Goal: Task Accomplishment & Management: Manage account settings

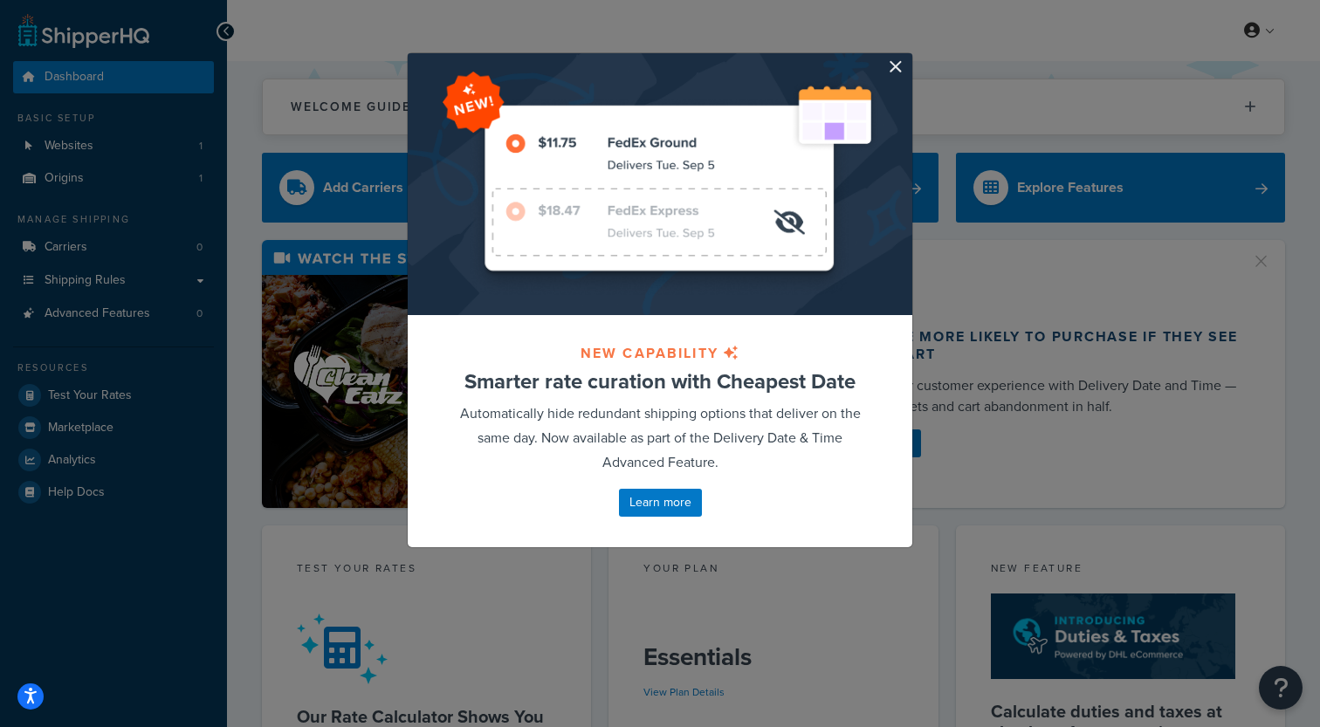
click at [882, 69] on div at bounding box center [660, 184] width 505 height 262
click at [908, 58] on button "button" at bounding box center [910, 55] width 4 height 4
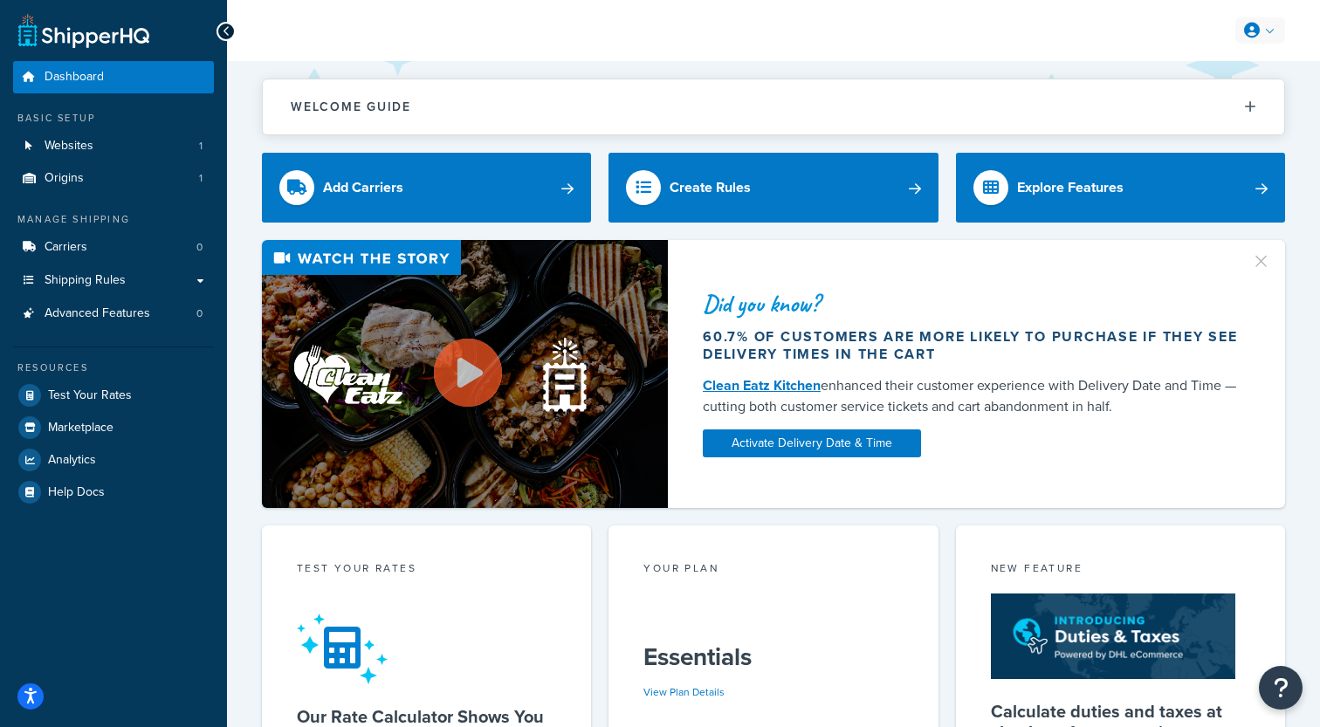
click at [1256, 28] on icon at bounding box center [1252, 31] width 16 height 16
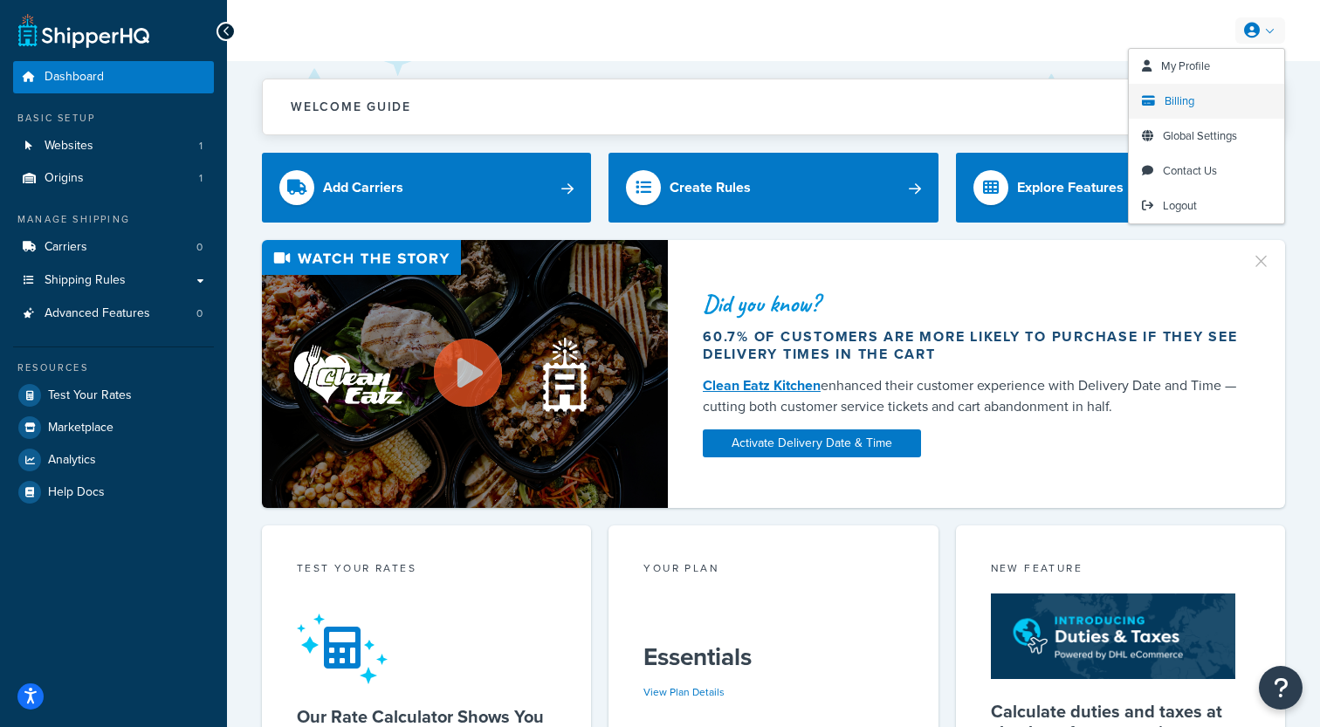
click at [1180, 106] on span "Billing" at bounding box center [1180, 101] width 30 height 17
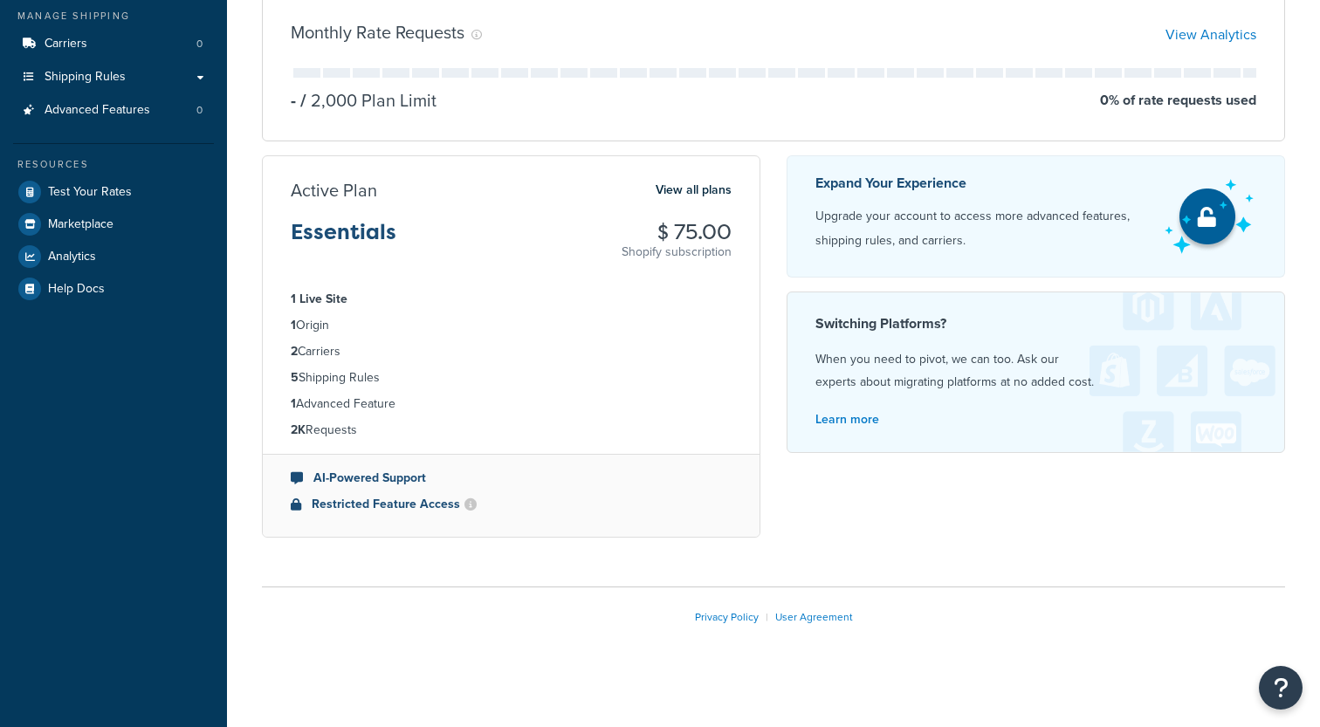
scroll to position [211, 0]
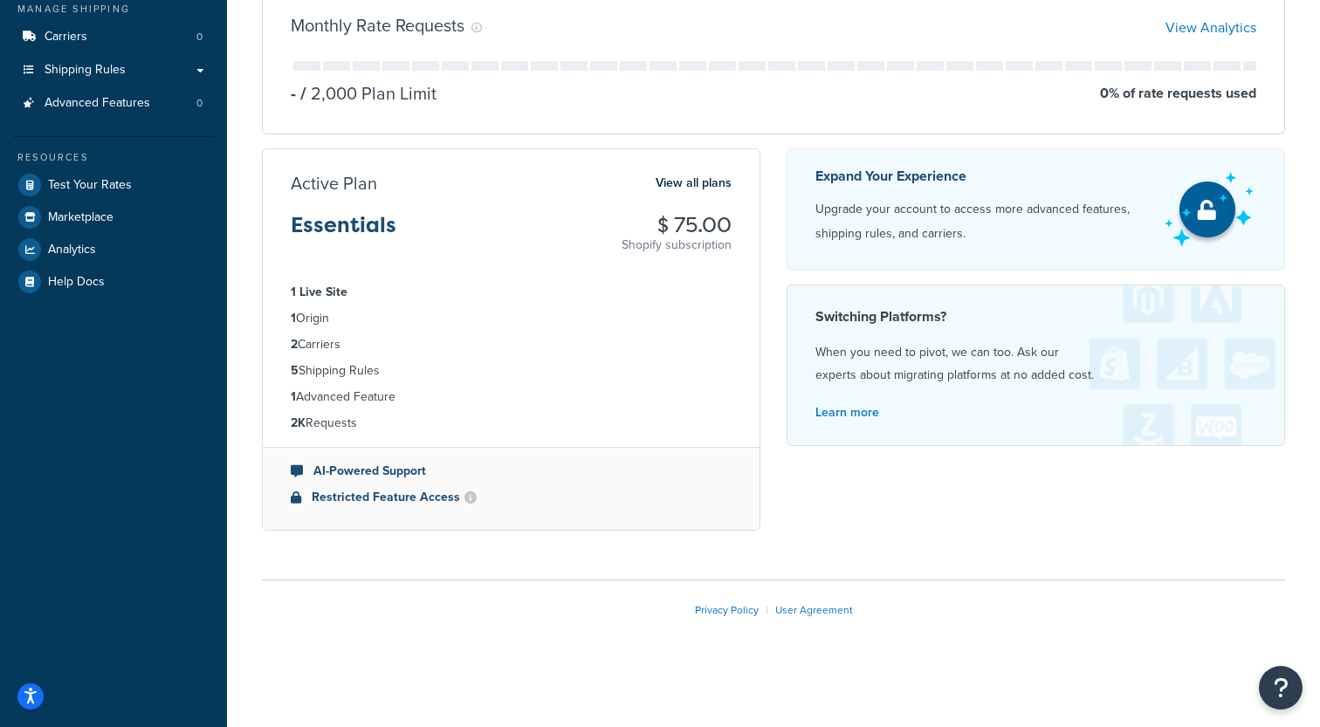
click at [338, 228] on h3 "Essentials" at bounding box center [344, 232] width 106 height 37
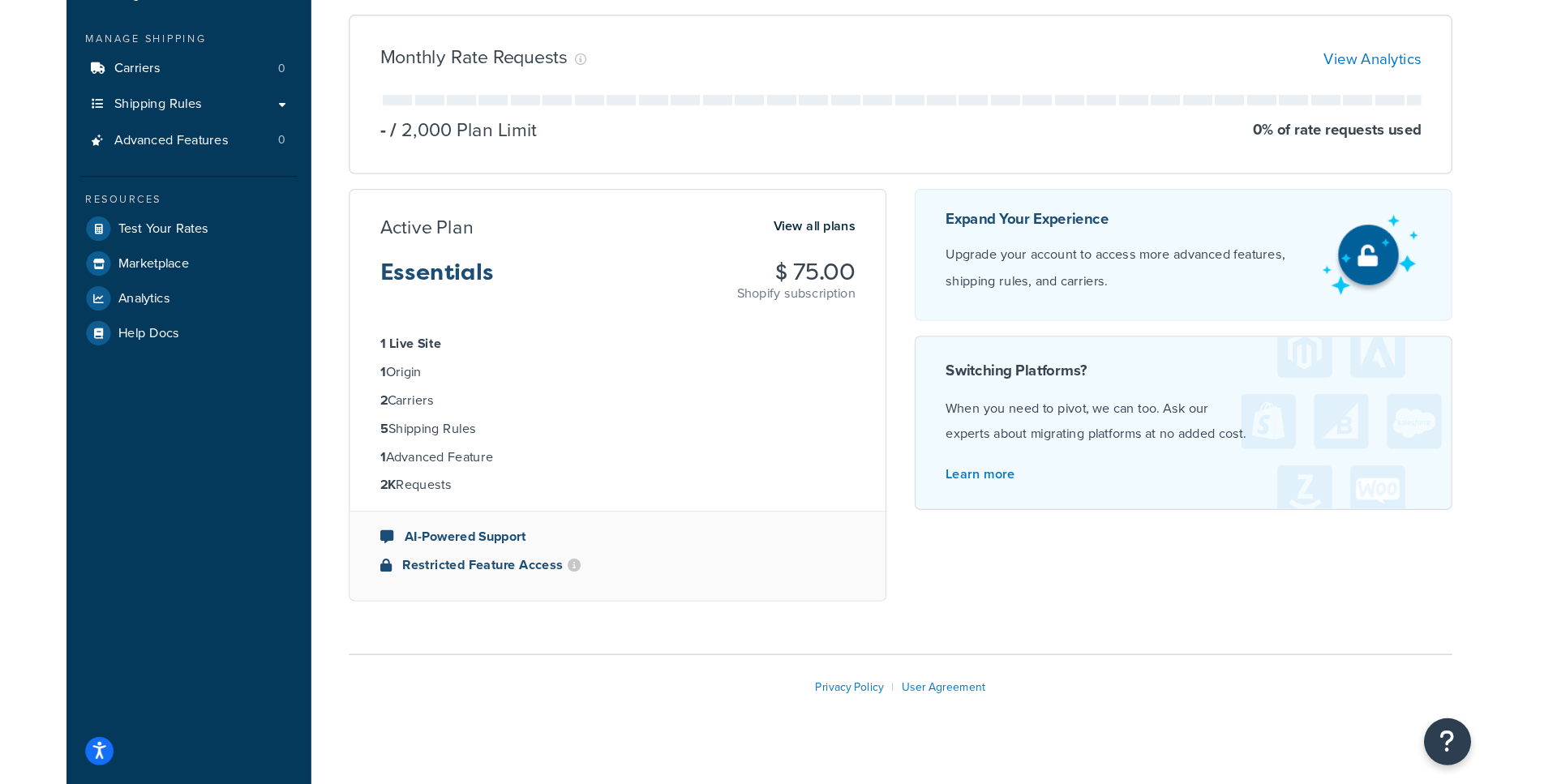
scroll to position [0, 0]
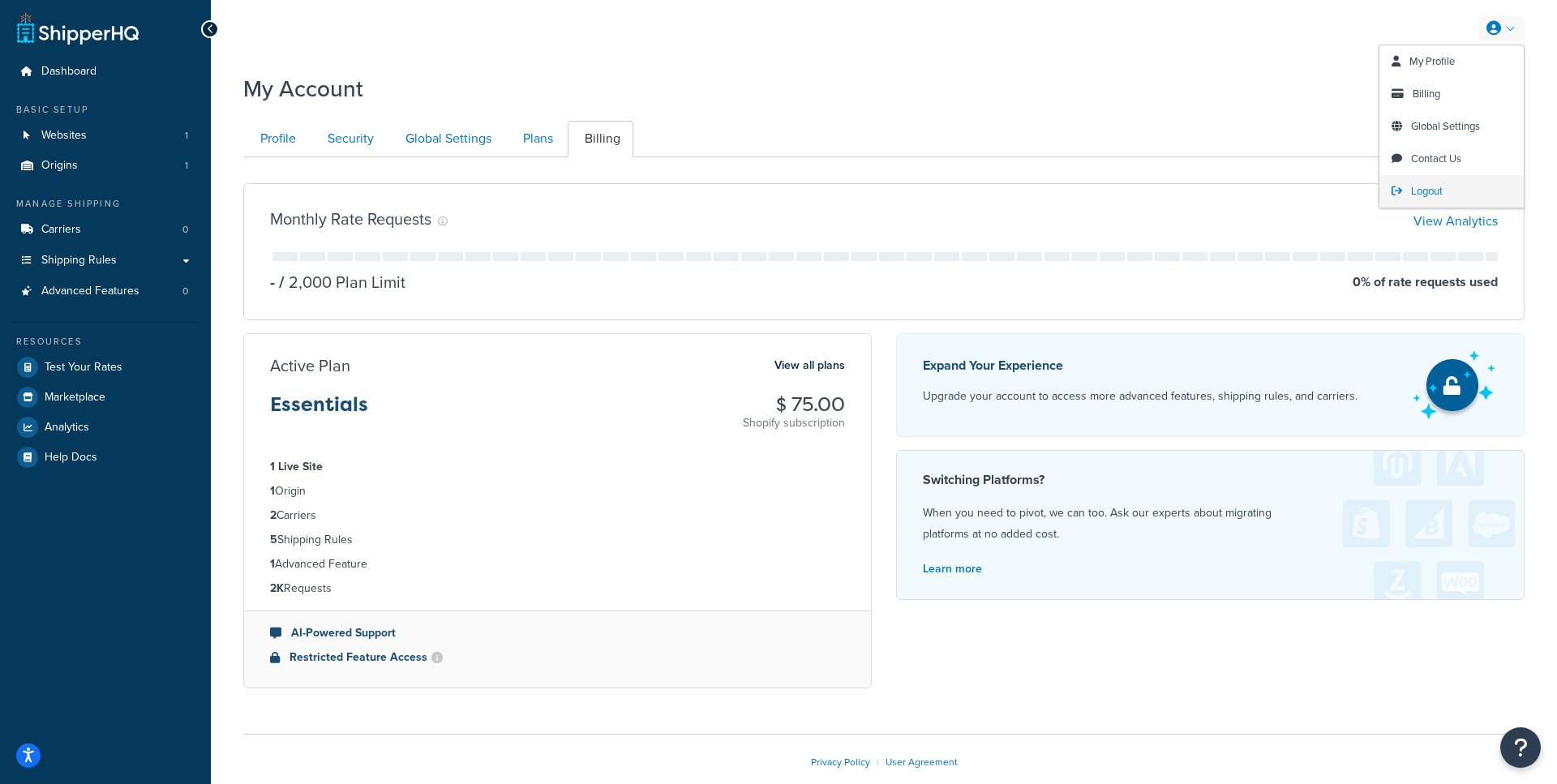
click at [1225, 207] on link "Logout" at bounding box center [1451, 191] width 144 height 33
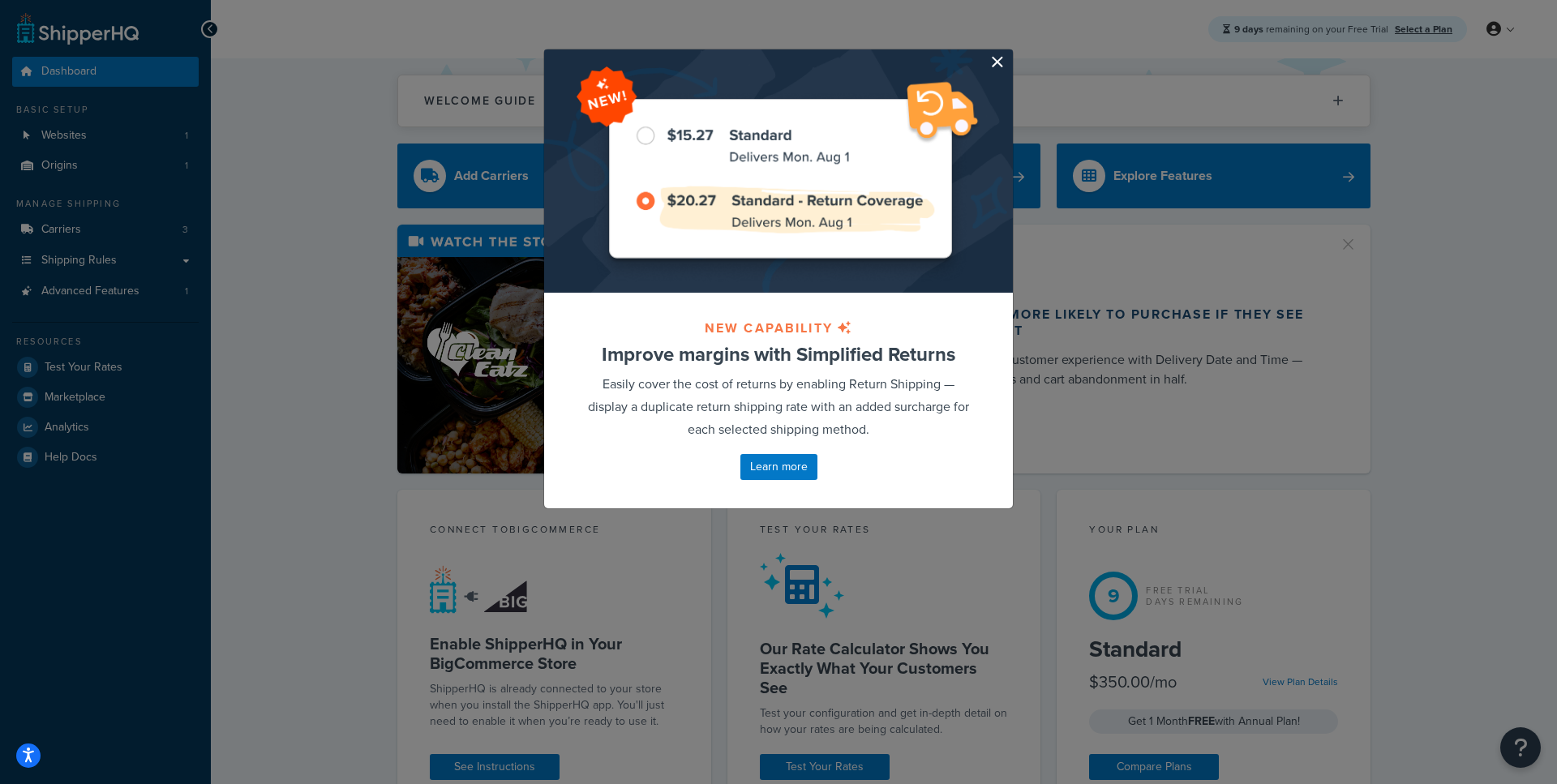
click at [1009, 54] on button "button" at bounding box center [1011, 51] width 4 height 4
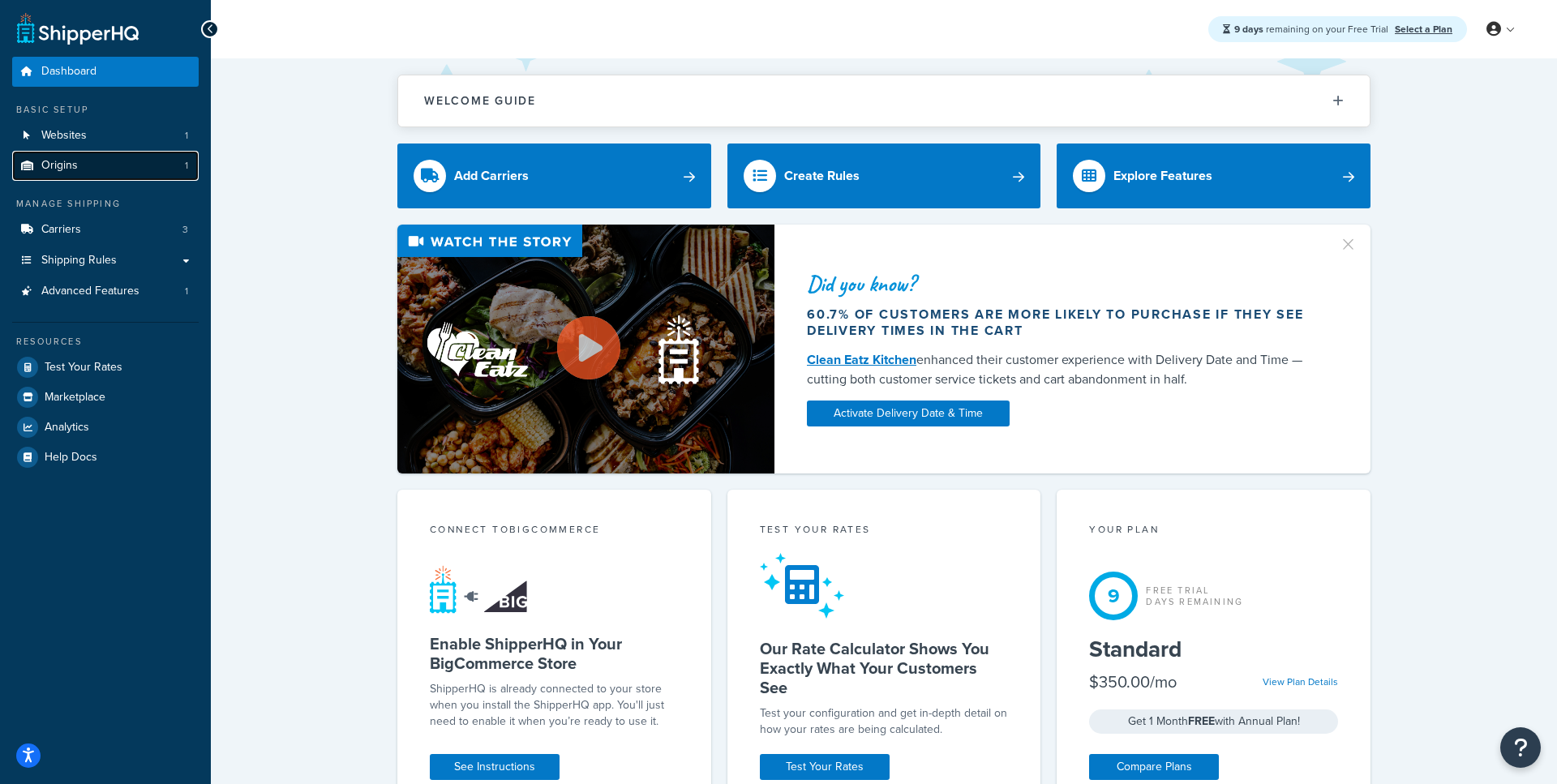
click at [124, 177] on link "Origins 1" at bounding box center [105, 165] width 187 height 30
click at [80, 233] on link "Carriers 3" at bounding box center [105, 229] width 187 height 30
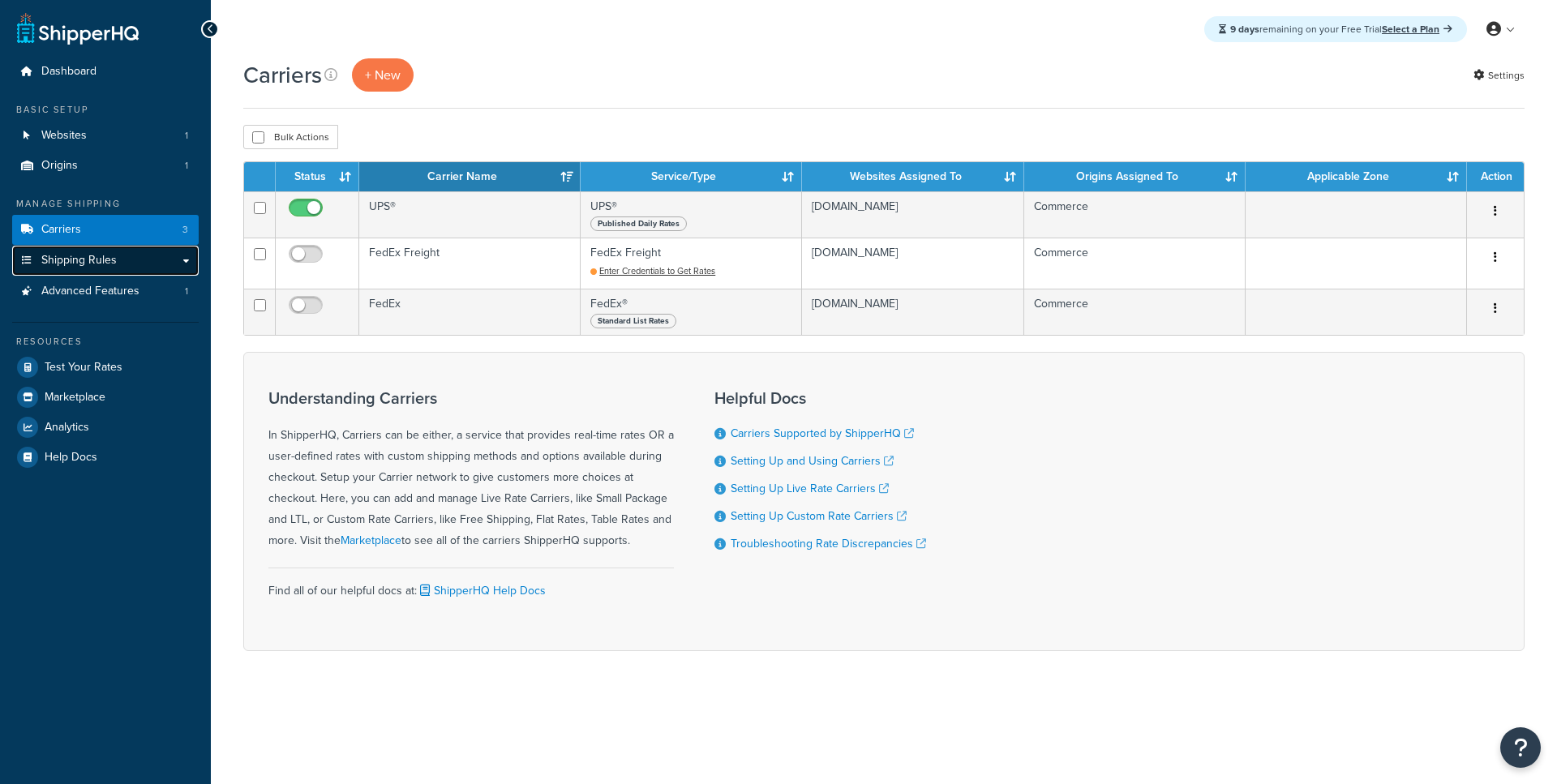
click at [131, 258] on link "Shipping Rules" at bounding box center [105, 261] width 187 height 30
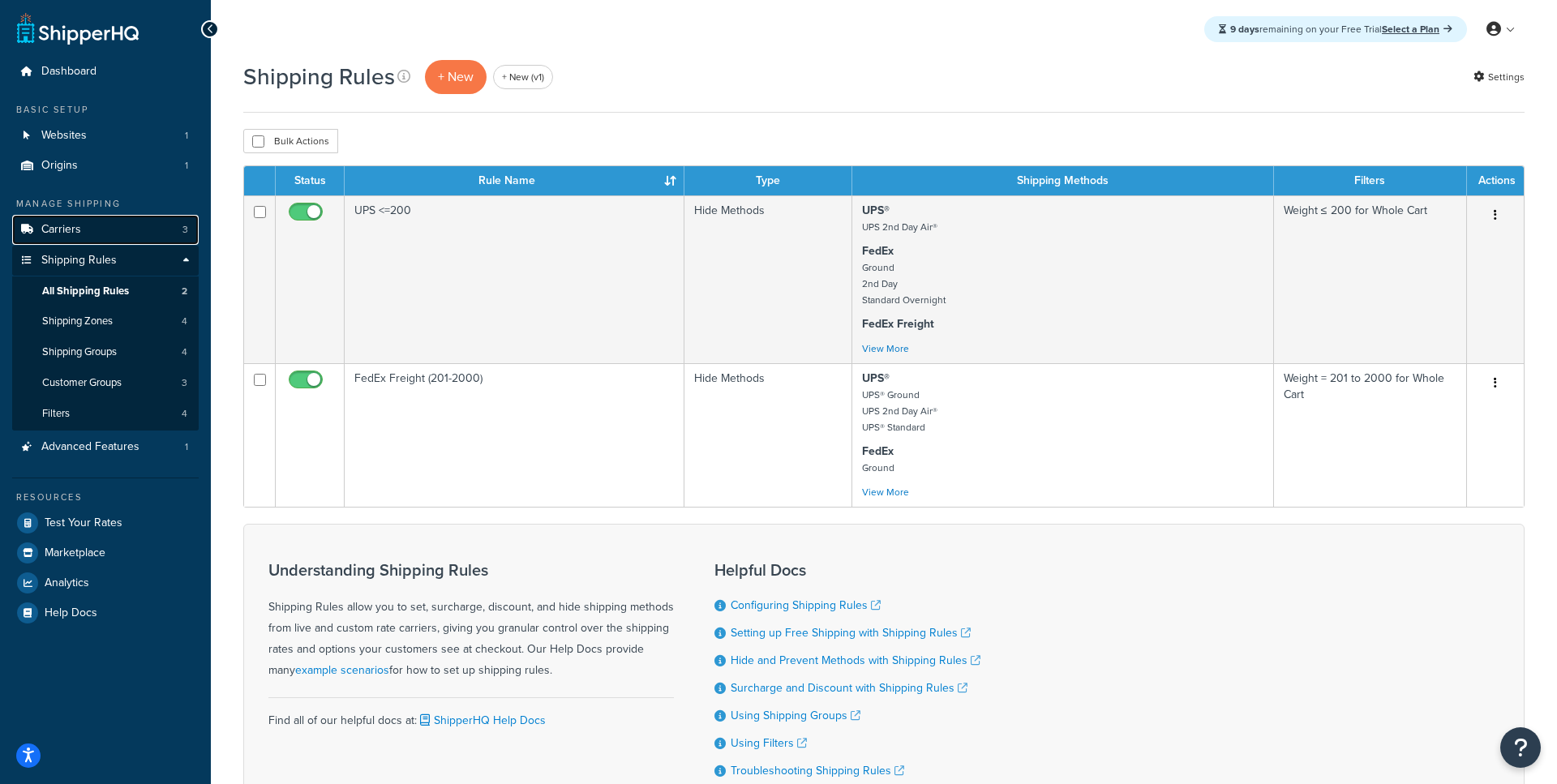
click at [129, 229] on link "Carriers 3" at bounding box center [105, 229] width 187 height 30
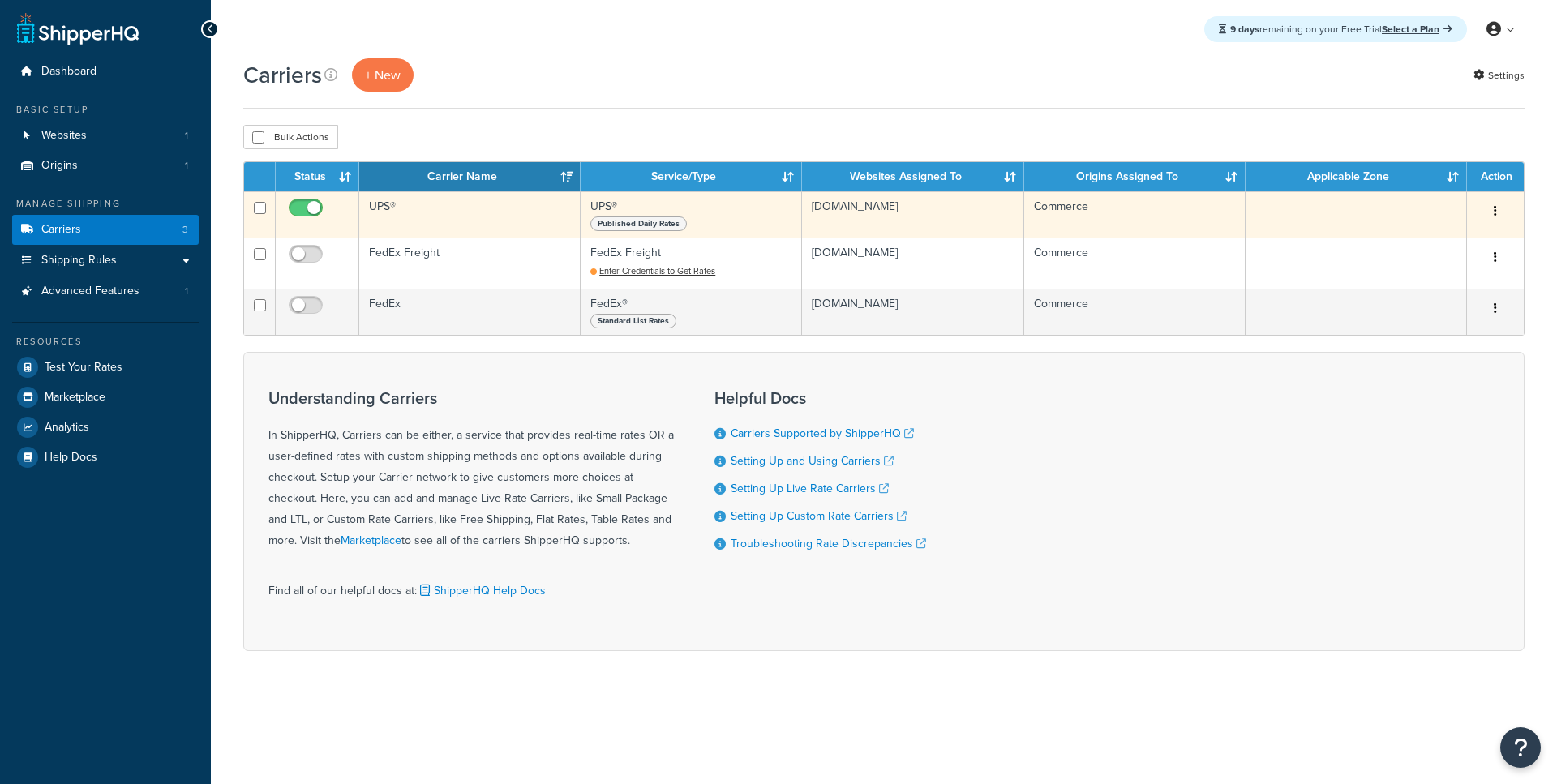
click at [447, 223] on td "UPS®" at bounding box center [470, 215] width 221 height 46
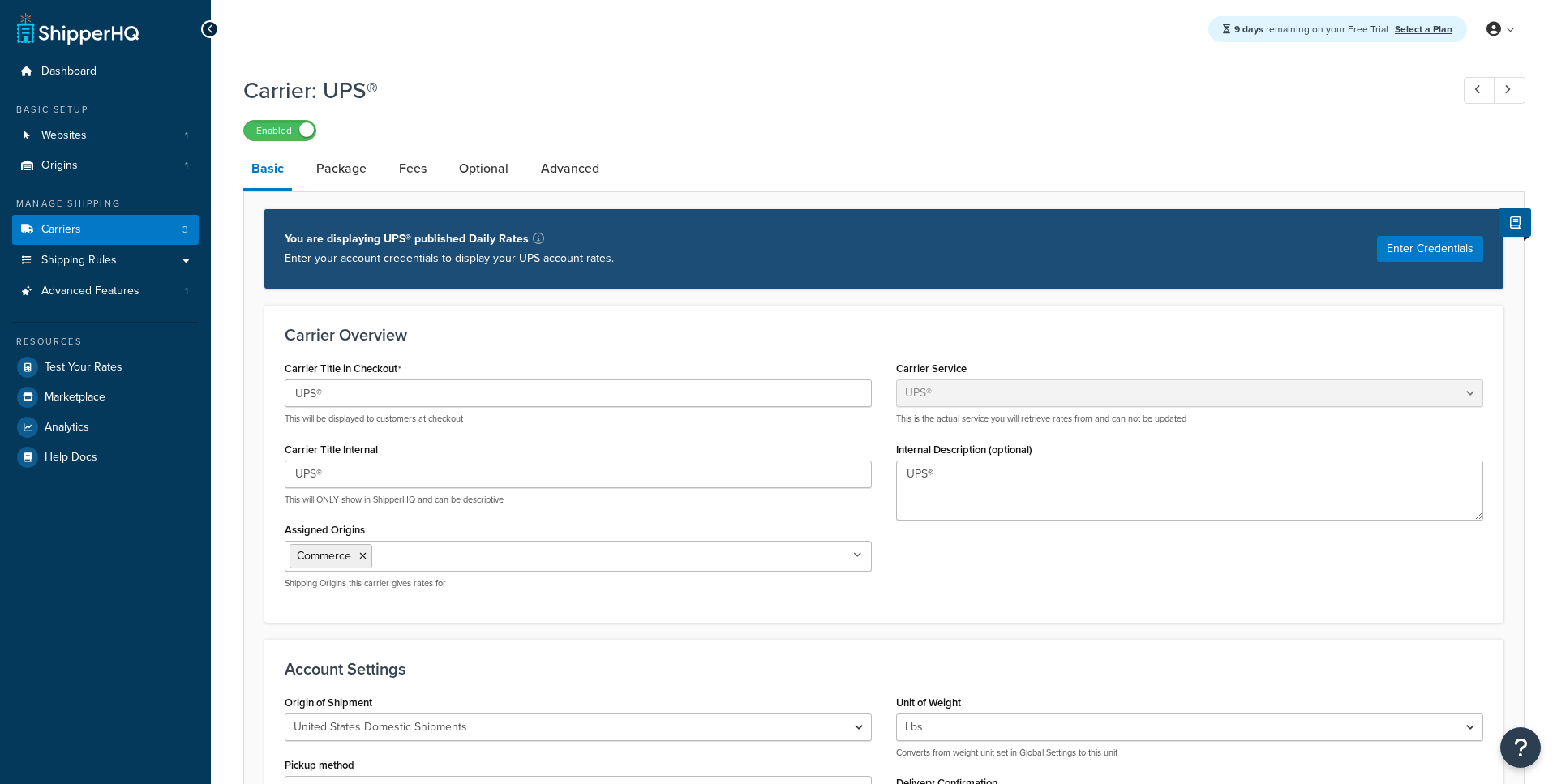
select select "ups"
click at [348, 139] on div "Enabled" at bounding box center [883, 129] width 1281 height 22
click at [342, 163] on link "Package" at bounding box center [342, 169] width 67 height 39
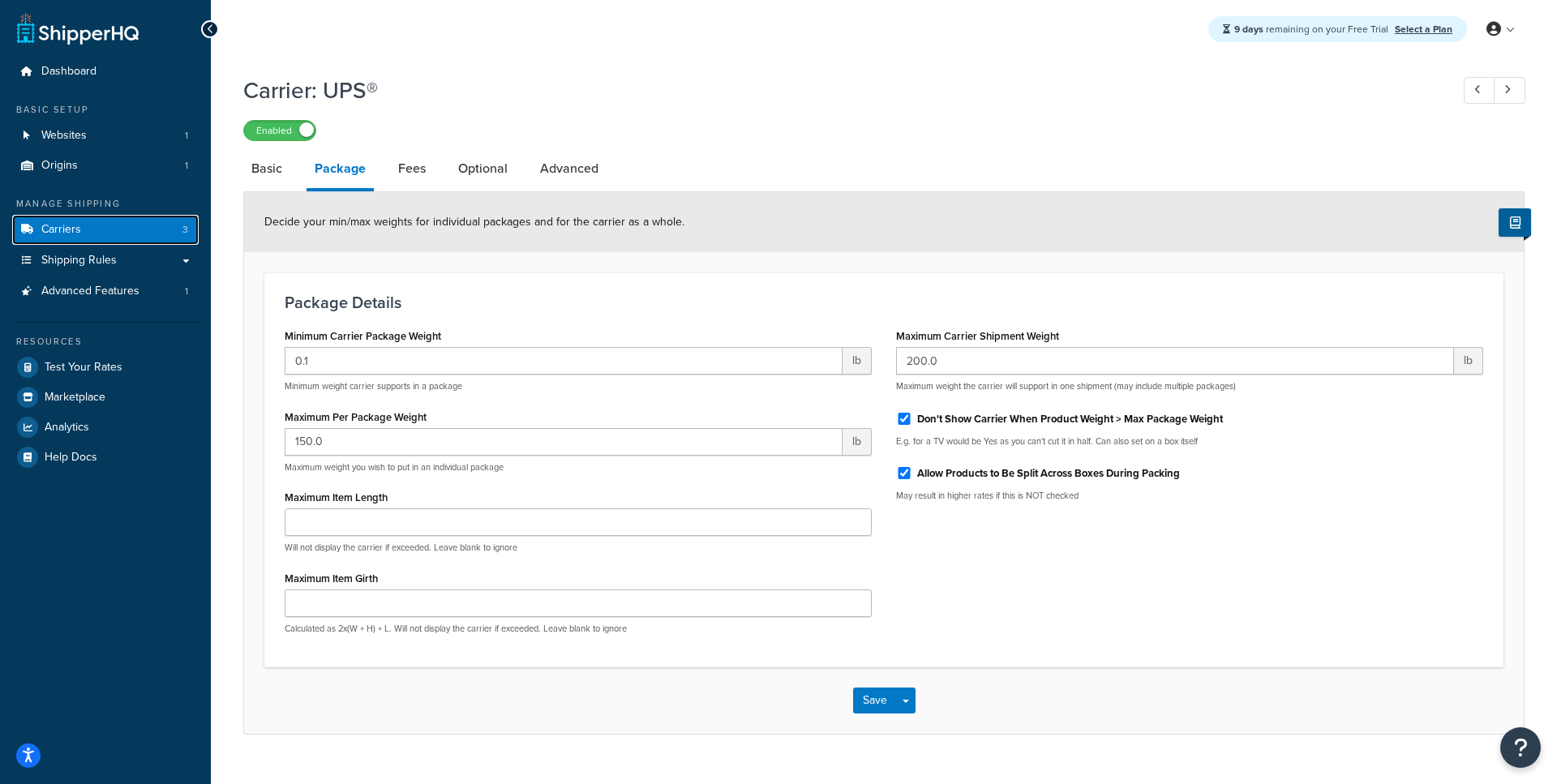
click at [120, 227] on link "Carriers 3" at bounding box center [105, 229] width 187 height 30
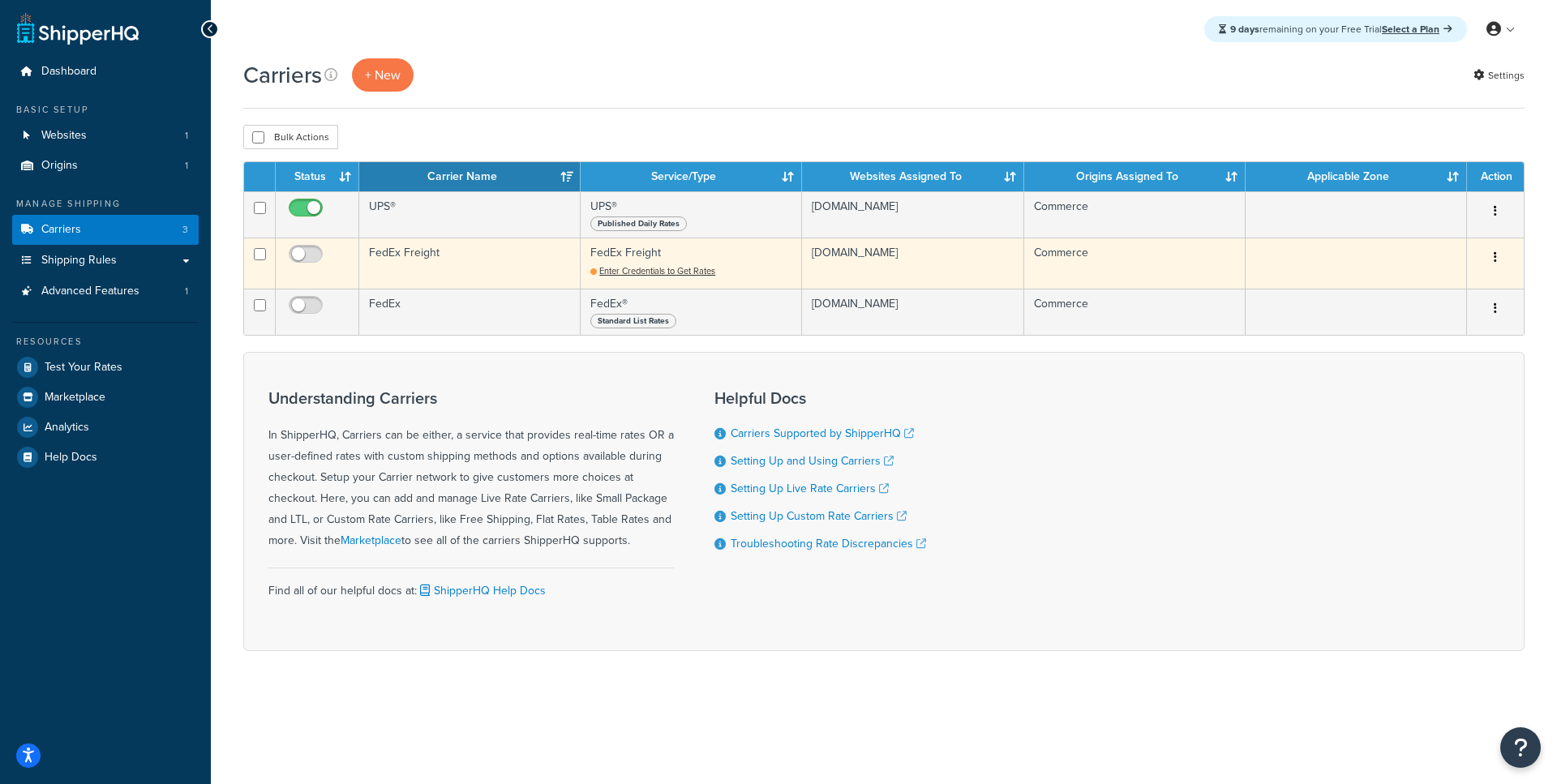
click at [406, 258] on td "FedEx Freight" at bounding box center [470, 263] width 221 height 51
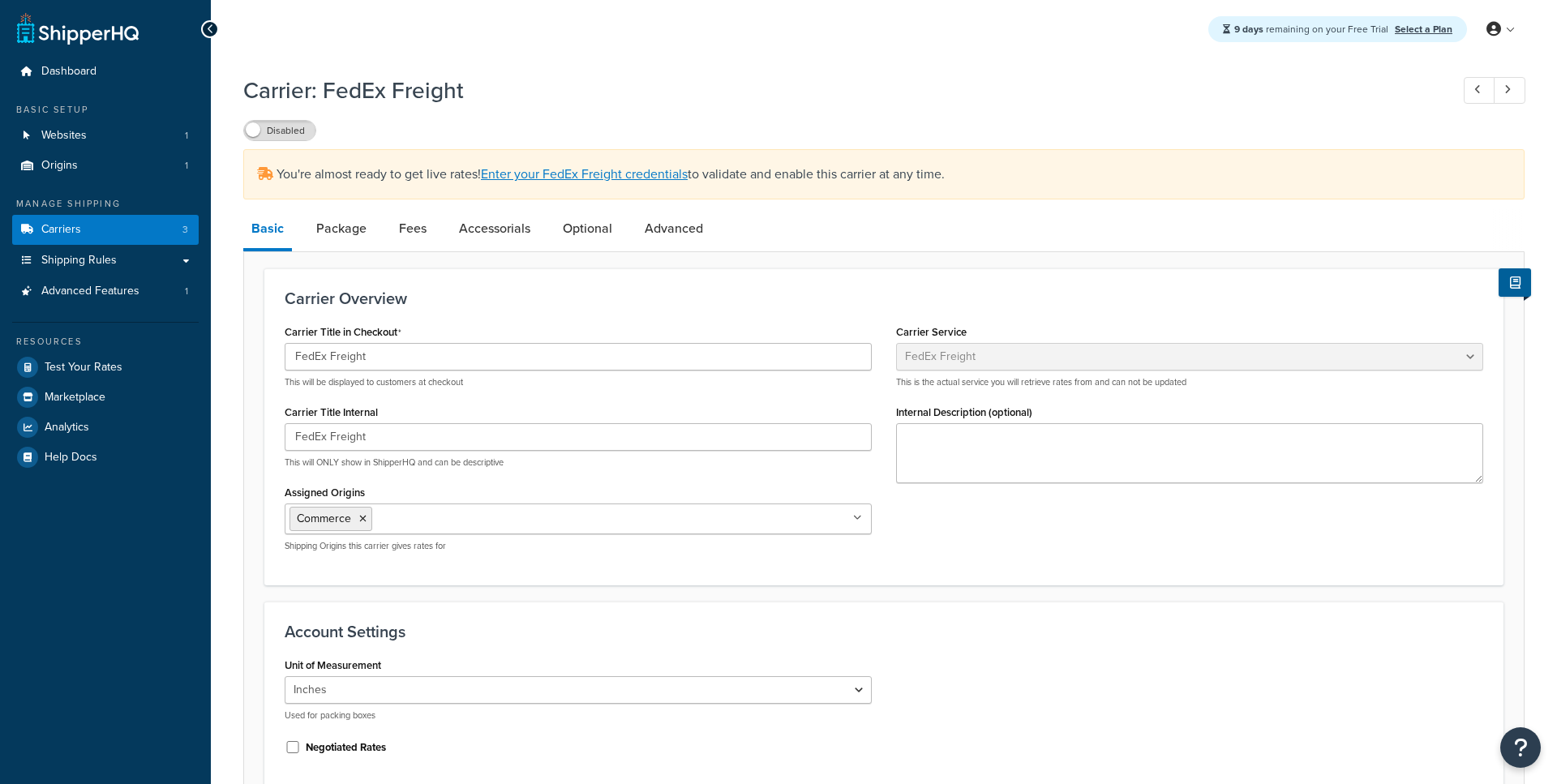
select select "fedExFreight"
click at [346, 220] on link "Package" at bounding box center [342, 229] width 67 height 39
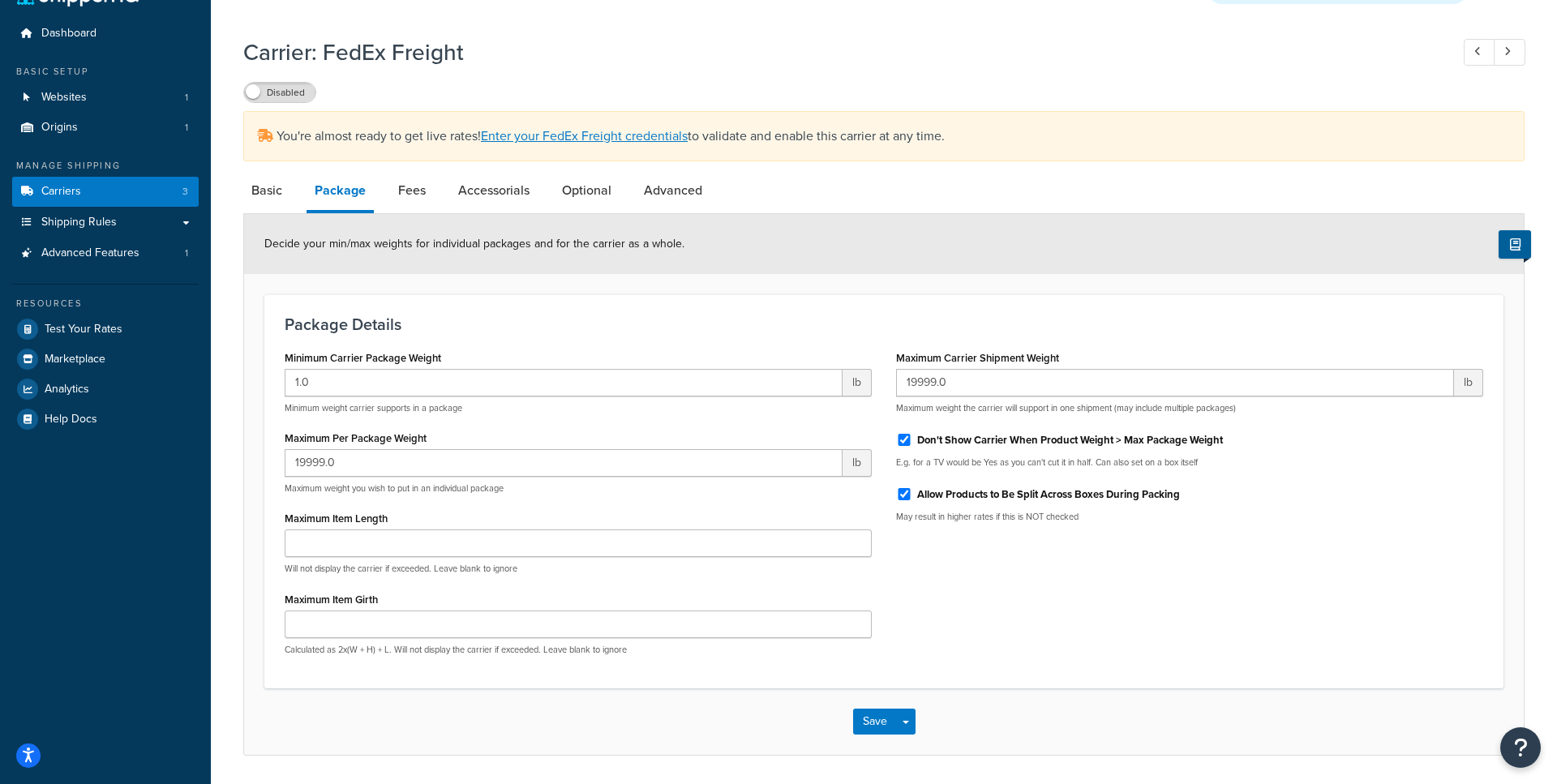
scroll to position [41, 0]
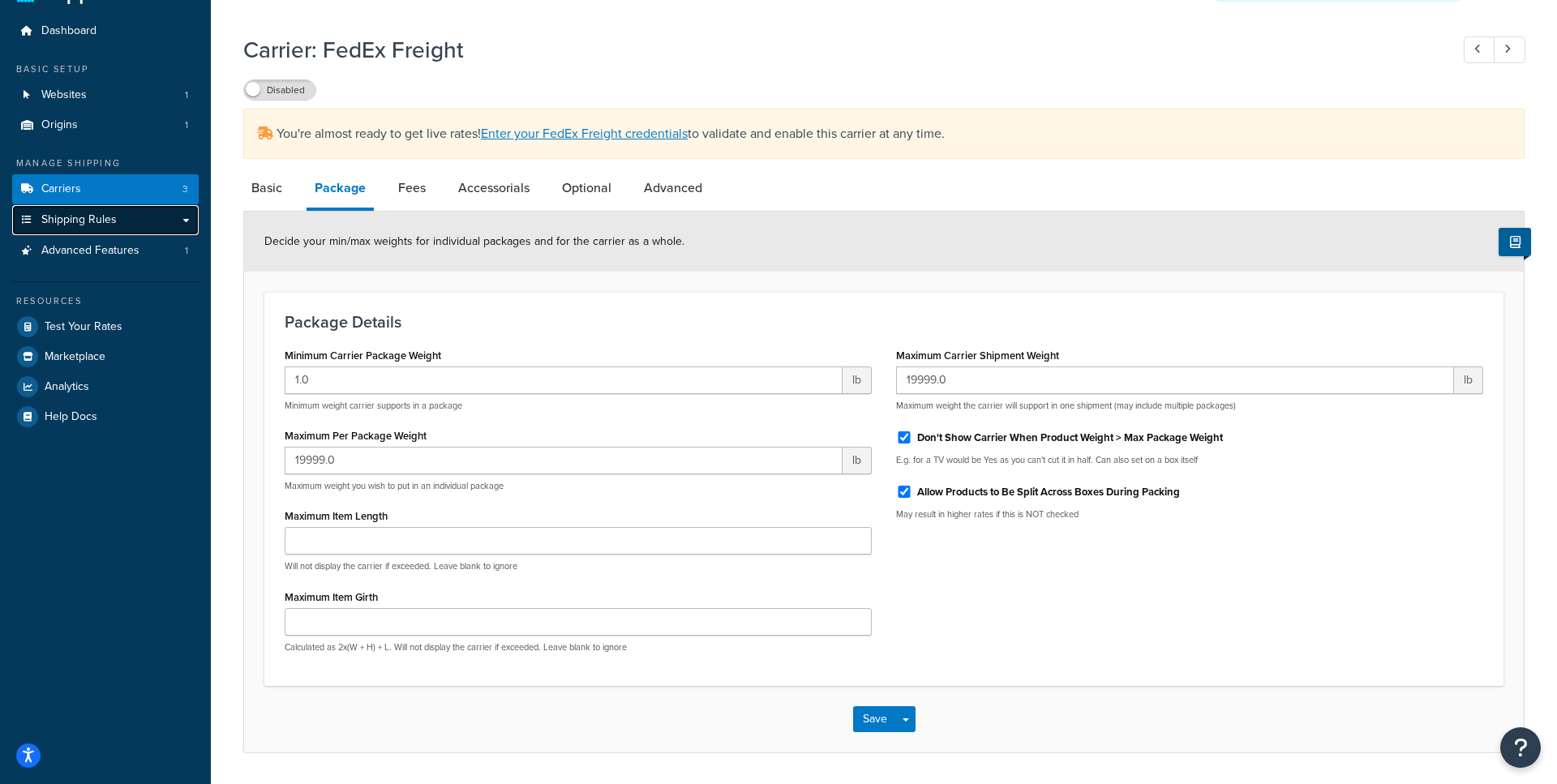
click at [83, 227] on span "Shipping Rules" at bounding box center [79, 220] width 75 height 14
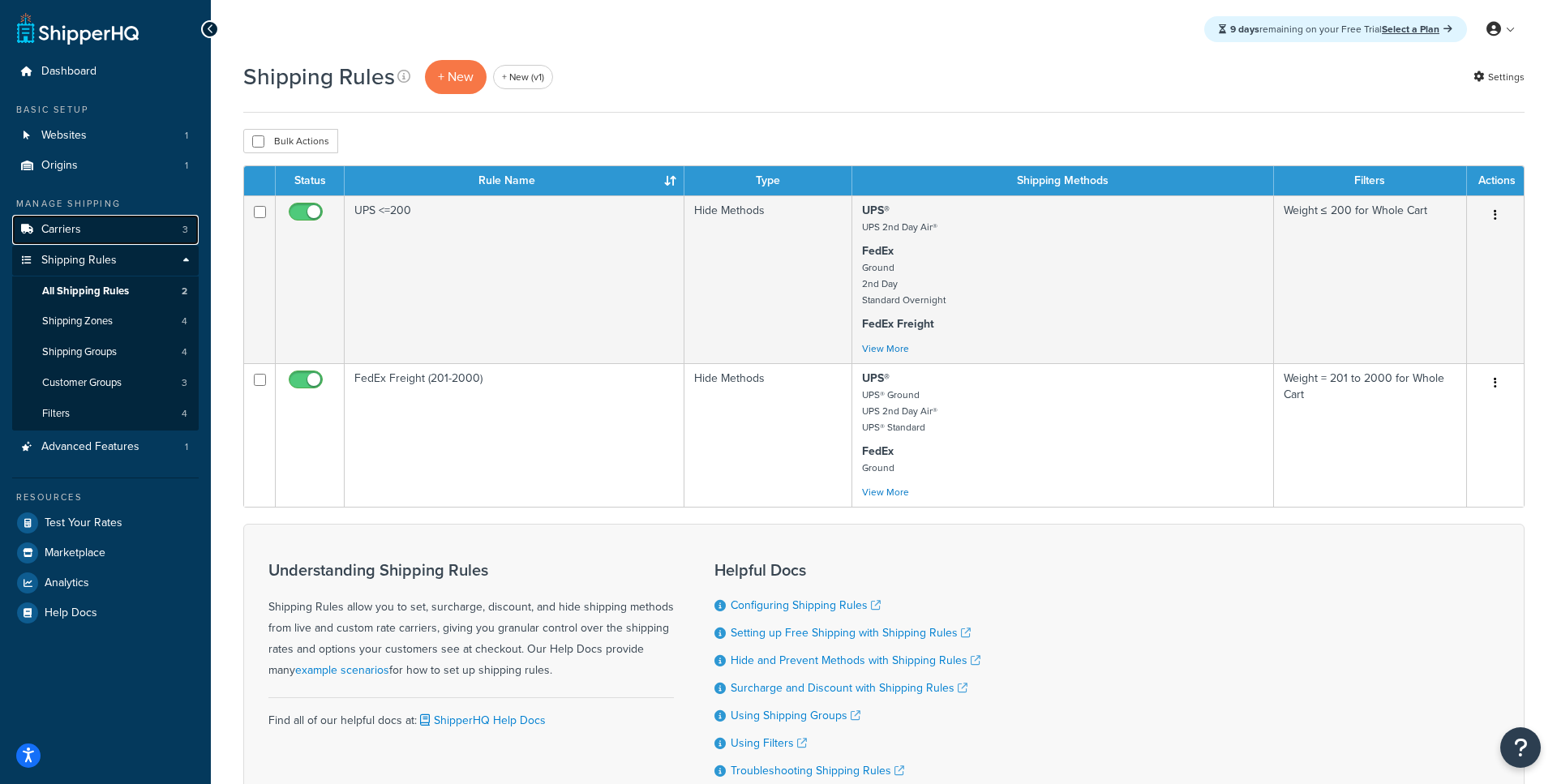
click at [99, 224] on link "Carriers 3" at bounding box center [105, 229] width 187 height 30
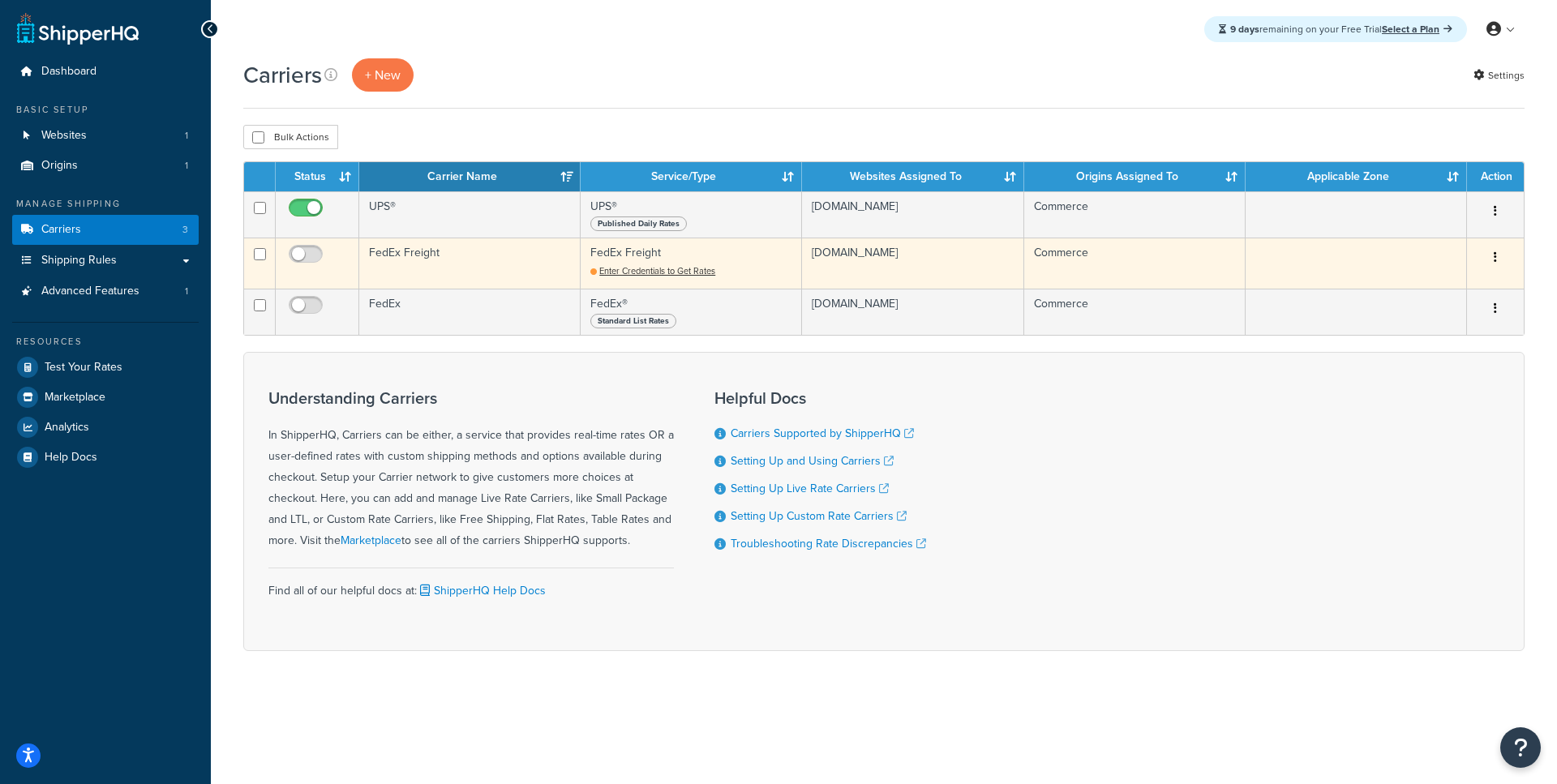
click at [425, 268] on td "FedEx Freight" at bounding box center [470, 263] width 221 height 51
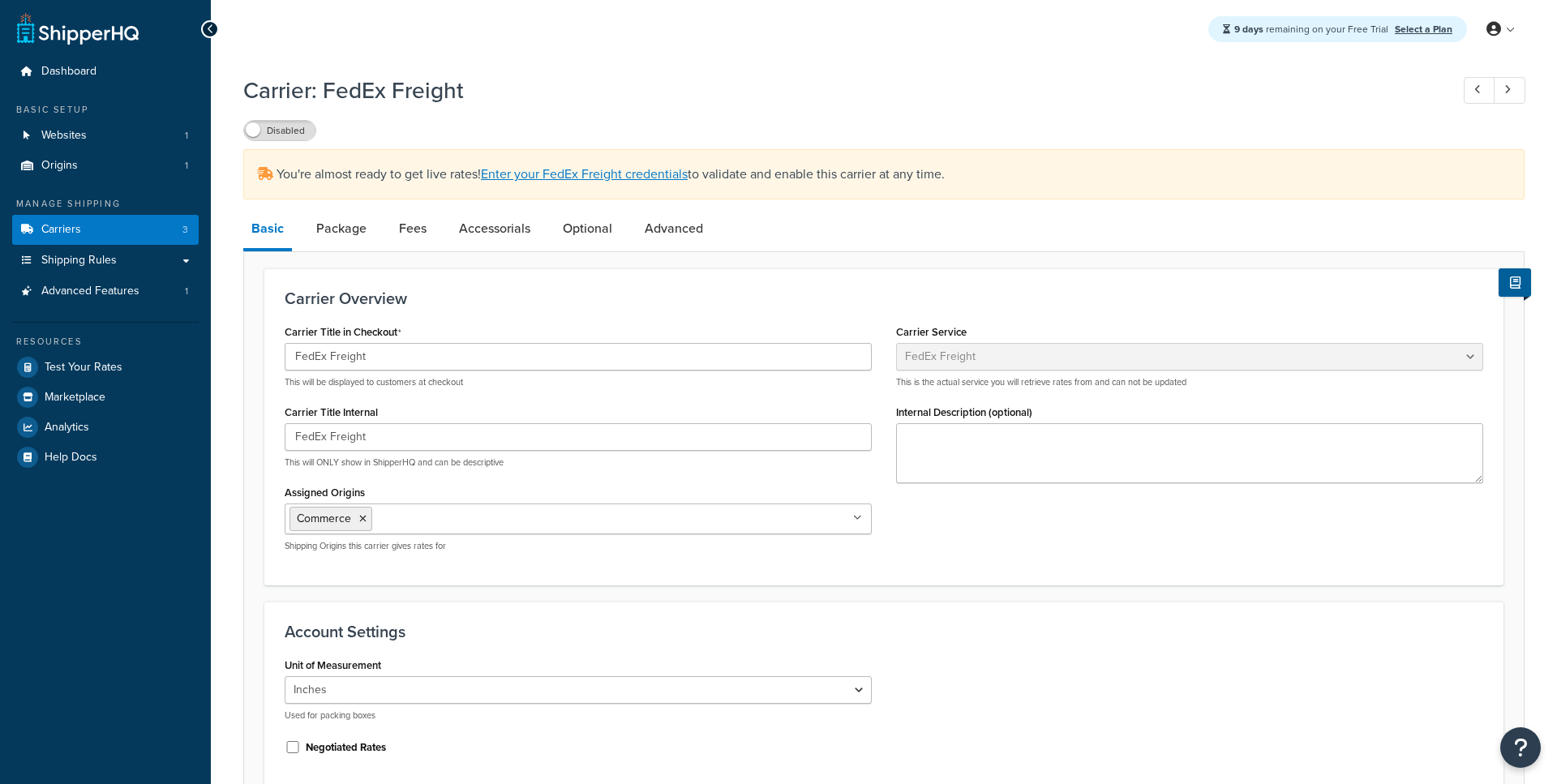
select select "fedExFreight"
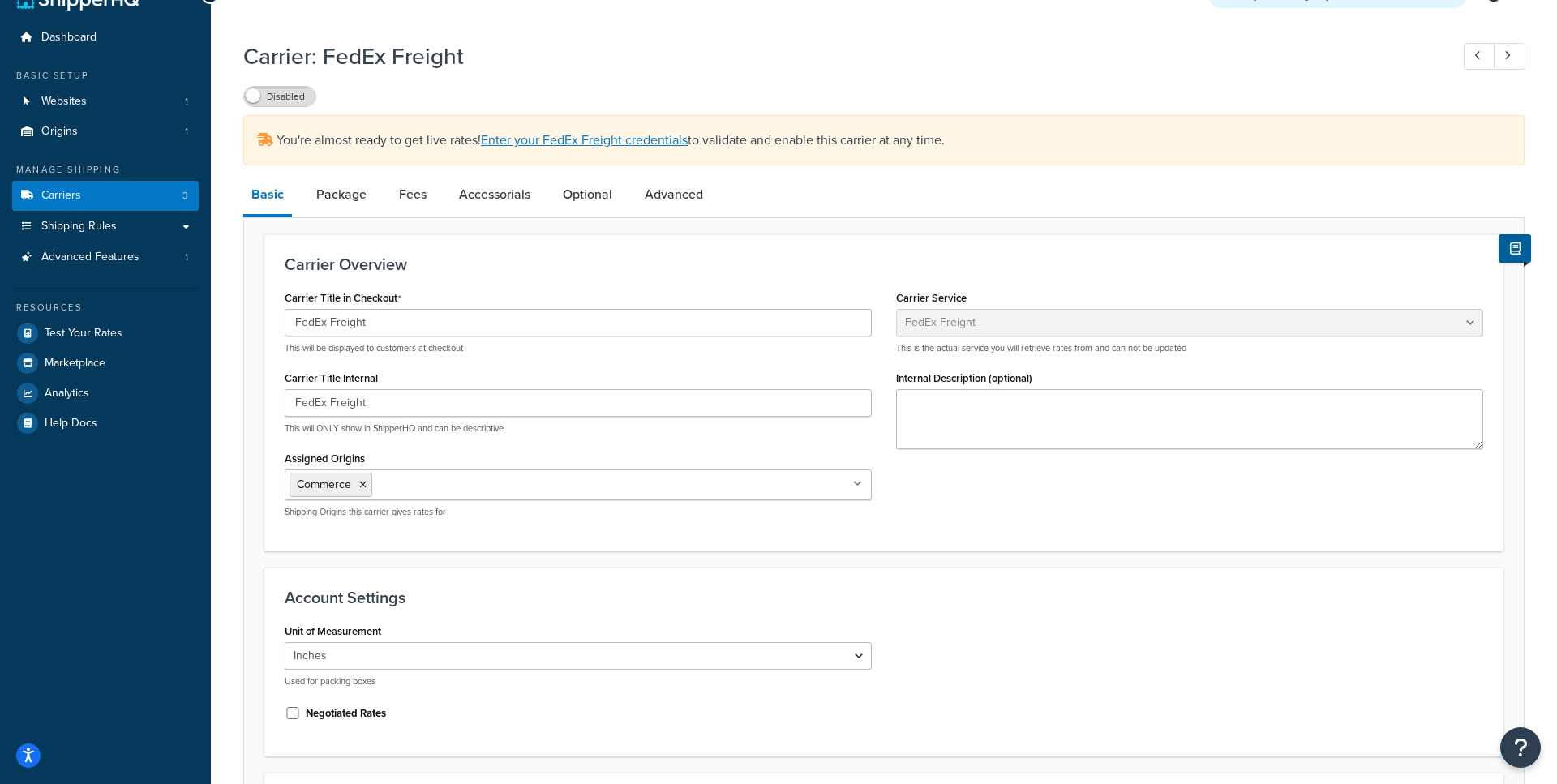
scroll to position [36, 0]
click at [616, 131] on link "Enter your FedEx Freight credentials" at bounding box center [584, 137] width 207 height 19
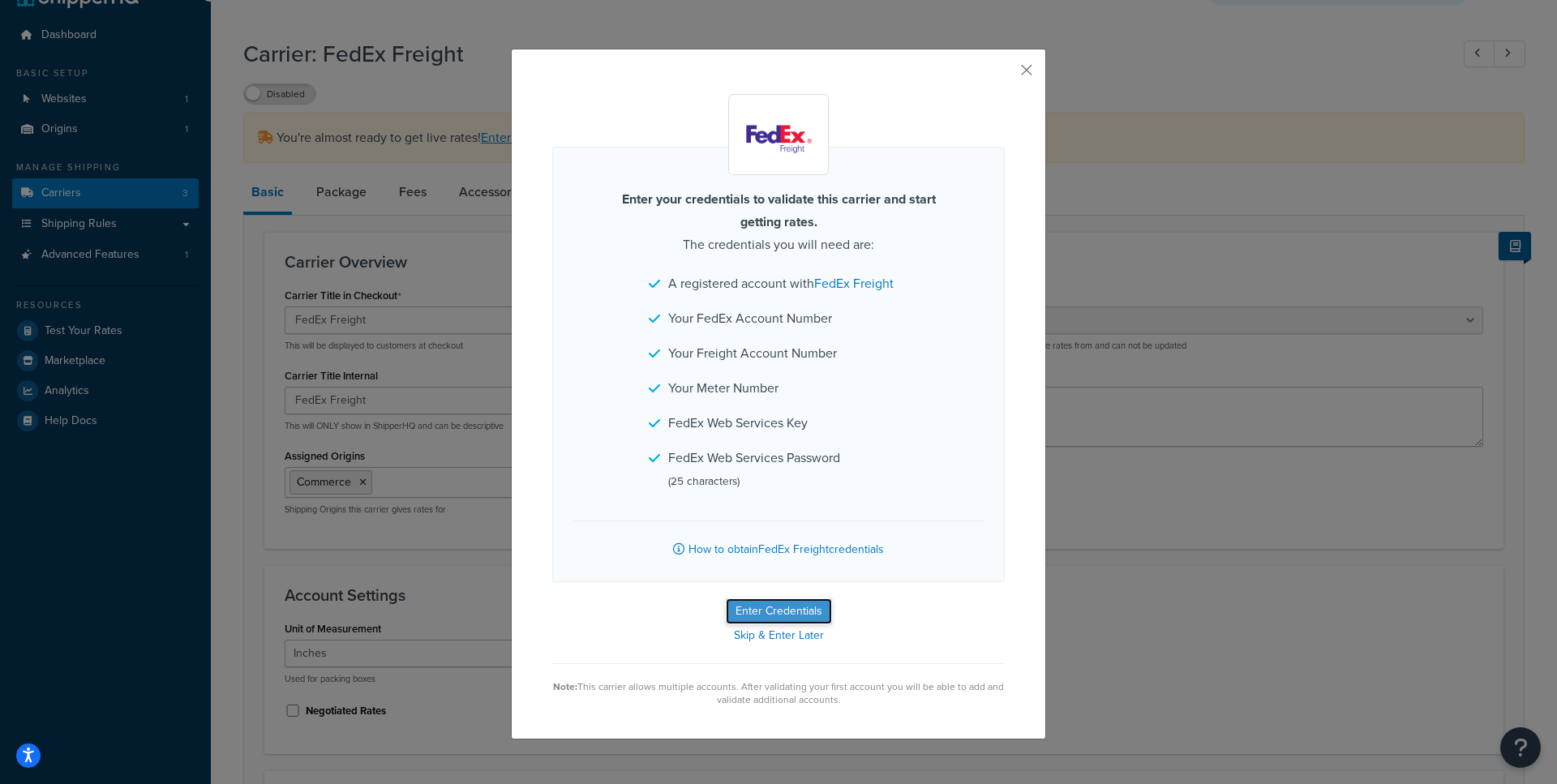
click at [760, 610] on button "Enter Credentials" at bounding box center [778, 611] width 106 height 26
select select "SKID"
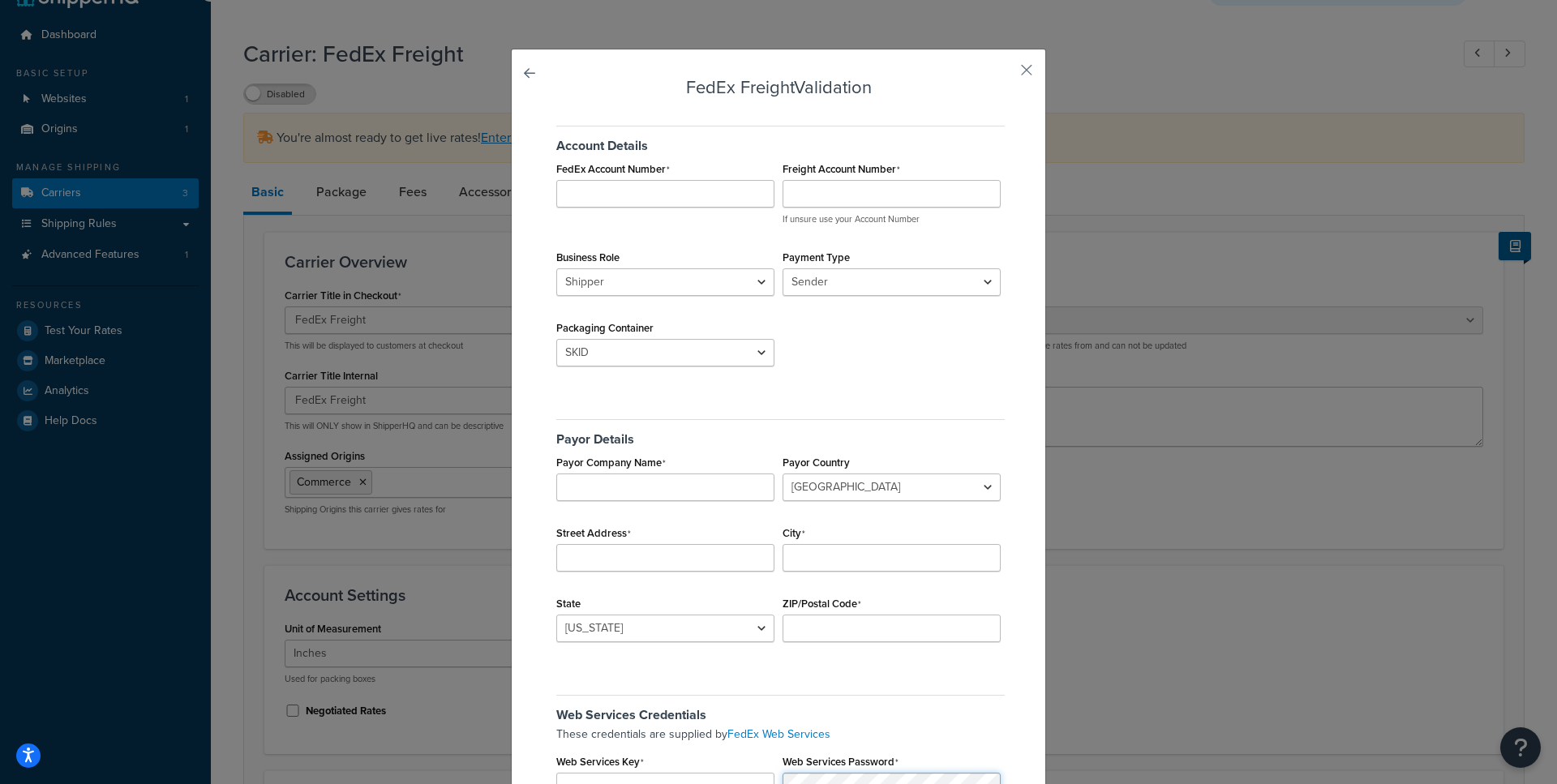
scroll to position [17, 0]
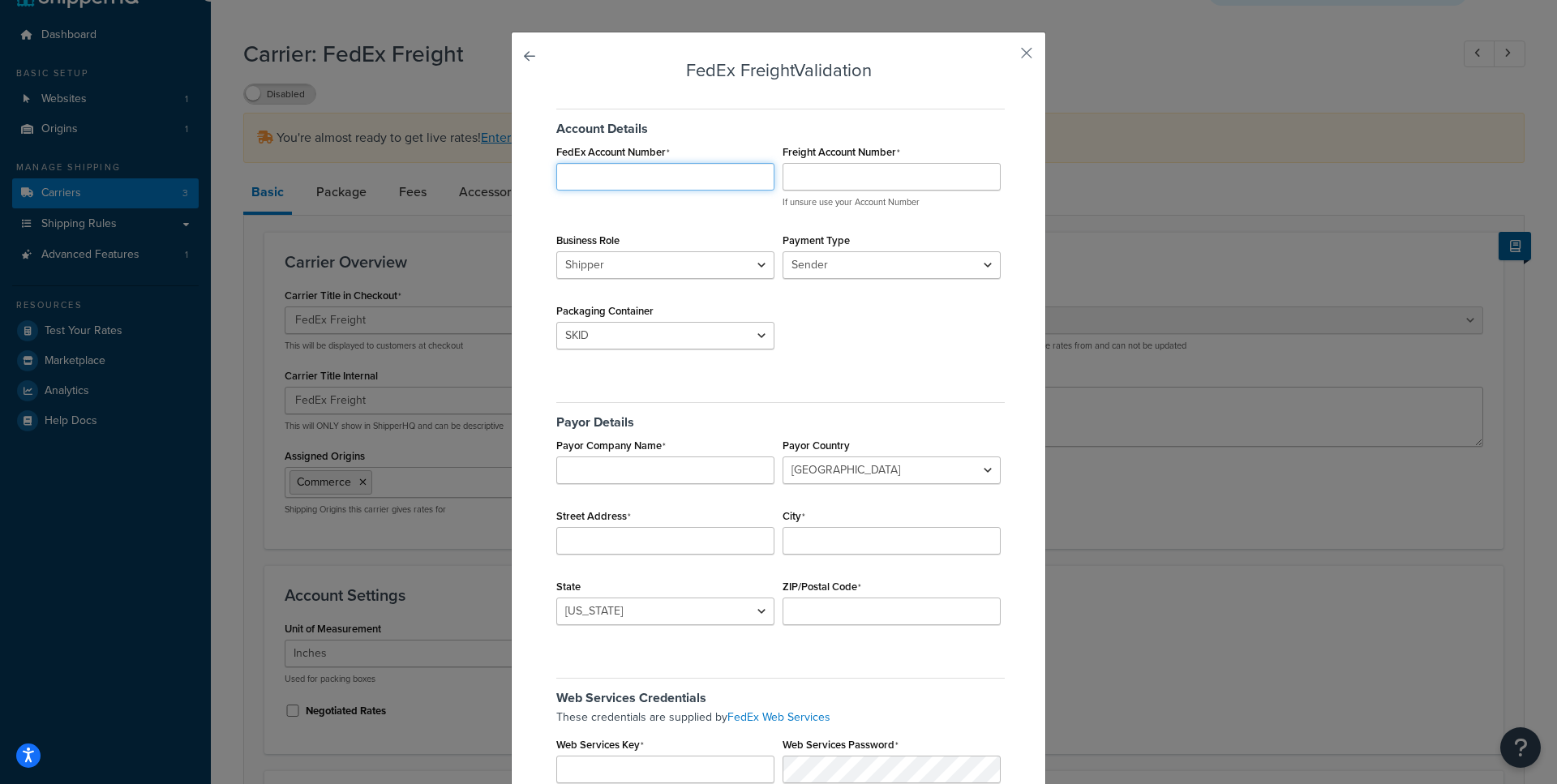
click at [611, 172] on input "FedEx Account Number" at bounding box center [665, 176] width 218 height 28
paste input "974401193"
type input "974401193"
click at [855, 183] on input "Freight Account Number" at bounding box center [892, 176] width 218 height 28
paste input "151869238"
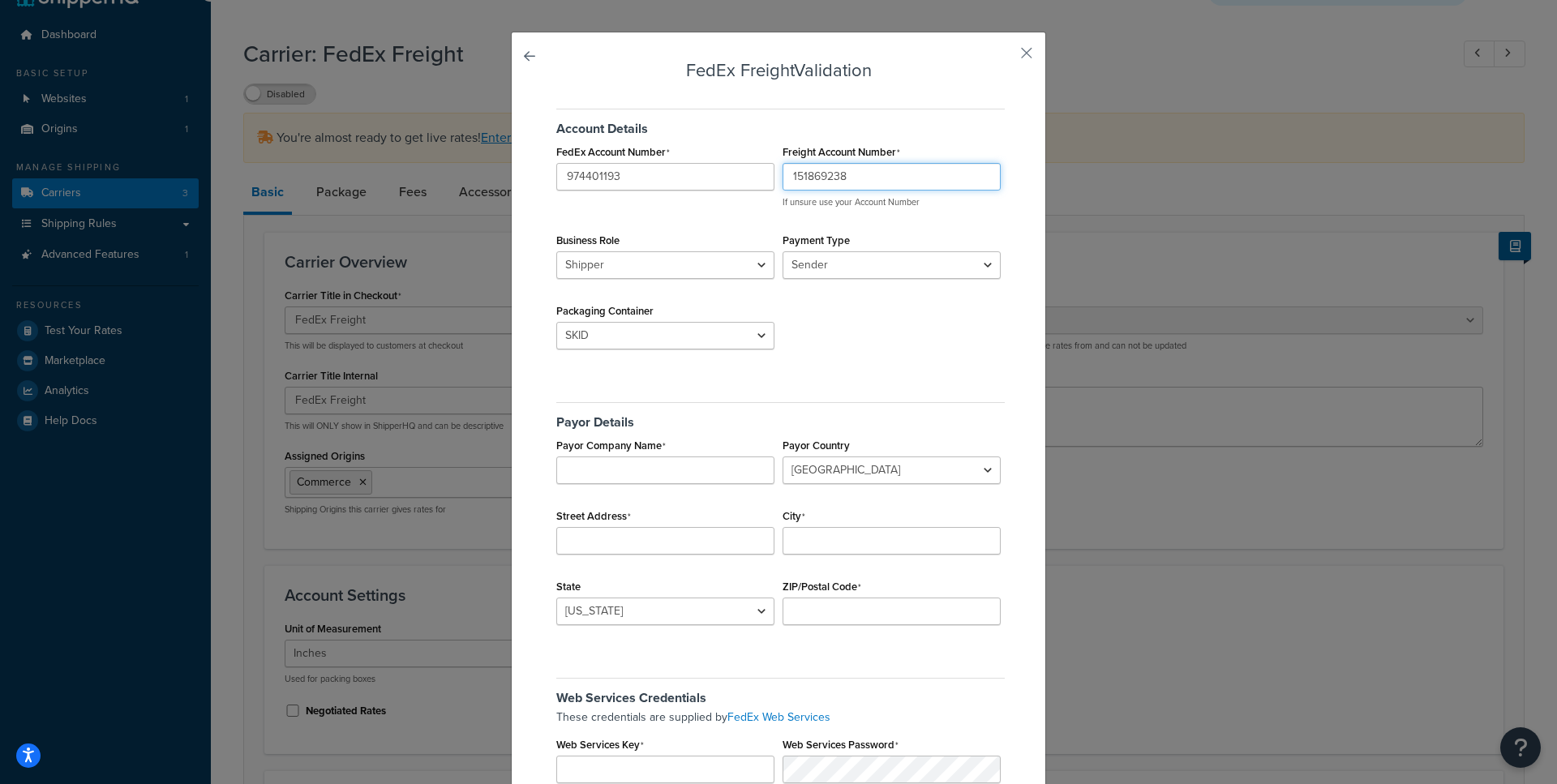
type input "151869238"
click option "Shipper" at bounding box center [0, 0] width 0 height 0
click option "Sender" at bounding box center [0, 0] width 0 height 0
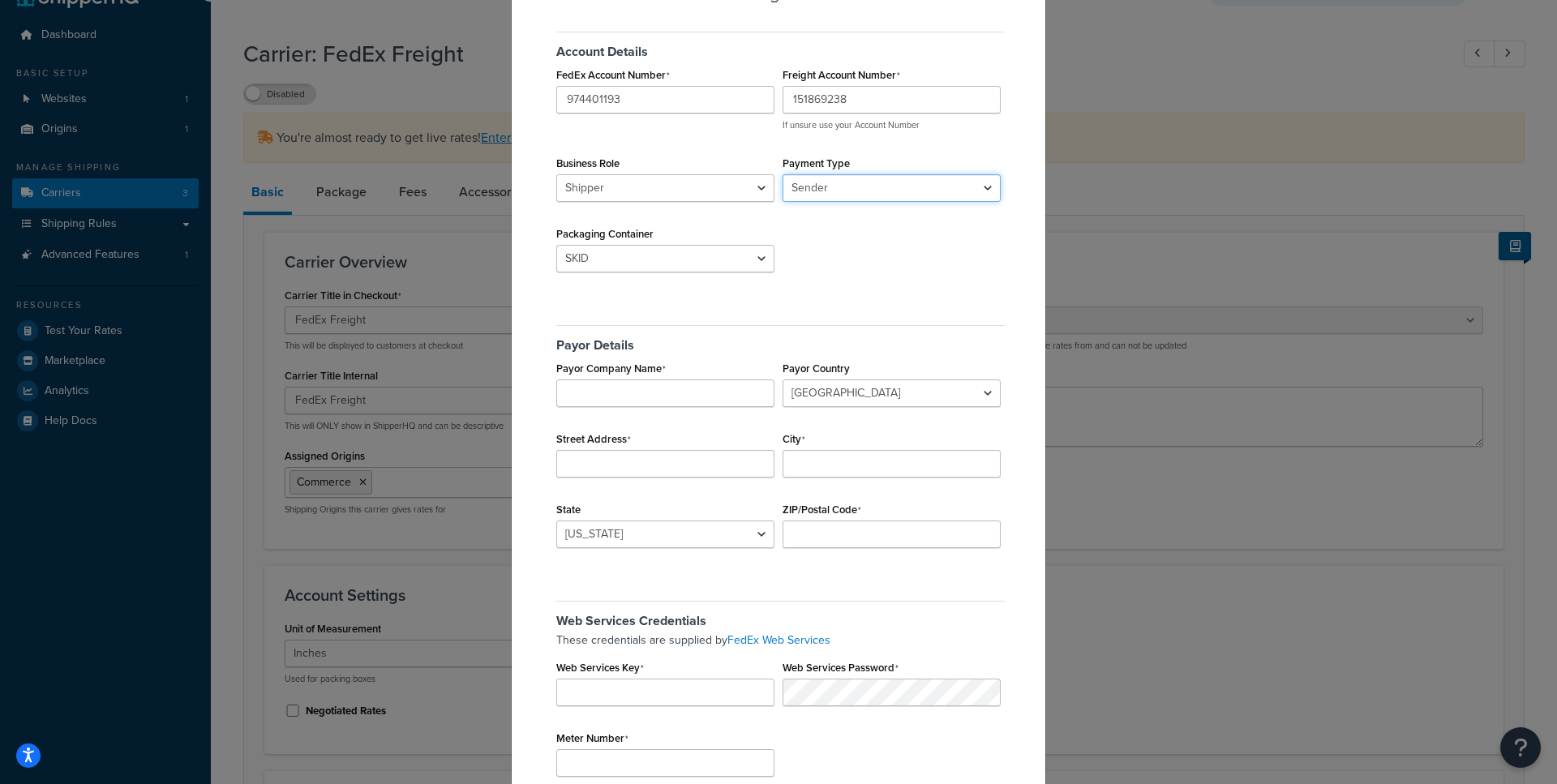
scroll to position [100, 0]
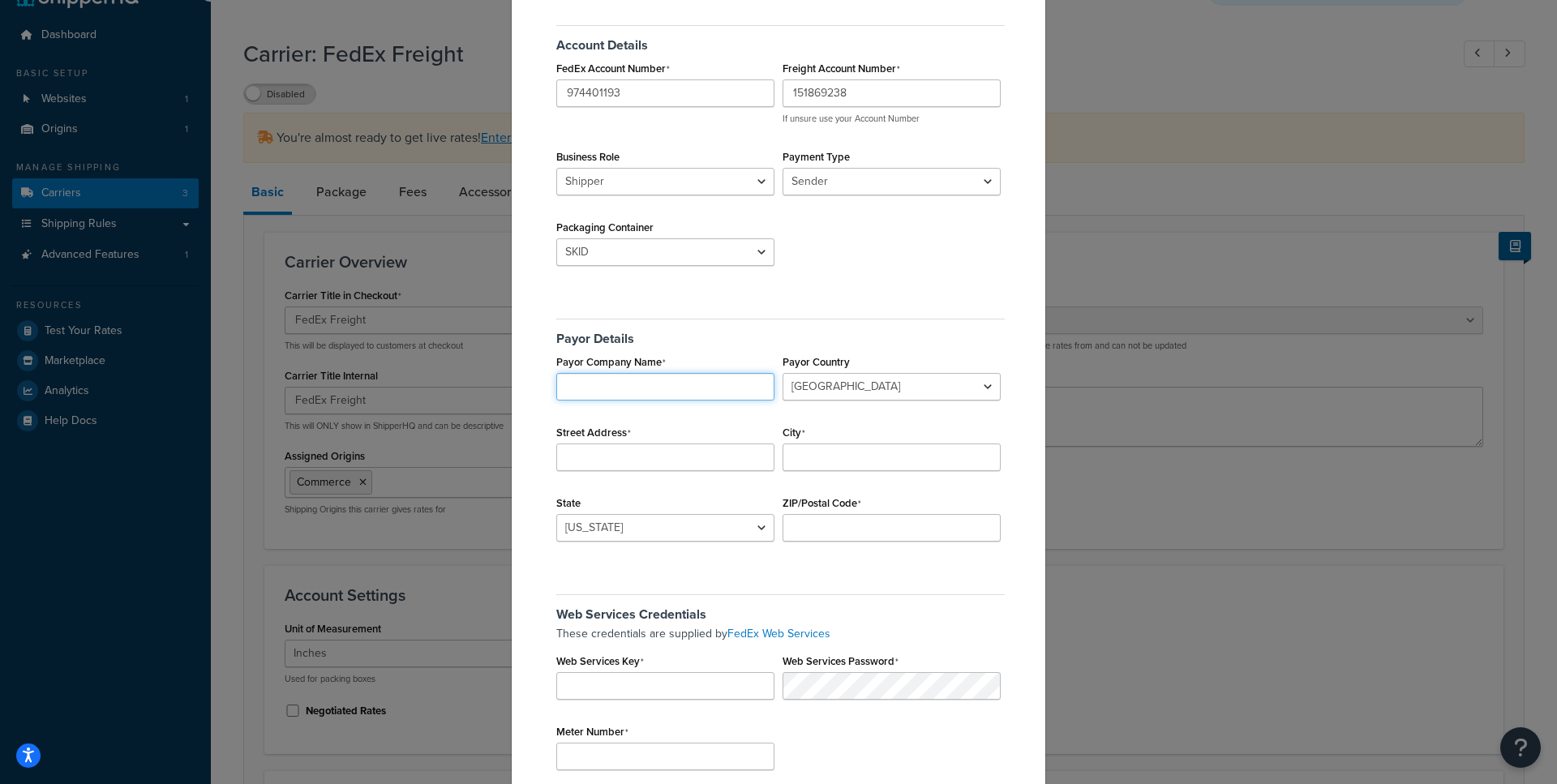
click at [659, 387] on input "Payor Company Name" at bounding box center [665, 387] width 218 height 28
type input "ShipperHQ"
select select "US"
click option "United States" at bounding box center [0, 0] width 0 height 0
click at [604, 450] on input "Street Address" at bounding box center [665, 458] width 218 height 28
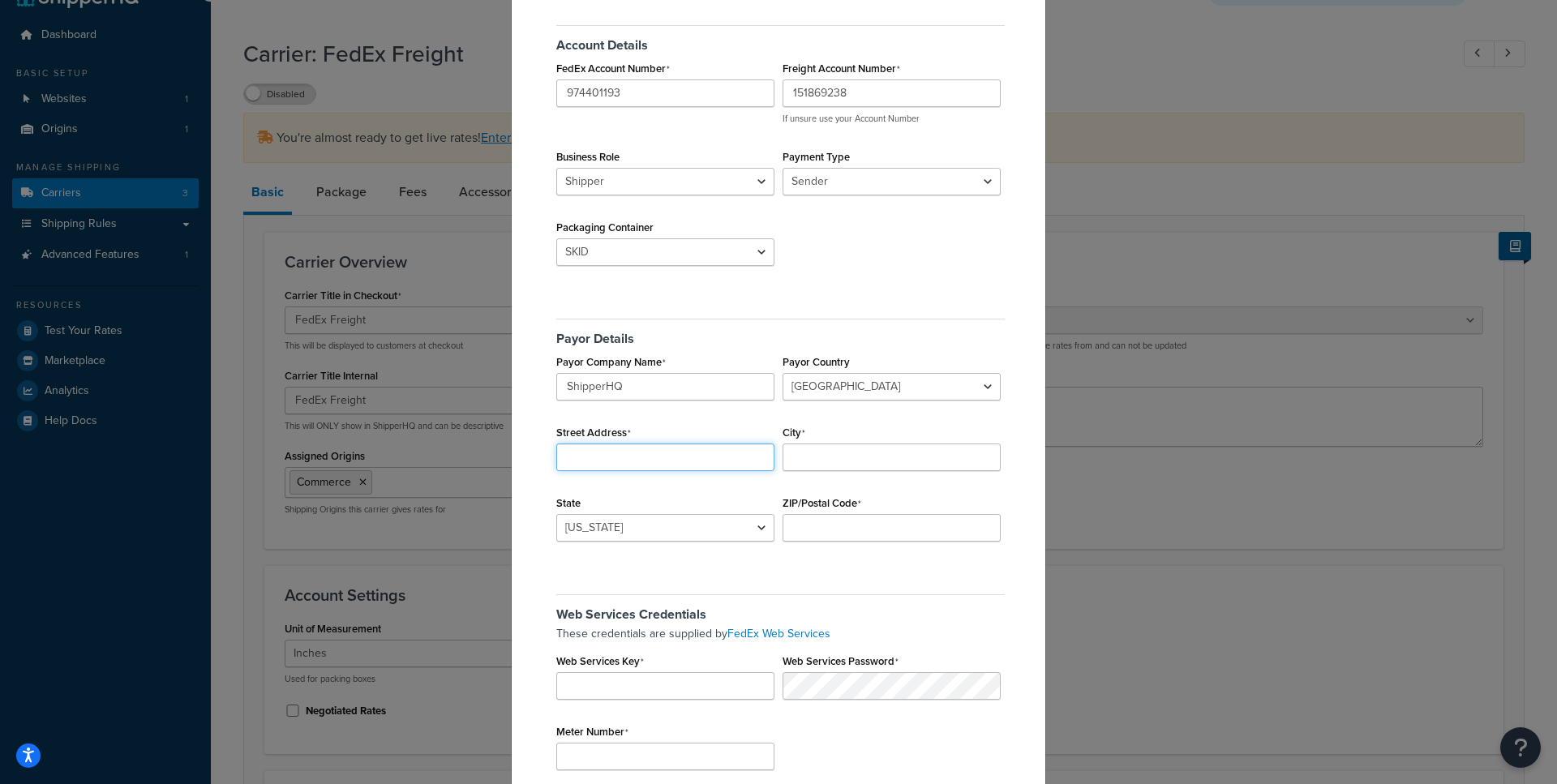
paste input "1120 Northpoint Blvd"
type input "1120 Northpoint Blvd"
click at [839, 454] on input "City" at bounding box center [892, 458] width 218 height 28
paste input "Blythewood"
type input "Blythewood"
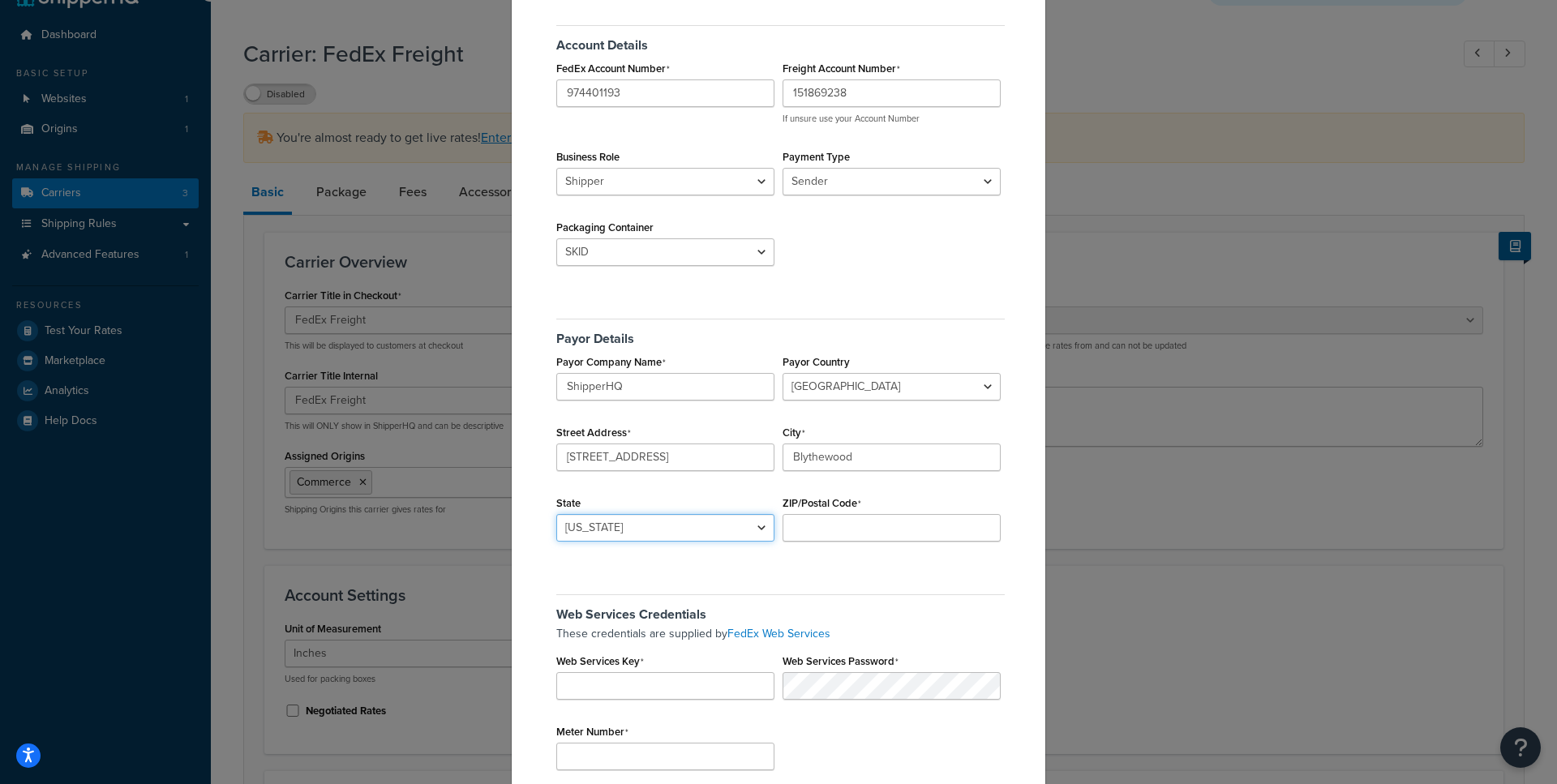
click at [556, 515] on select "[US_STATE] [US_STATE] [US_STATE] [US_STATE] [US_STATE] Armed Forces Americas Ar…" at bounding box center [665, 529] width 218 height 28
select select "SC"
click option "South Carolina" at bounding box center [0, 0] width 0 height 0
click at [819, 523] on input "ZIP/Postal Code" at bounding box center [892, 529] width 218 height 28
paste input "29016"
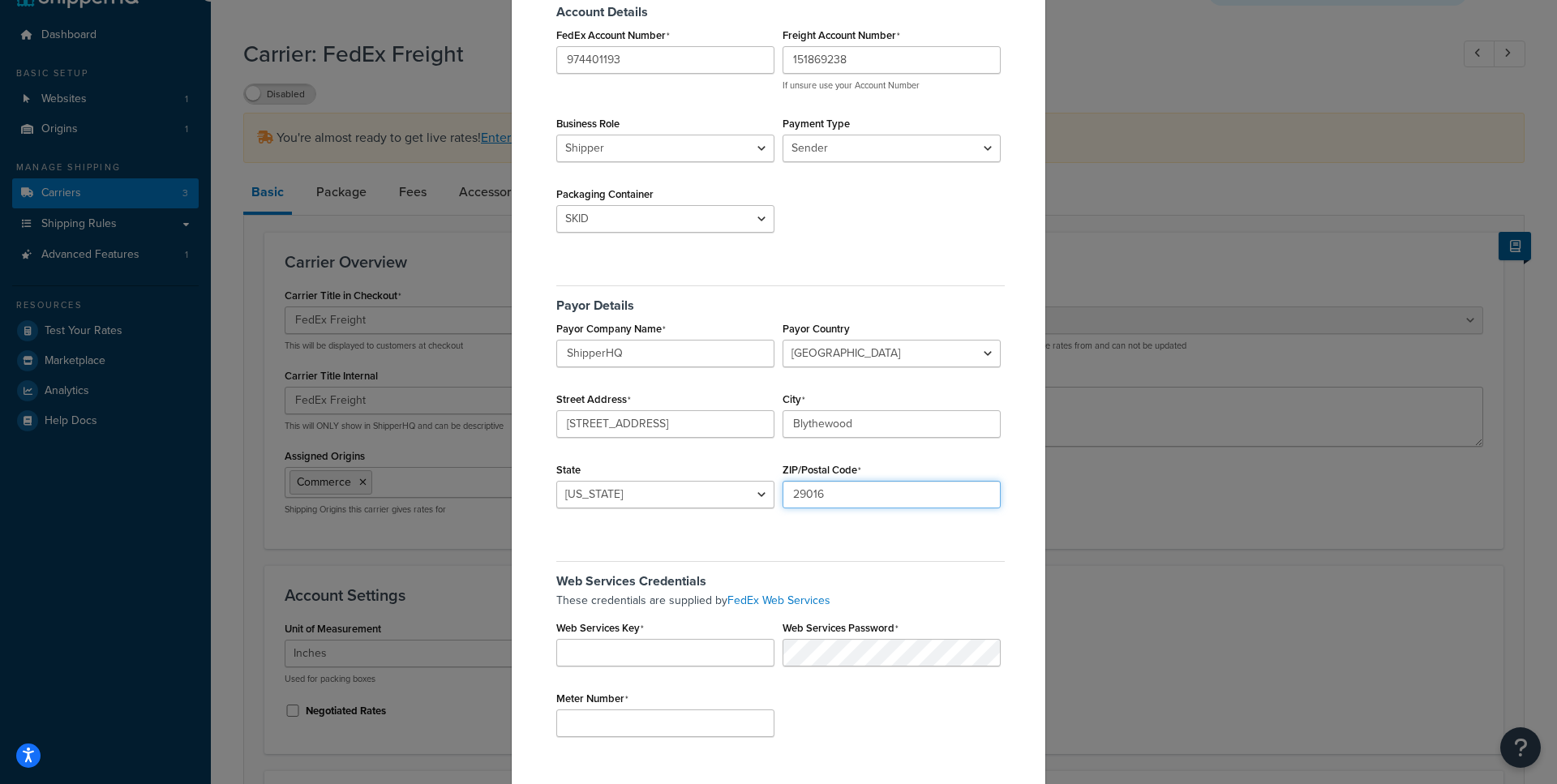
scroll to position [135, 0]
type input "29016"
click at [592, 643] on input "Web Services Key" at bounding box center [665, 652] width 218 height 28
paste input "hsImRApoHZpp8yt4"
type input "hsImRApoHZpp8yt4"
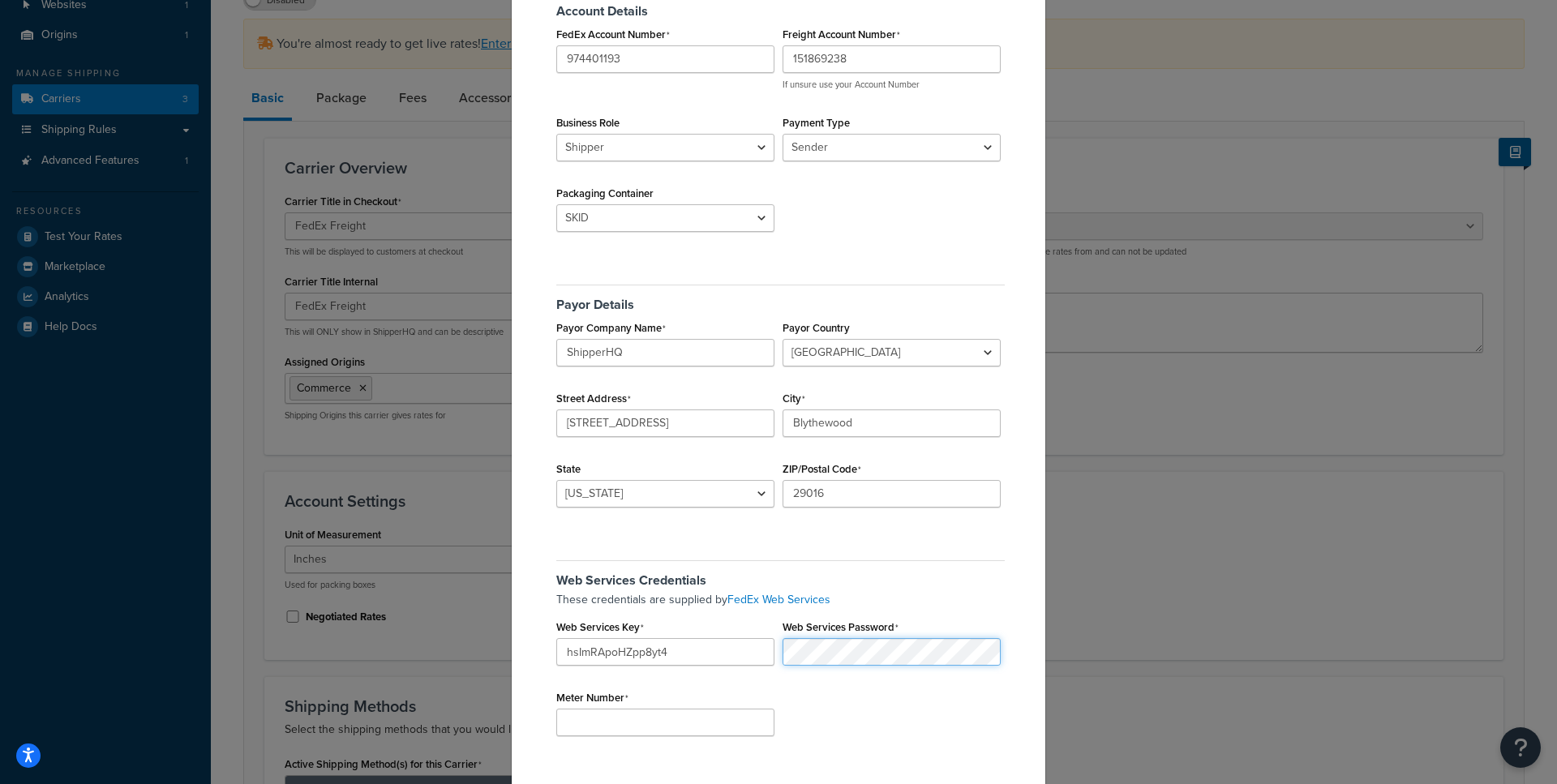
scroll to position [134, 0]
click at [904, 546] on div "Account Details FedEx Account Number 974401193 Freight Account Number 151869238…" at bounding box center [778, 377] width 452 height 798
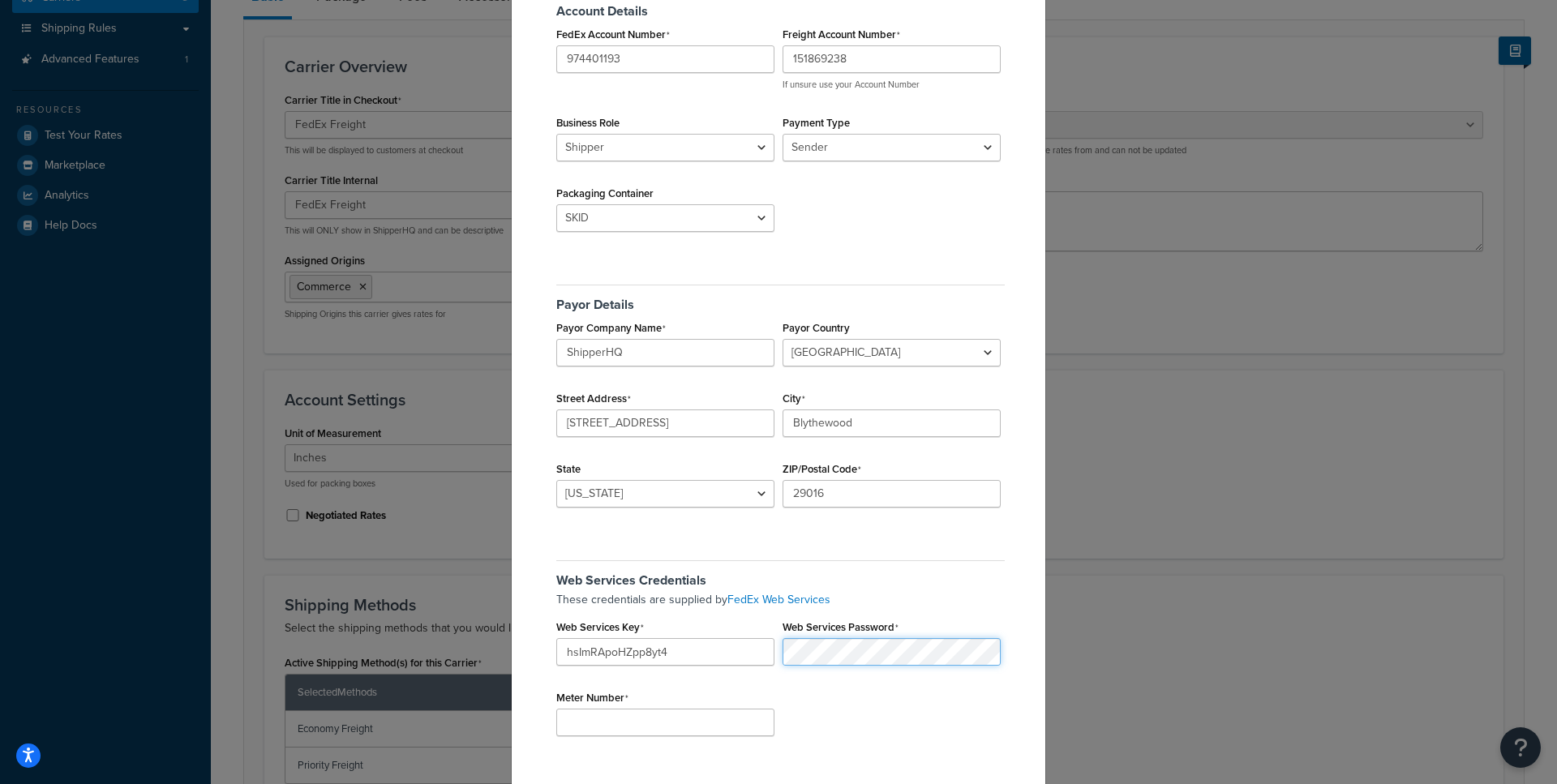
scroll to position [234, 0]
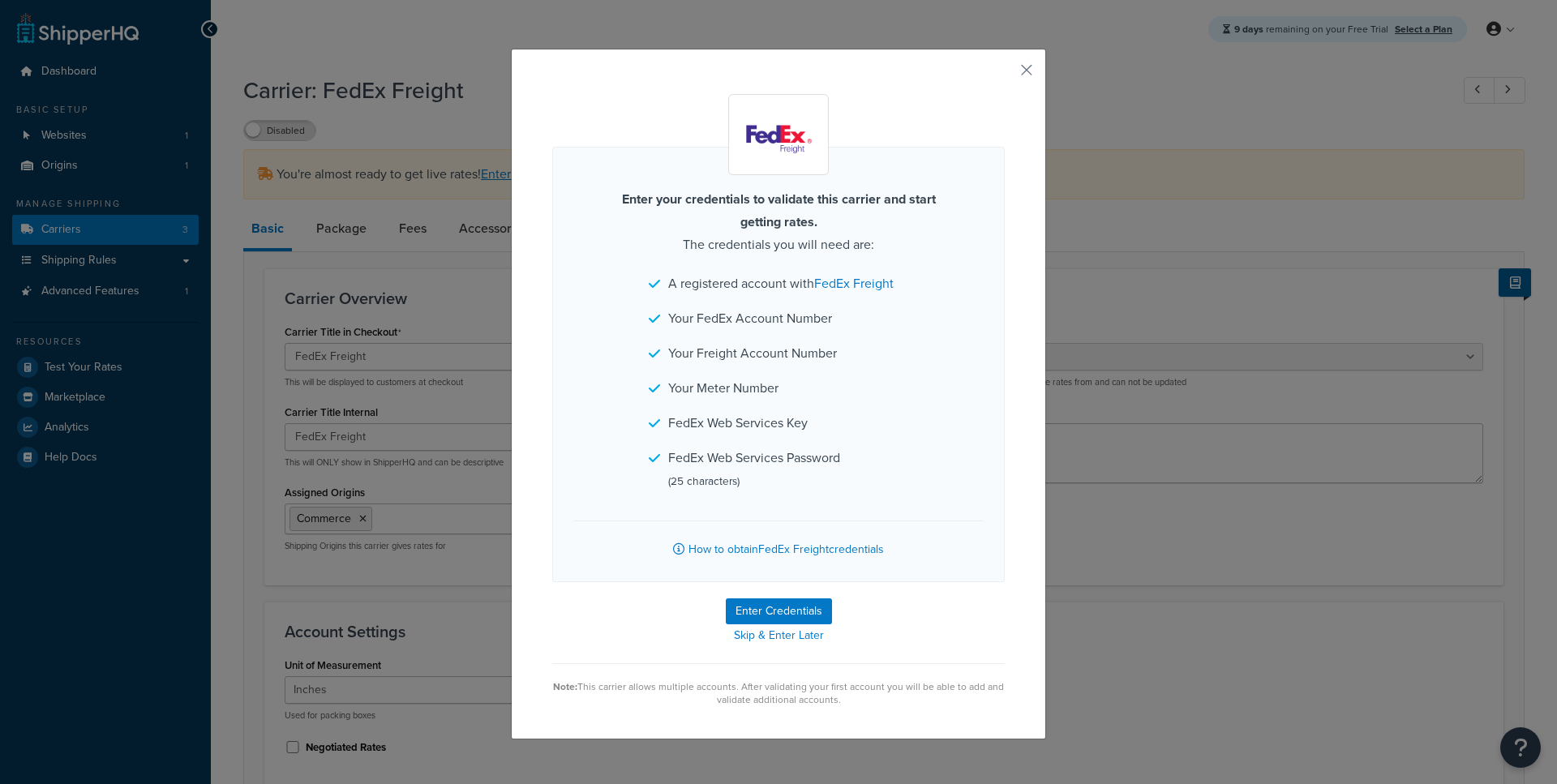
select select "fedExFreight"
click at [752, 614] on button "Enter Credentials" at bounding box center [778, 611] width 106 height 26
select select "SKID"
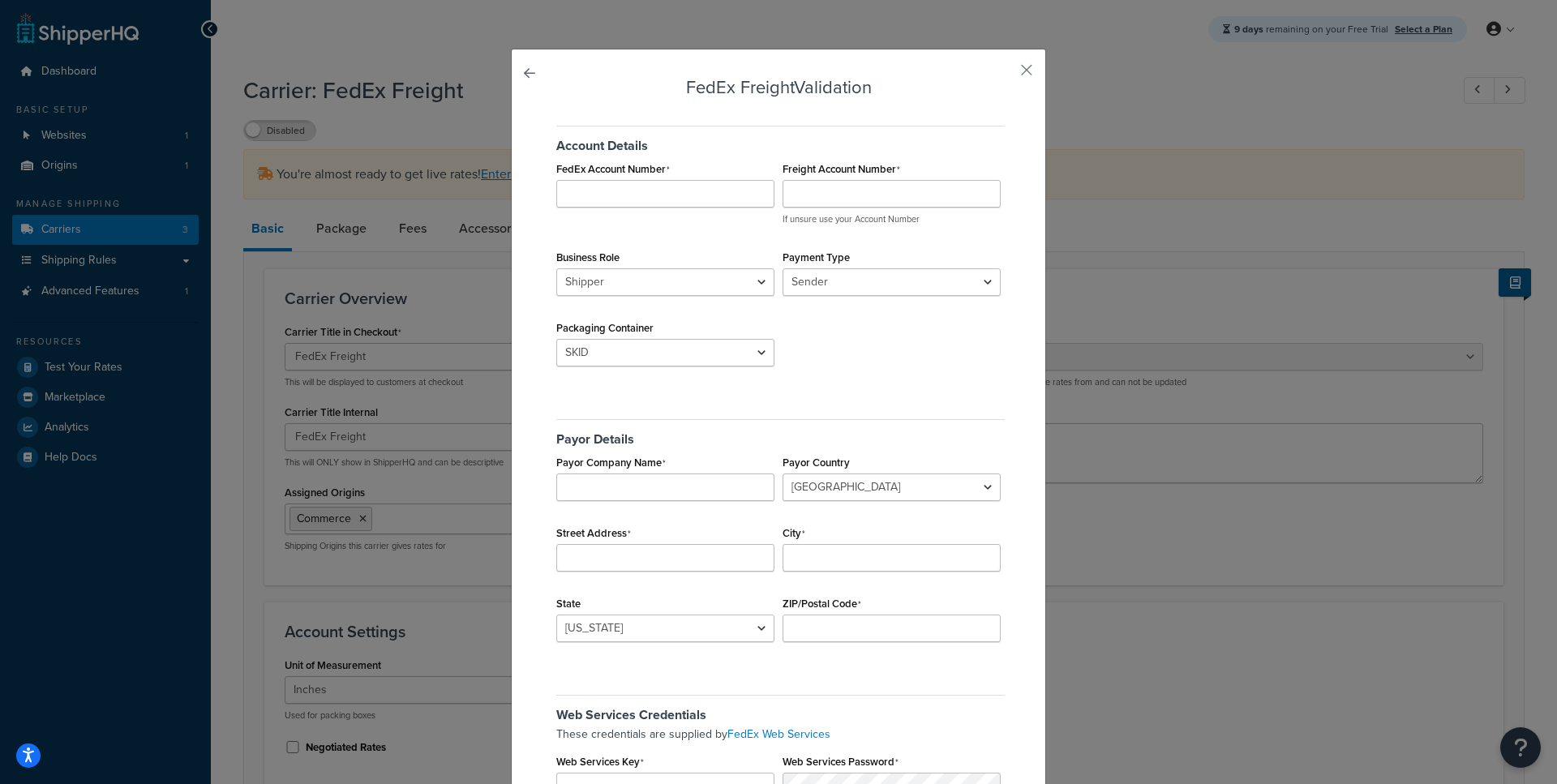
scroll to position [203, 0]
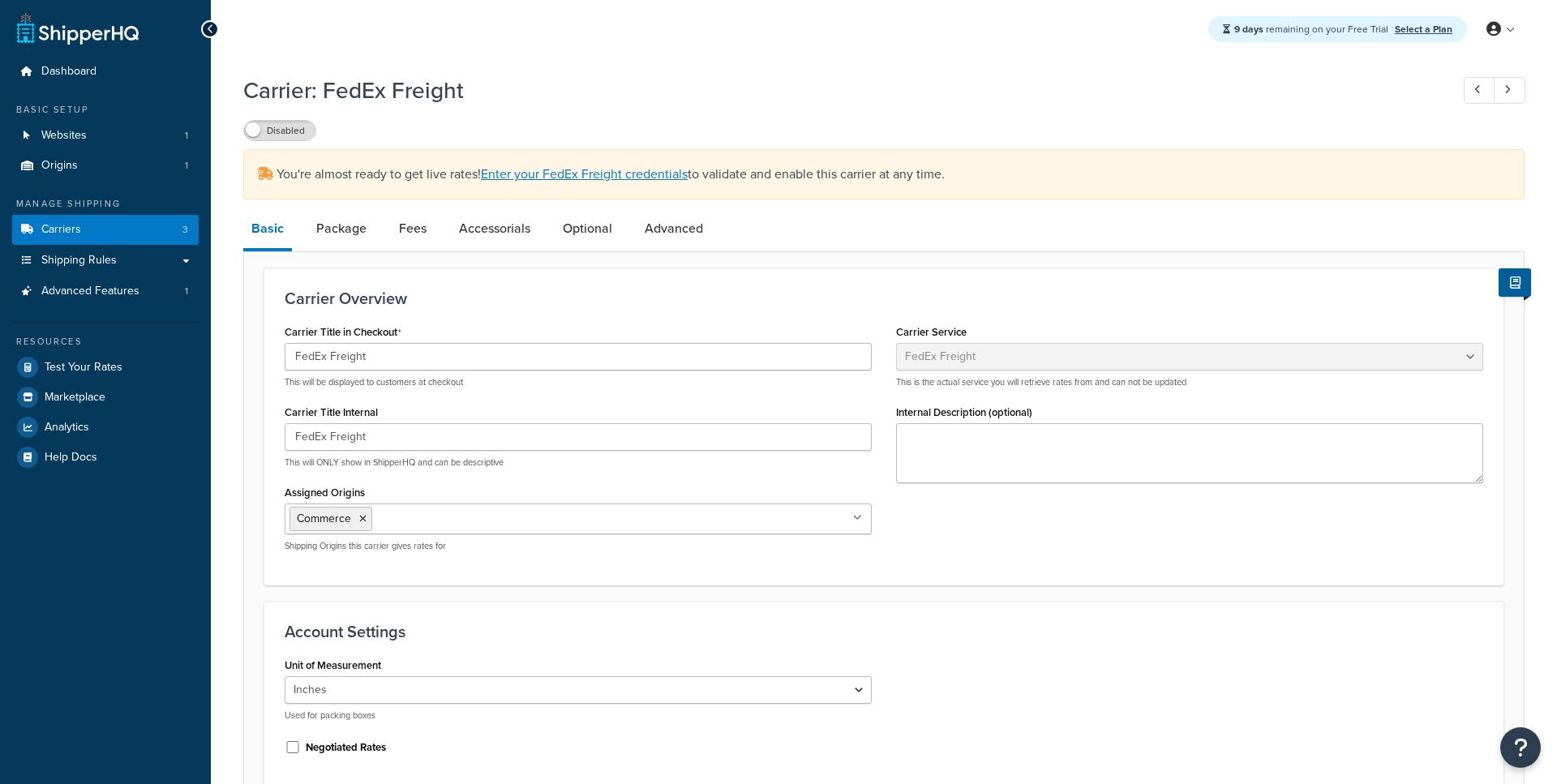
select select "fedExFreight"
click at [608, 175] on link "Enter your FedEx Freight credentials" at bounding box center [584, 174] width 207 height 19
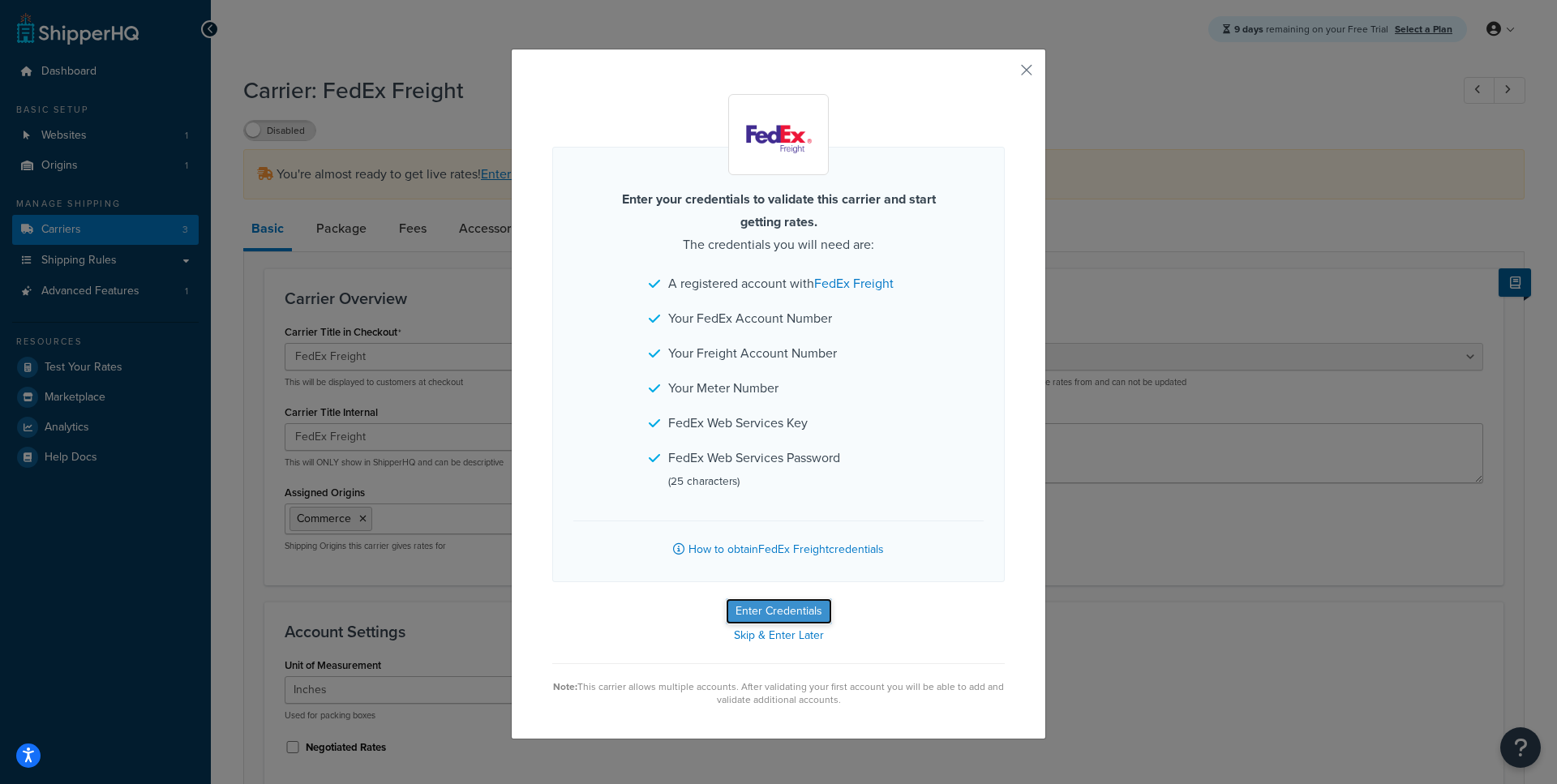
click at [773, 608] on button "Enter Credentials" at bounding box center [778, 611] width 106 height 26
select select "SKID"
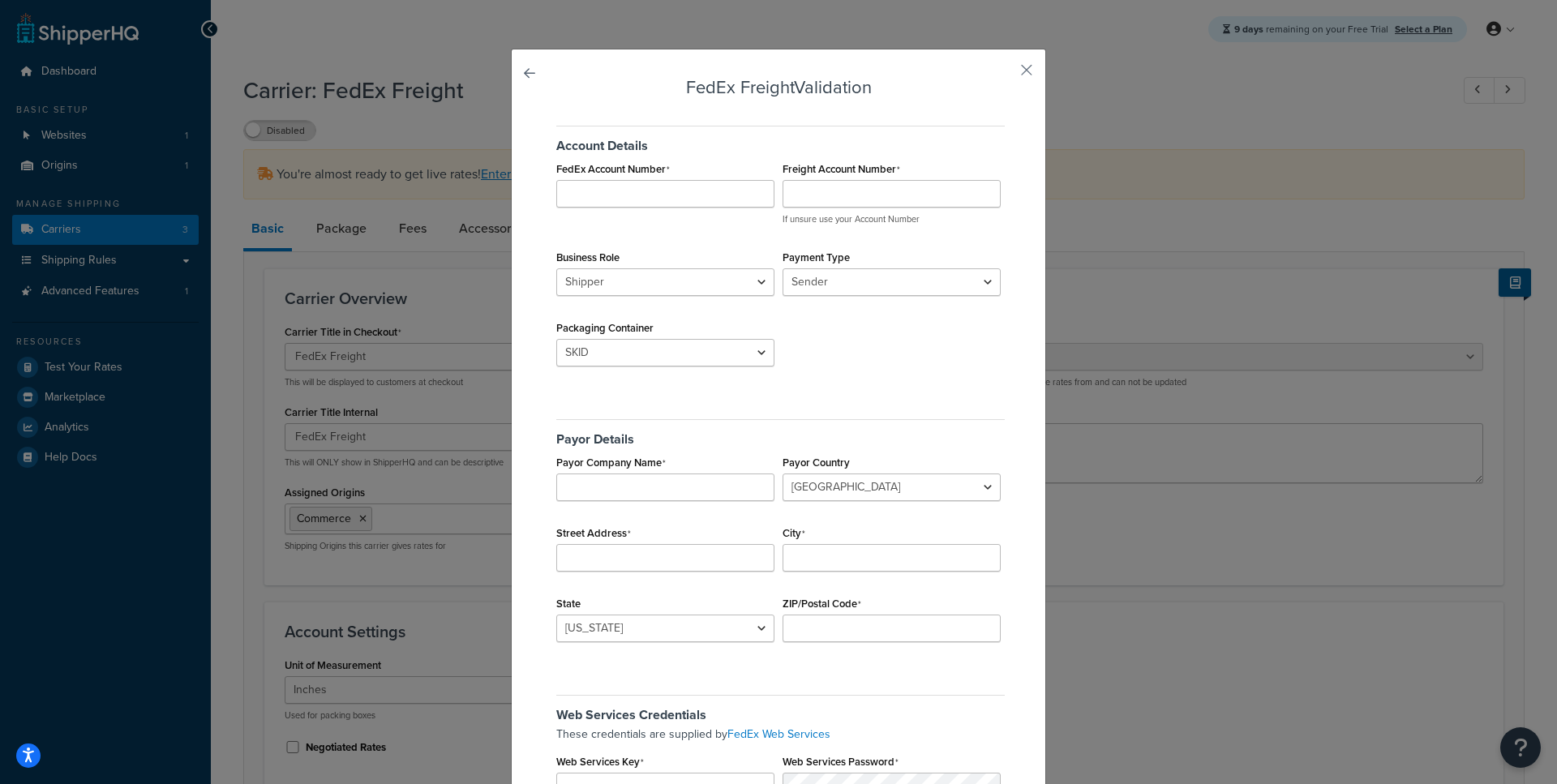
scroll to position [203, 0]
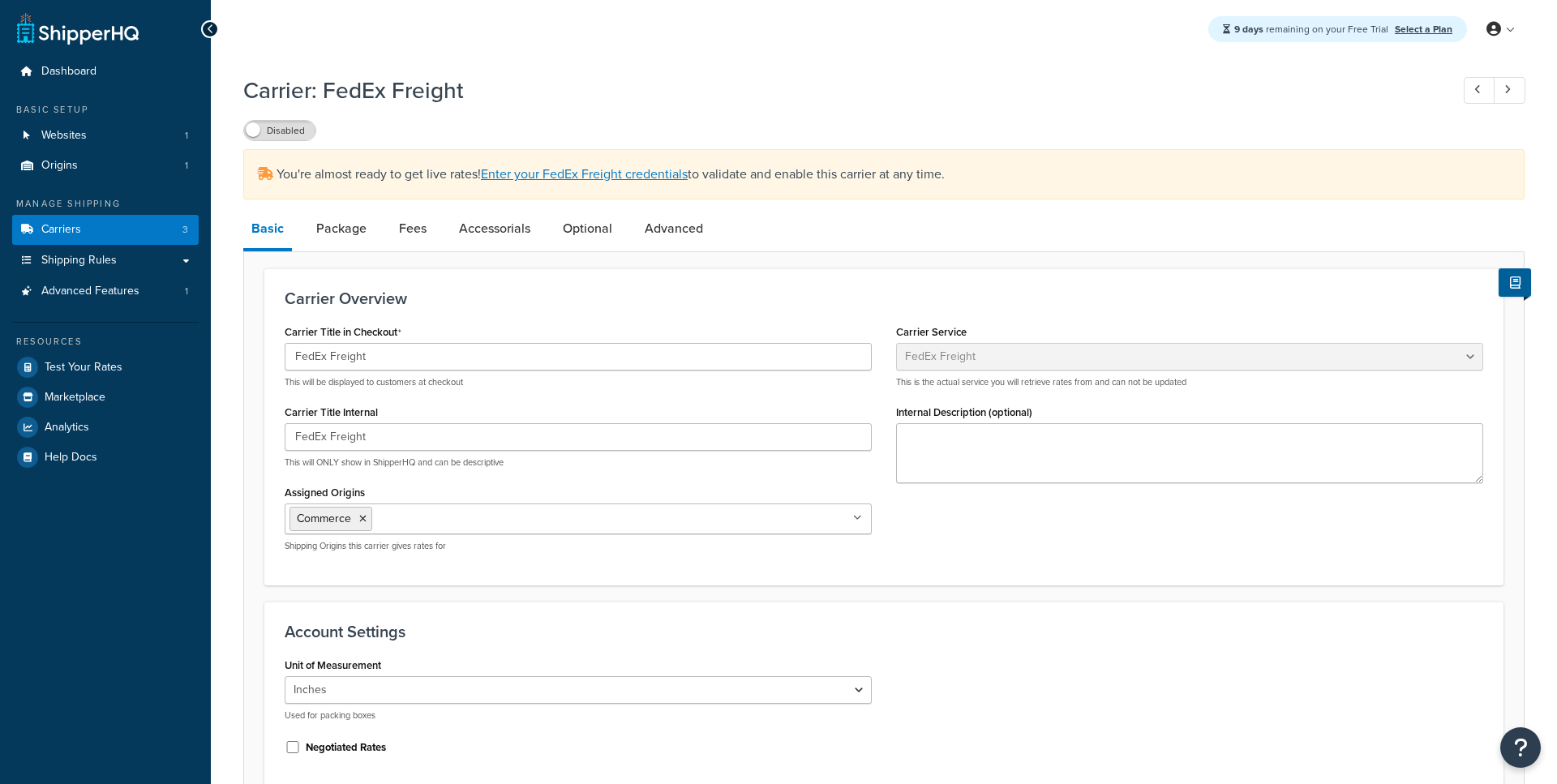
select select "fedExFreight"
click at [543, 332] on div "Carrier Title in Checkout FedEx Freight This will be displayed to customers at …" at bounding box center [578, 354] width 587 height 68
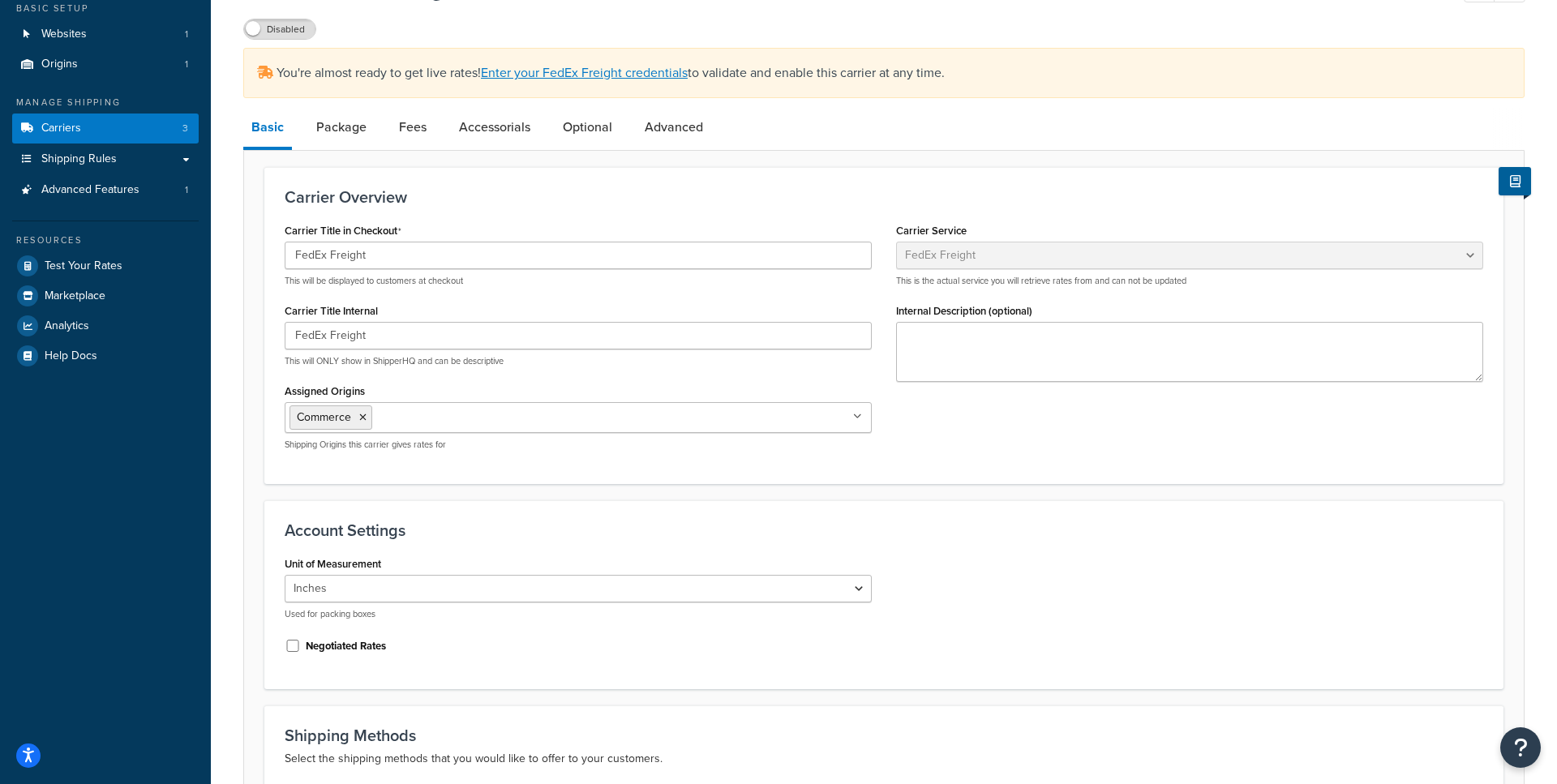
scroll to position [122, 0]
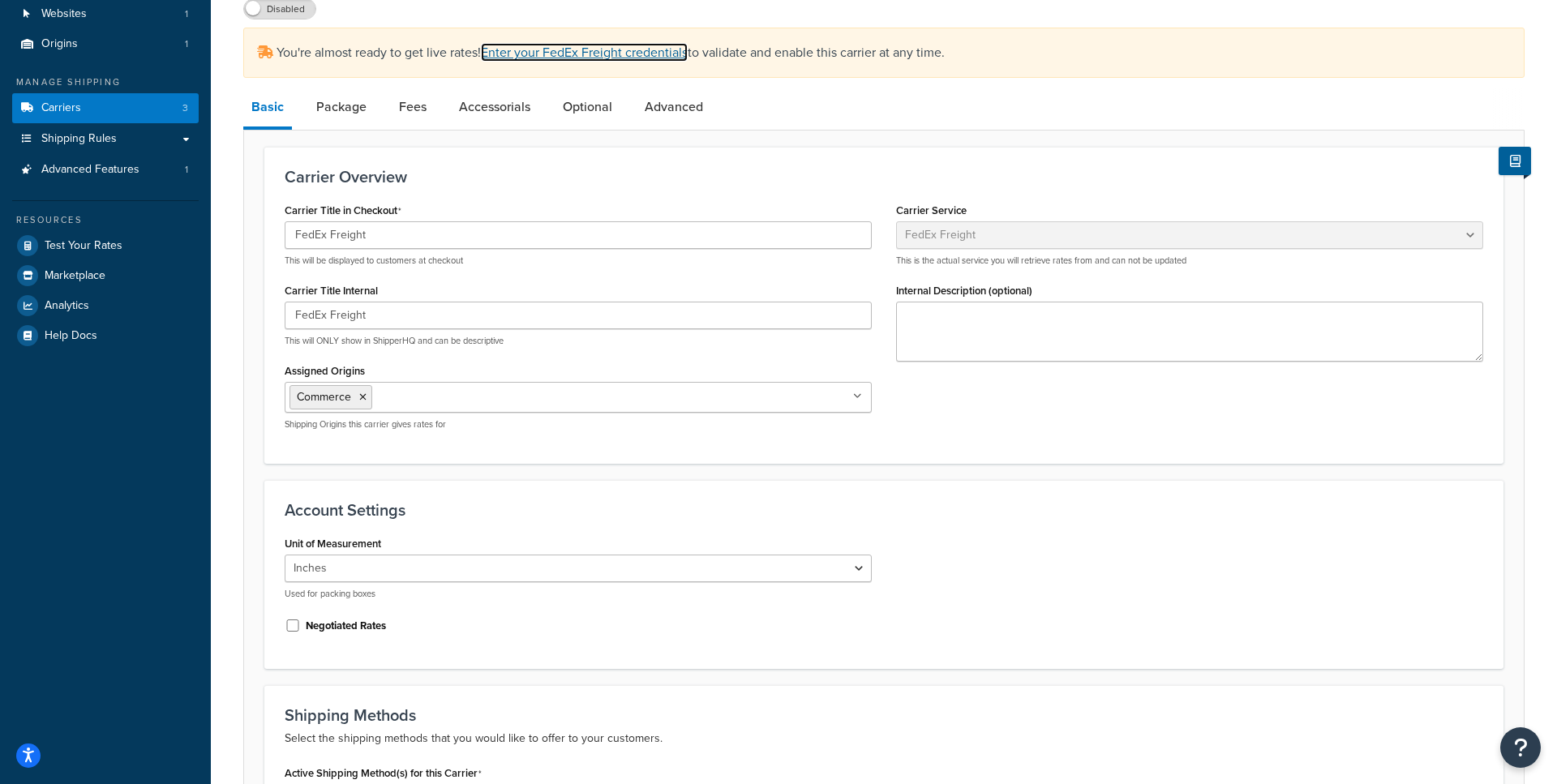
click at [653, 54] on link "Enter your FedEx Freight credentials" at bounding box center [584, 52] width 207 height 19
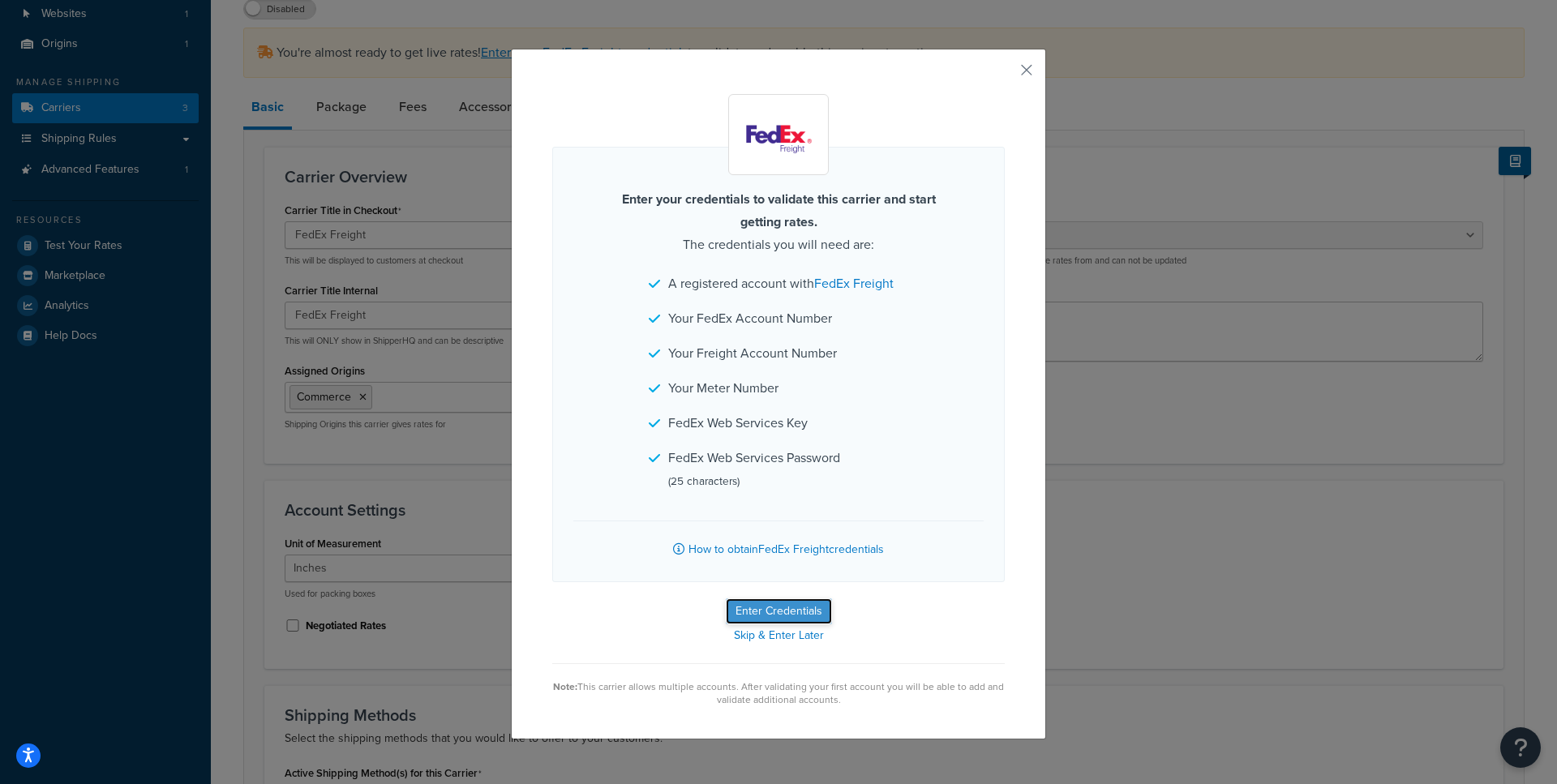
click at [786, 608] on button "Enter Credentials" at bounding box center [778, 611] width 106 height 26
select select "SKID"
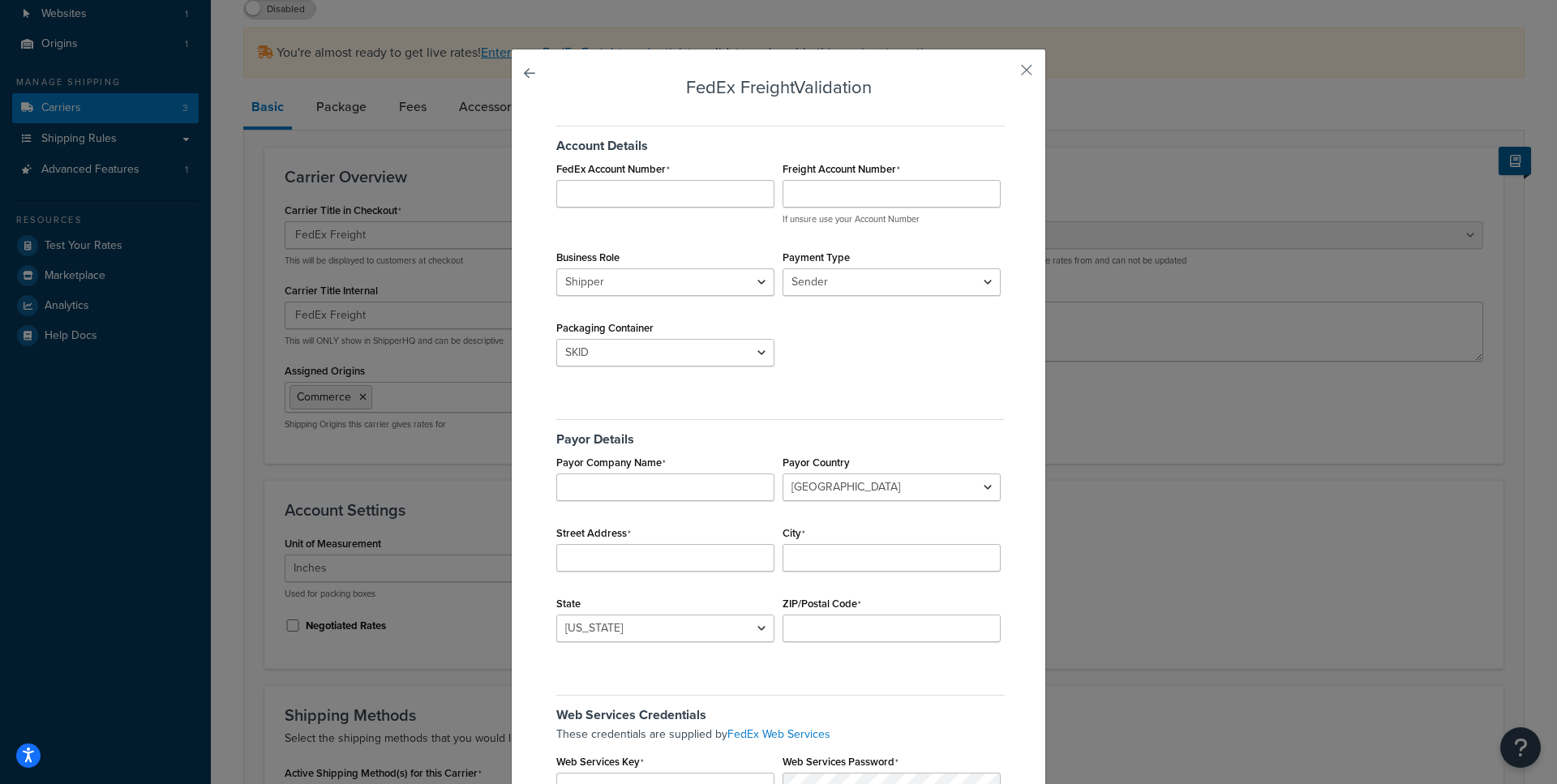
scroll to position [203, 0]
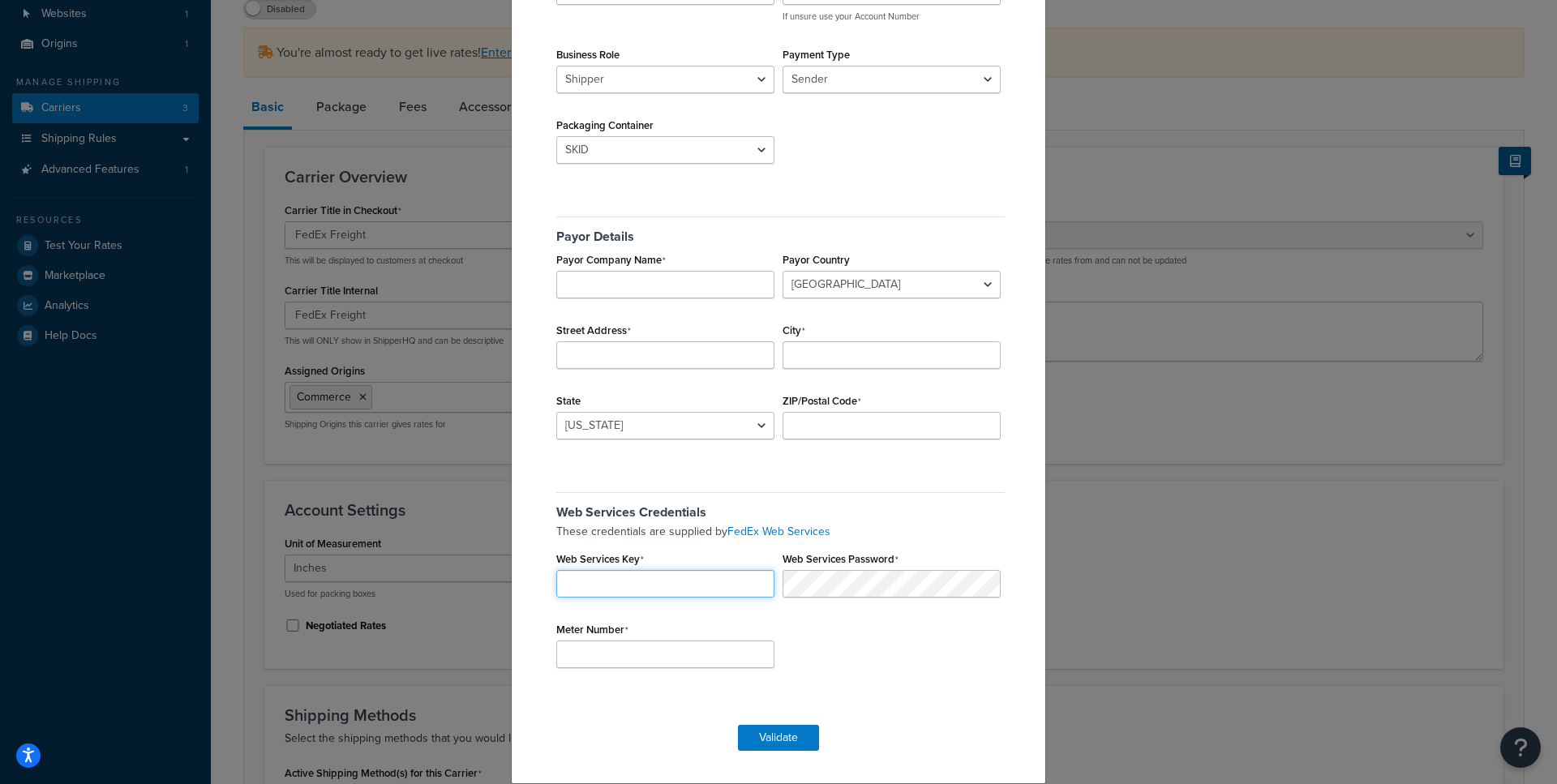
click at [608, 591] on input "Web Services Key" at bounding box center [665, 584] width 218 height 28
paste input "hsImRApoHZpp8yt4"
type input "hsImRApoHZpp8yt4"
click at [594, 649] on input "Meter Number" at bounding box center [665, 655] width 218 height 28
paste input "250260051"
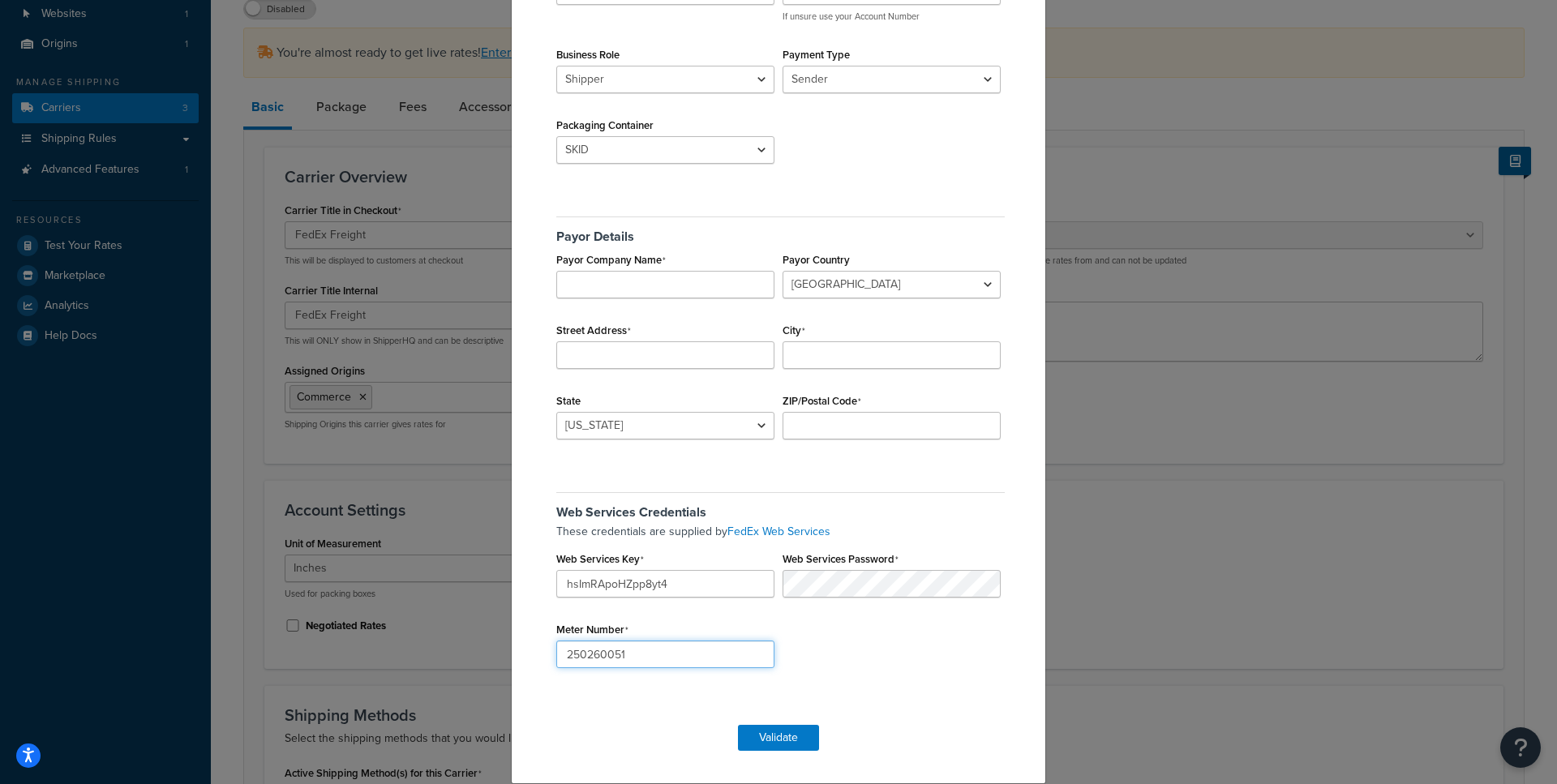
type input "250260051"
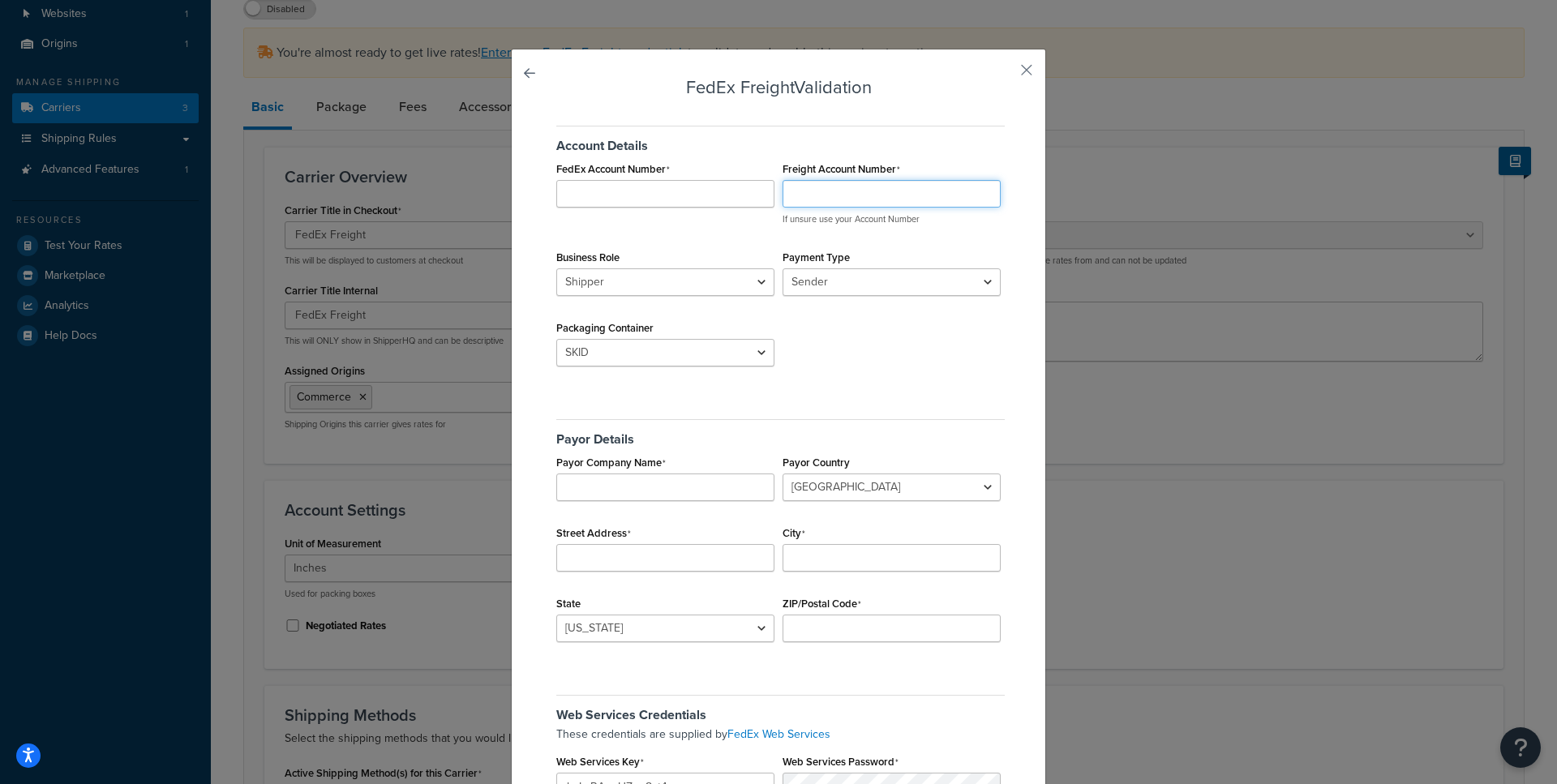
click at [832, 184] on input "Freight Account Number" at bounding box center [892, 194] width 218 height 28
paste input "151869238"
type input "151869238"
click at [611, 195] on input "FedEx Account Number" at bounding box center [665, 194] width 218 height 28
paste input "974401193"
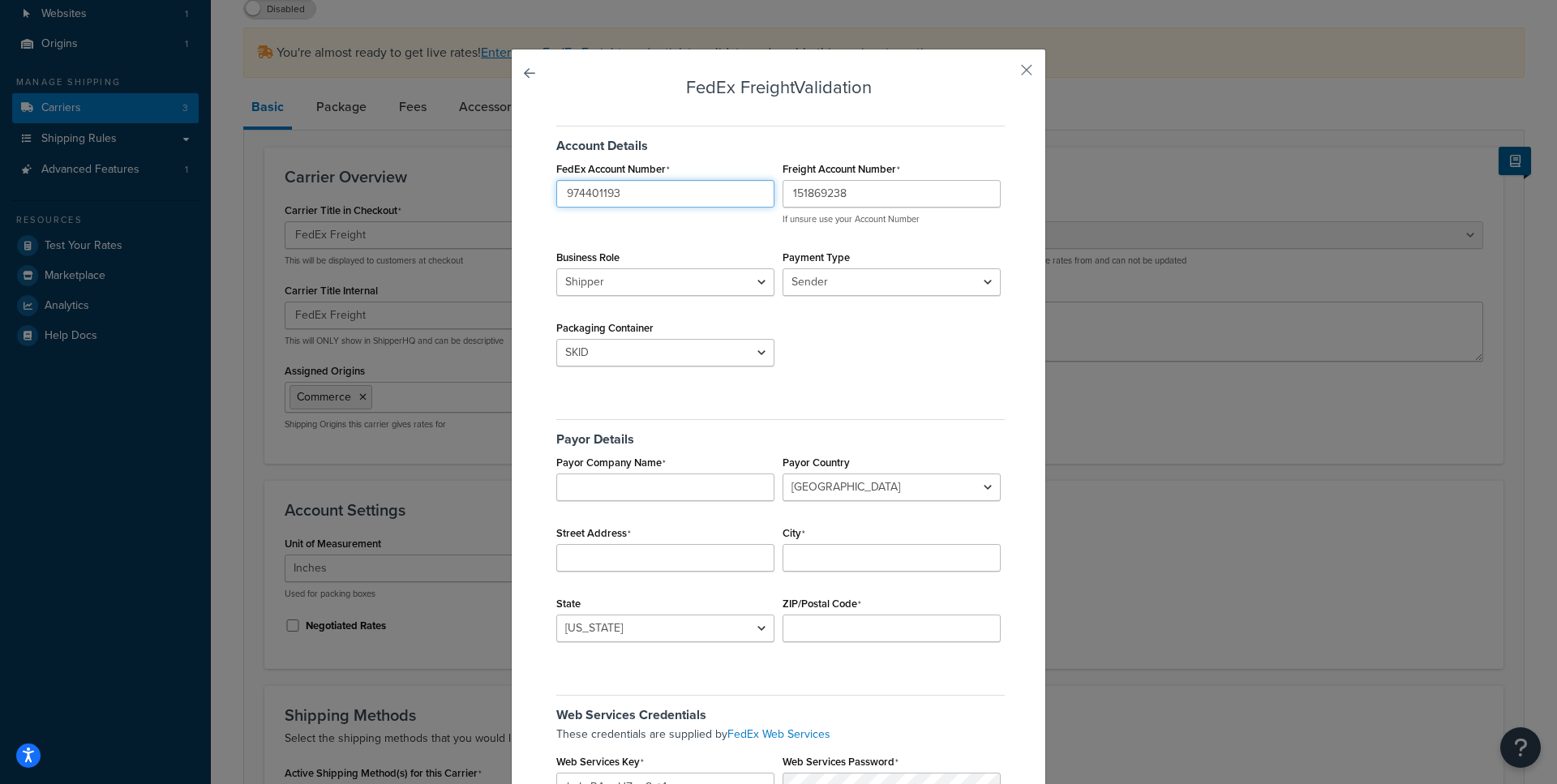
scroll to position [63, 0]
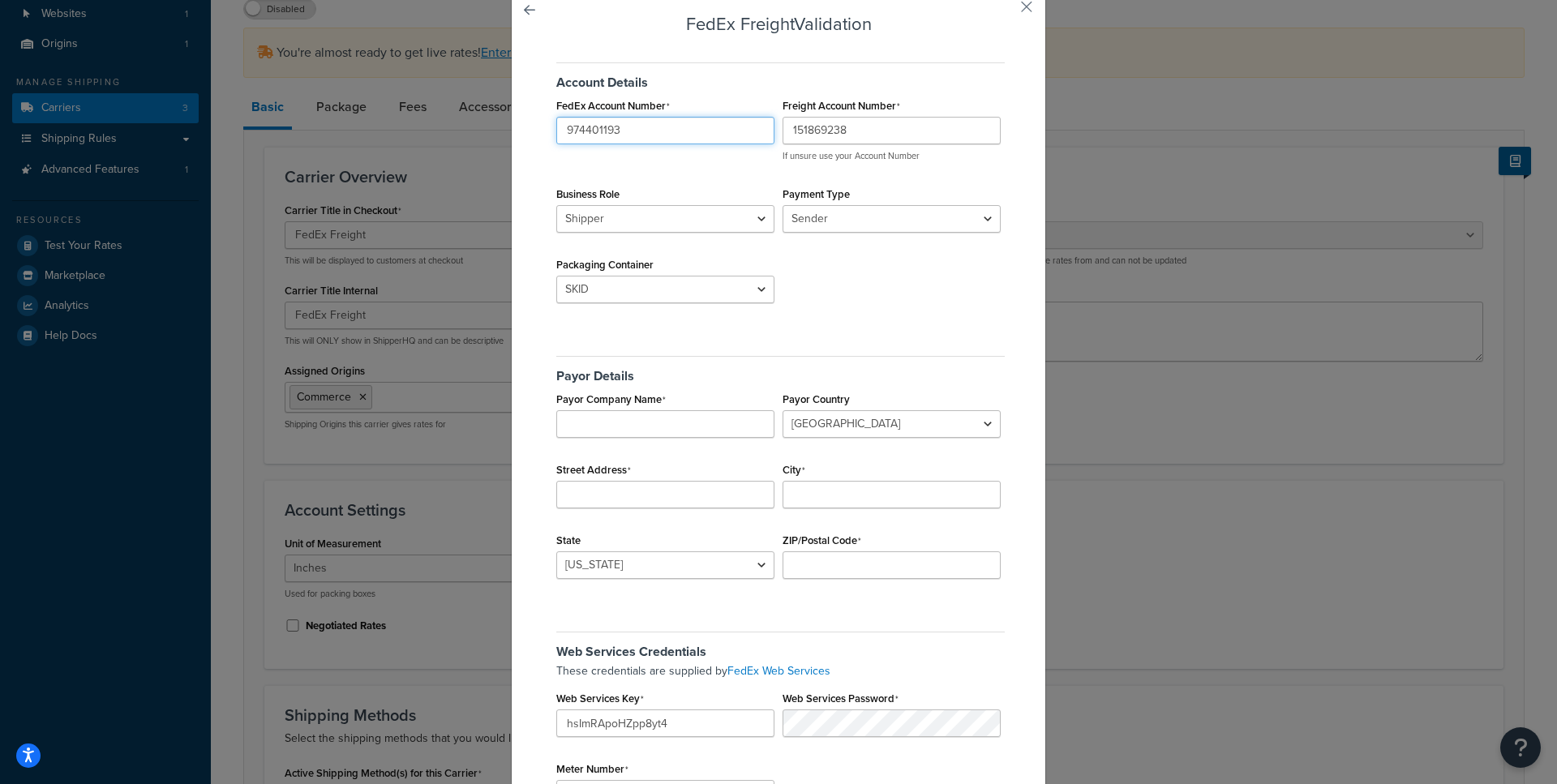
type input "974401193"
click at [605, 422] on input "Payor Company Name" at bounding box center [665, 425] width 218 height 28
paste input "ShipperHQ"
type input "ShipperHQ"
select select "US"
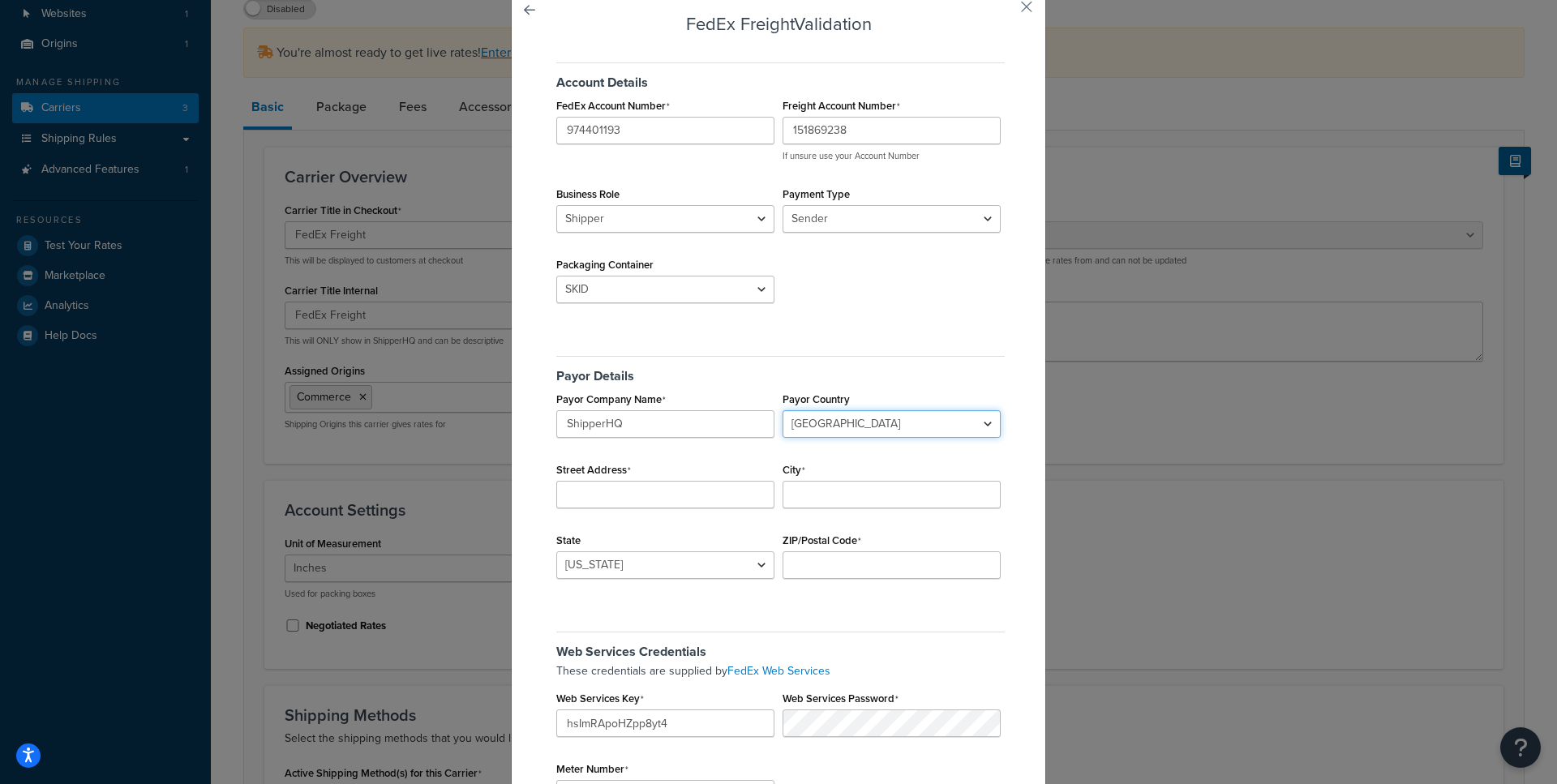
click option "United States" at bounding box center [0, 0] width 0 height 0
click at [596, 497] on input "Street Address" at bounding box center [665, 495] width 218 height 28
paste input "1120 Northpoint Blvd"
type input "1120 Northpoint Blvd"
click at [803, 499] on input "City" at bounding box center [892, 495] width 218 height 28
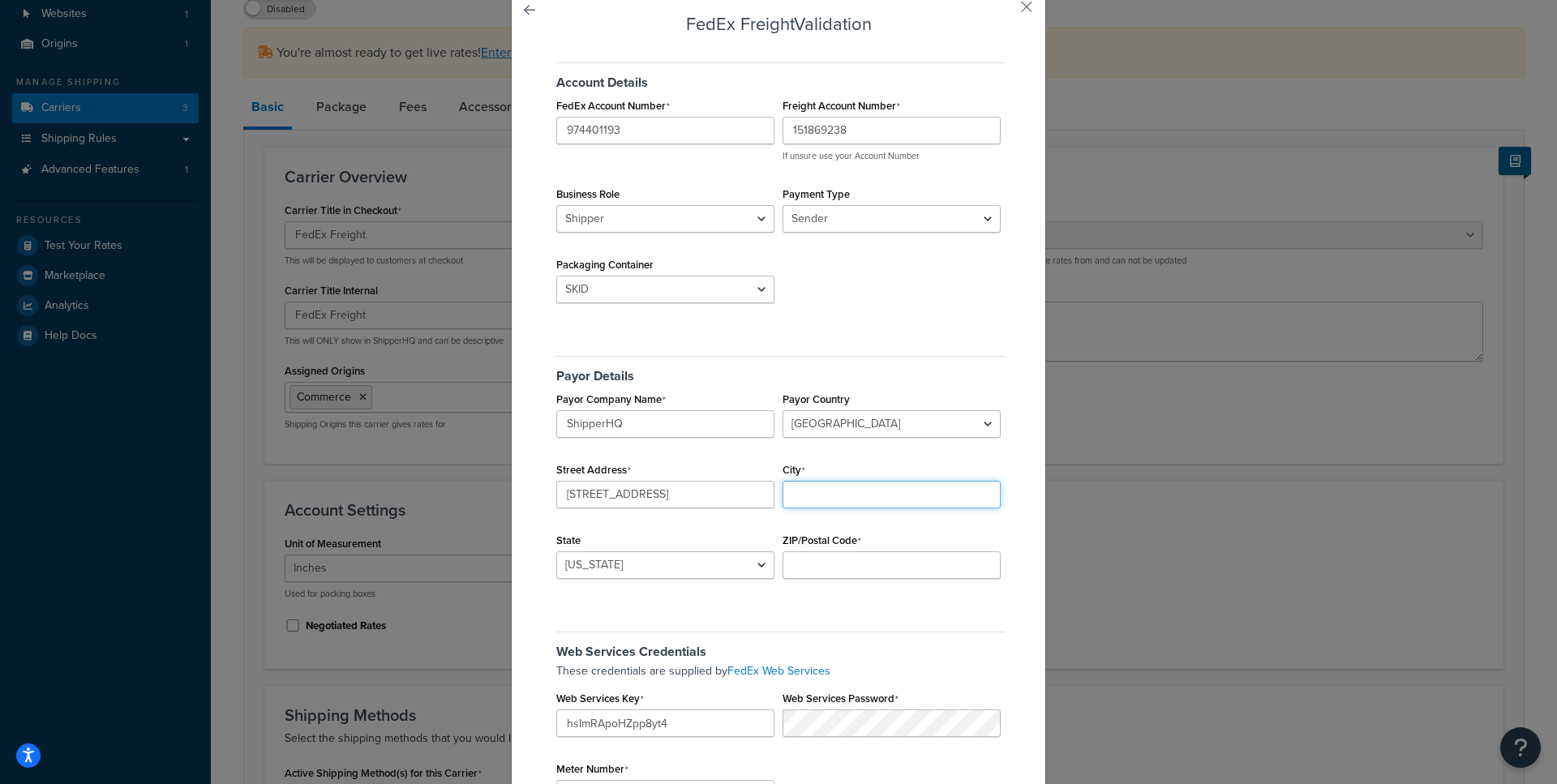
paste input "Blythewood"
type input "Blythewood"
click at [556, 552] on select "Alabama Alaska American Samoa Arizona Arkansas Armed Forces Americas Armed Forc…" at bounding box center [665, 566] width 218 height 28
select select "TX"
click at [853, 563] on input "ZIP/Postal Code" at bounding box center [892, 566] width 218 height 28
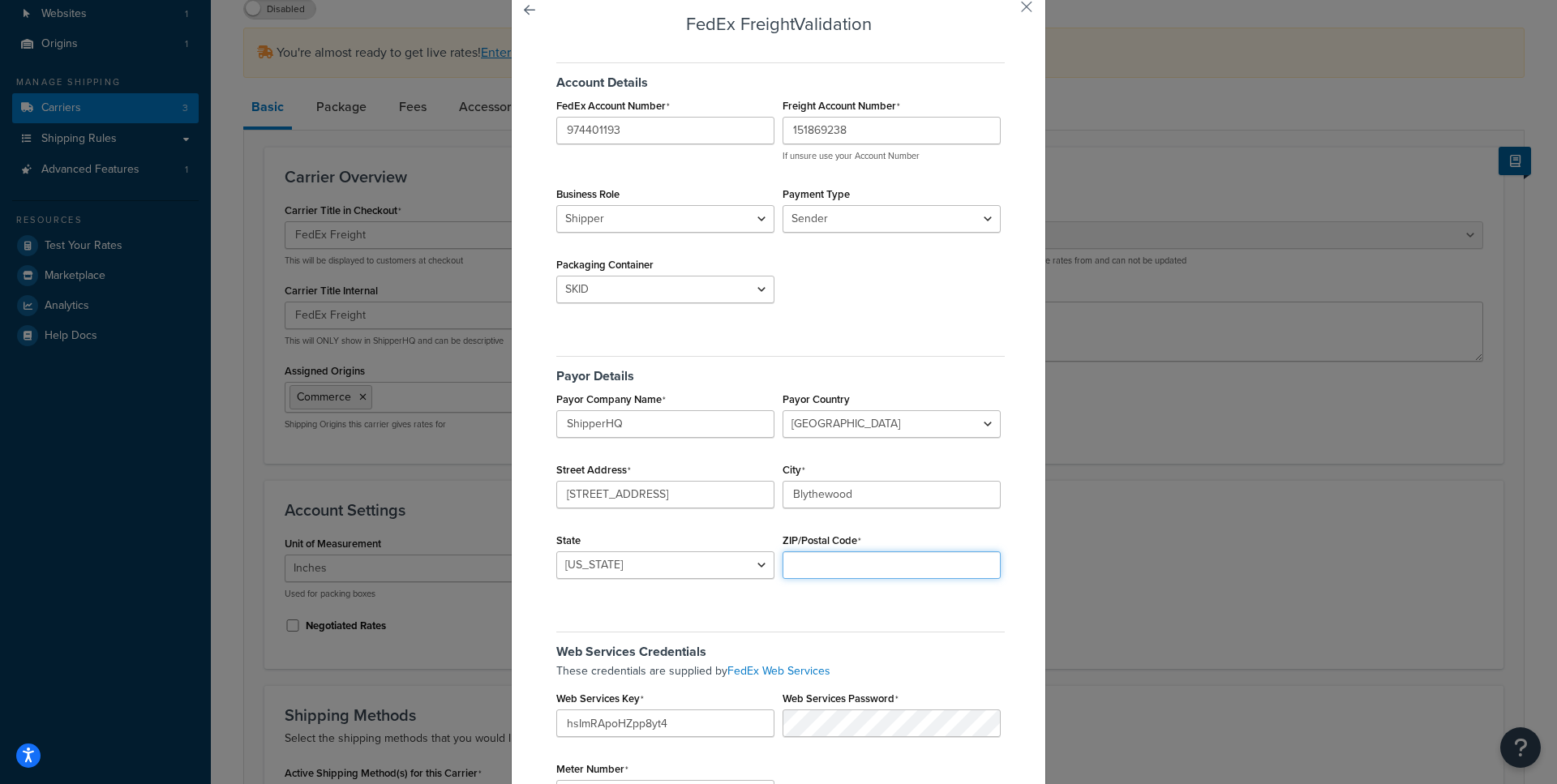
paste input "29016"
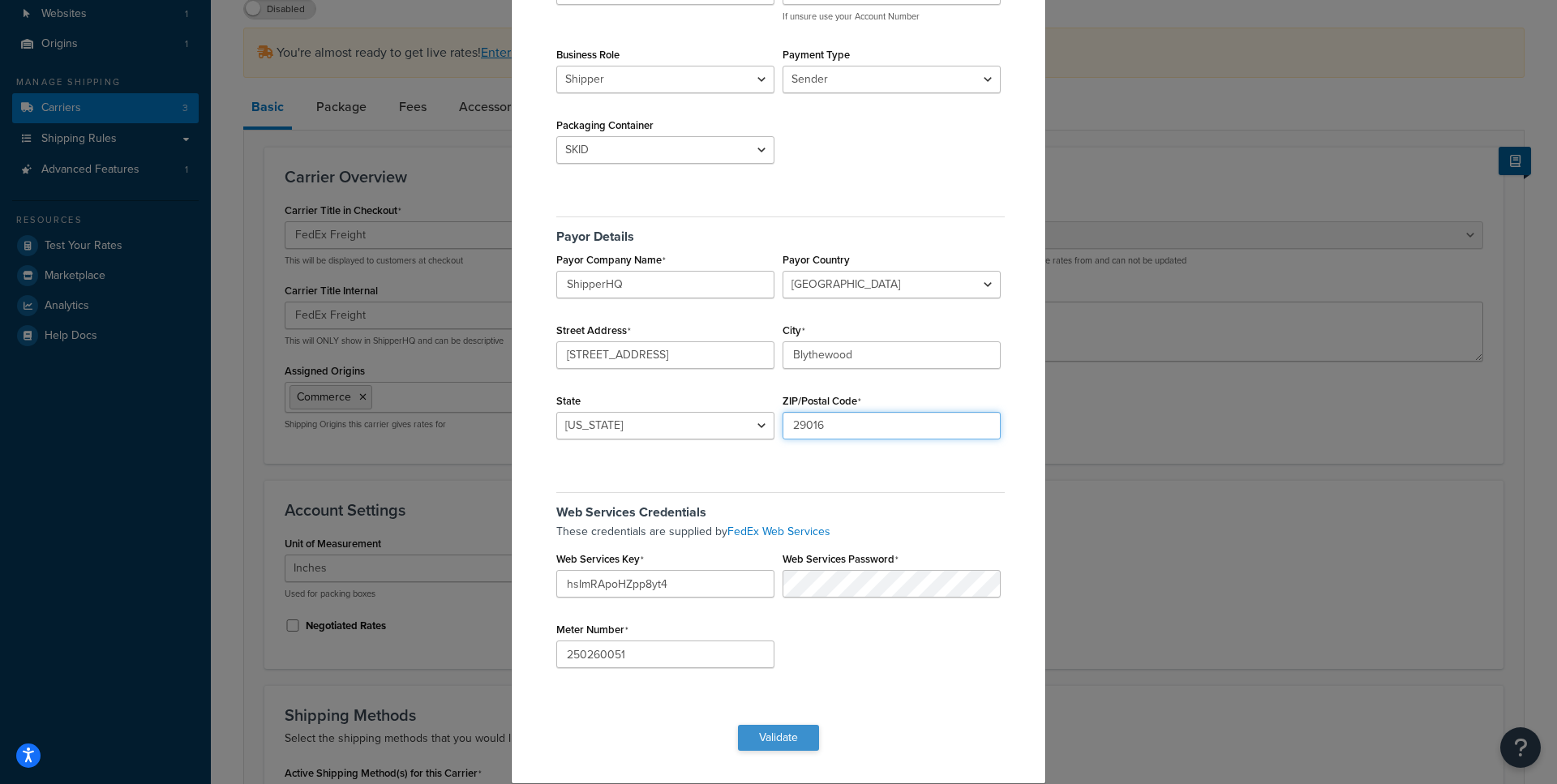
type input "29016"
click at [779, 744] on button "Validate" at bounding box center [778, 738] width 81 height 26
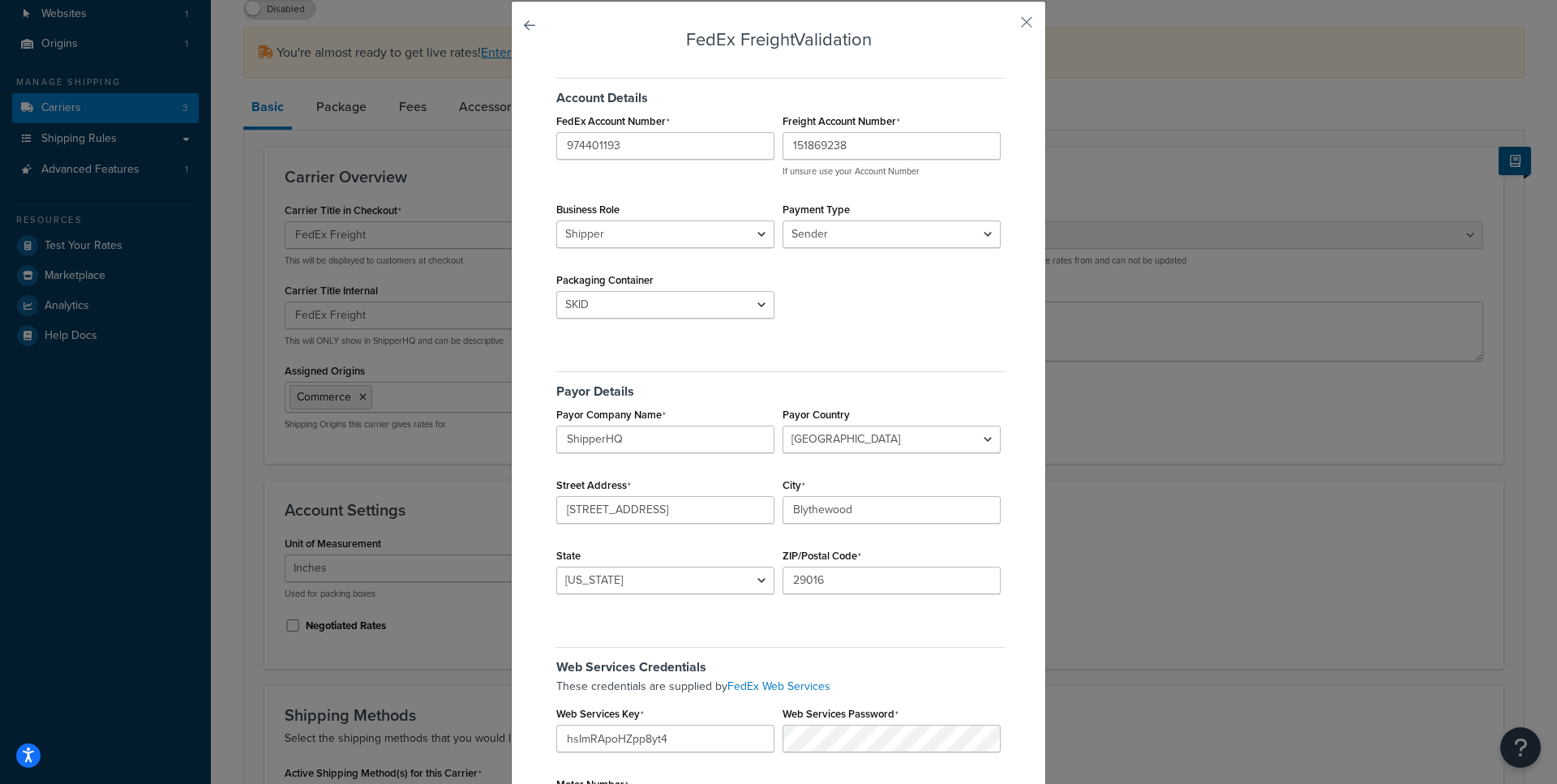
scroll to position [0, 0]
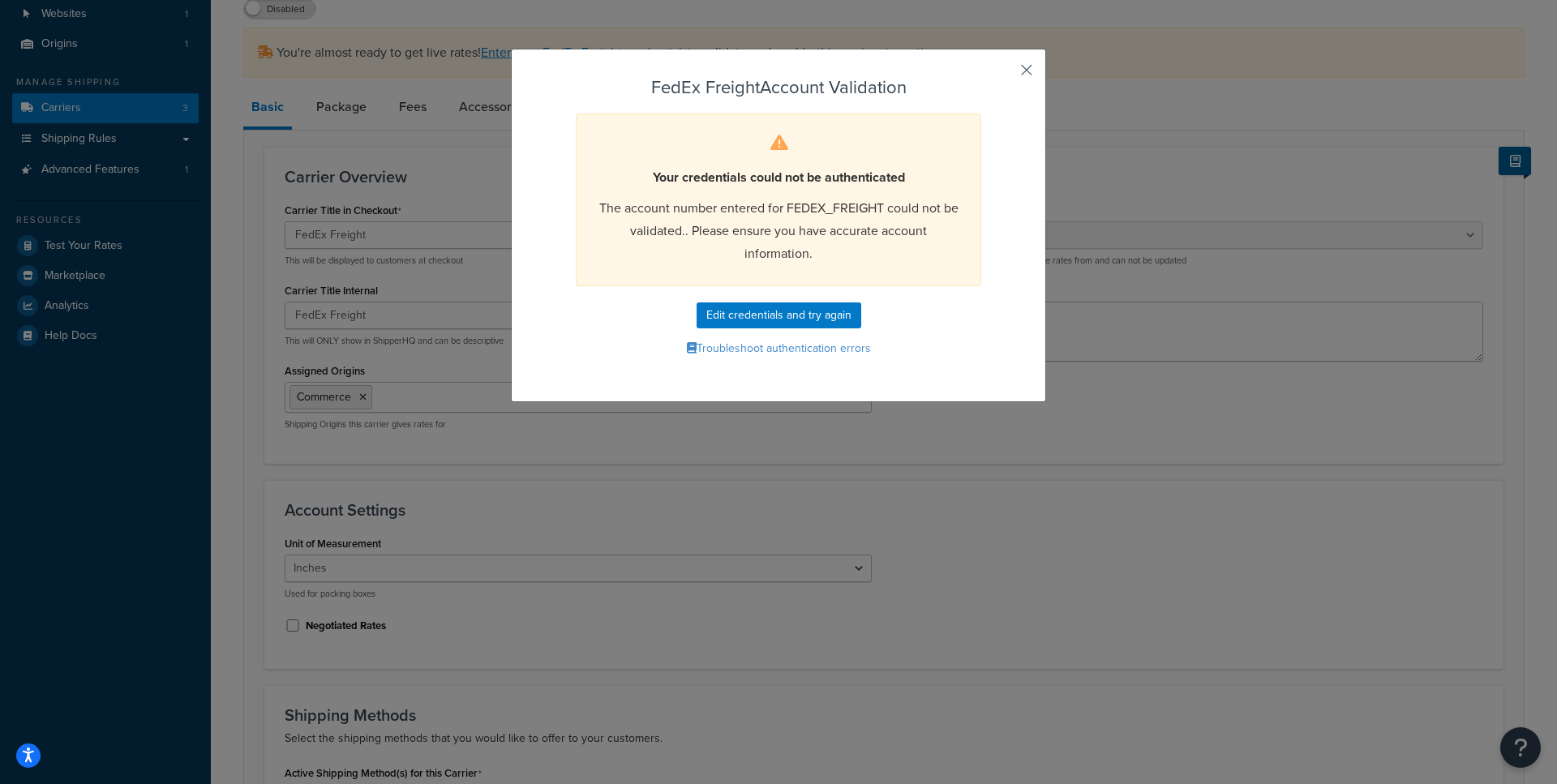
click at [1005, 73] on button "button" at bounding box center [1002, 75] width 4 height 4
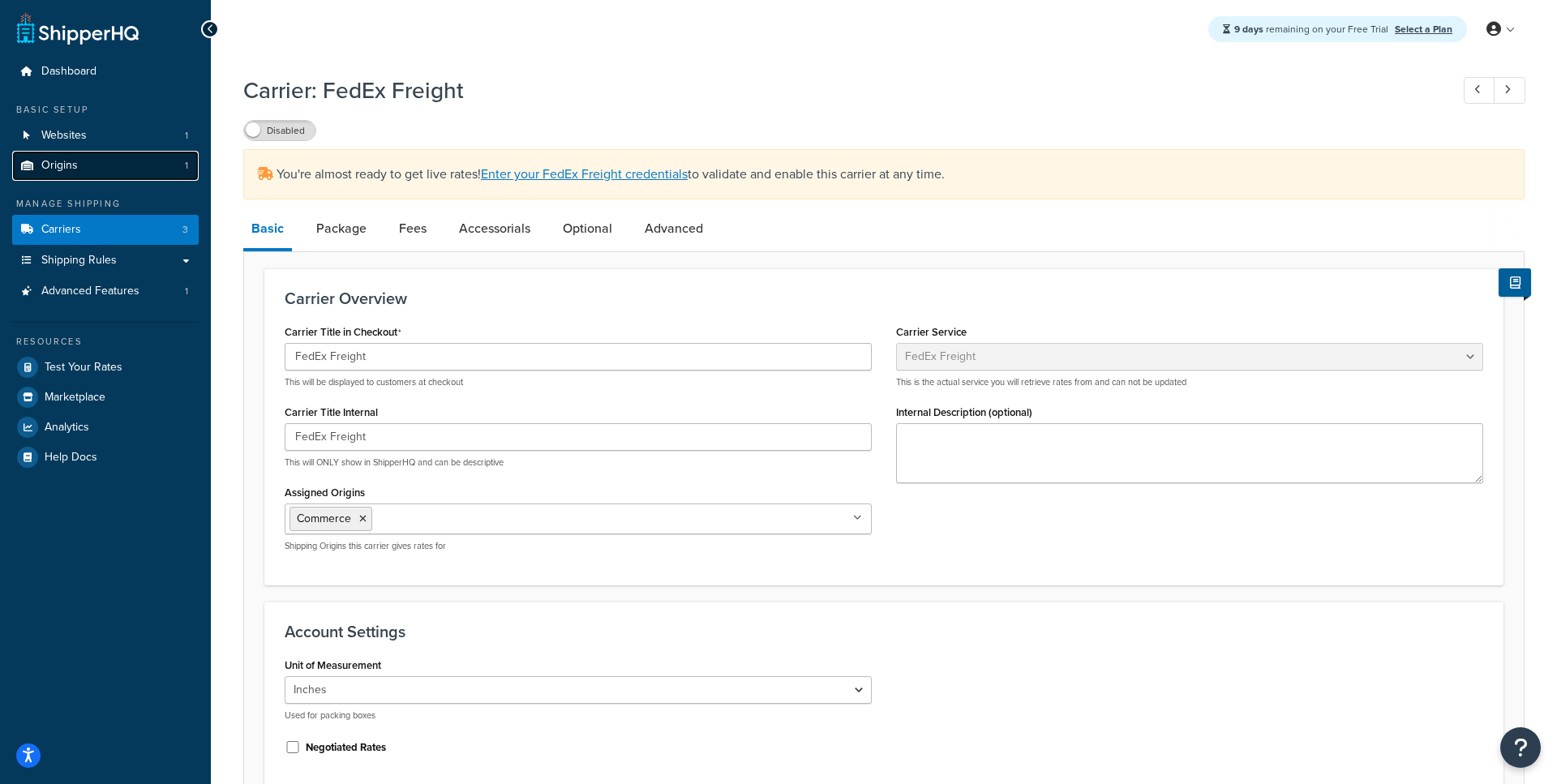
click at [128, 169] on link "Origins 1" at bounding box center [105, 165] width 187 height 30
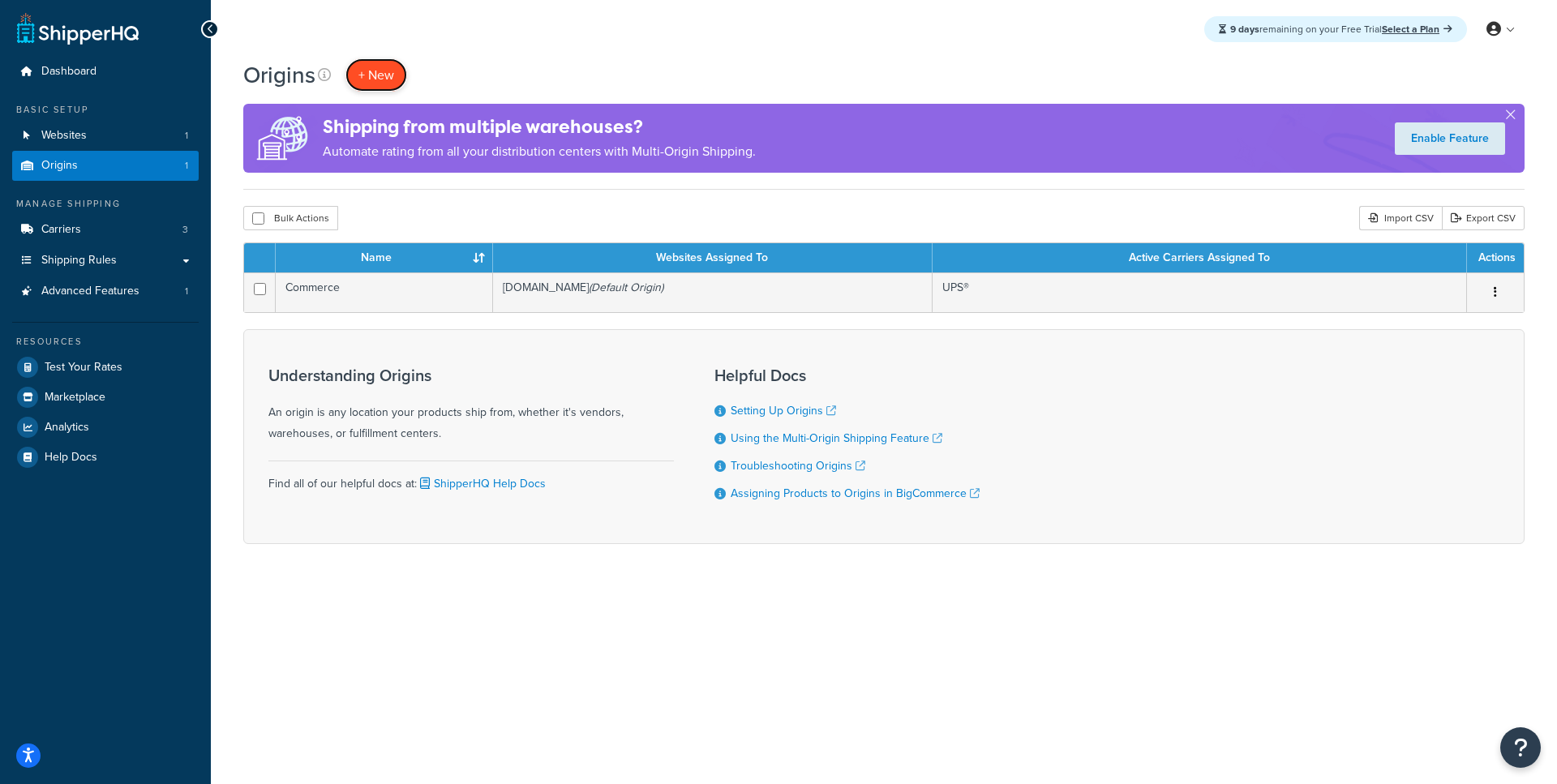
click at [384, 78] on span "+ New" at bounding box center [376, 75] width 35 height 19
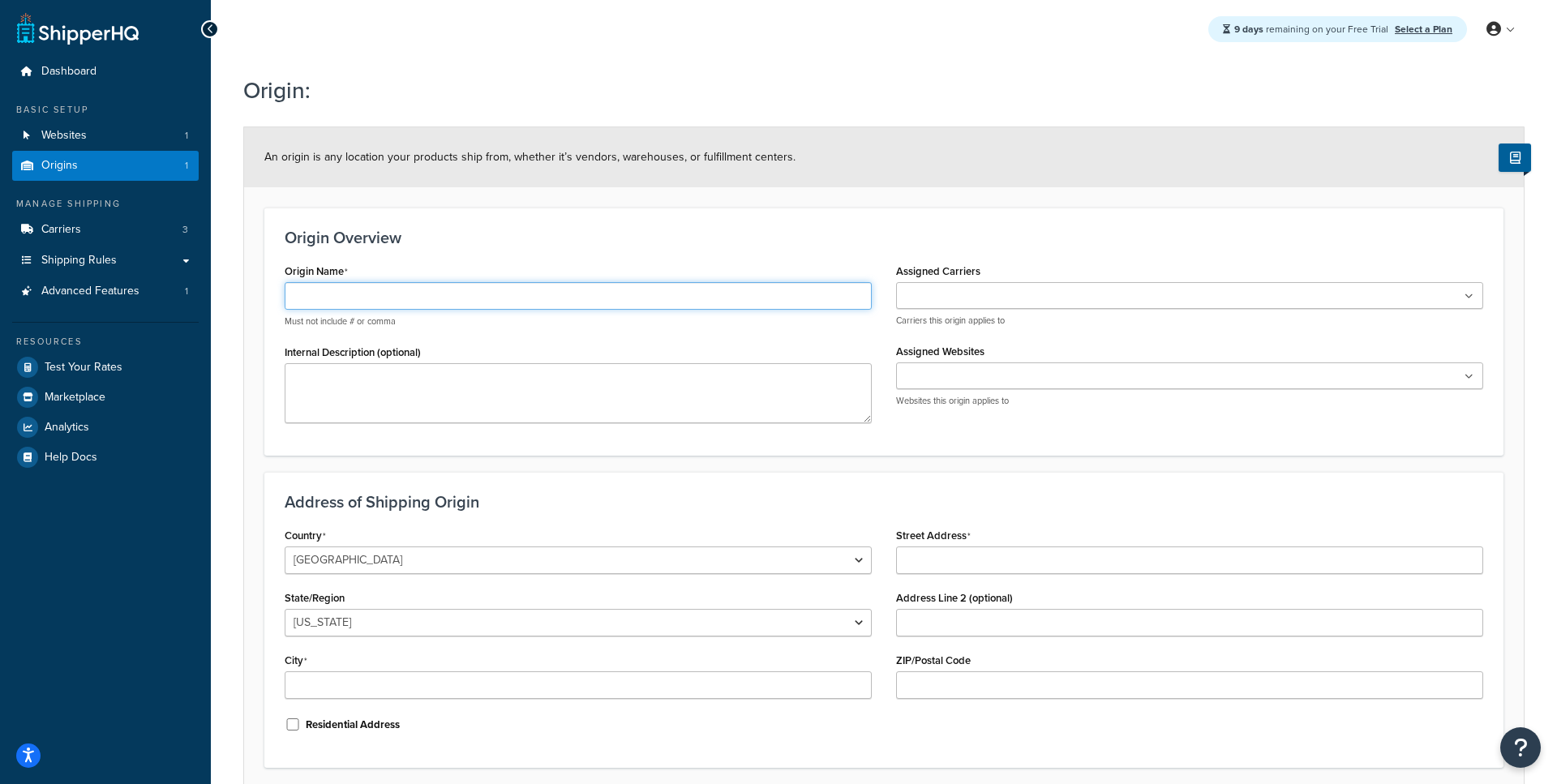
click at [355, 288] on input "Origin Name" at bounding box center [578, 296] width 587 height 28
type input "FedEx Freight Origin"
click at [470, 365] on textarea "Internal Description (optional)" at bounding box center [578, 393] width 587 height 60
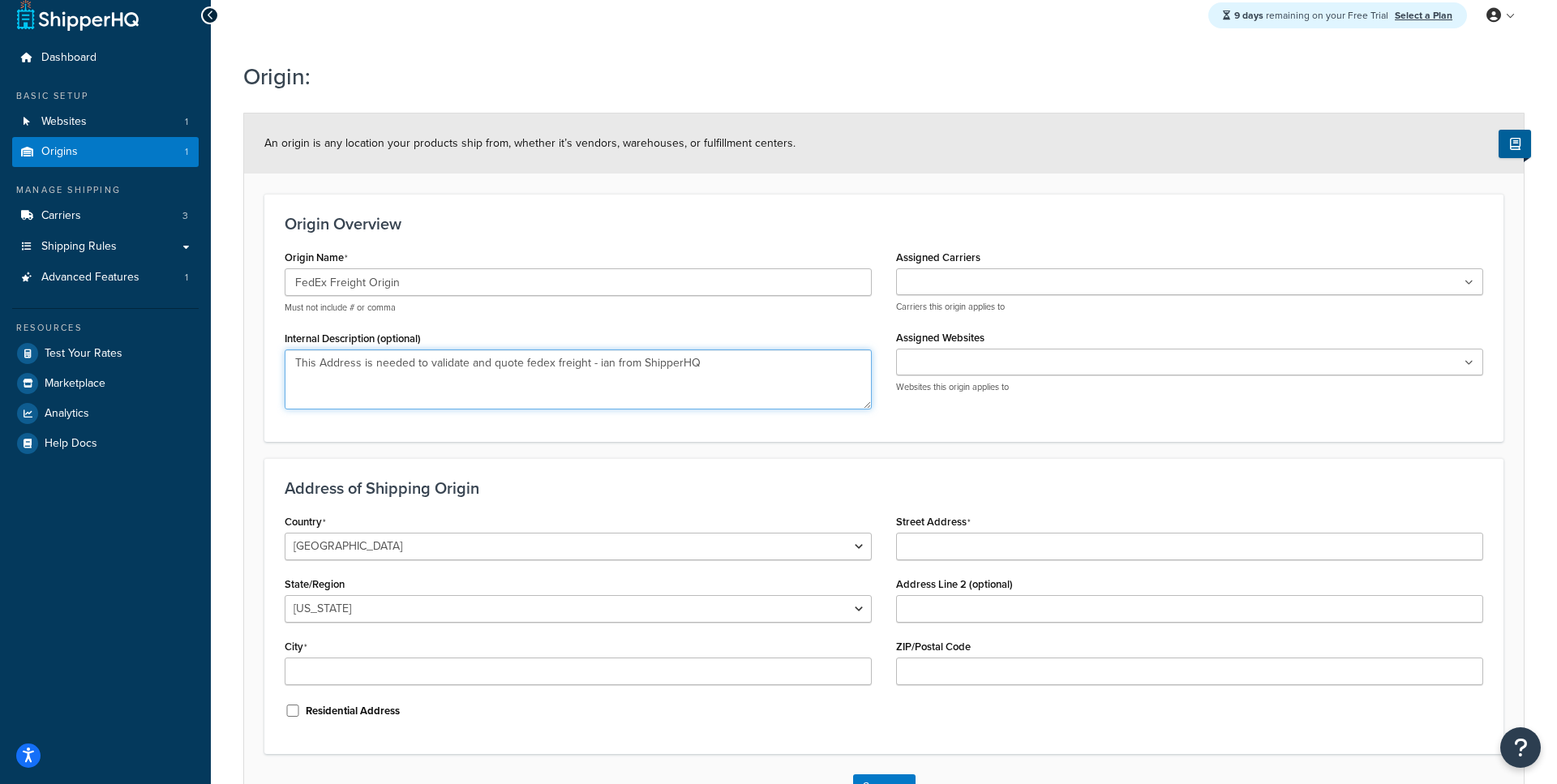
scroll to position [15, 0]
type textarea "This Address is needed to validate and quote fedex freight - ian from ShipperHQ"
click at [918, 277] on input "Assigned Carriers" at bounding box center [973, 281] width 144 height 18
click at [922, 88] on h1 "Origin:" at bounding box center [874, 76] width 1262 height 32
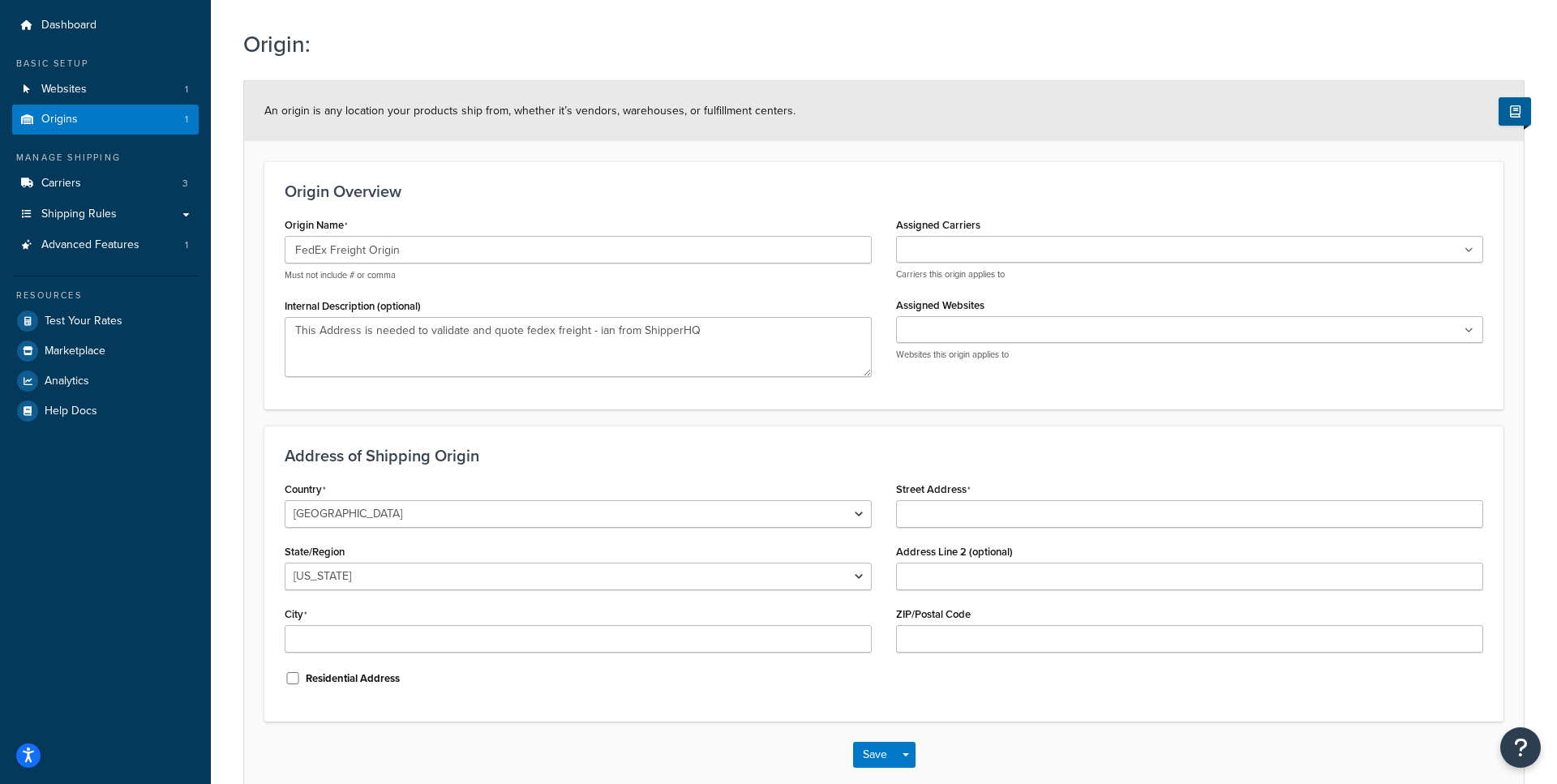
scroll to position [47, 0]
click at [284, 500] on select "[GEOGRAPHIC_DATA] [GEOGRAPHIC_DATA] [GEOGRAPHIC_DATA] [GEOGRAPHIC_DATA] [GEOGRA…" at bounding box center [578, 514] width 587 height 28
click at [284, 562] on select "Alabama Alaska American Samoa Arizona Arkansas Armed Forces Americas Armed Forc…" at bounding box center [578, 576] width 587 height 28
select select "40"
click option "South Carolina" at bounding box center [0, 0] width 0 height 0
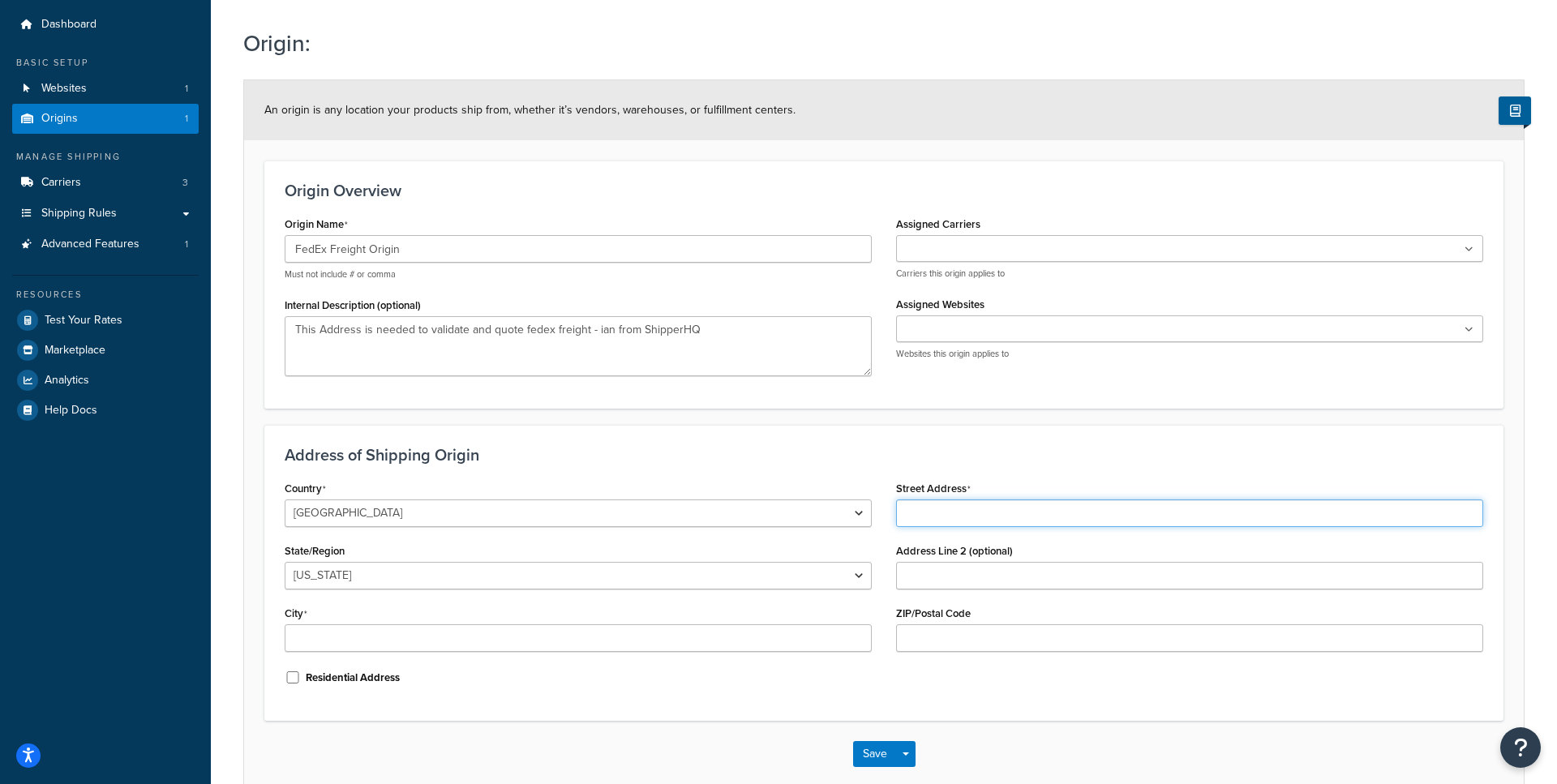
click at [936, 511] on input "Street Address" at bounding box center [1190, 514] width 587 height 28
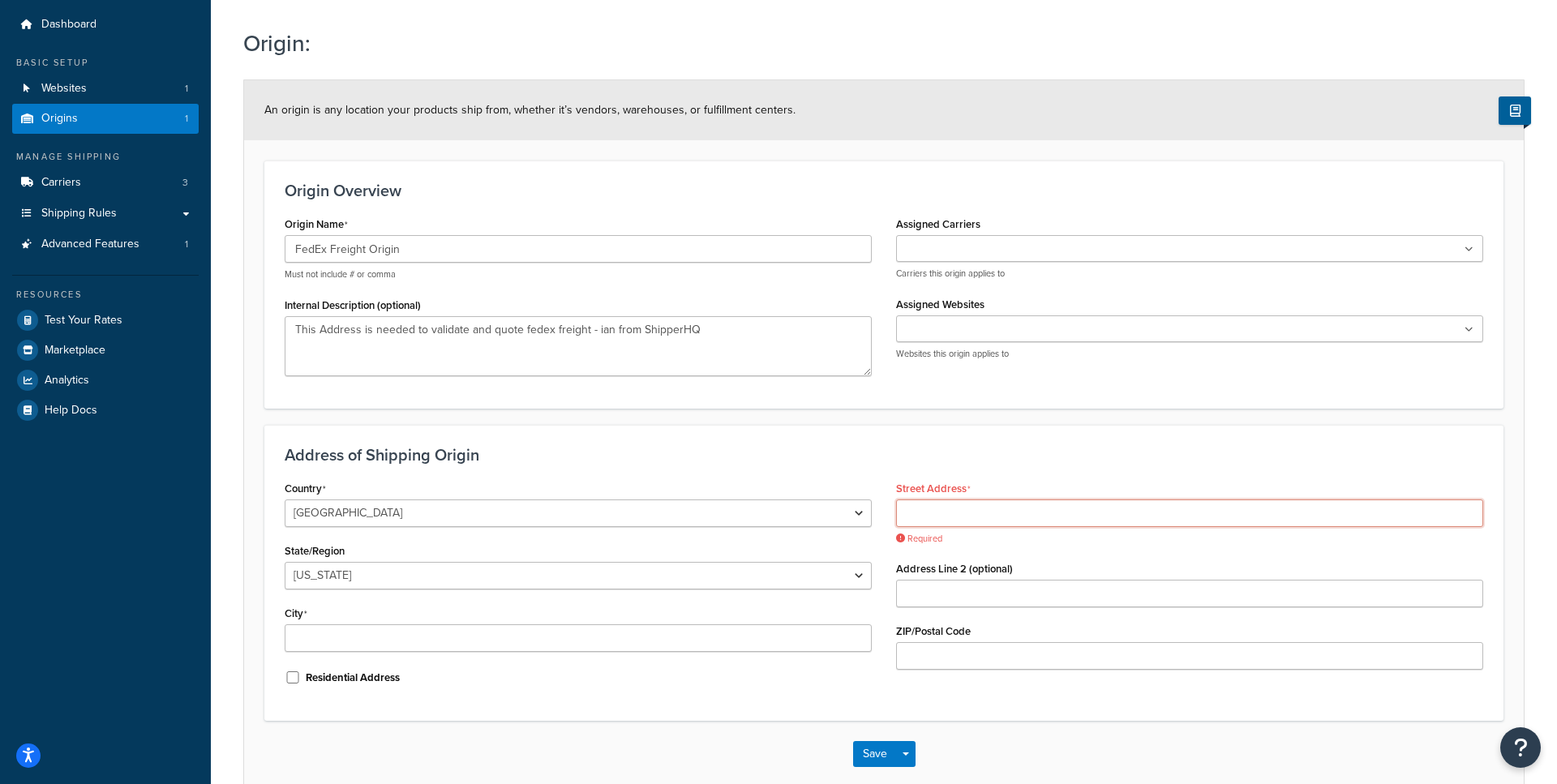
click at [901, 508] on input "Street Address" at bounding box center [1190, 514] width 587 height 28
paste input "[STREET_ADDRESS]"
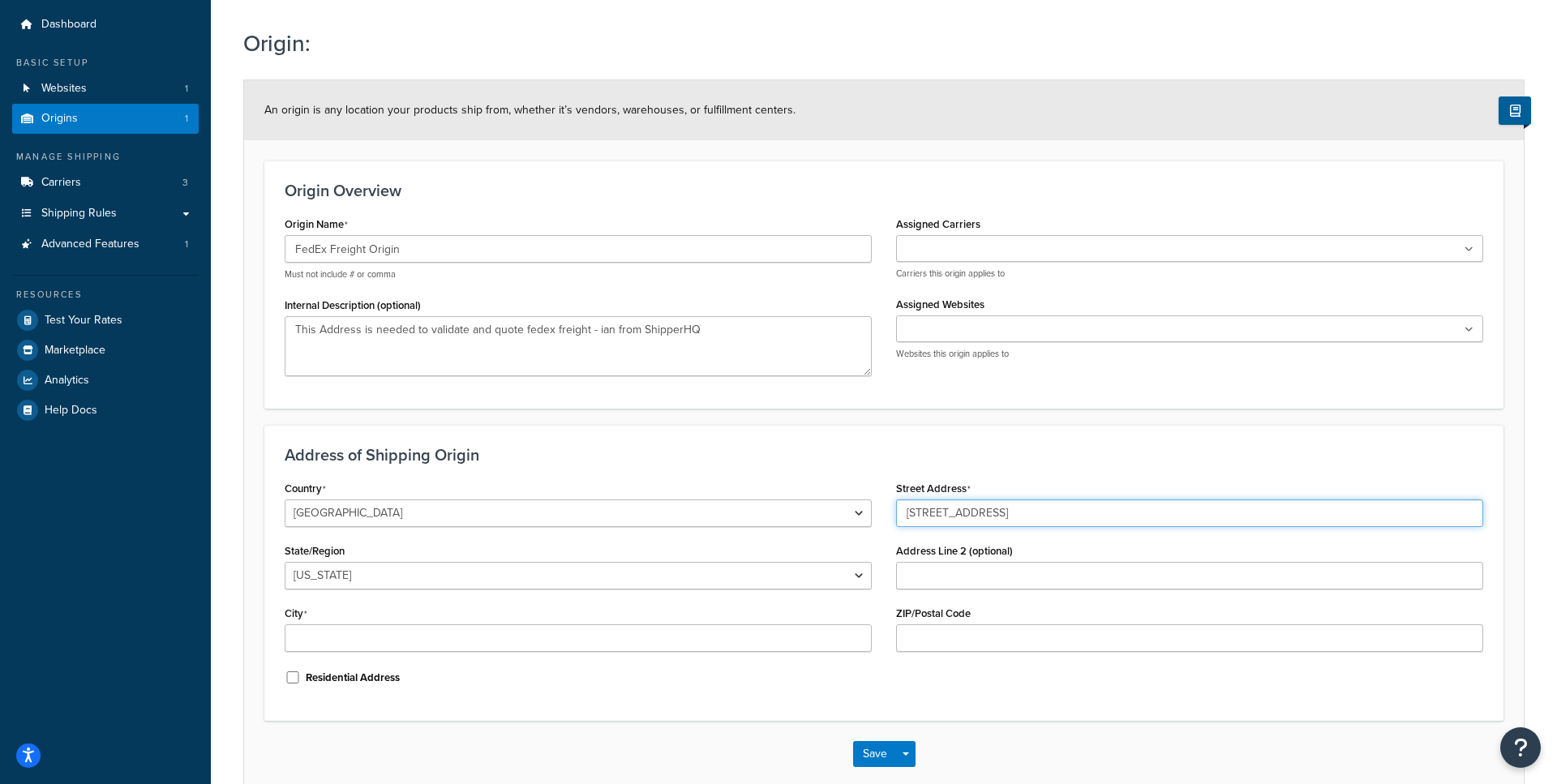
type input "[STREET_ADDRESS]"
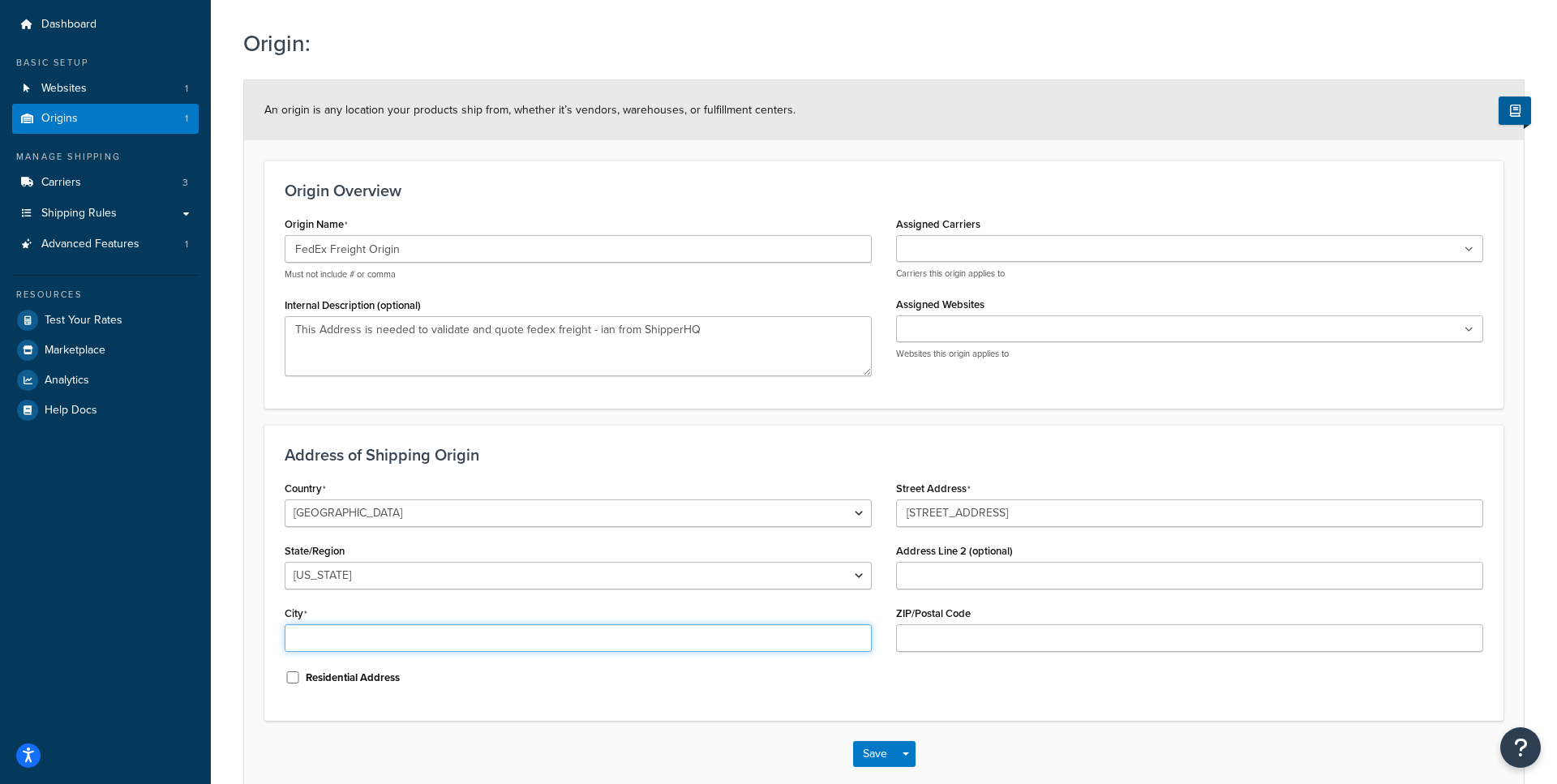
click at [329, 637] on input "City" at bounding box center [578, 638] width 587 height 28
paste input "Blythewood"
type input "Blythewood"
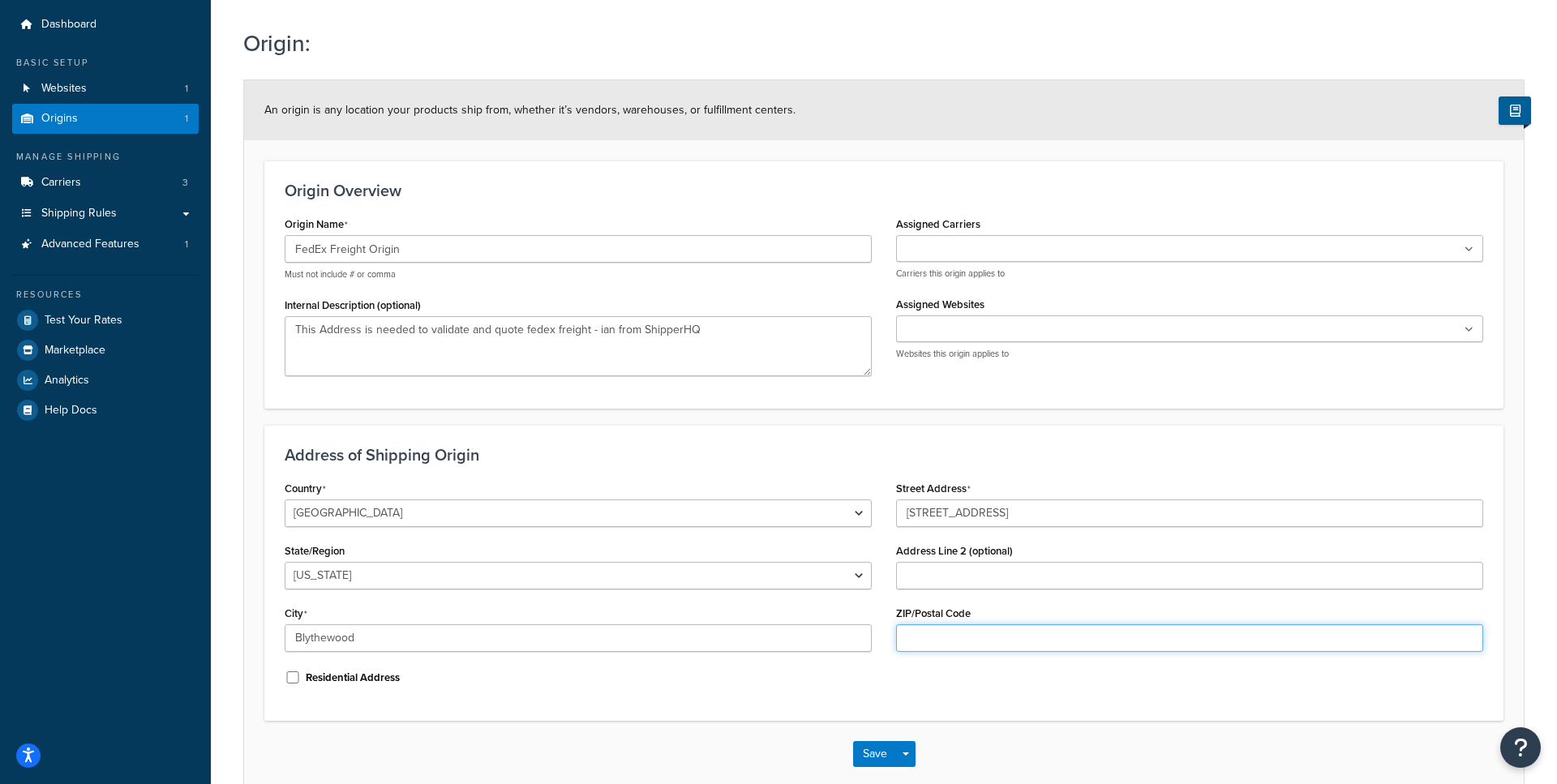
click at [931, 634] on input "ZIP/Postal Code" at bounding box center [1190, 638] width 587 height 28
paste input "29016"
type input "29016"
click at [988, 235] on div "Assigned Carriers UPS® FedEx FedEx Freight Carriers this origin applies to" at bounding box center [1190, 246] width 587 height 67
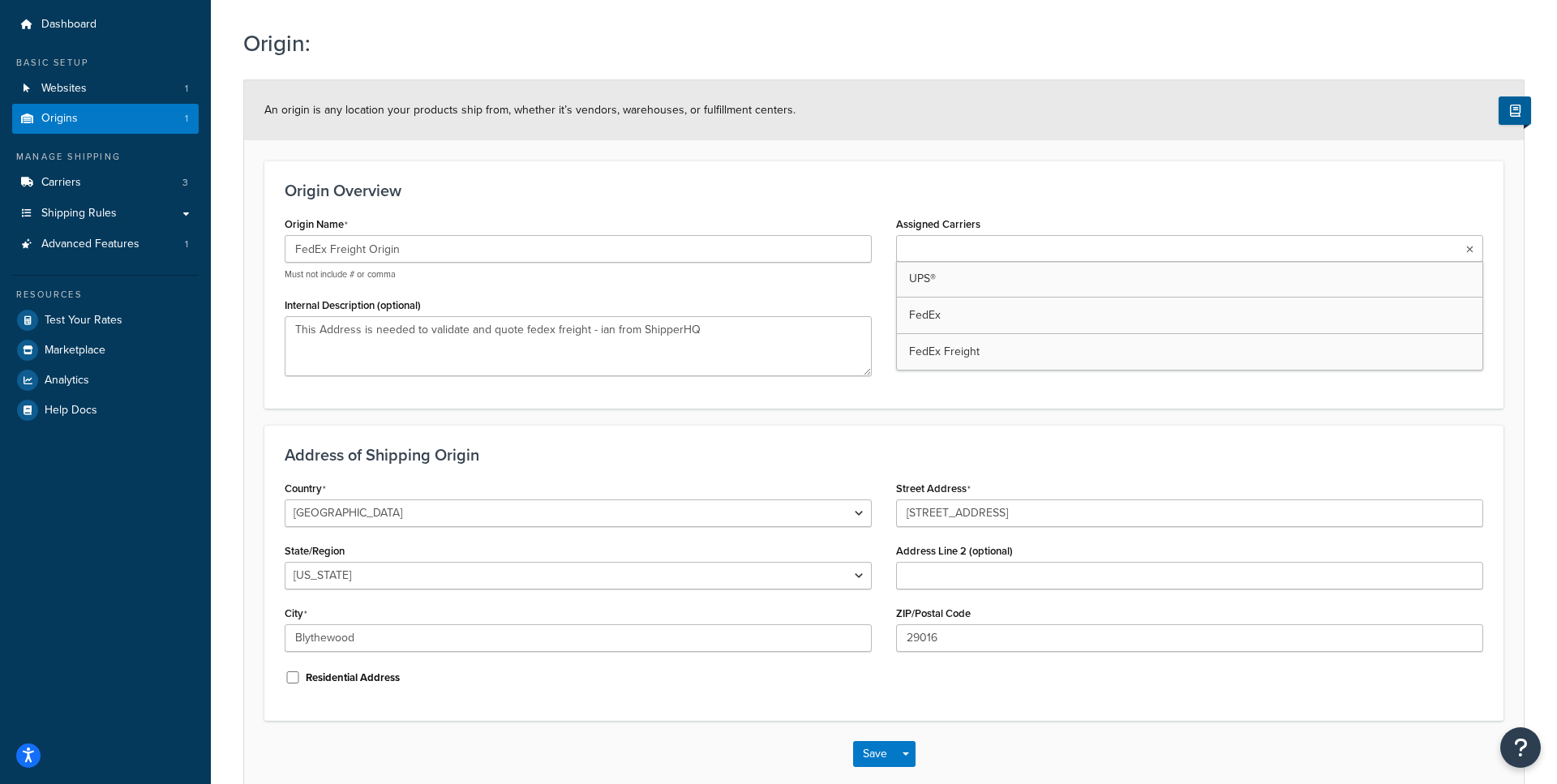
click at [979, 248] on input "Assigned Carriers" at bounding box center [973, 249] width 144 height 18
click at [872, 744] on button "Save" at bounding box center [874, 754] width 44 height 26
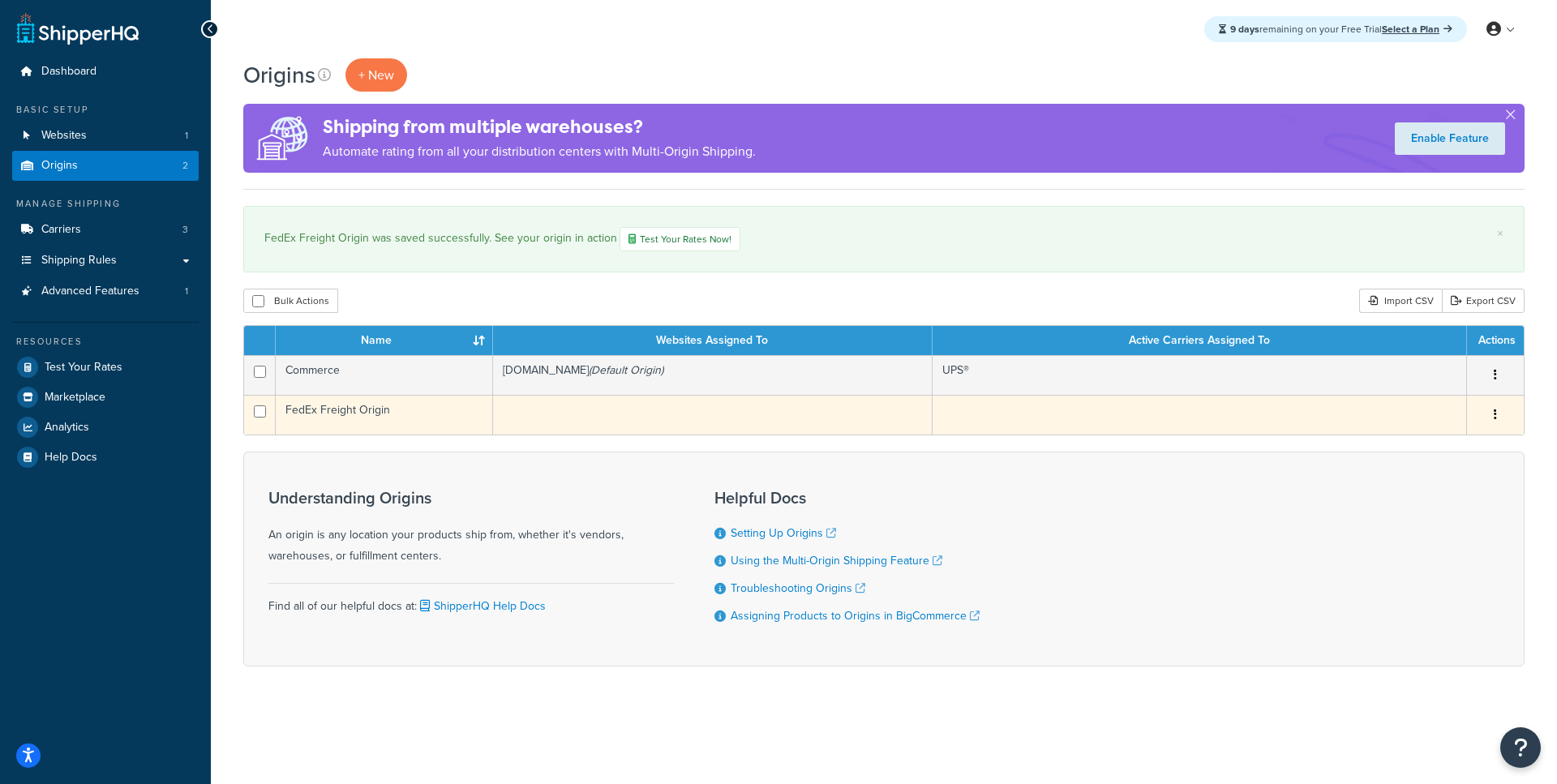
click at [407, 411] on td "FedEx Freight Origin" at bounding box center [385, 414] width 217 height 40
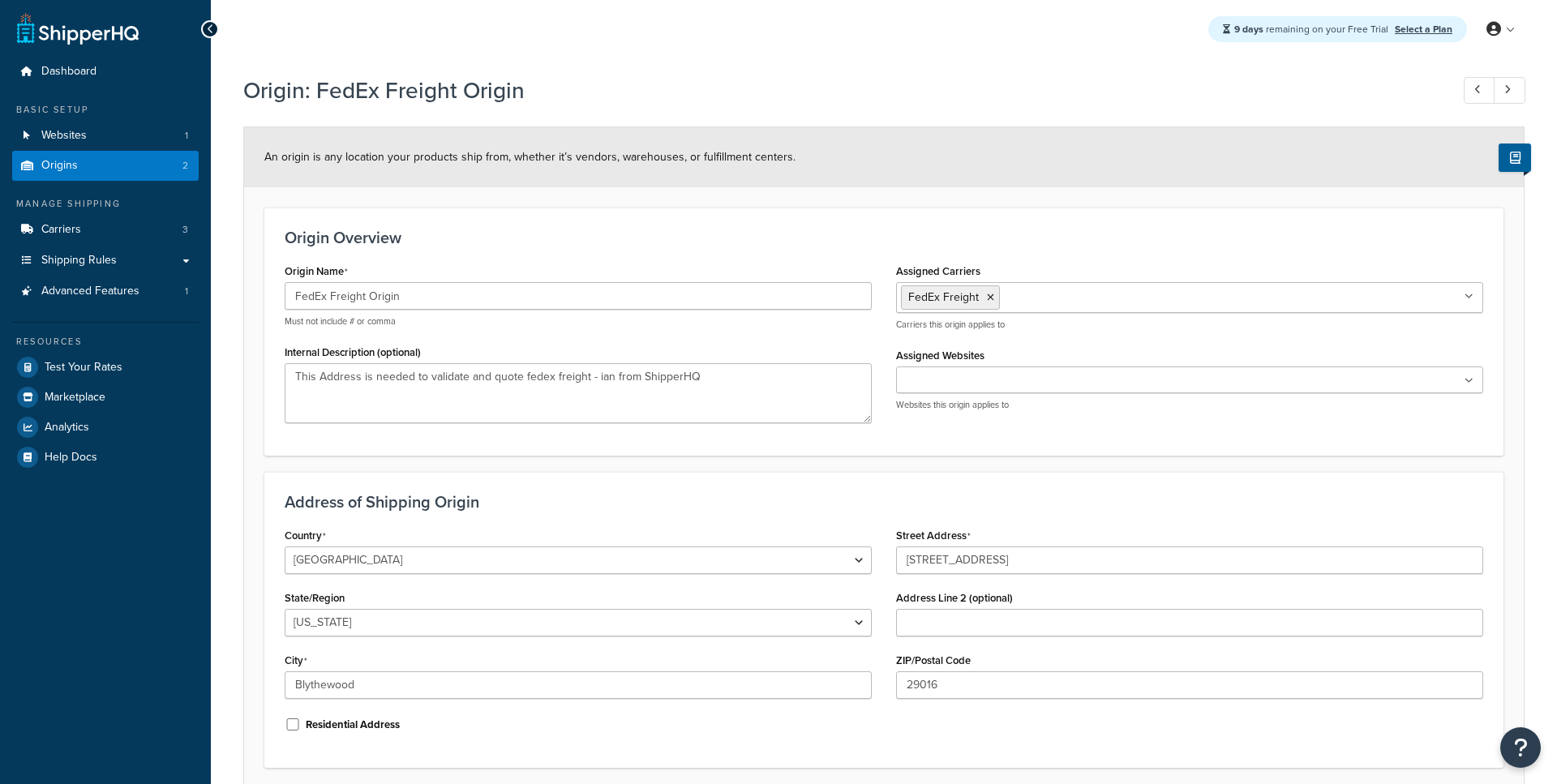
select select "40"
click at [134, 176] on link "Origins 2" at bounding box center [105, 165] width 187 height 30
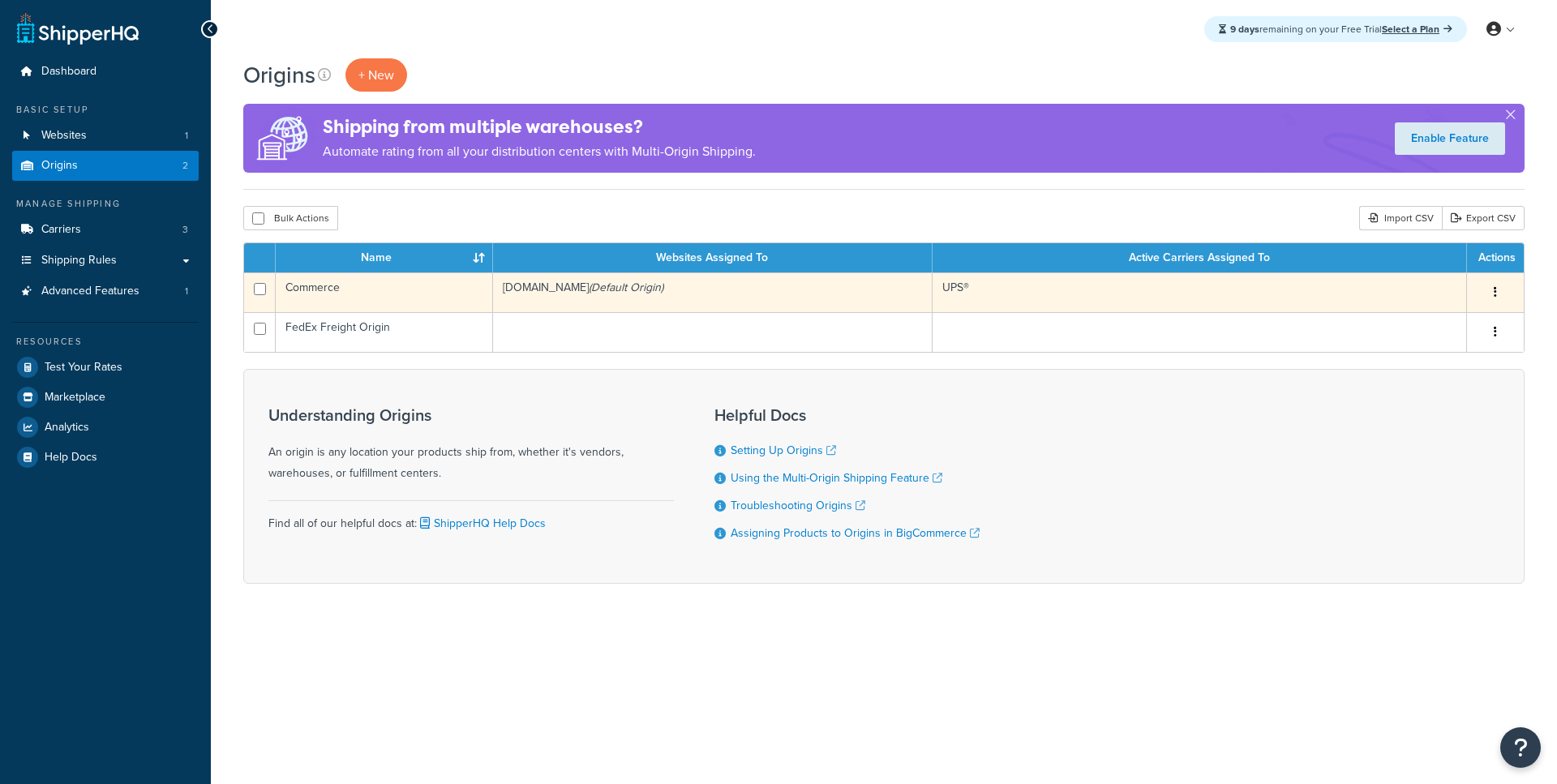
click at [333, 298] on td "Commerce" at bounding box center [385, 292] width 217 height 40
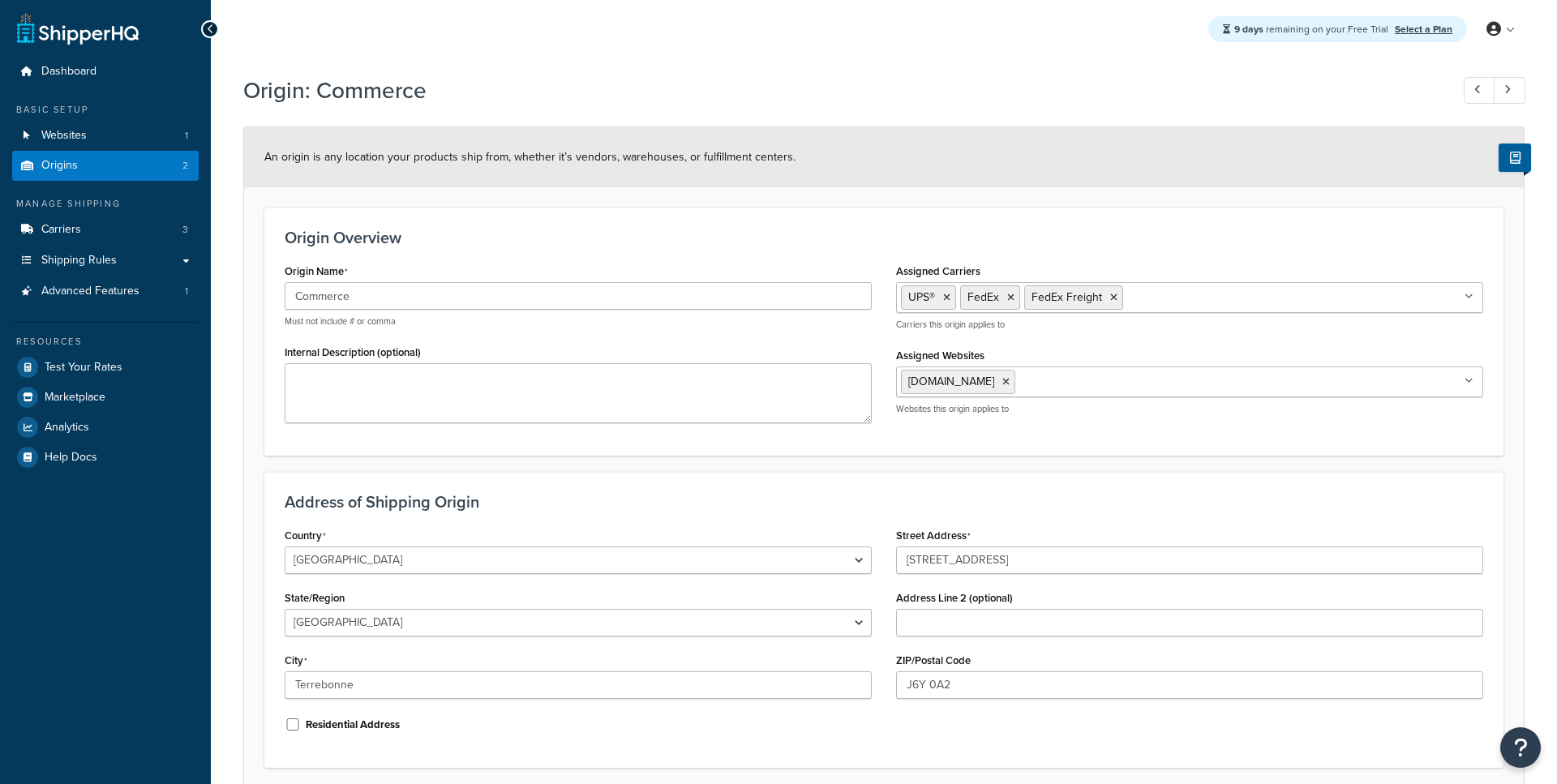
select select "1039"
select select "71"
click at [137, 230] on link "Carriers 3" at bounding box center [105, 229] width 187 height 30
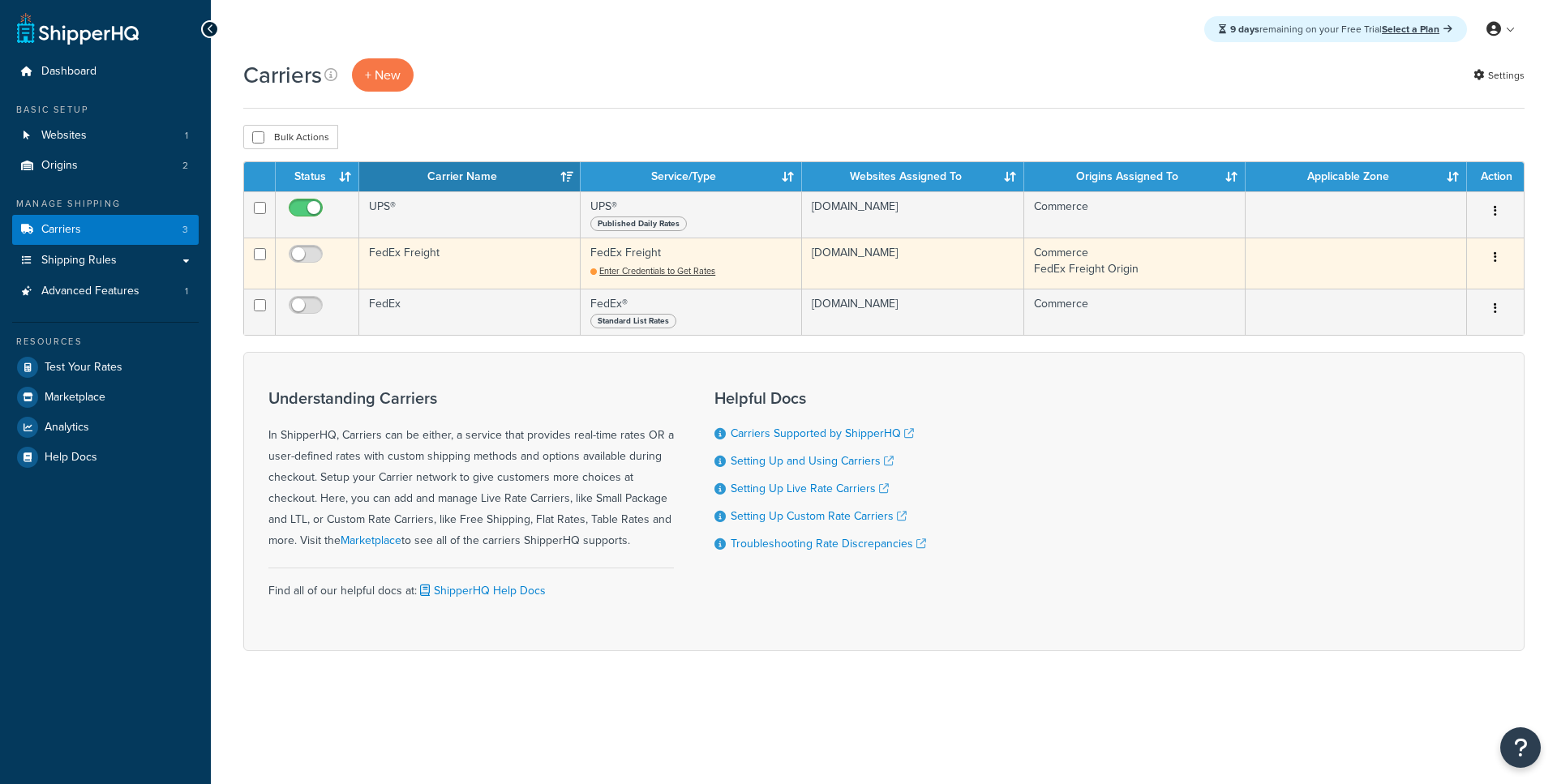
click at [543, 278] on td "FedEx Freight" at bounding box center [470, 263] width 221 height 51
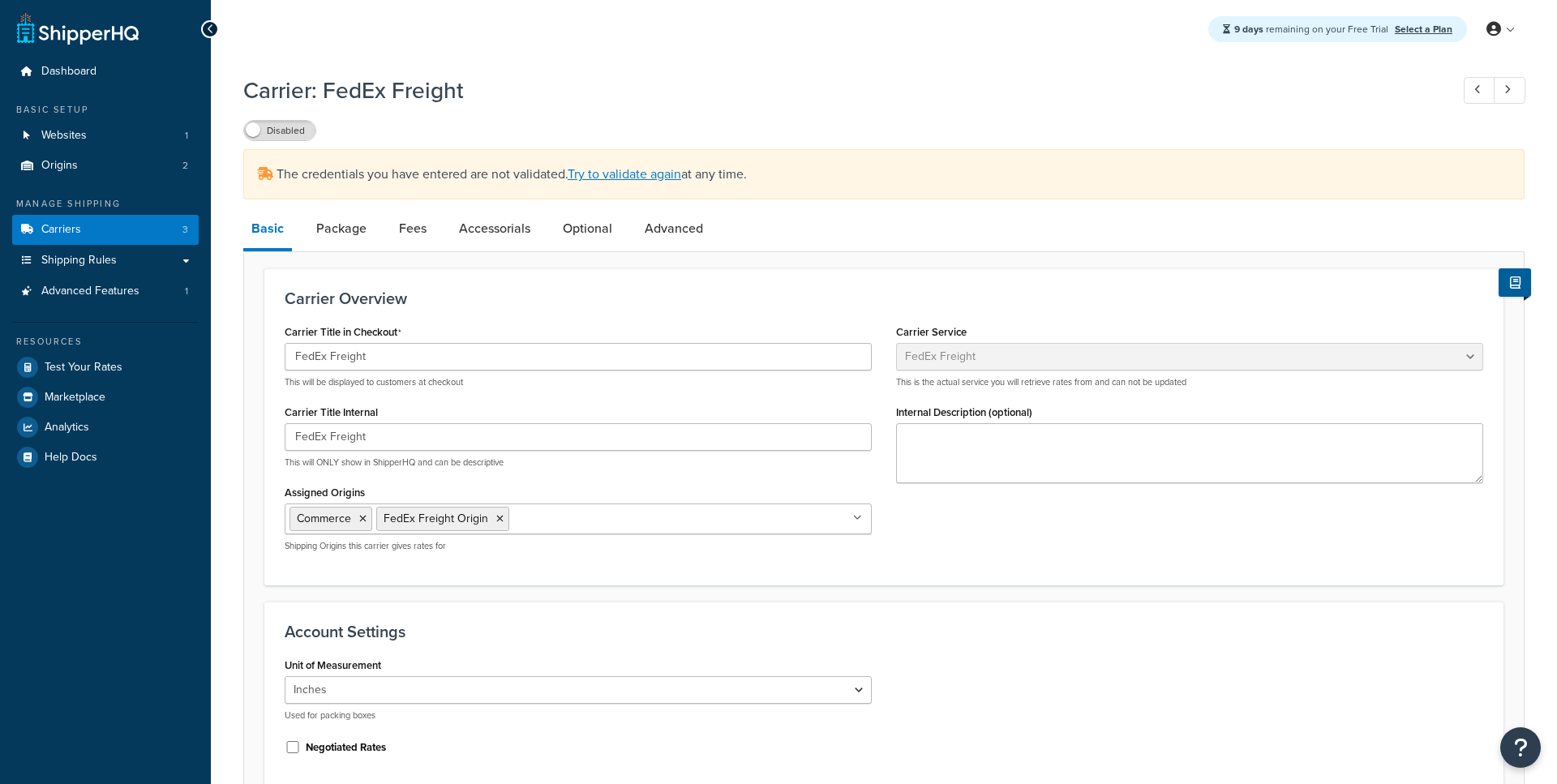
select select "fedExFreight"
click at [619, 171] on link "Try to validate again" at bounding box center [624, 174] width 113 height 19
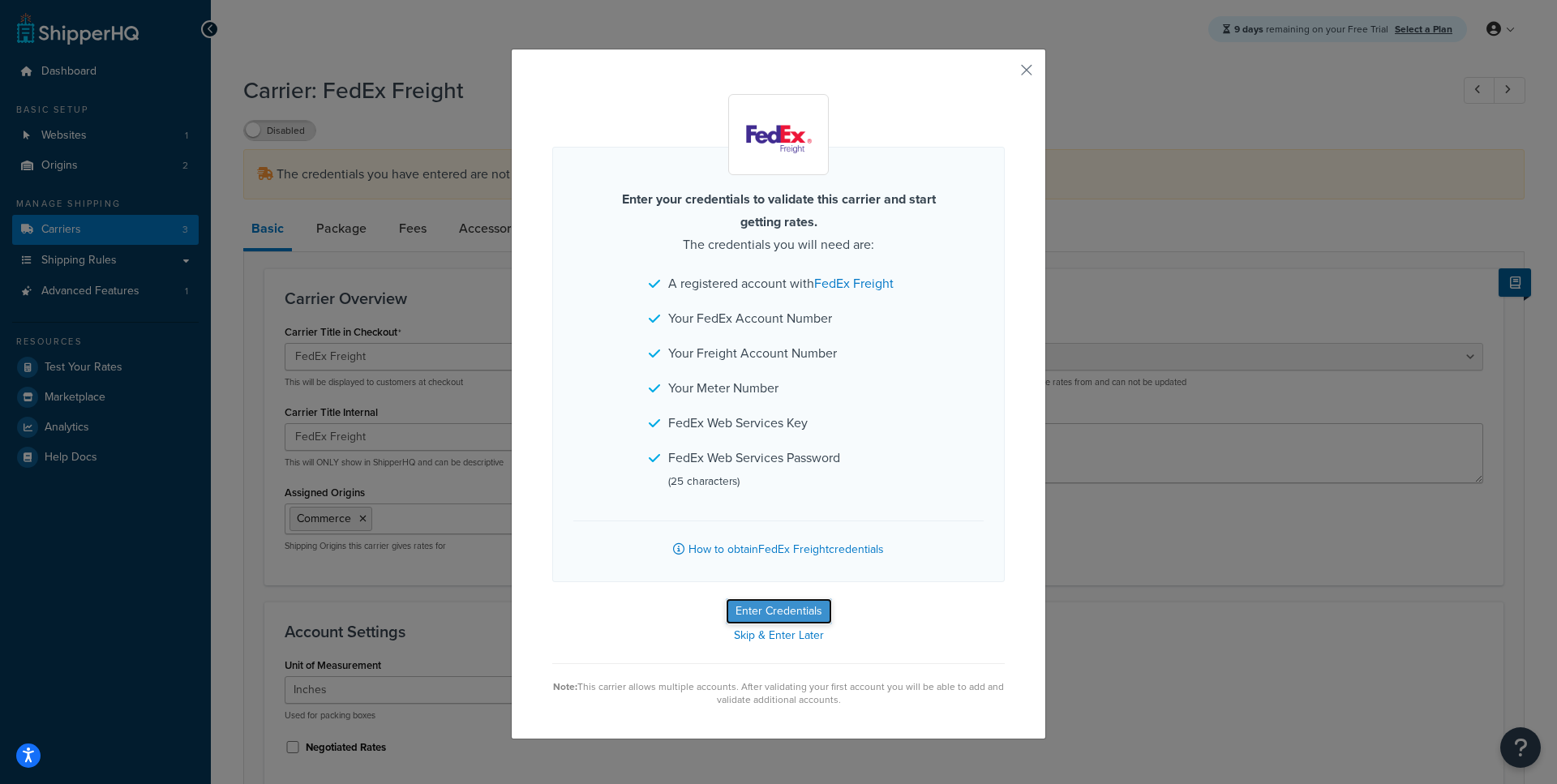
click at [793, 604] on button "Enter Credentials" at bounding box center [778, 611] width 106 height 26
select select "SKID"
select select "US"
select select "[GEOGRAPHIC_DATA]"
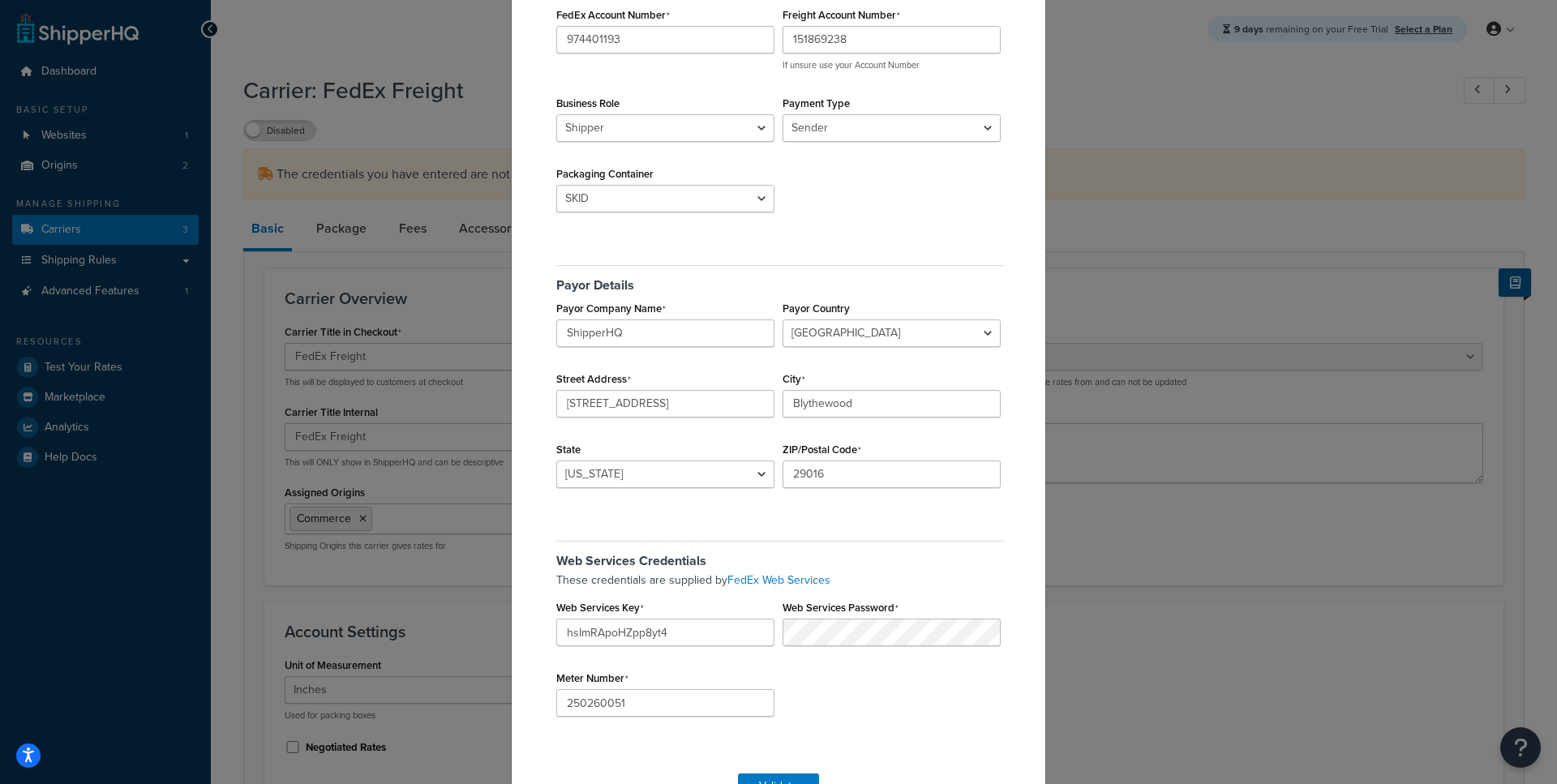
scroll to position [203, 0]
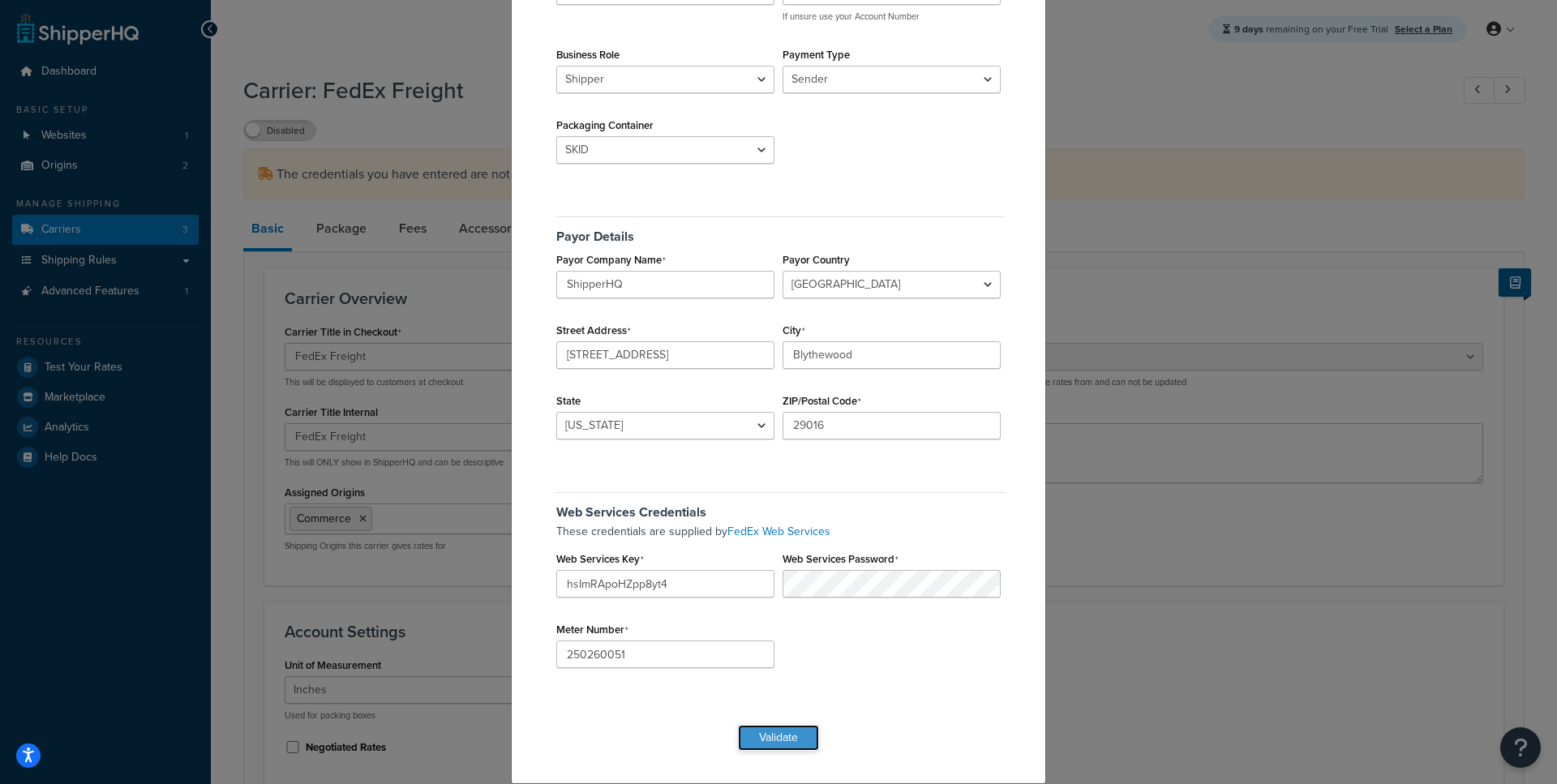
click at [758, 744] on button "Validate" at bounding box center [778, 738] width 81 height 26
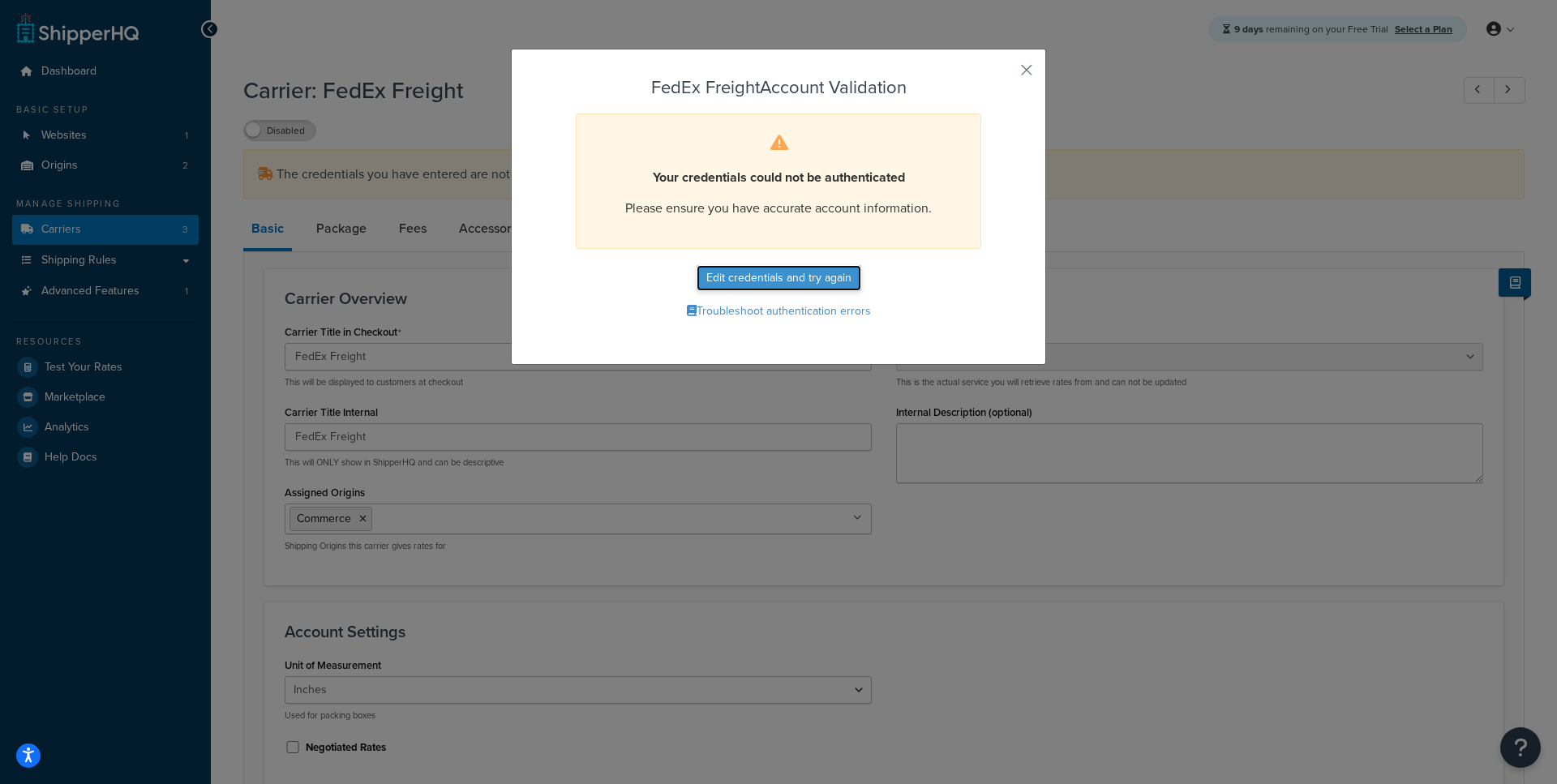
click at [808, 281] on button "Edit credentials and try again" at bounding box center [778, 278] width 164 height 26
select select "SKID"
select select "US"
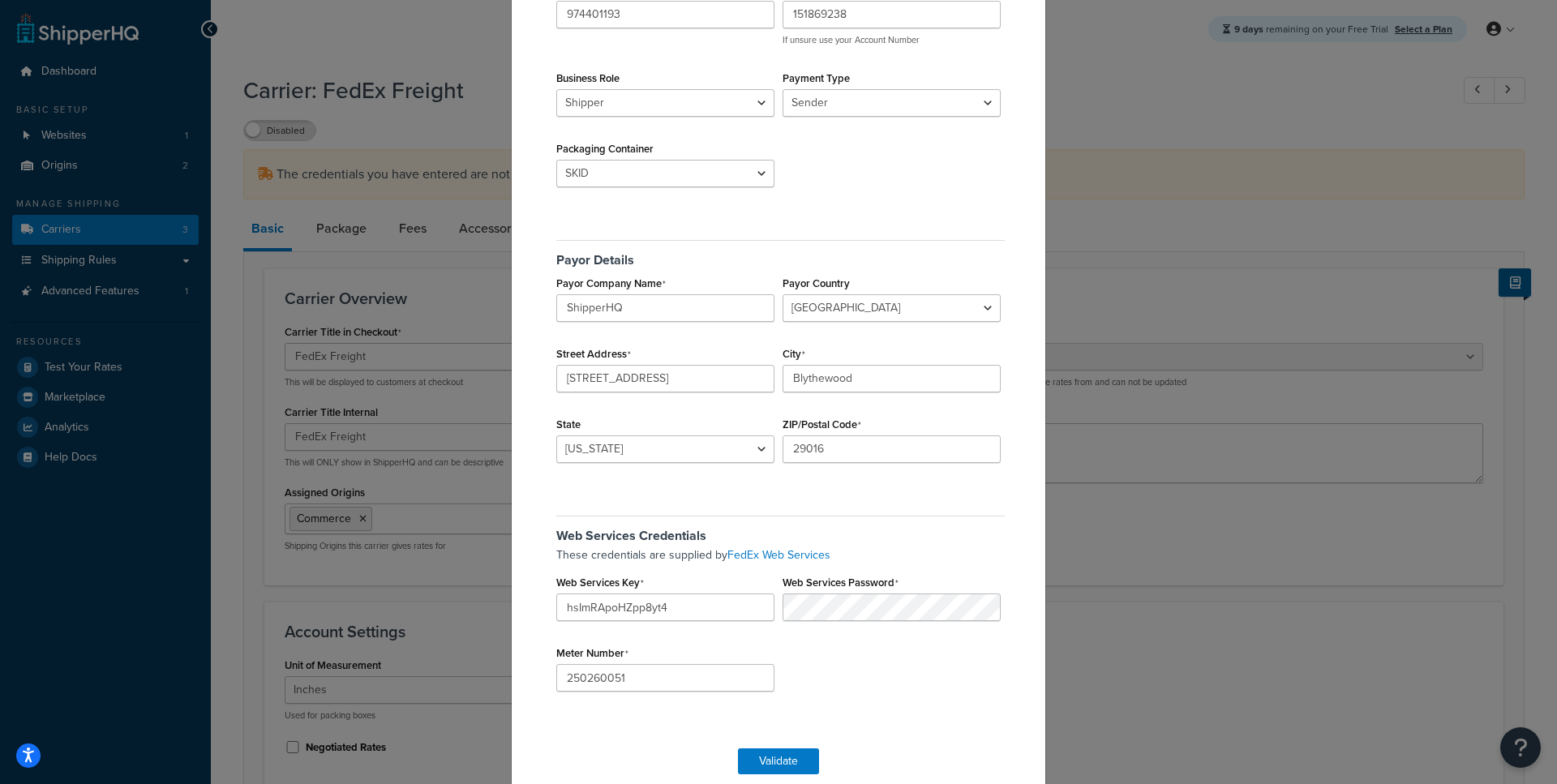
scroll to position [188, 0]
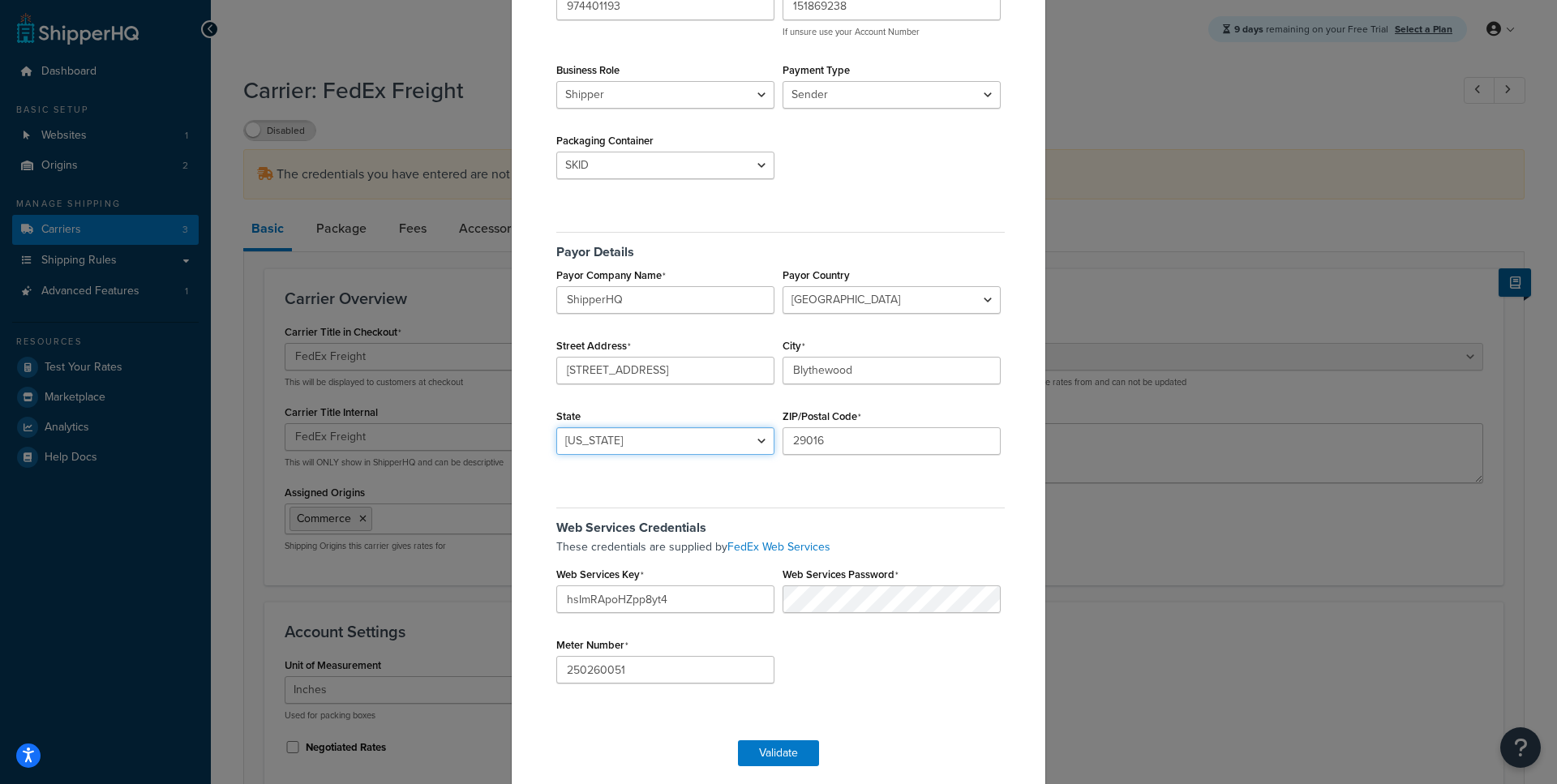
click at [556, 427] on select "Alabama Alaska American Samoa Arizona Arkansas Armed Forces Americas Armed Forc…" at bounding box center [665, 441] width 218 height 28
select select "SC"
click option "South Carolina" at bounding box center [0, 0] width 0 height 0
click at [758, 754] on button "Validate" at bounding box center [778, 753] width 81 height 26
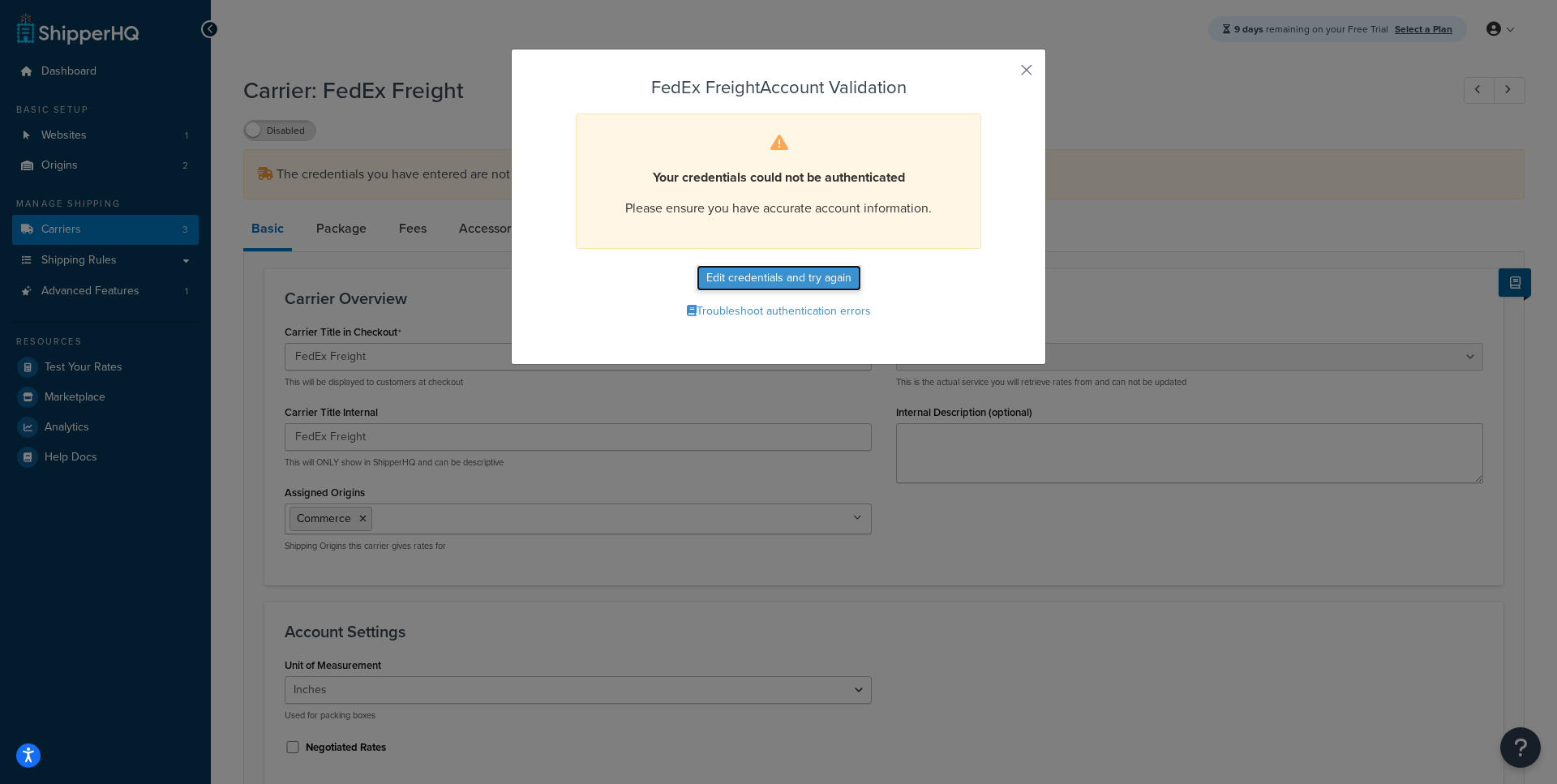
click at [826, 280] on button "Edit credentials and try again" at bounding box center [778, 278] width 164 height 26
select select "SKID"
select select "US"
select select "SC"
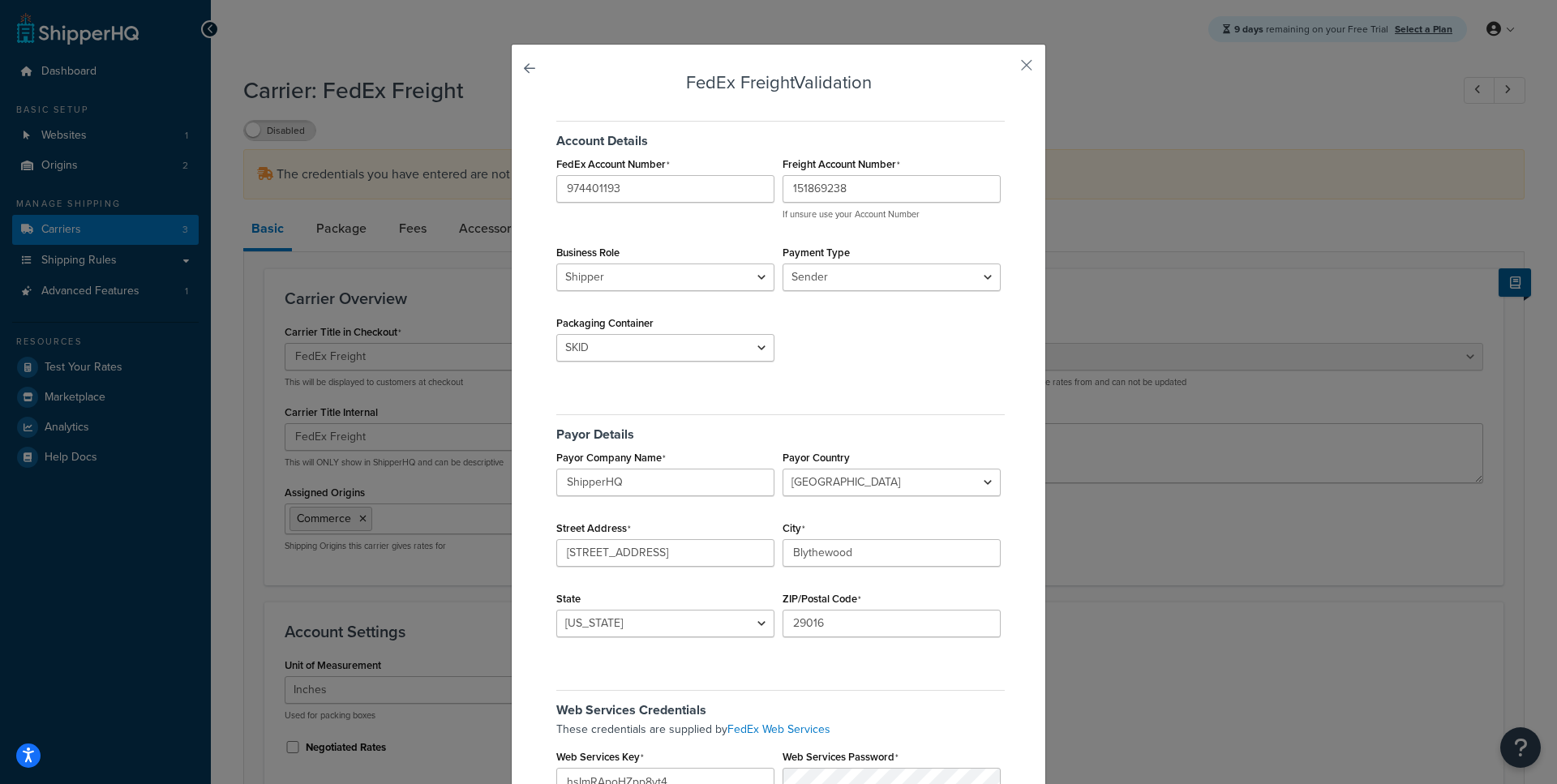
scroll to position [203, 0]
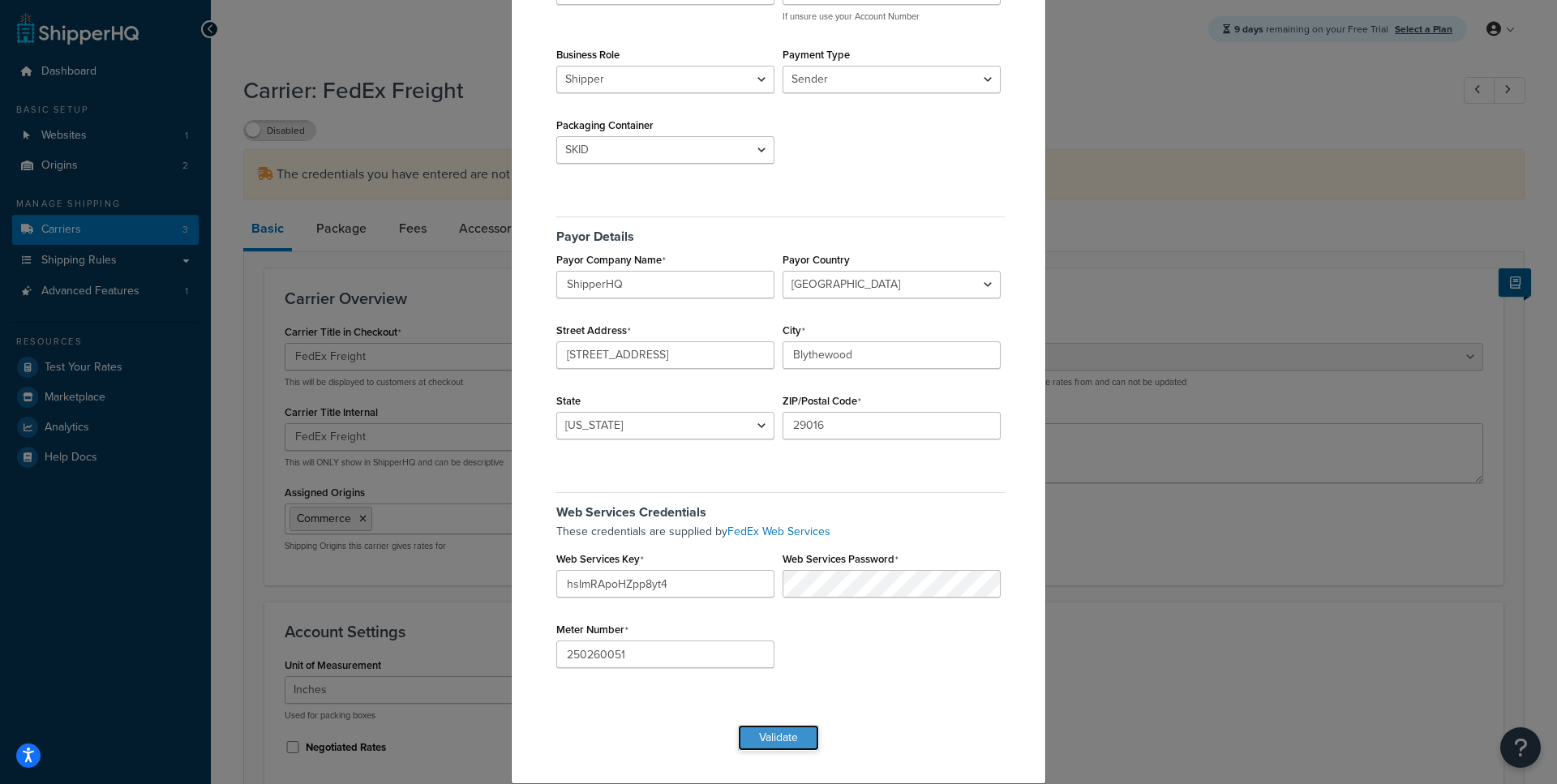
click at [766, 738] on button "Validate" at bounding box center [778, 738] width 81 height 26
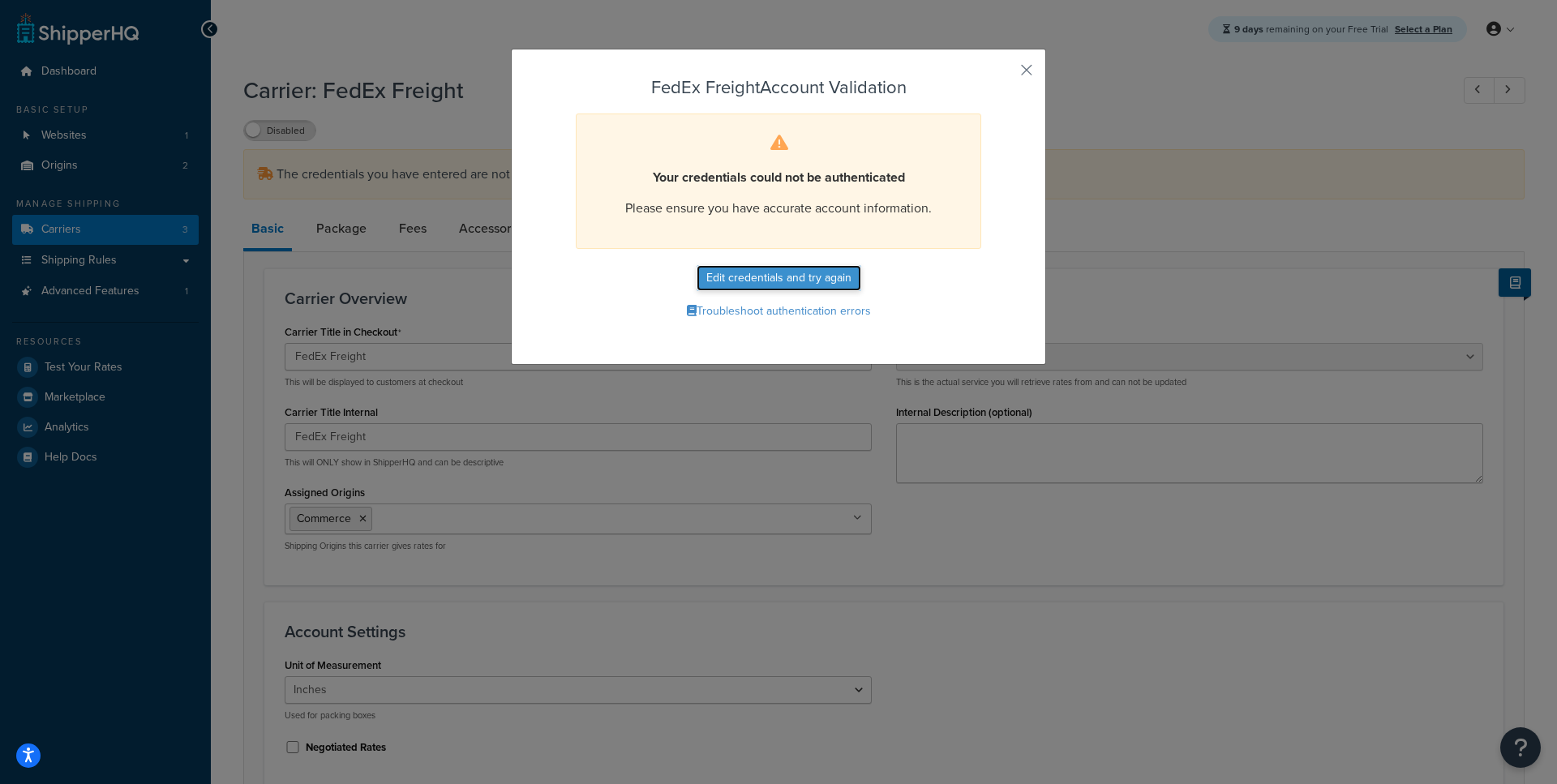
click at [827, 275] on button "Edit credentials and try again" at bounding box center [778, 278] width 164 height 26
select select "SKID"
select select "US"
select select "SC"
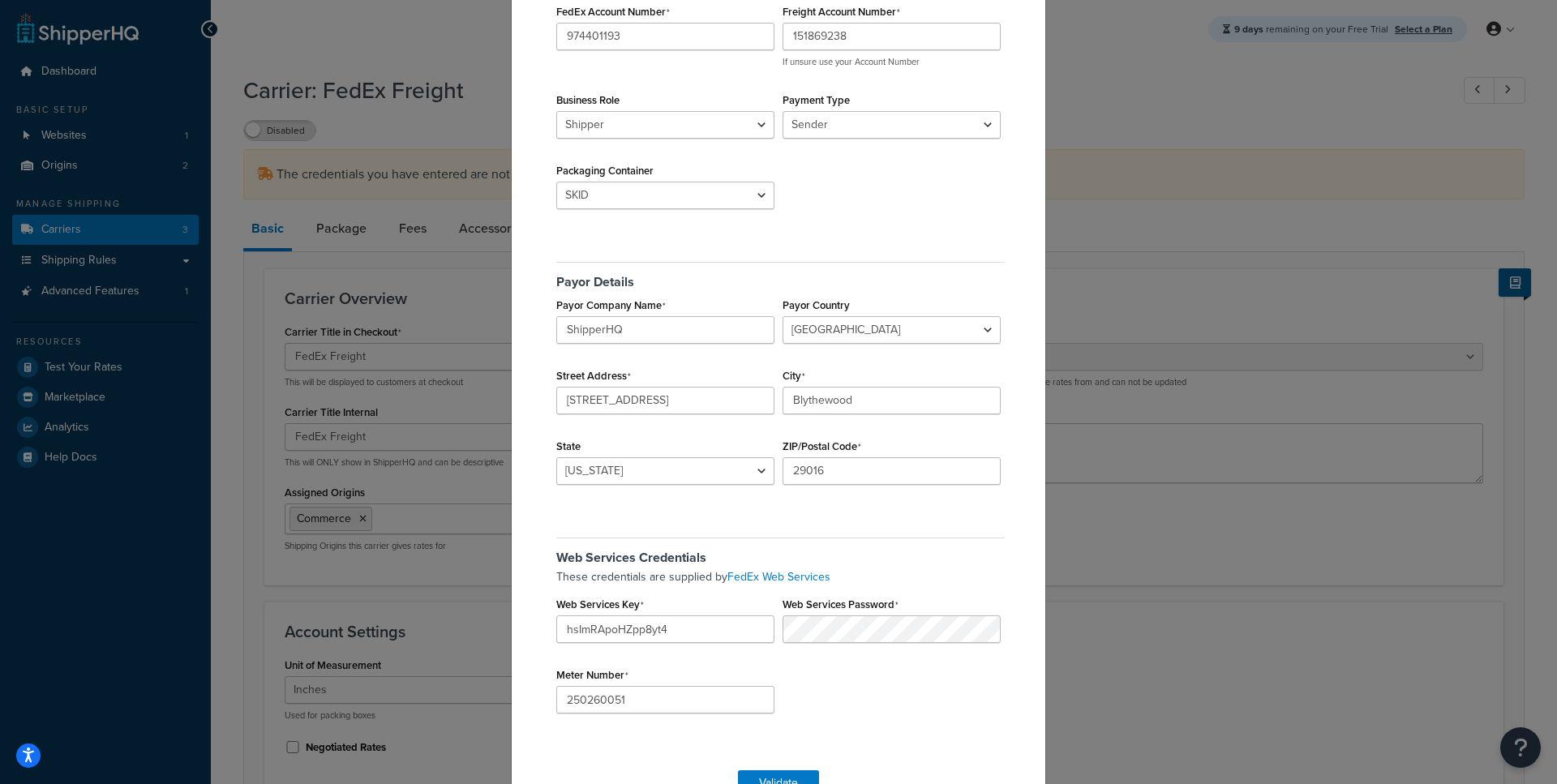
scroll to position [203, 0]
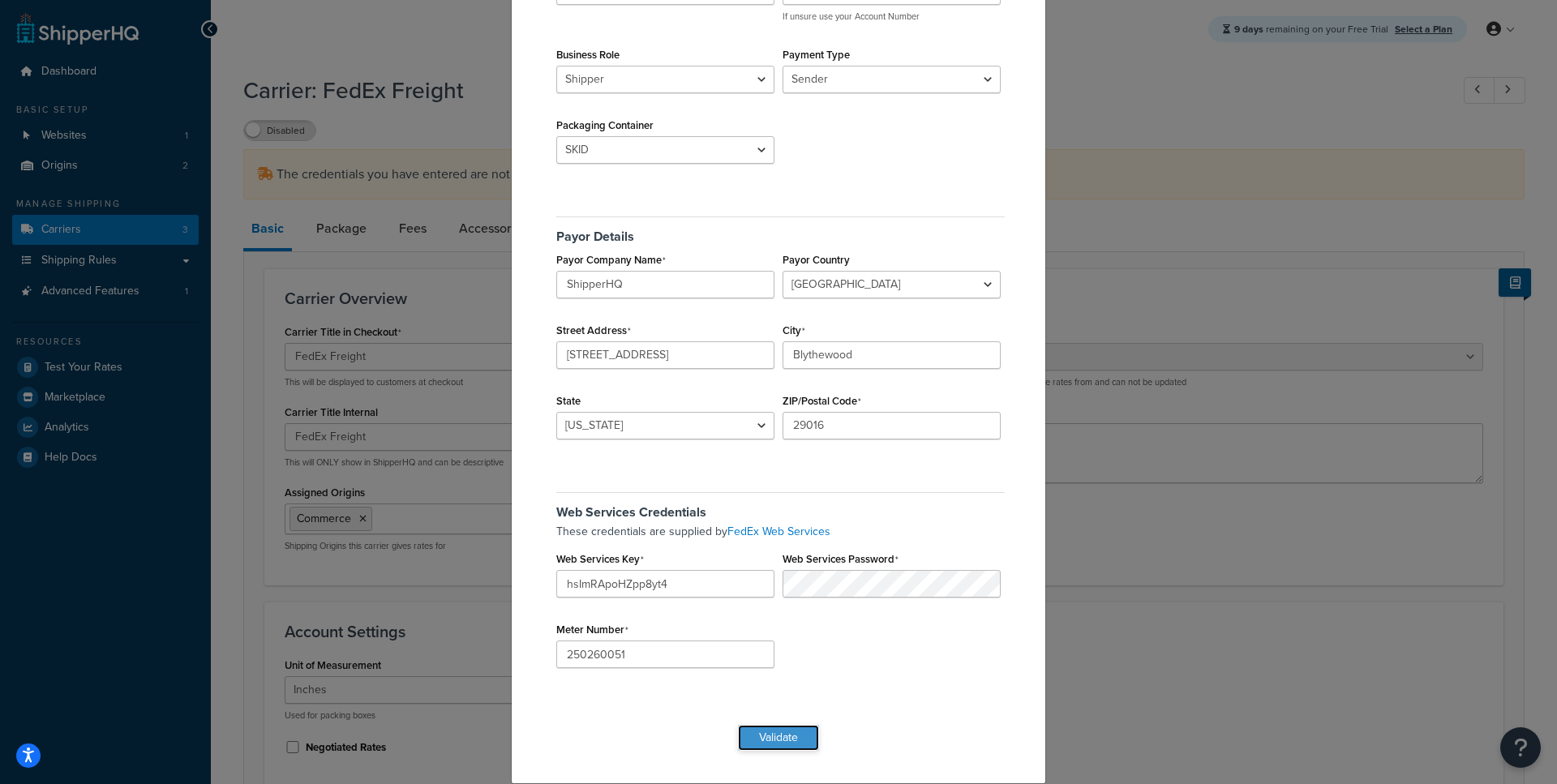
click at [761, 732] on button "Validate" at bounding box center [778, 738] width 81 height 26
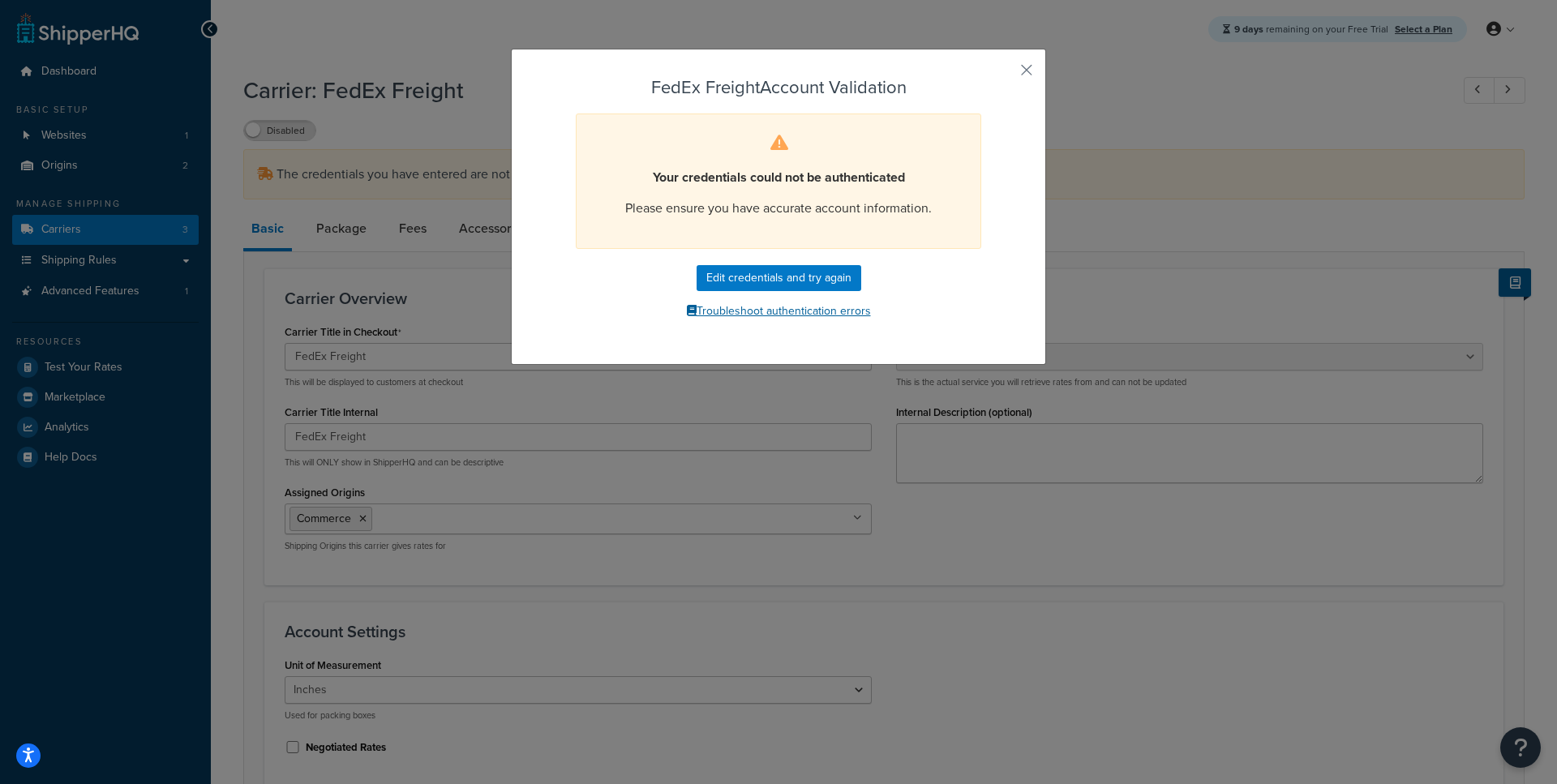
click at [752, 314] on button "Troubleshoot authentication errors" at bounding box center [778, 311] width 452 height 24
click at [1005, 73] on button "button" at bounding box center [1002, 75] width 4 height 4
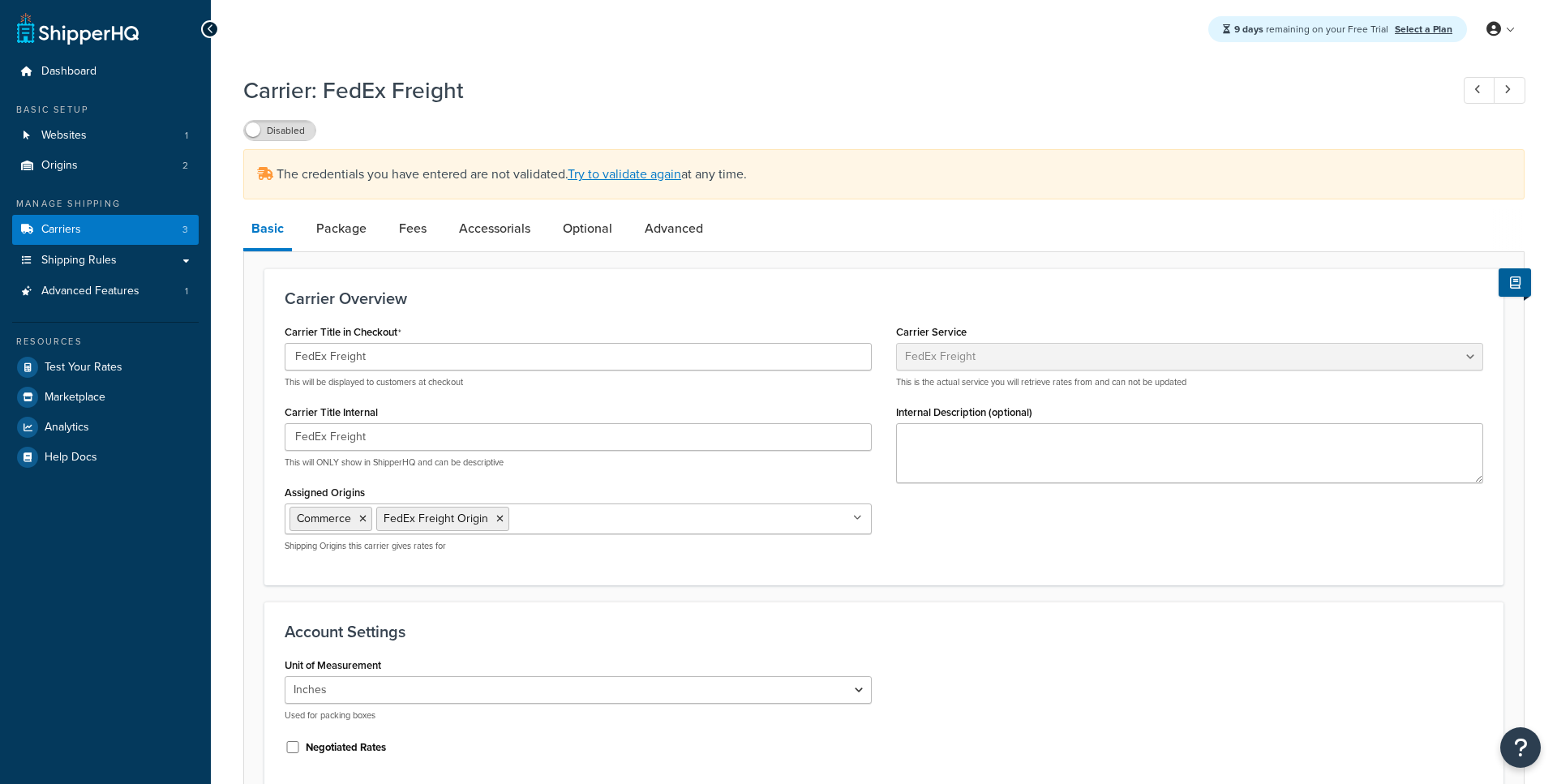
select select "fedExFreight"
click at [144, 170] on link "Origins 2" at bounding box center [105, 165] width 187 height 30
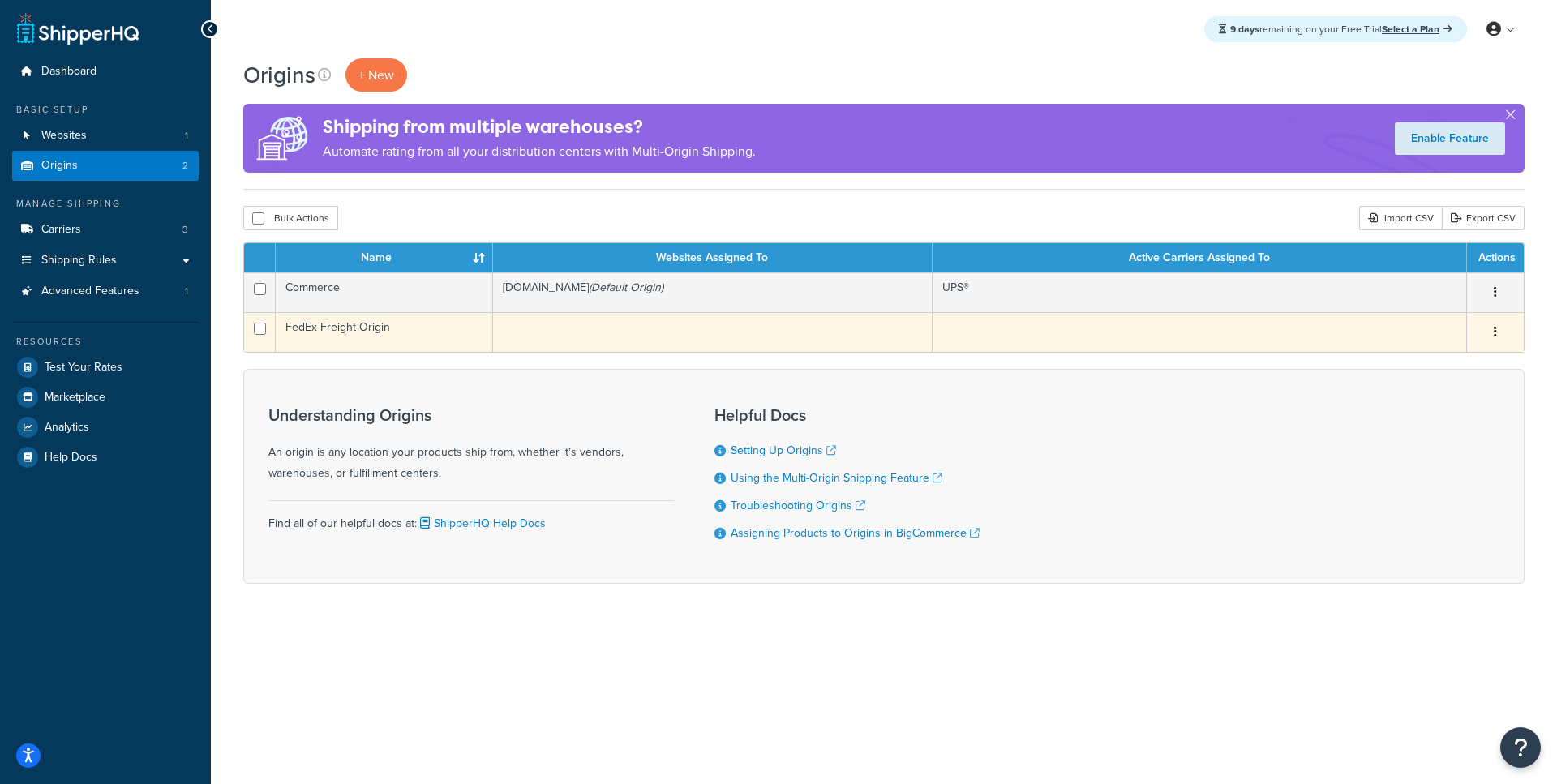
click at [403, 328] on td "FedEx Freight Origin" at bounding box center [385, 332] width 217 height 40
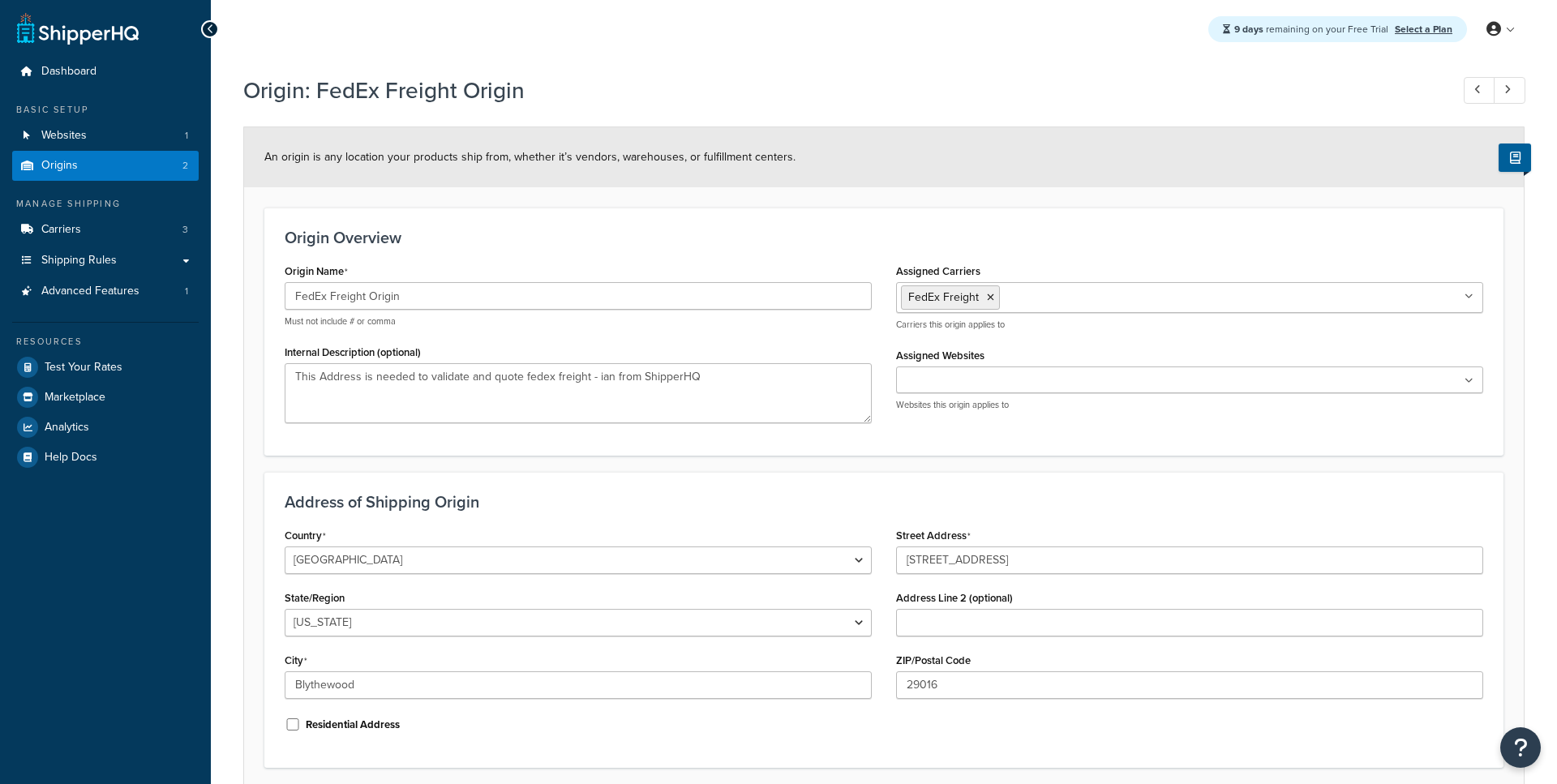
select select "40"
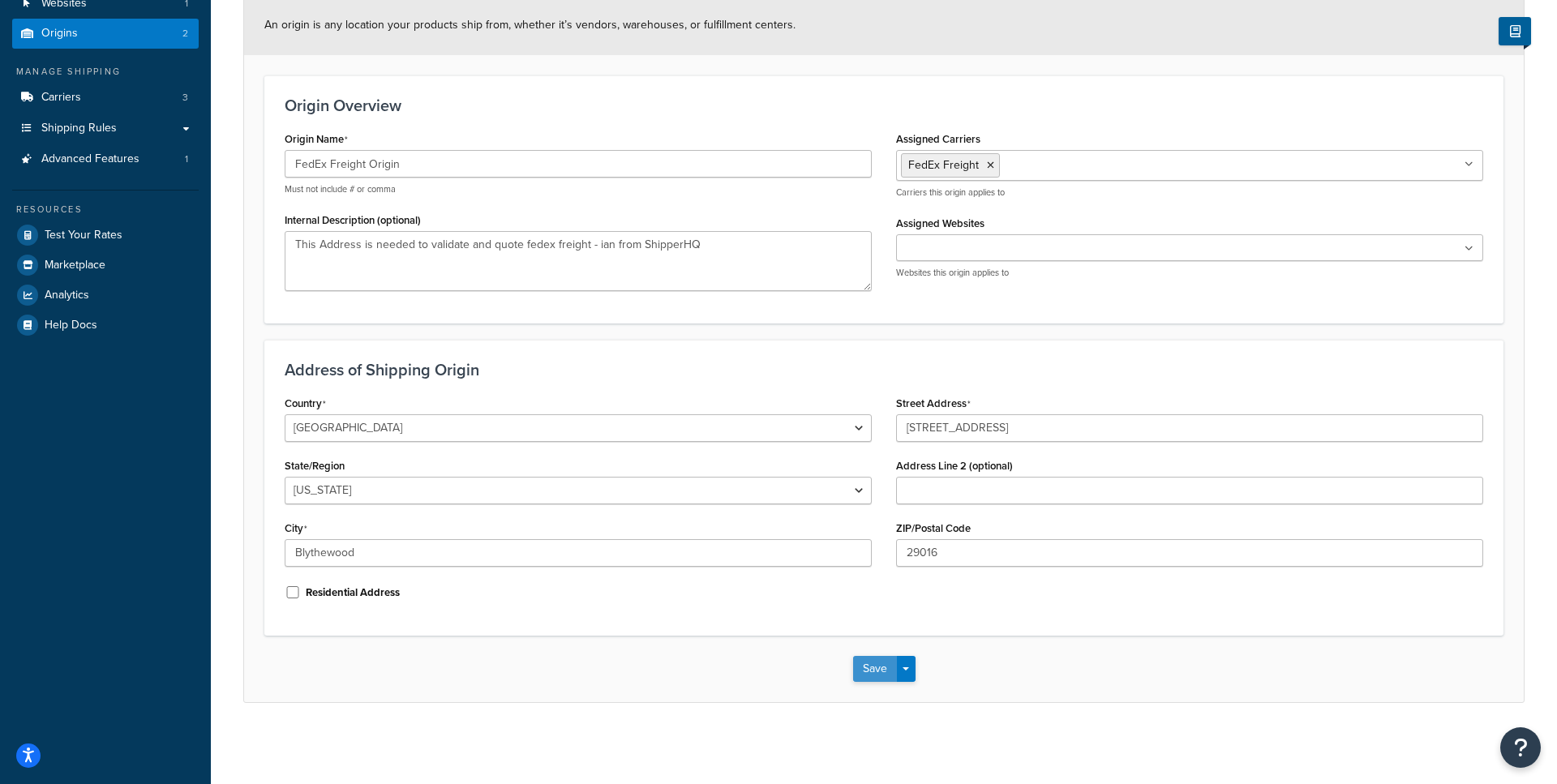
click at [862, 673] on button "Save" at bounding box center [874, 669] width 44 height 26
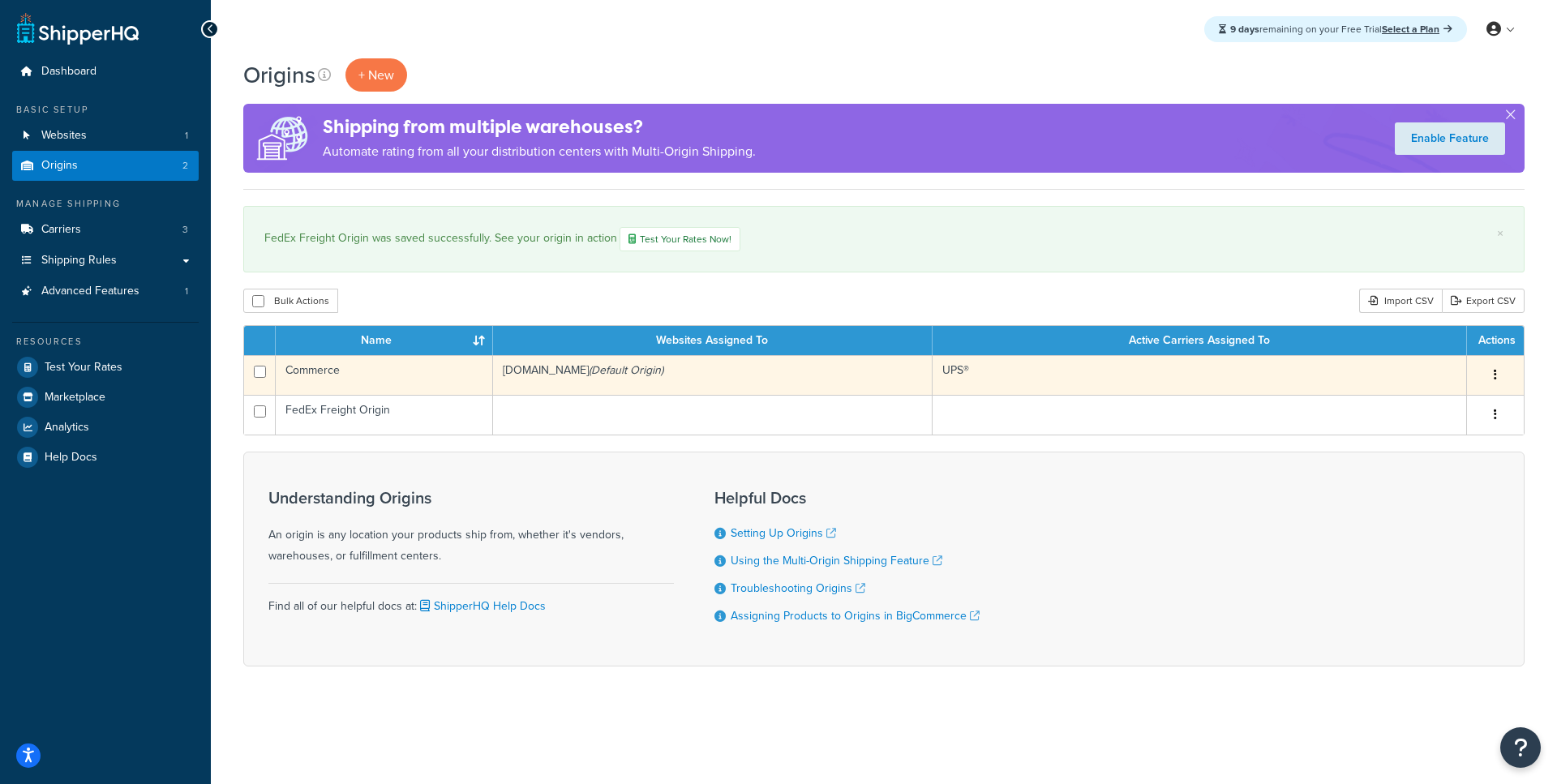
click at [443, 368] on td "Commerce" at bounding box center [385, 374] width 217 height 40
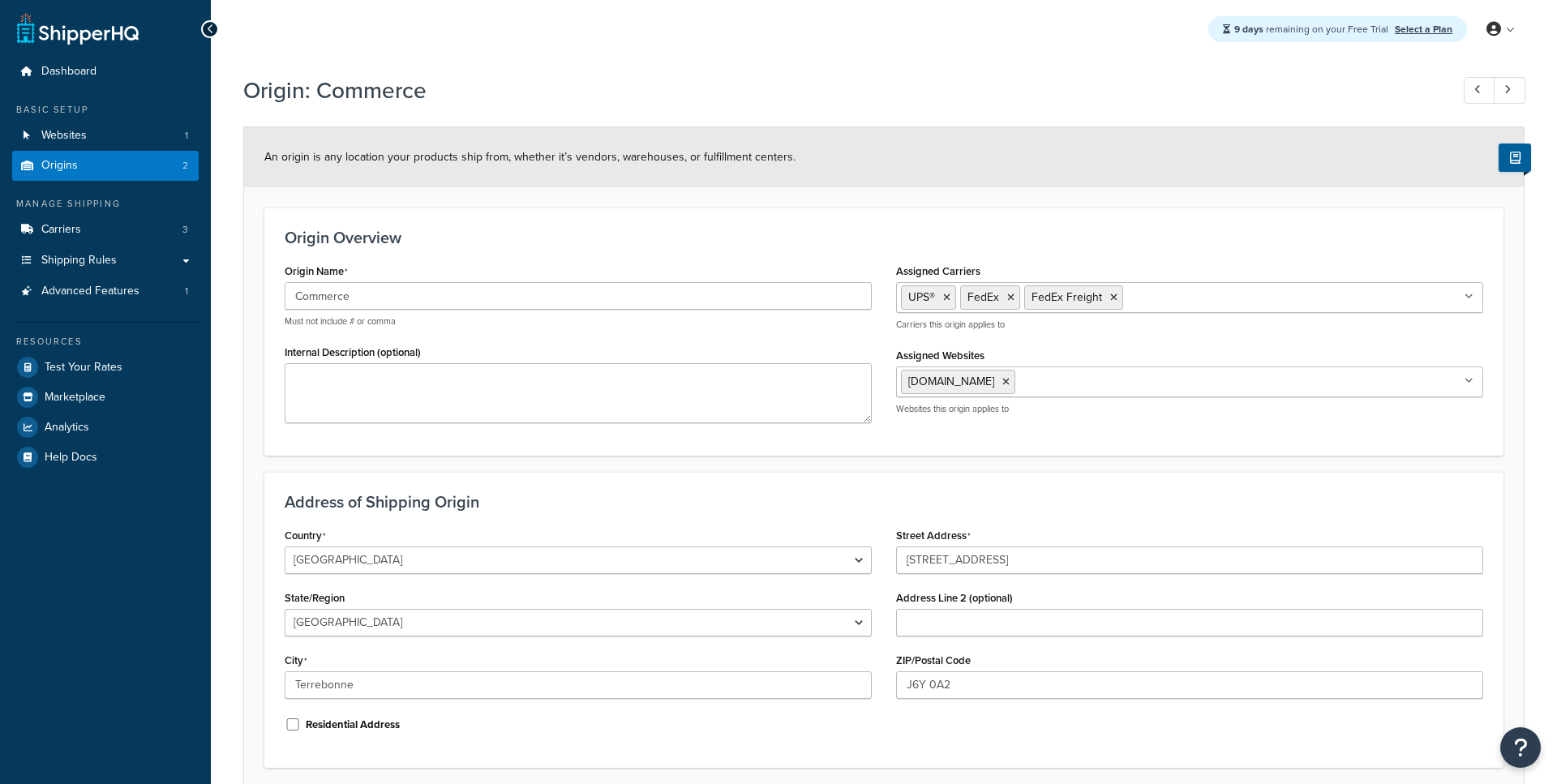
select select "1039"
select select "71"
click at [1114, 298] on icon at bounding box center [1114, 297] width 7 height 9
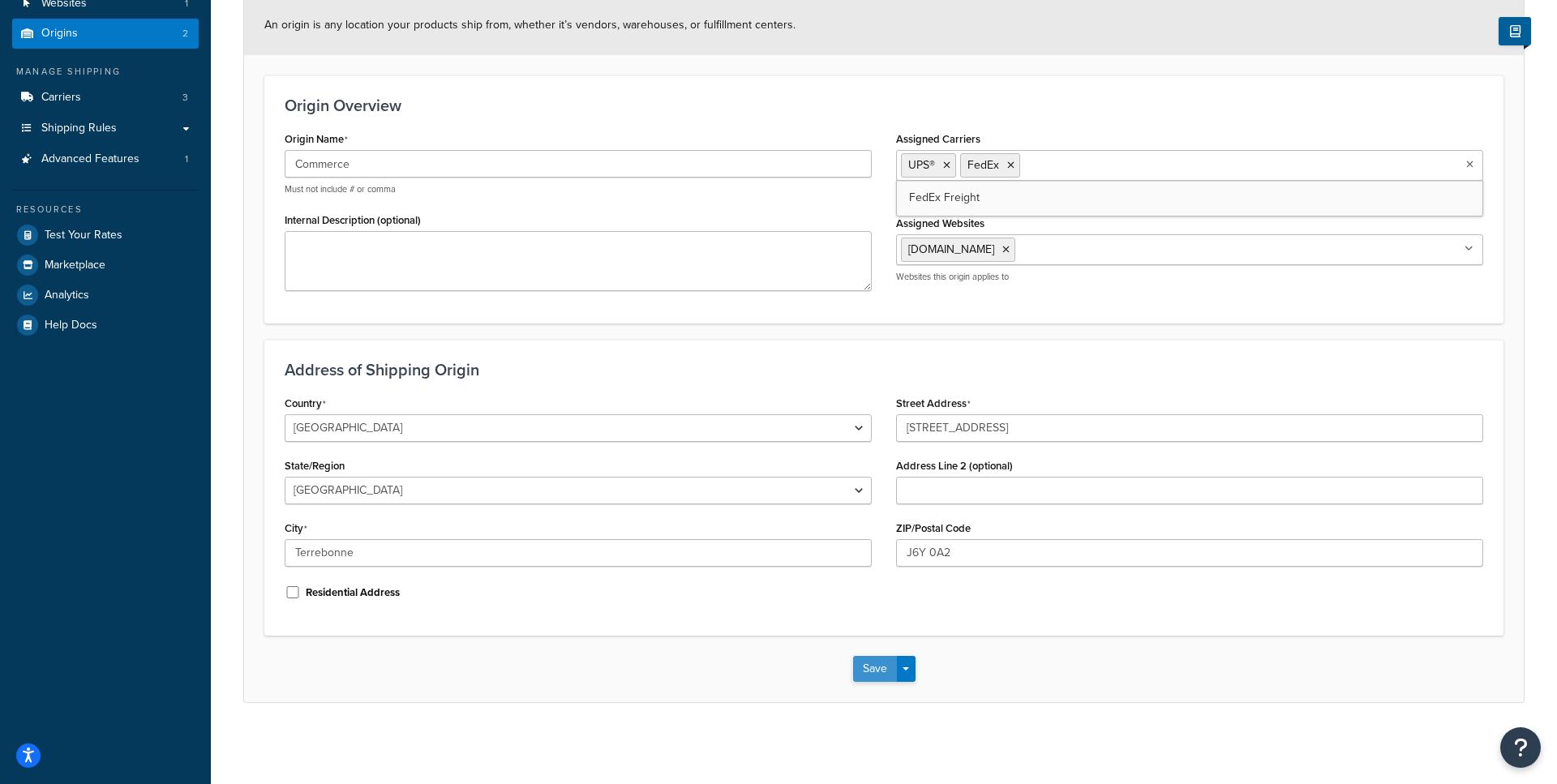
click at [879, 677] on button "Save" at bounding box center [874, 669] width 44 height 26
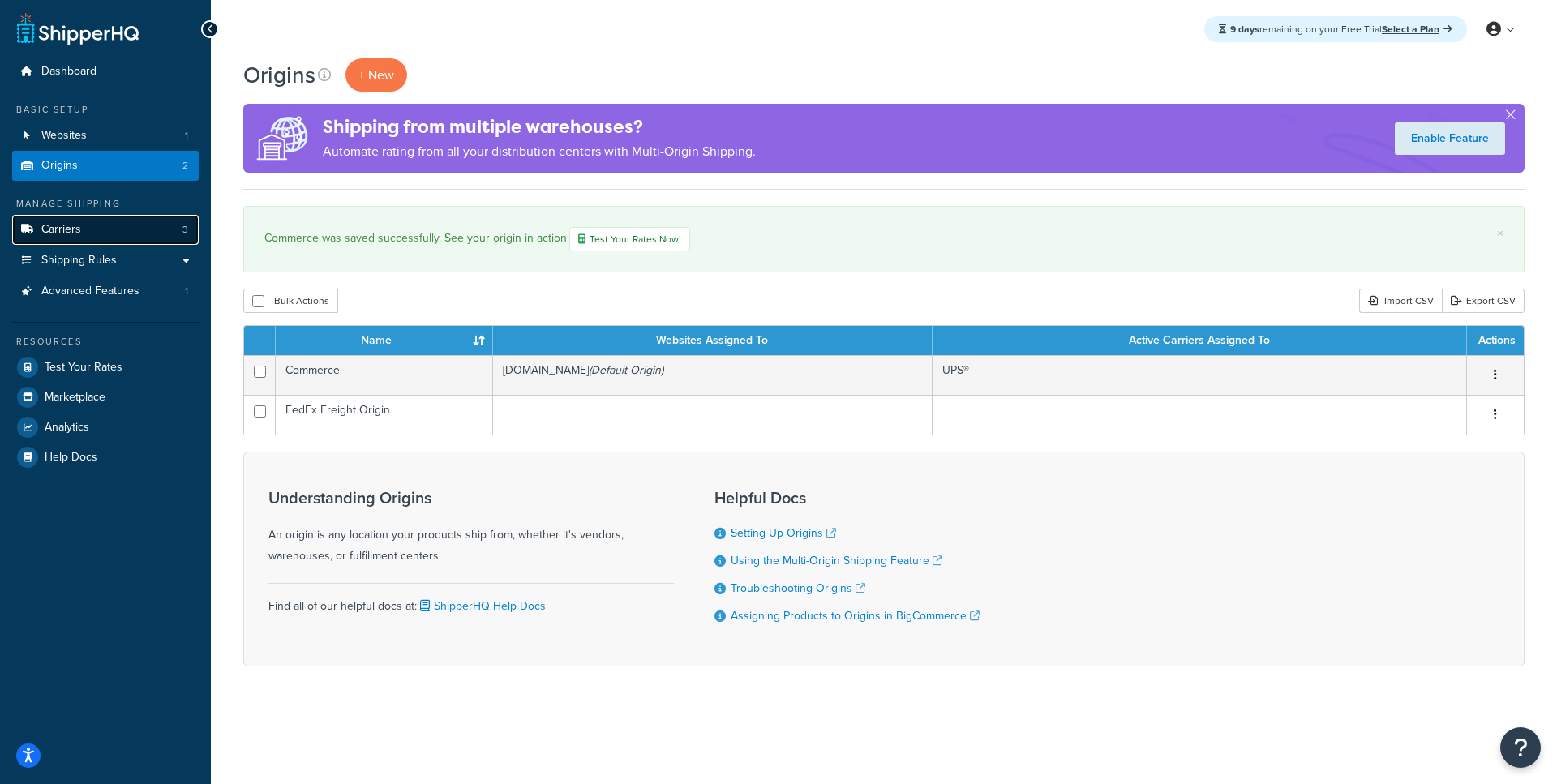
click at [72, 223] on span "Carriers" at bounding box center [61, 229] width 40 height 14
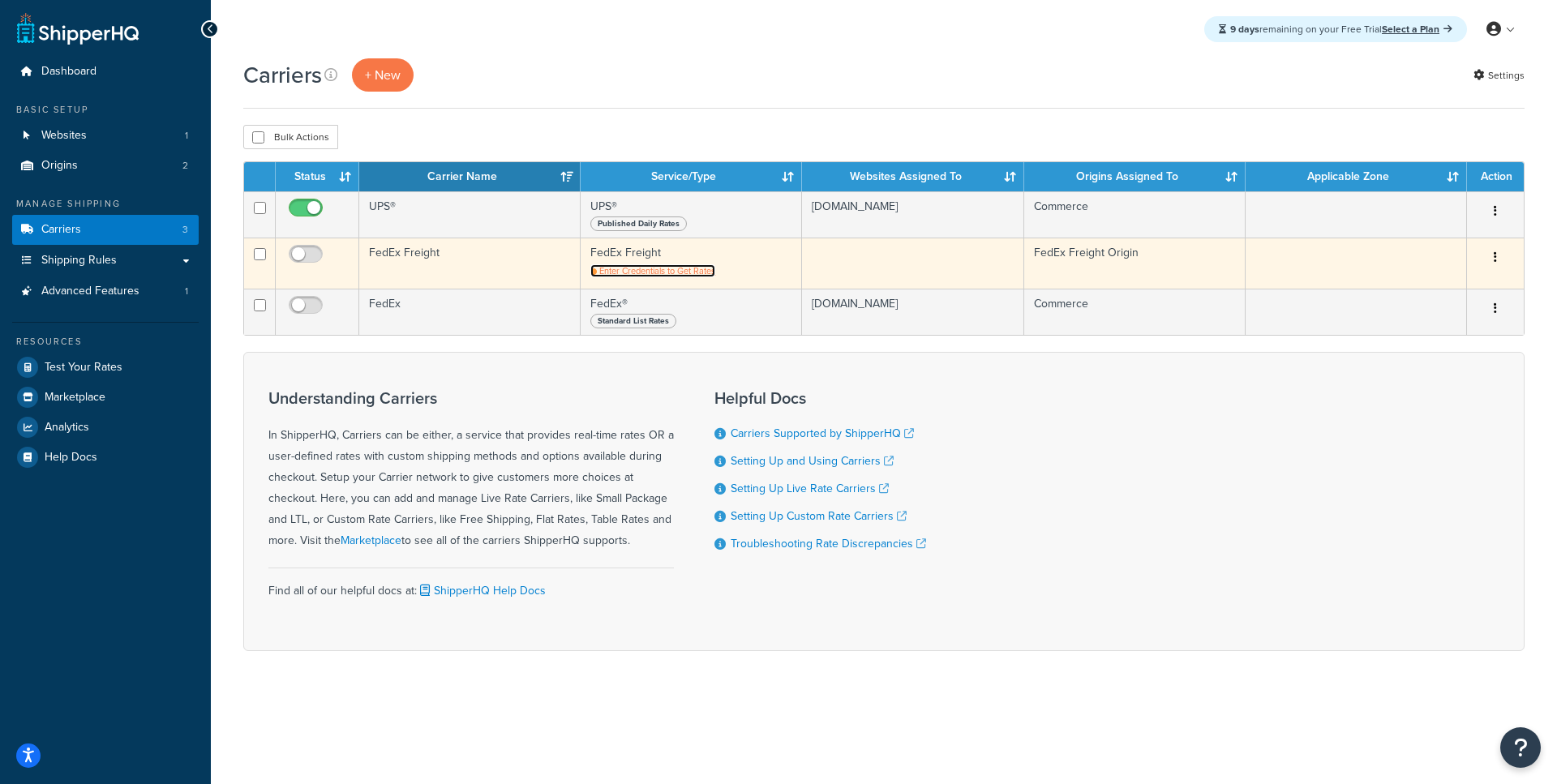
click at [639, 271] on span "Enter Credentials to Get Rates" at bounding box center [657, 271] width 116 height 13
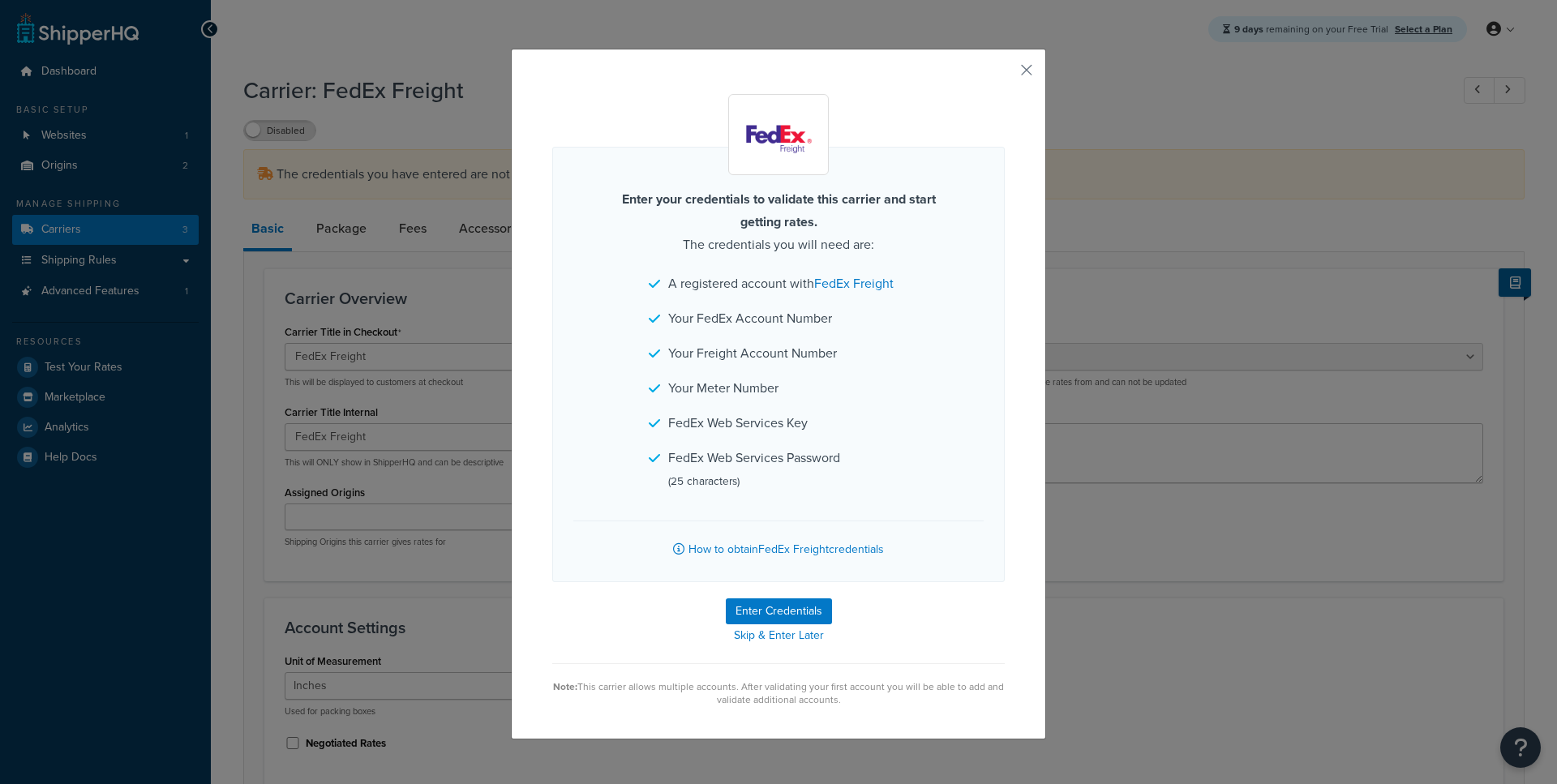
select select "fedExFreight"
click at [750, 607] on button "Enter Credentials" at bounding box center [778, 611] width 106 height 26
select select "SKID"
select select "US"
select select "SC"
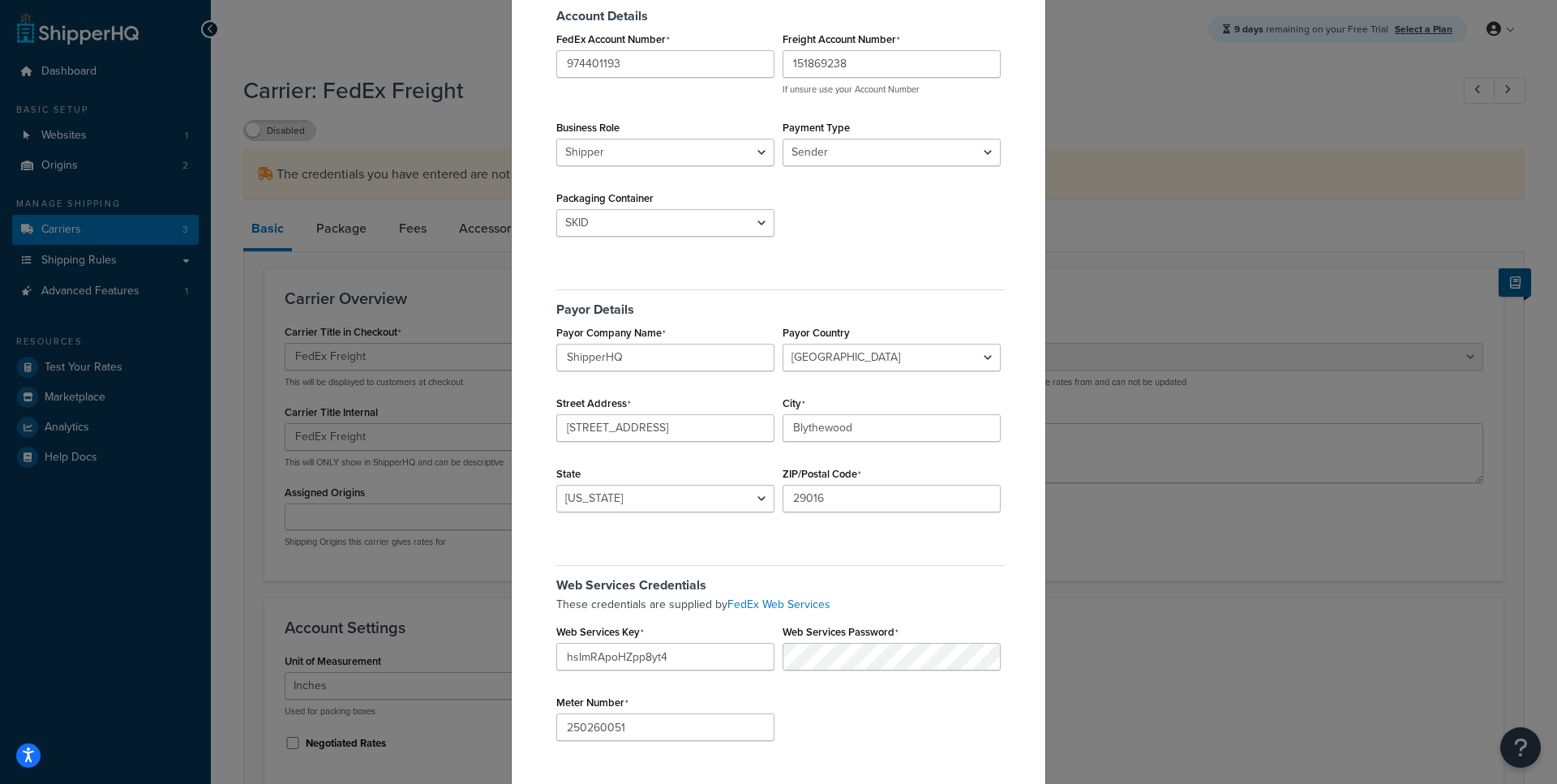
scroll to position [203, 0]
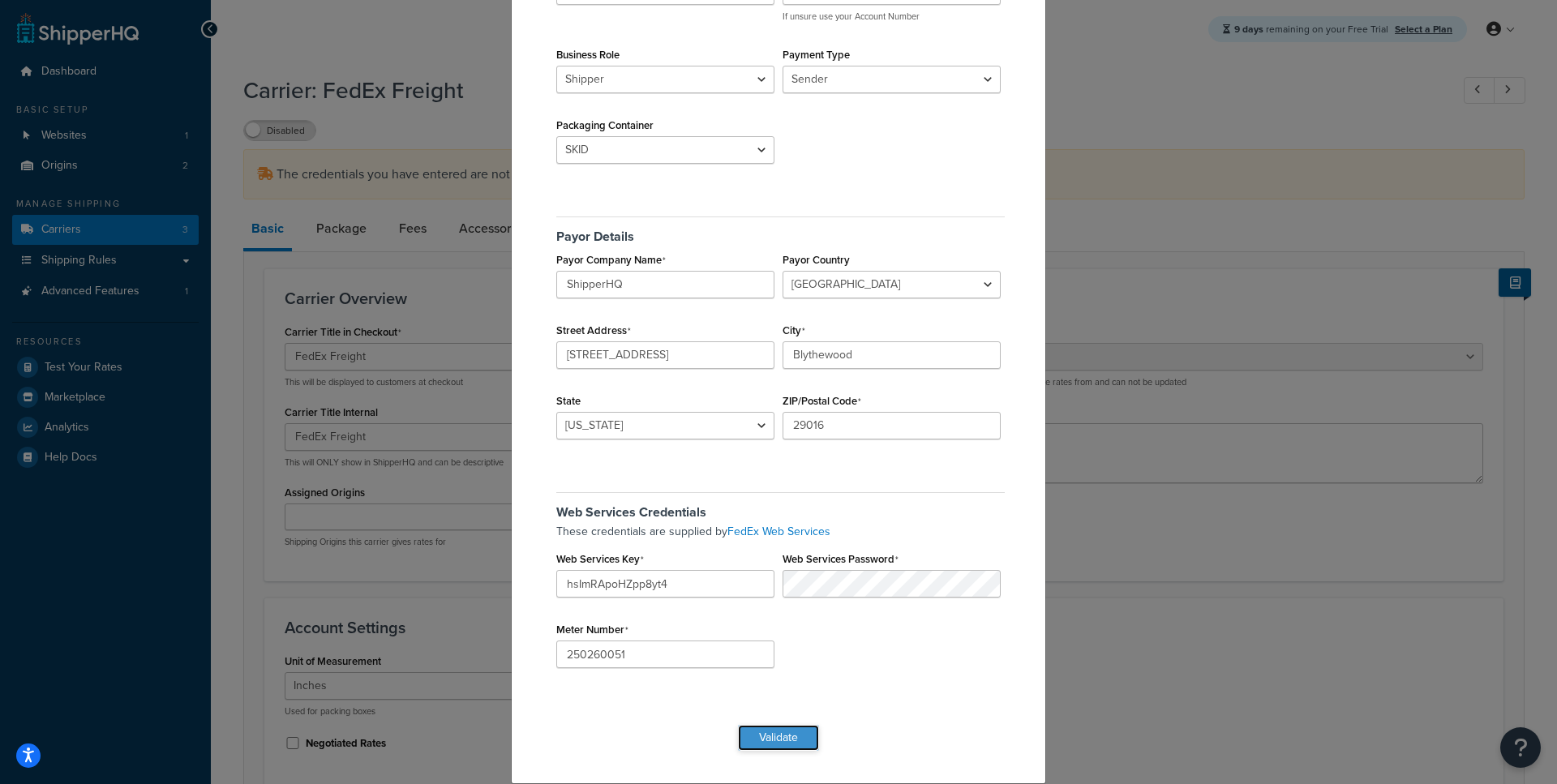
click at [768, 731] on button "Validate" at bounding box center [778, 738] width 81 height 26
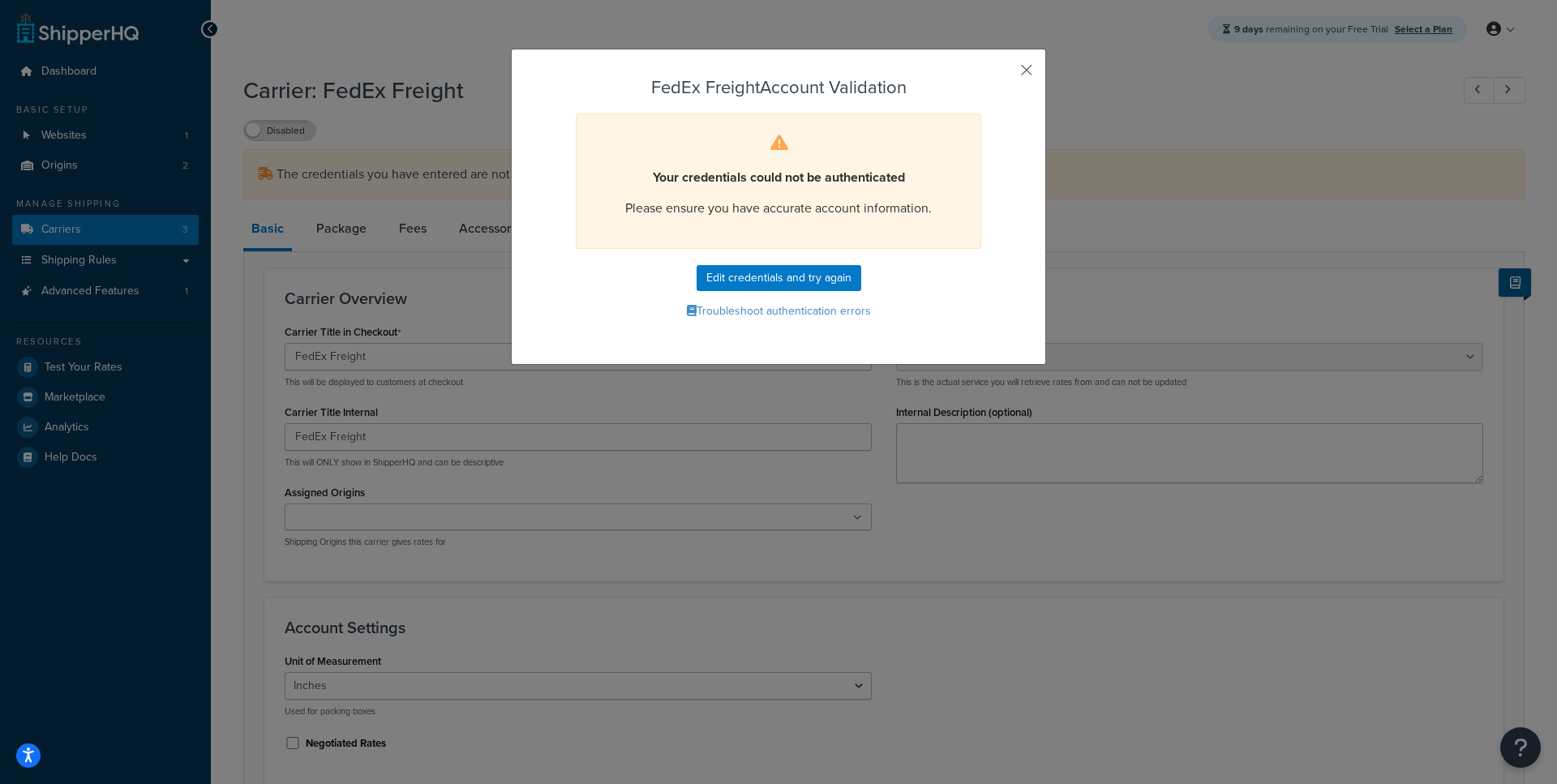
click at [1005, 73] on button "button" at bounding box center [1002, 75] width 4 height 4
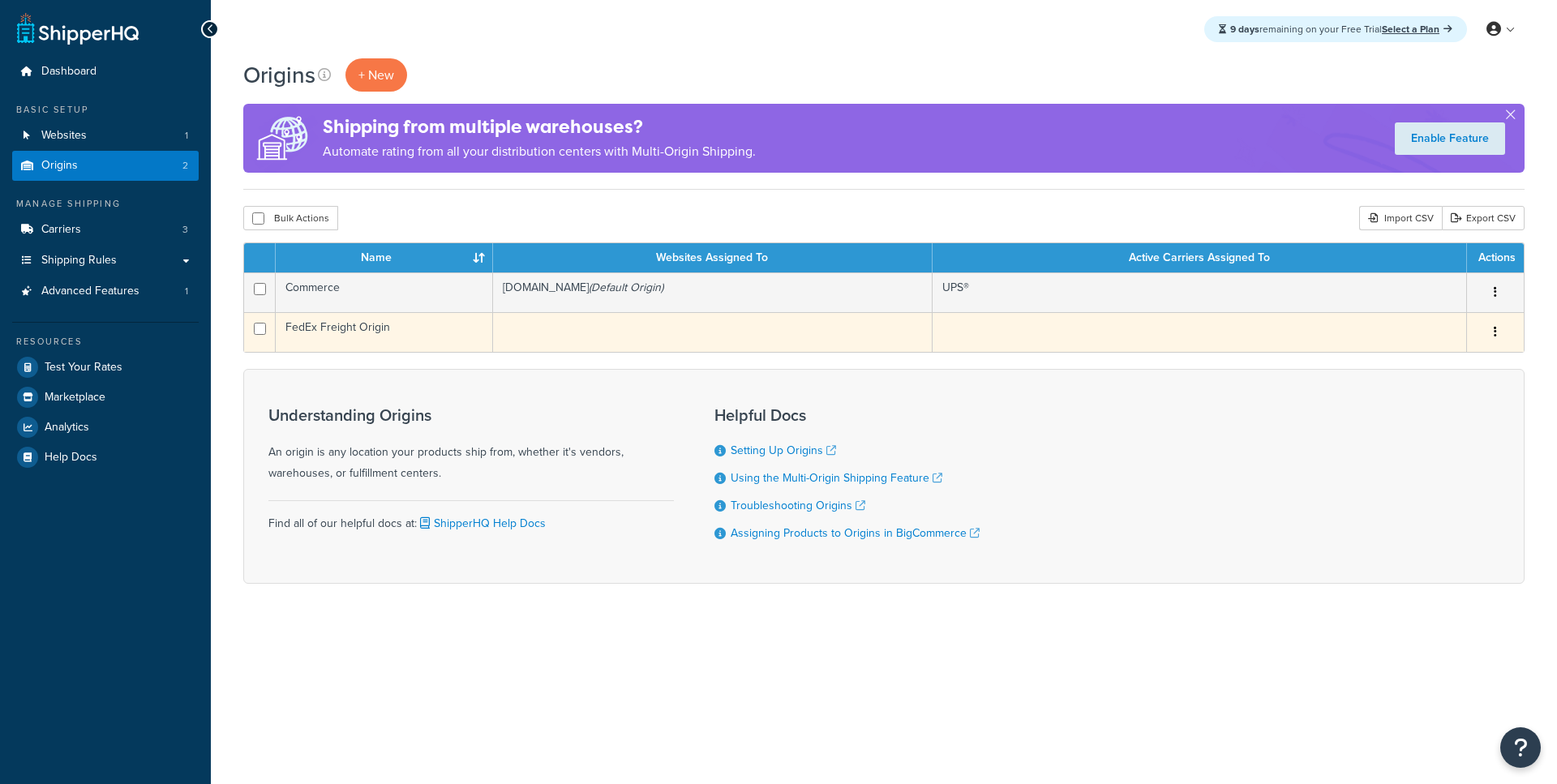
click at [377, 333] on td "FedEx Freight Origin" at bounding box center [385, 332] width 217 height 40
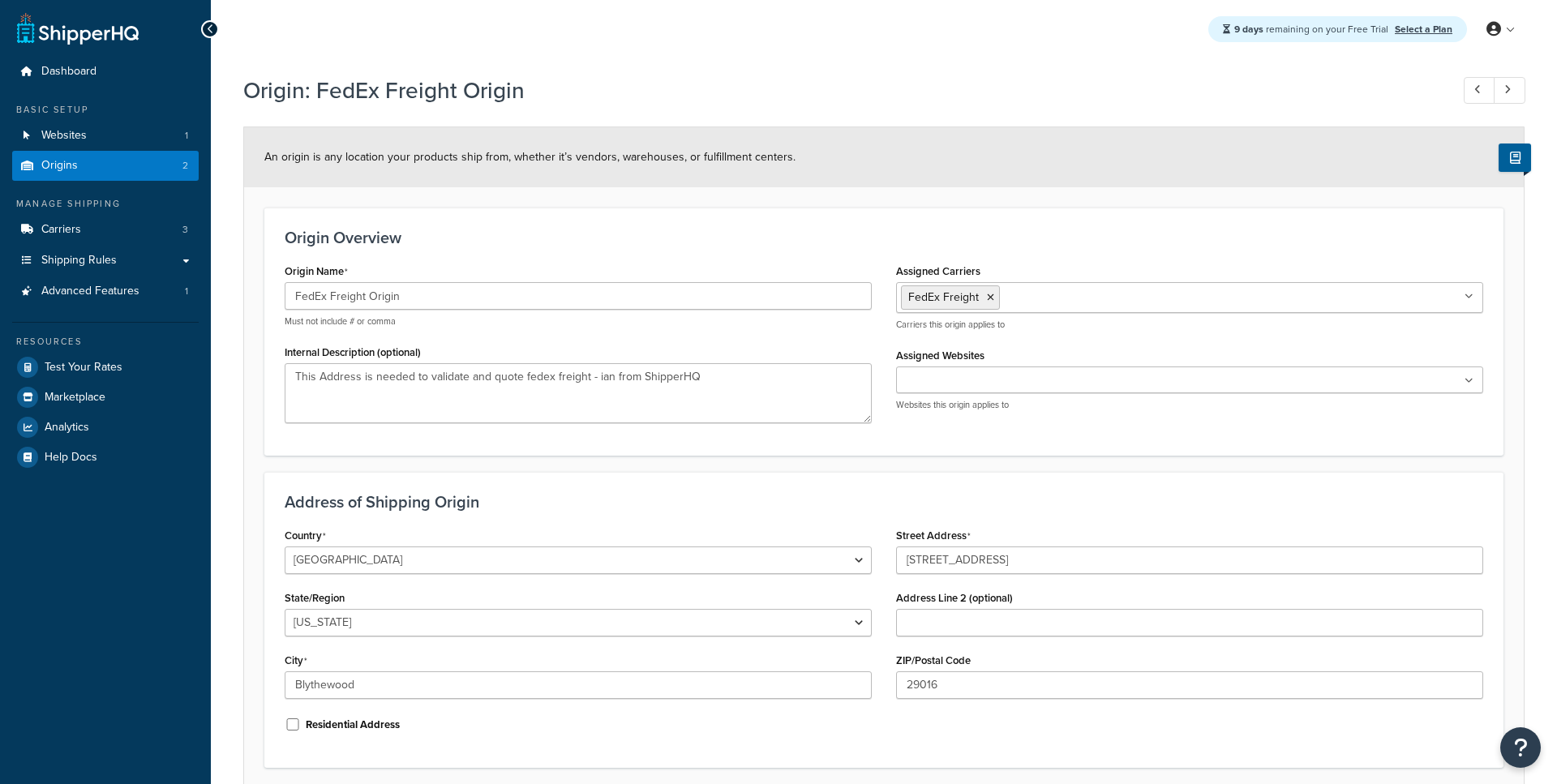
select select "40"
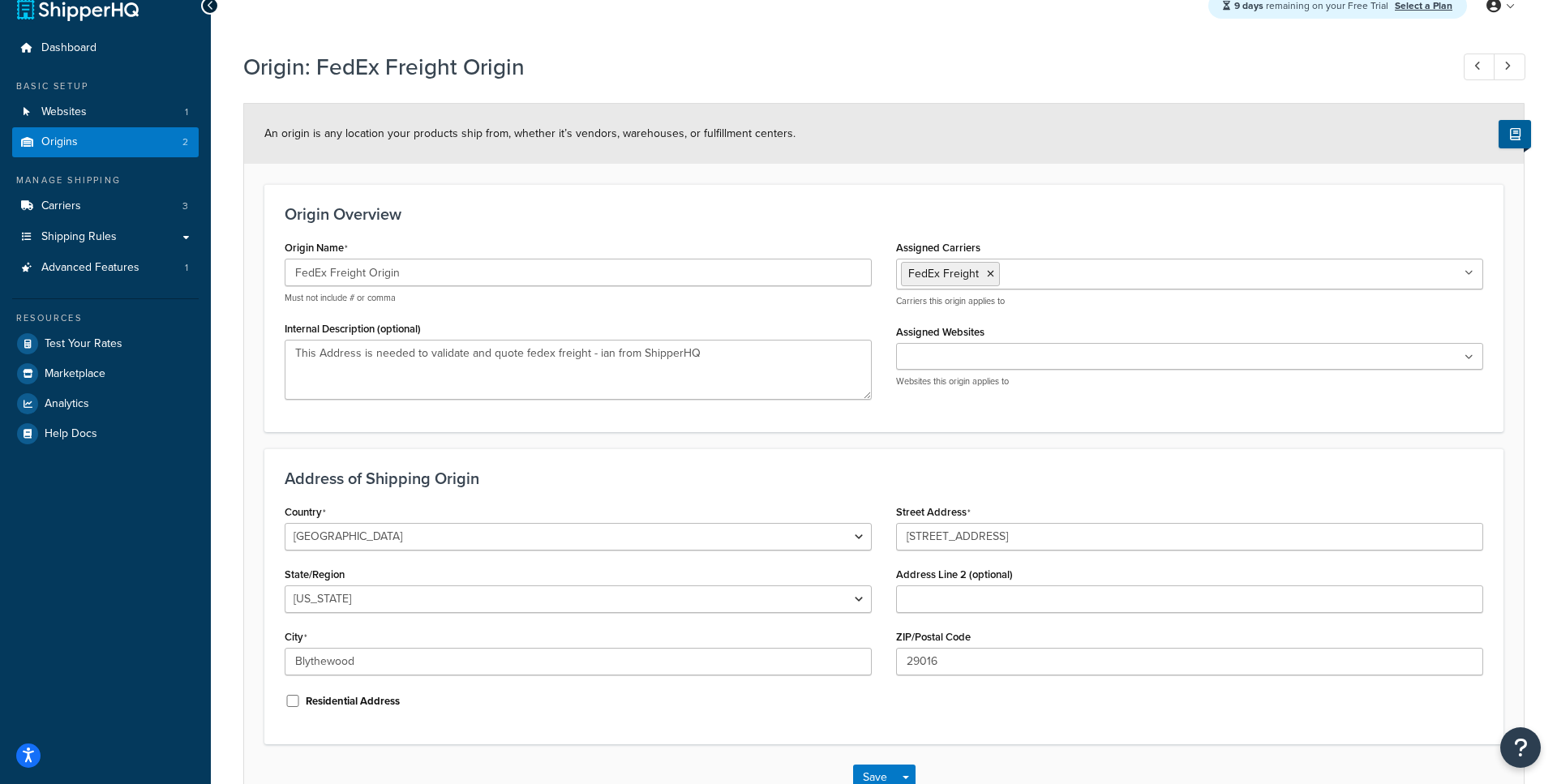
scroll to position [25, 0]
click at [955, 361] on input "Assigned Websites" at bounding box center [973, 356] width 144 height 18
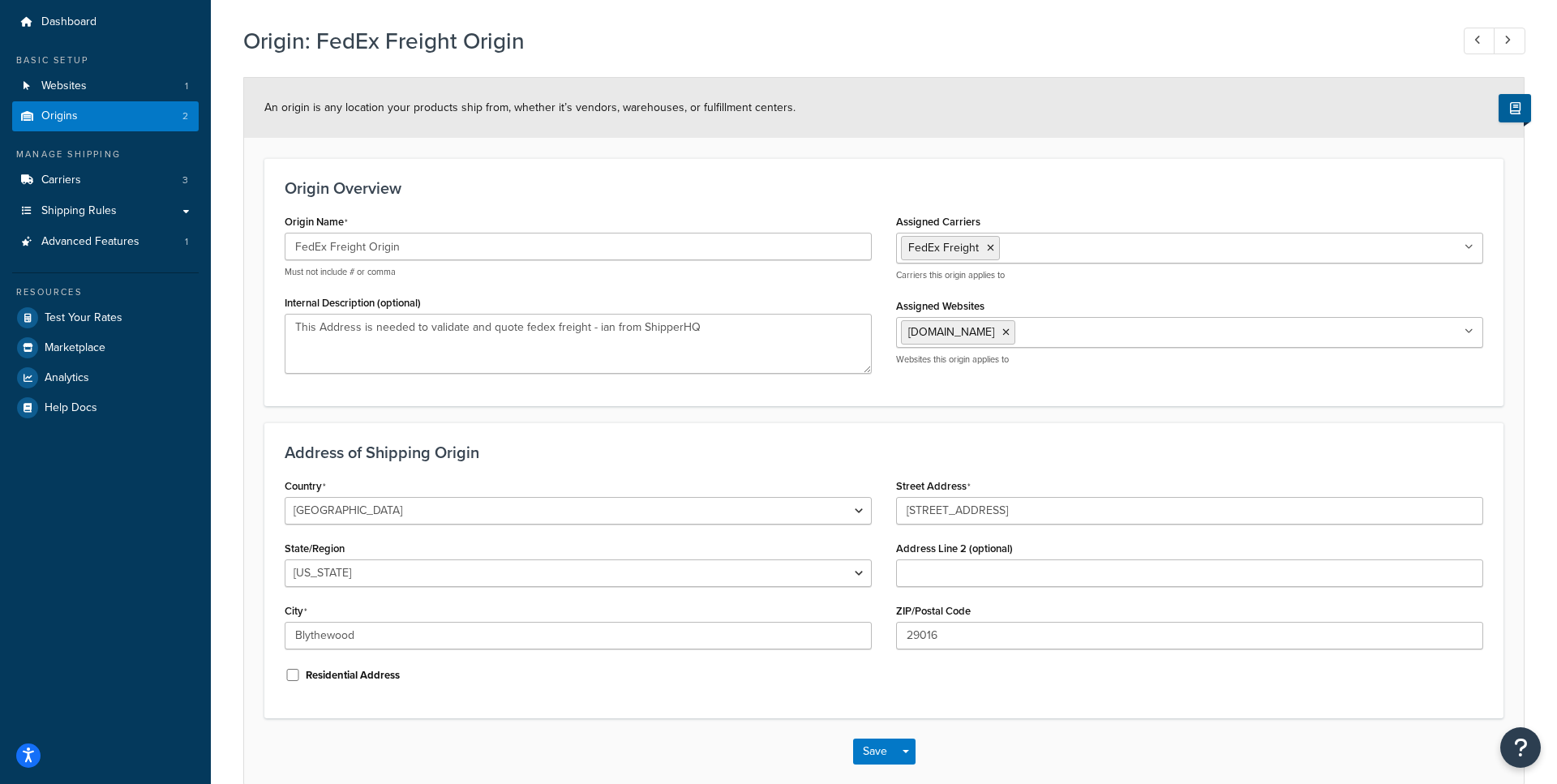
scroll to position [51, 0]
click at [867, 744] on button "Save" at bounding box center [874, 751] width 44 height 26
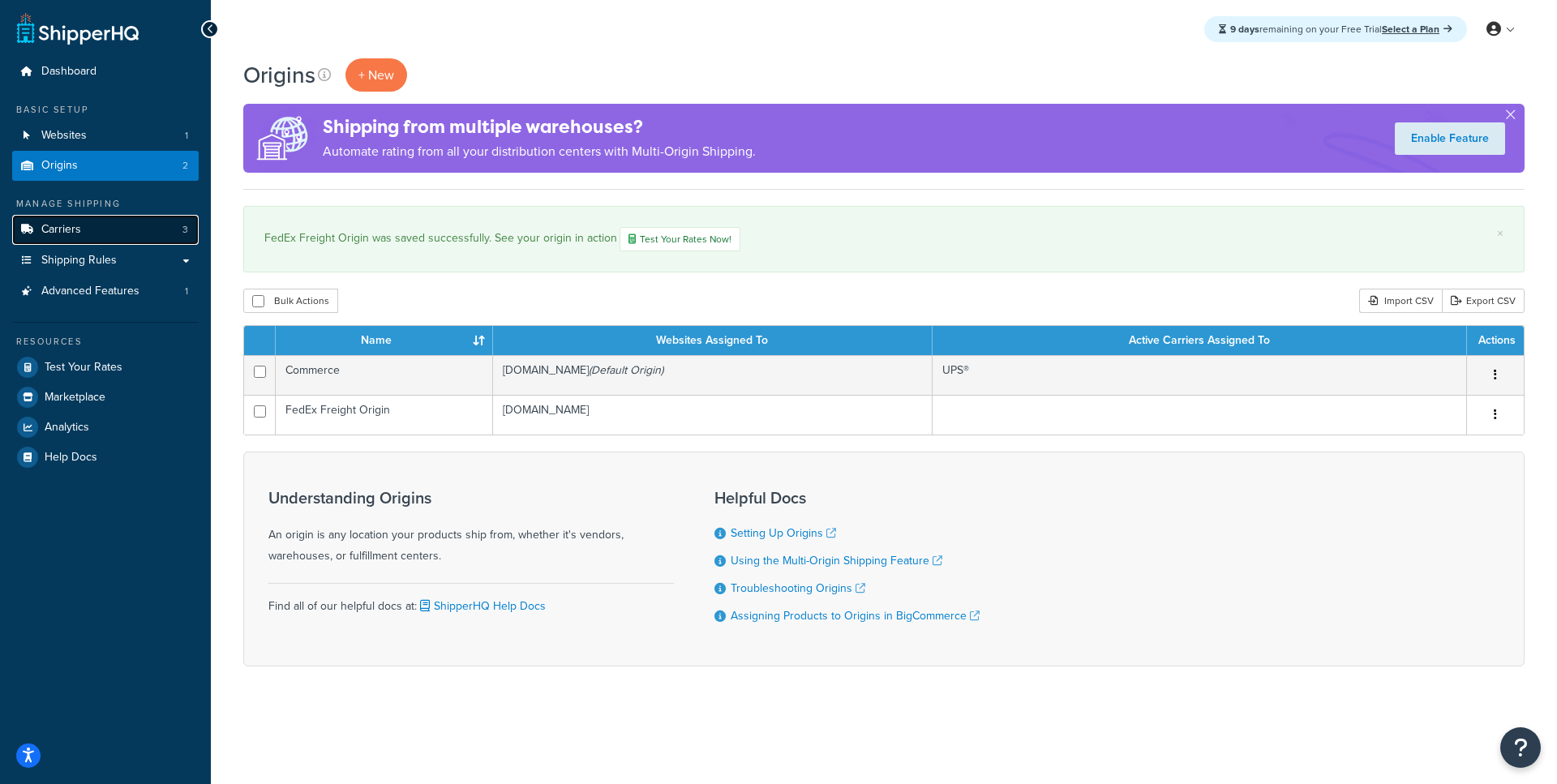
click at [123, 233] on link "Carriers 3" at bounding box center [105, 229] width 187 height 30
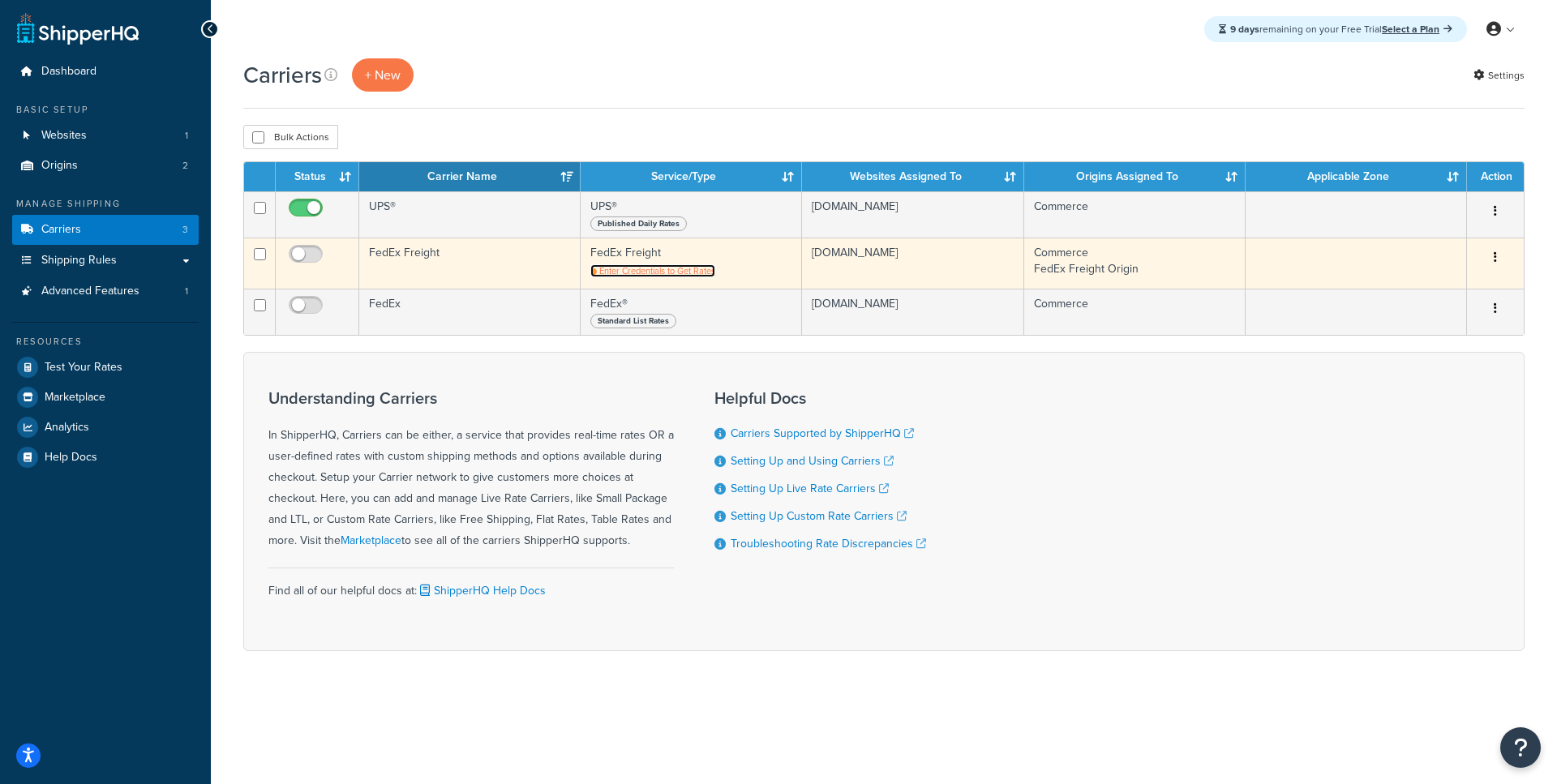
click at [662, 278] on span "Enter Credentials to Get Rates" at bounding box center [657, 271] width 116 height 13
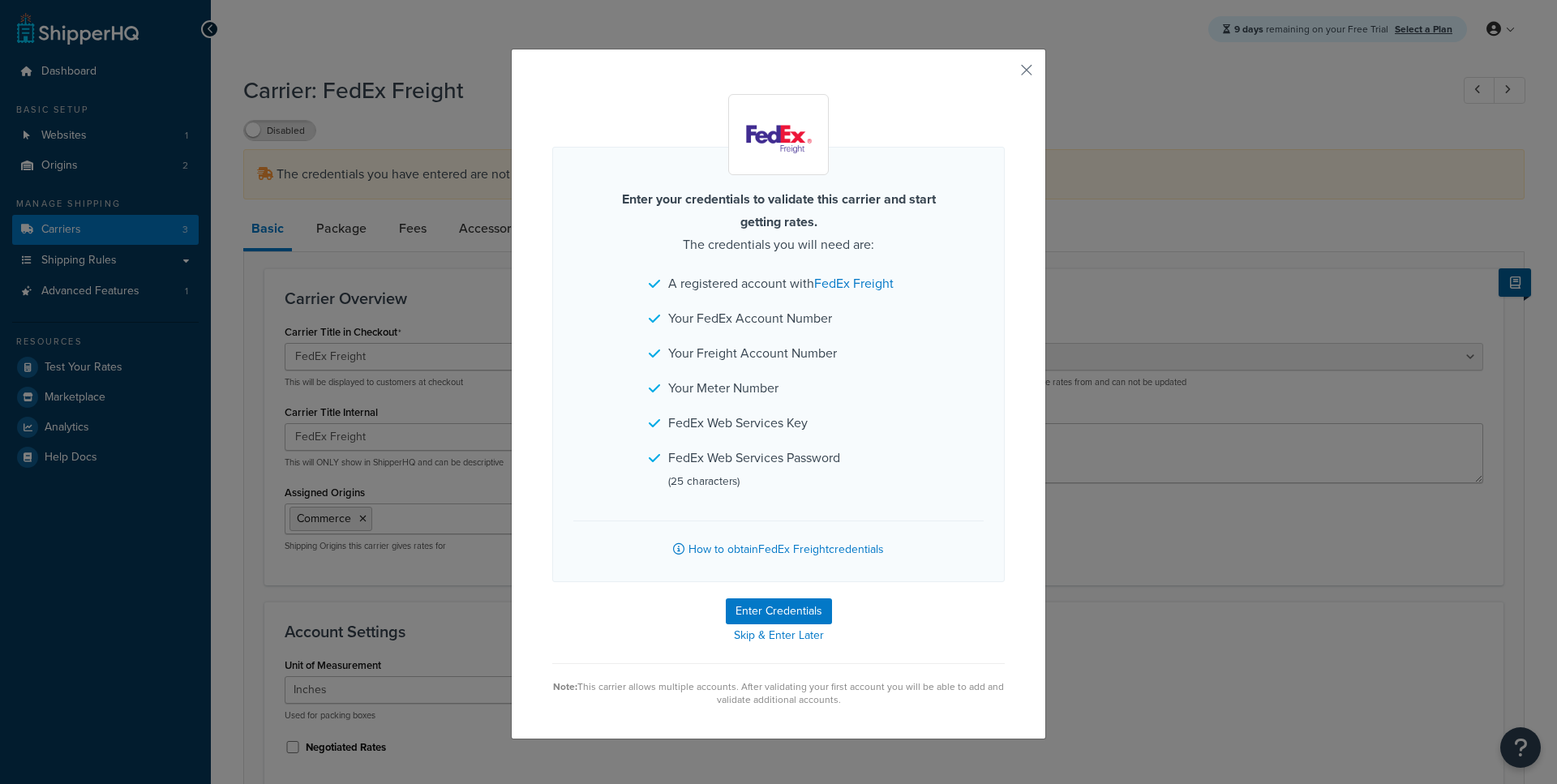
select select "fedExFreight"
click at [811, 608] on button "Enter Credentials" at bounding box center [778, 611] width 106 height 26
select select "SKID"
select select "US"
select select "SC"
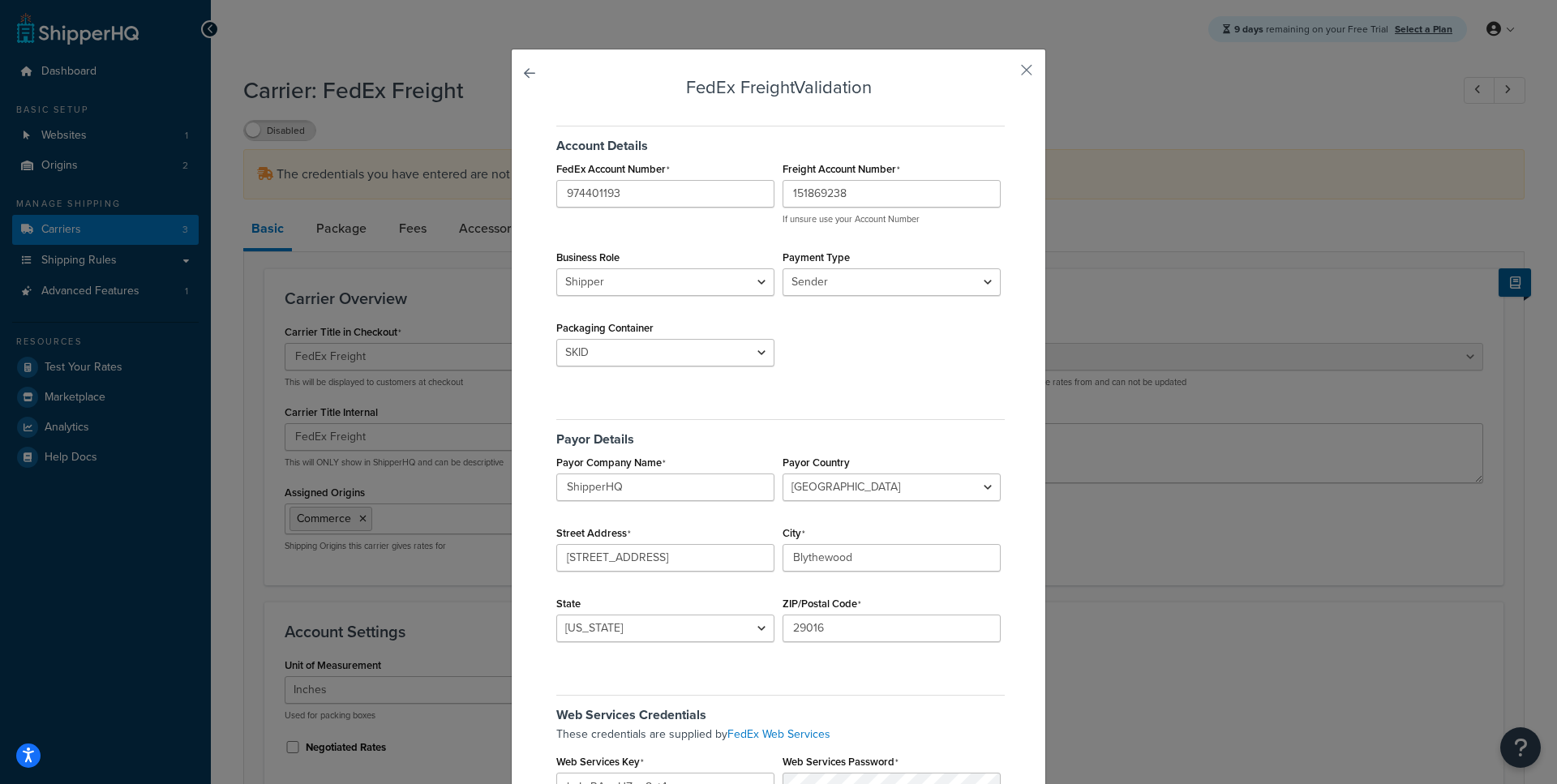
scroll to position [203, 0]
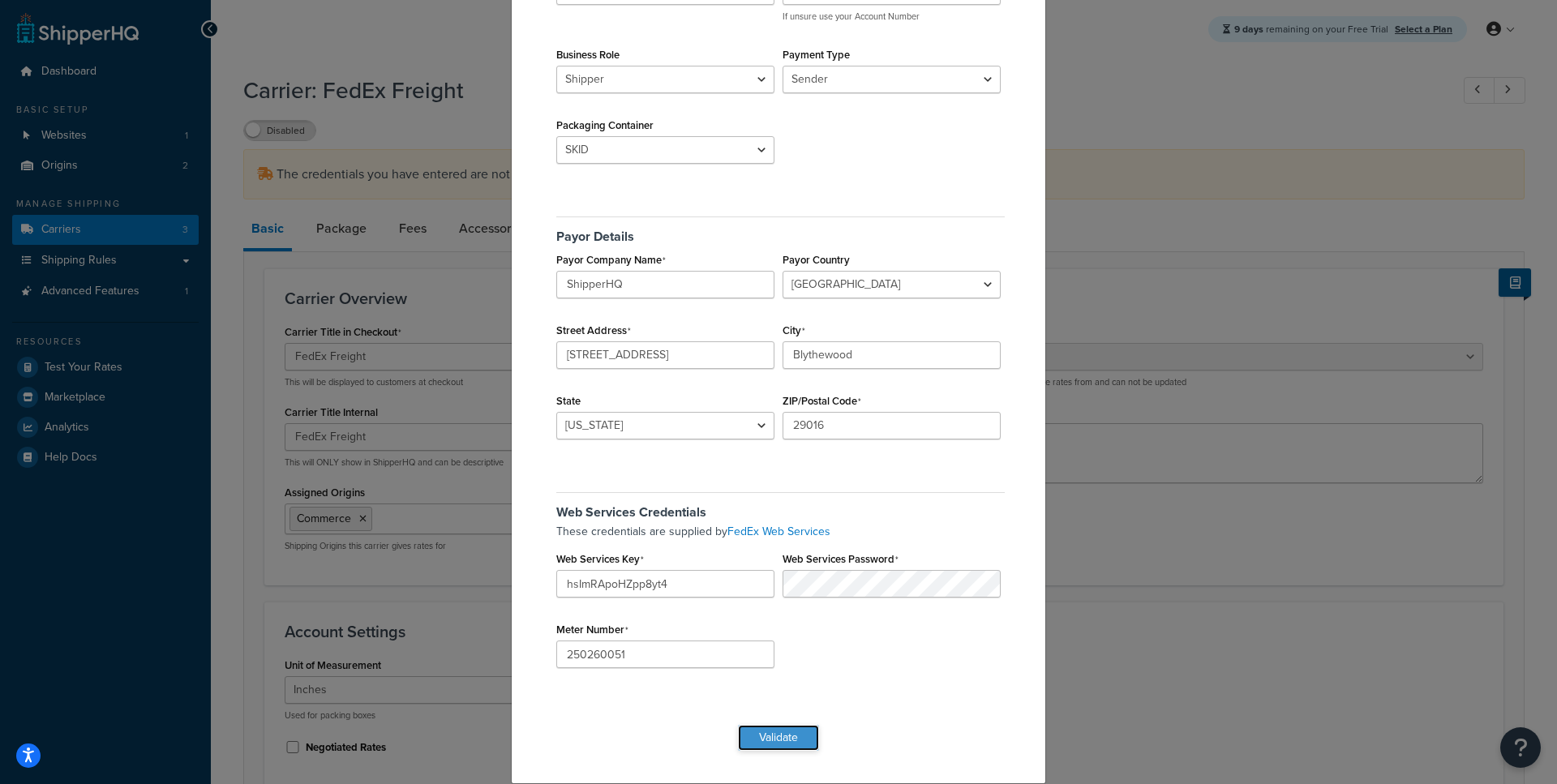
click at [764, 735] on button "Validate" at bounding box center [778, 738] width 81 height 26
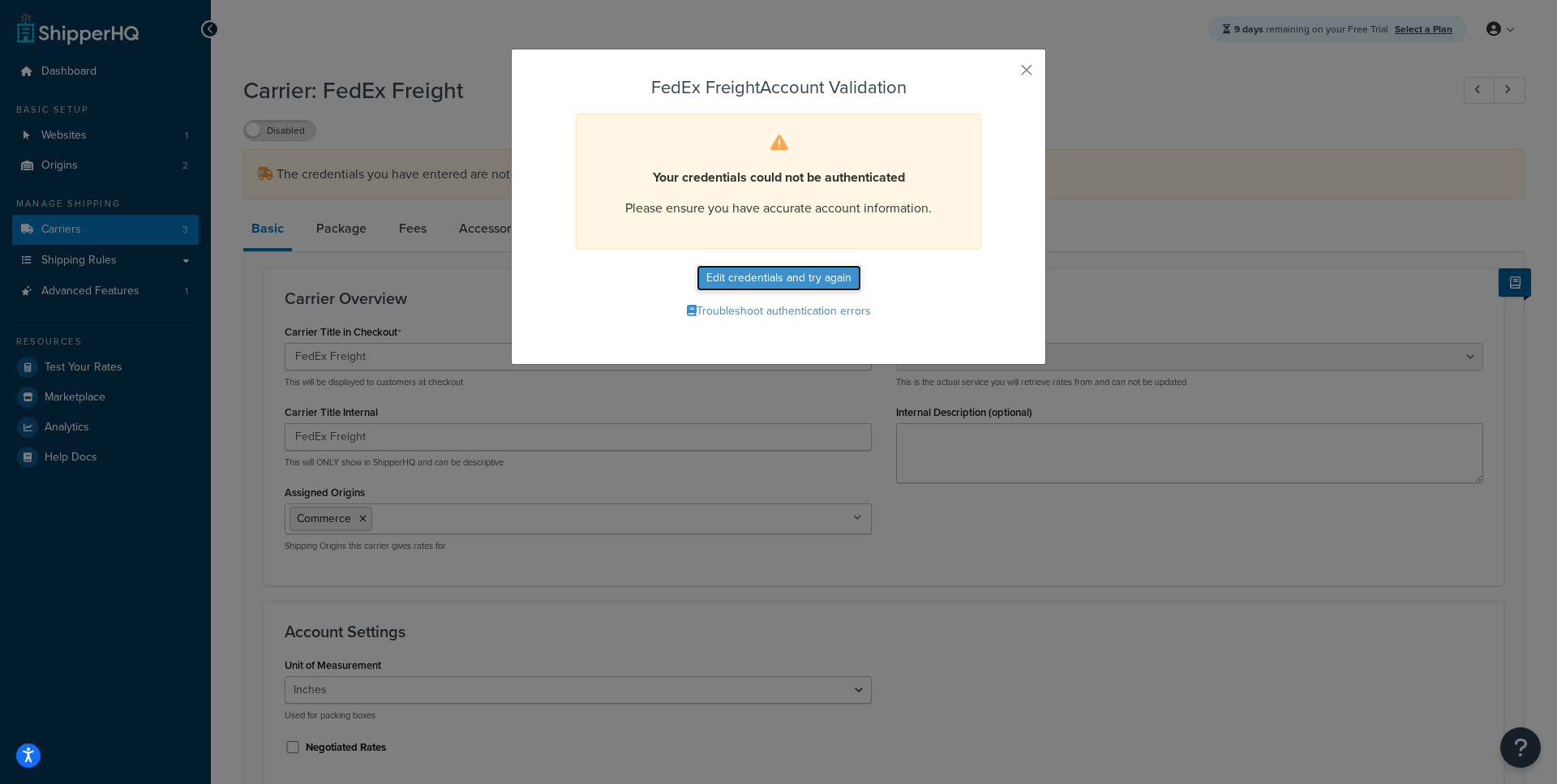
click at [800, 281] on button "Edit credentials and try again" at bounding box center [778, 278] width 164 height 26
select select "SKID"
select select "US"
select select "SC"
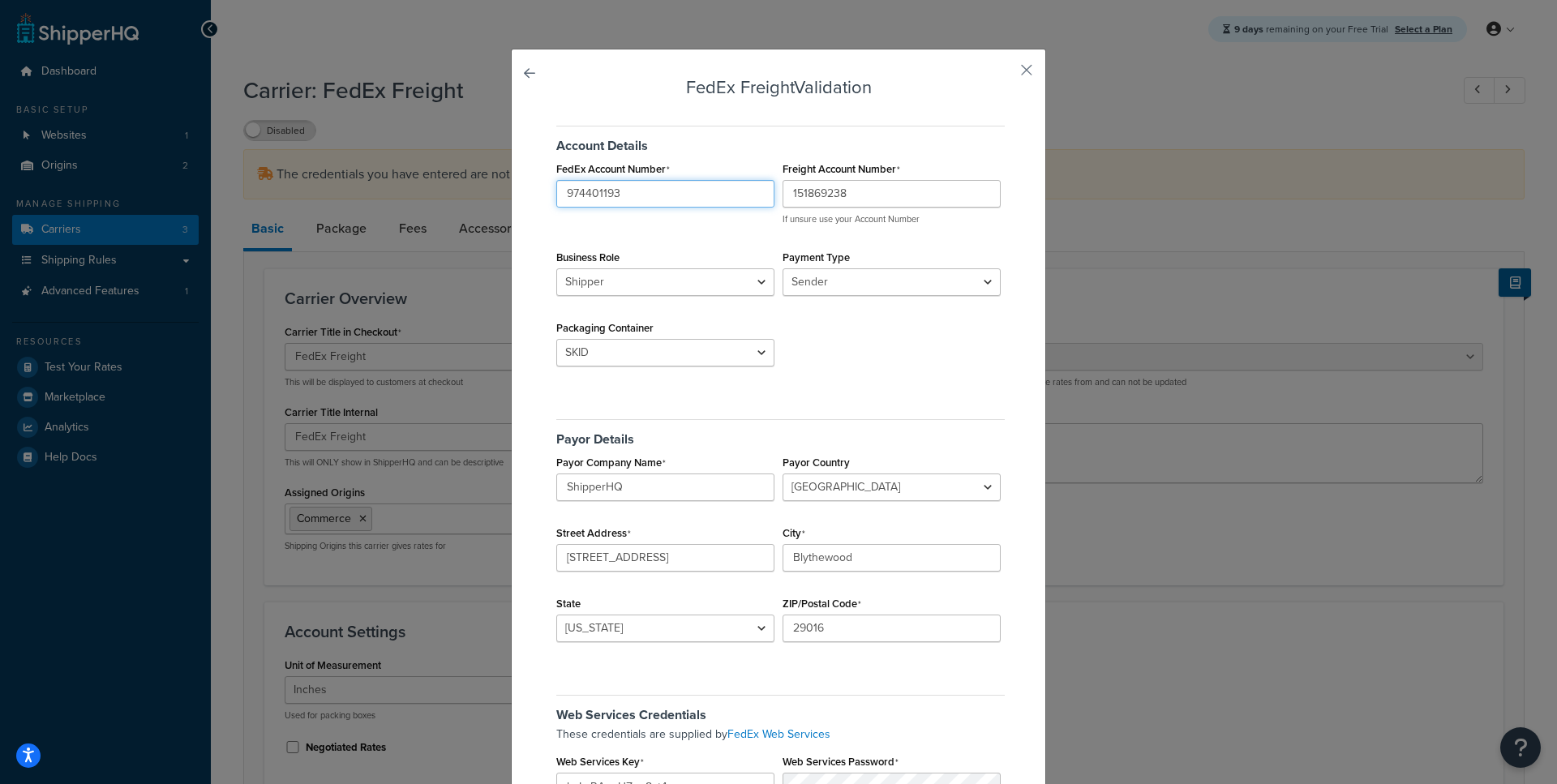
click at [610, 195] on input "974401193" at bounding box center [665, 194] width 218 height 28
click at [801, 193] on input "151869238" at bounding box center [892, 194] width 218 height 28
paste input "974401193"
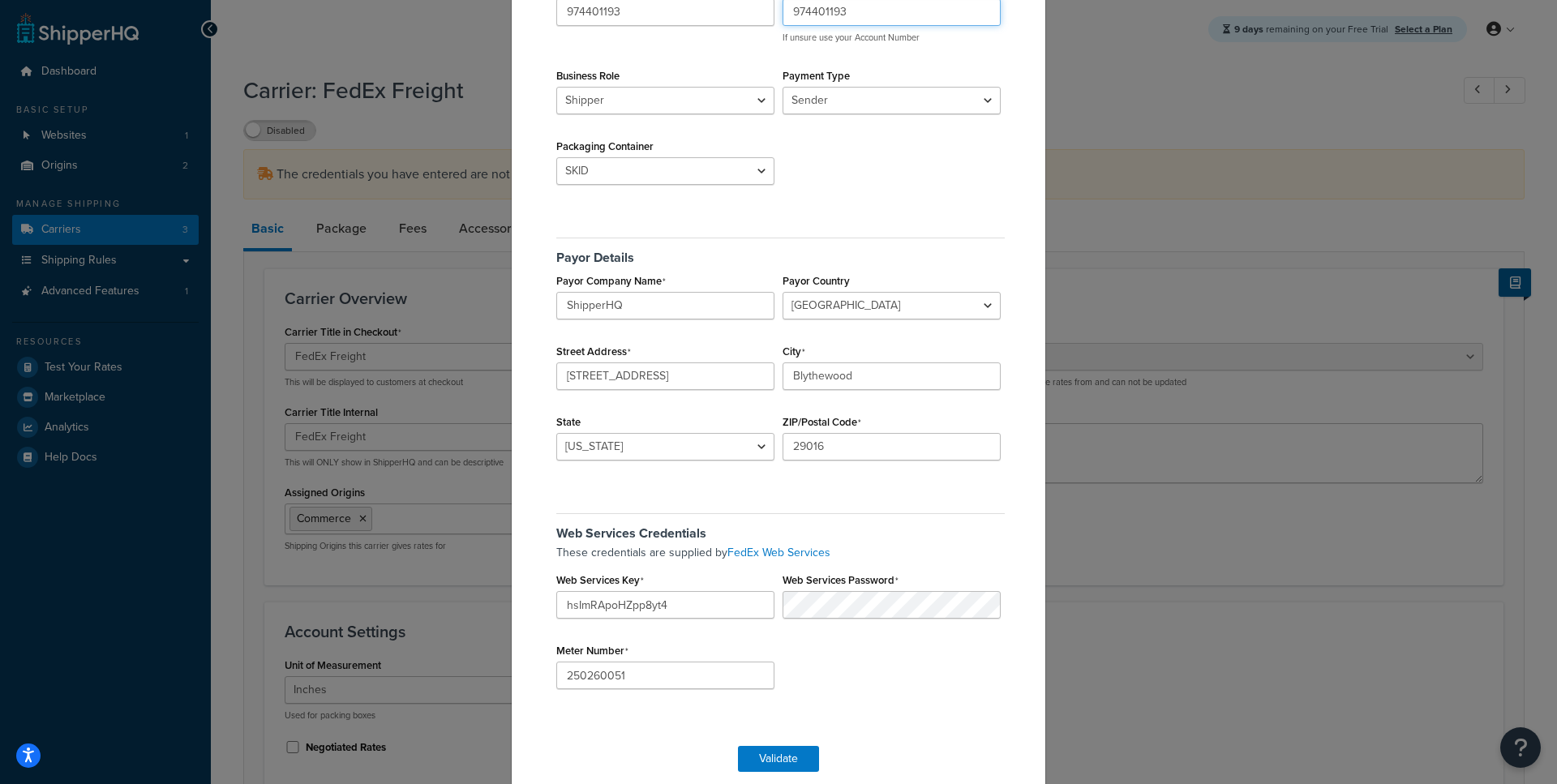
scroll to position [184, 0]
type input "974401193"
click at [618, 600] on input "hsImRApoHZpp8yt4" at bounding box center [665, 603] width 218 height 28
click at [591, 671] on input "250260051" at bounding box center [665, 673] width 218 height 28
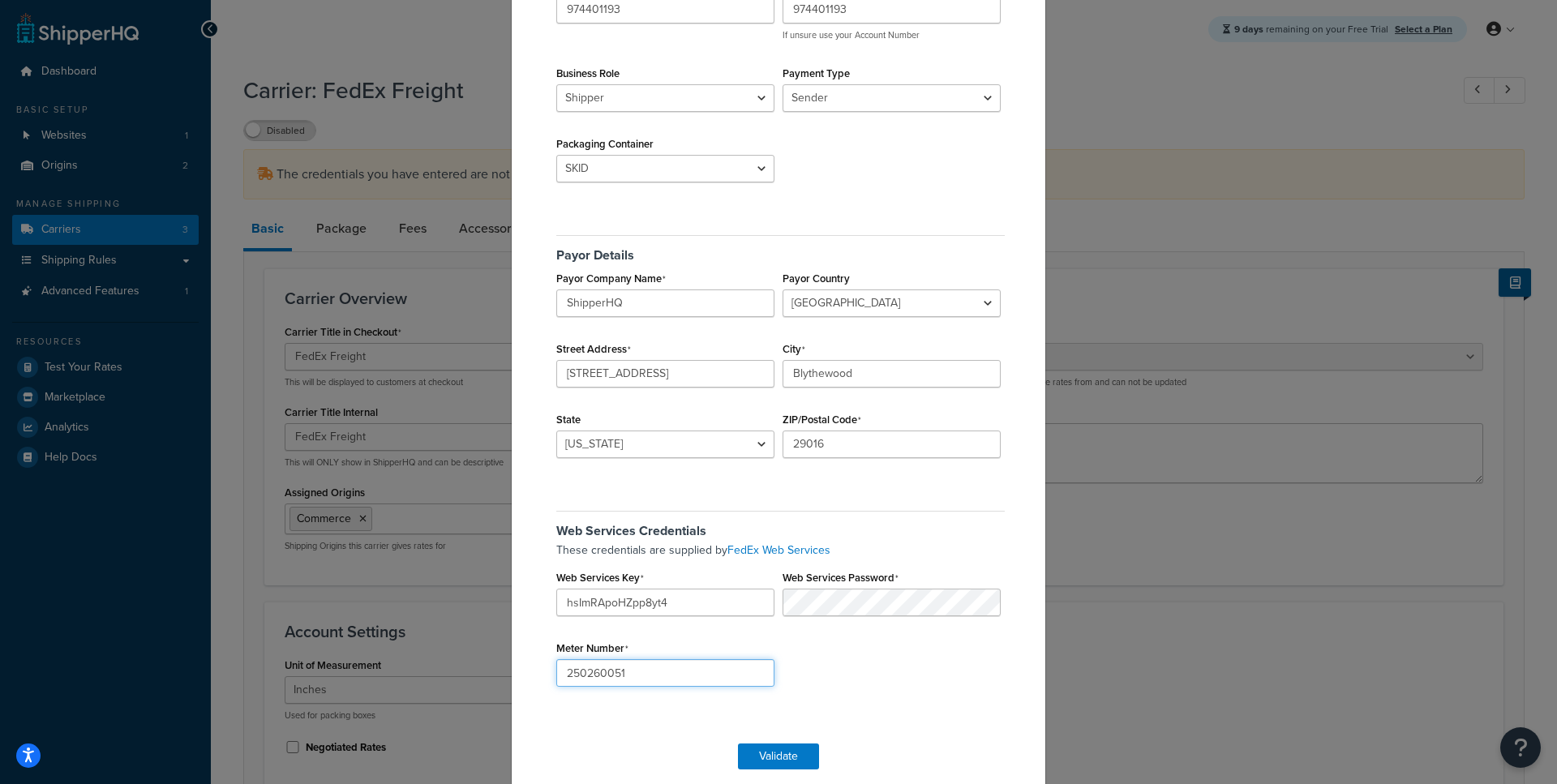
click at [591, 671] on input "250260051" at bounding box center [665, 673] width 218 height 28
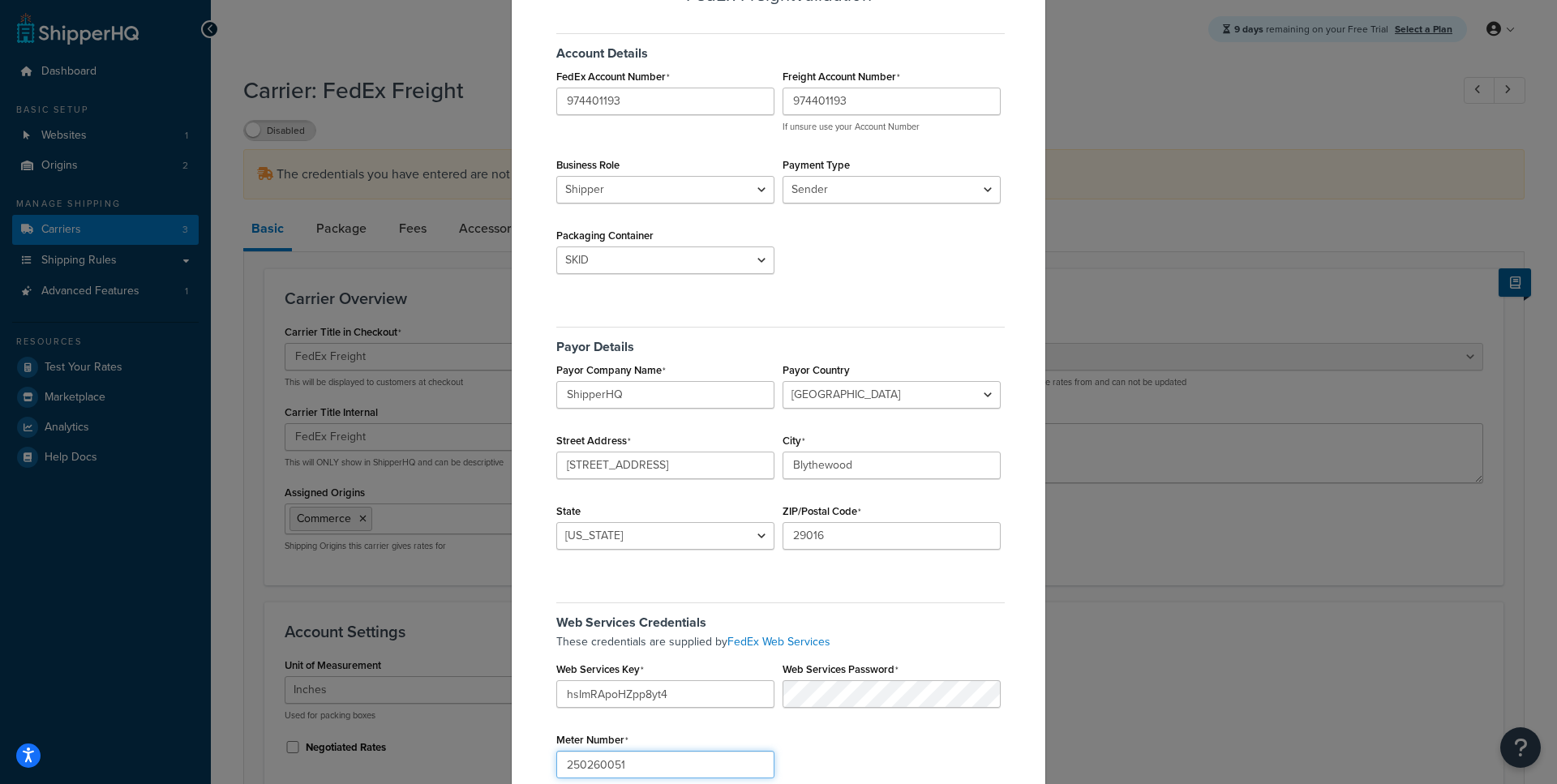
scroll to position [203, 0]
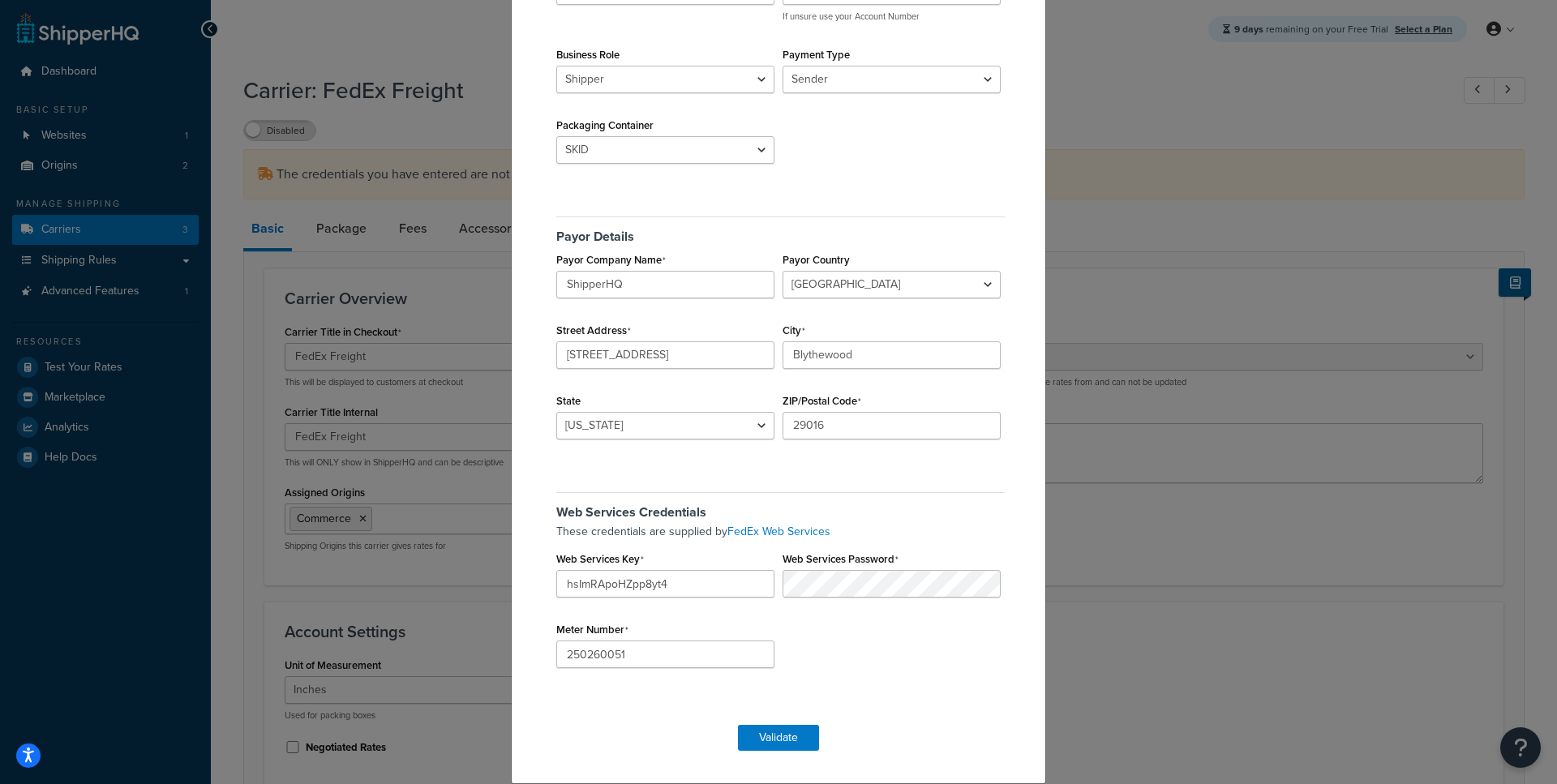
click at [753, 752] on div "FedEx Freight Validation Account Details FedEx Account Number 974401193 Freight…" at bounding box center [778, 315] width 535 height 938
click at [757, 741] on button "Validate" at bounding box center [778, 738] width 81 height 26
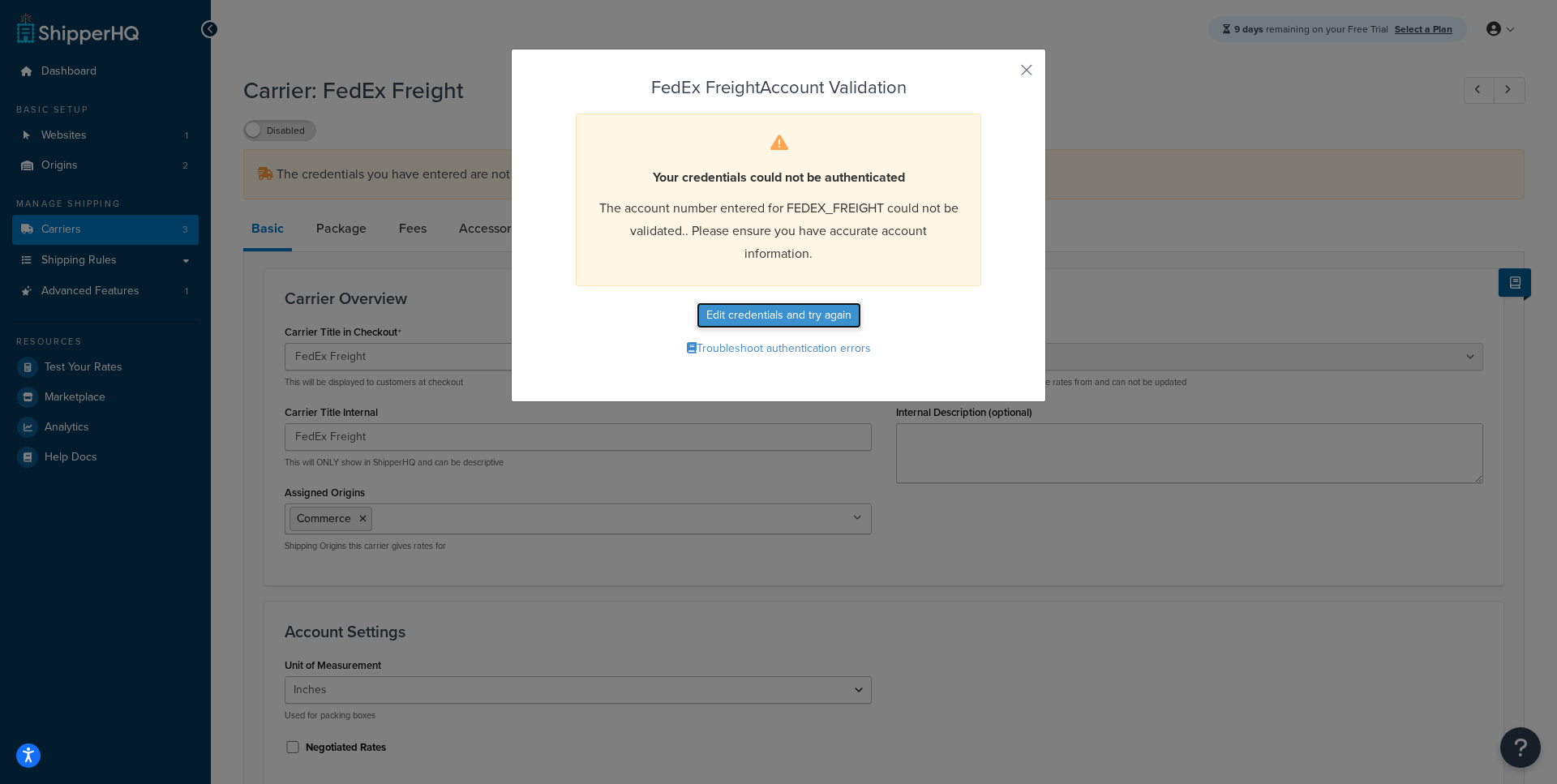
click at [812, 321] on button "Edit credentials and try again" at bounding box center [778, 316] width 164 height 26
select select "SKID"
select select "US"
select select "SC"
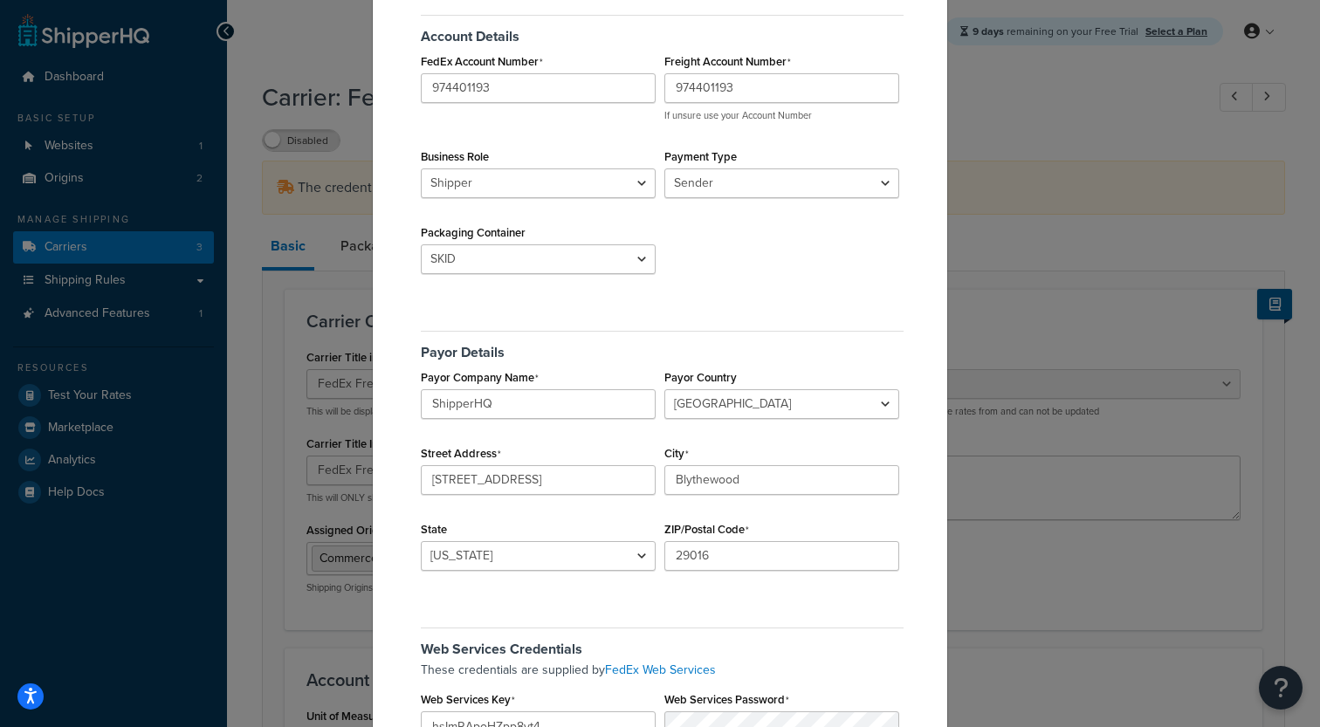
scroll to position [336, 0]
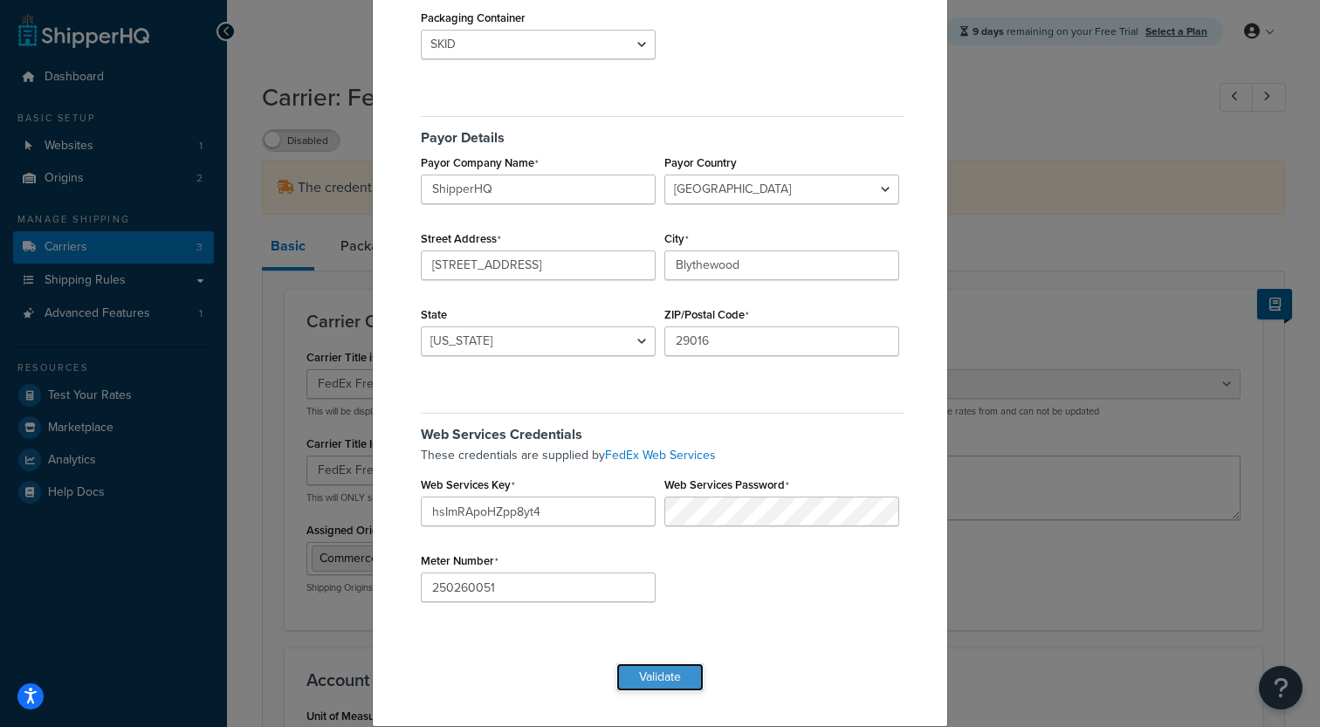
click at [651, 673] on button "Validate" at bounding box center [659, 678] width 87 height 28
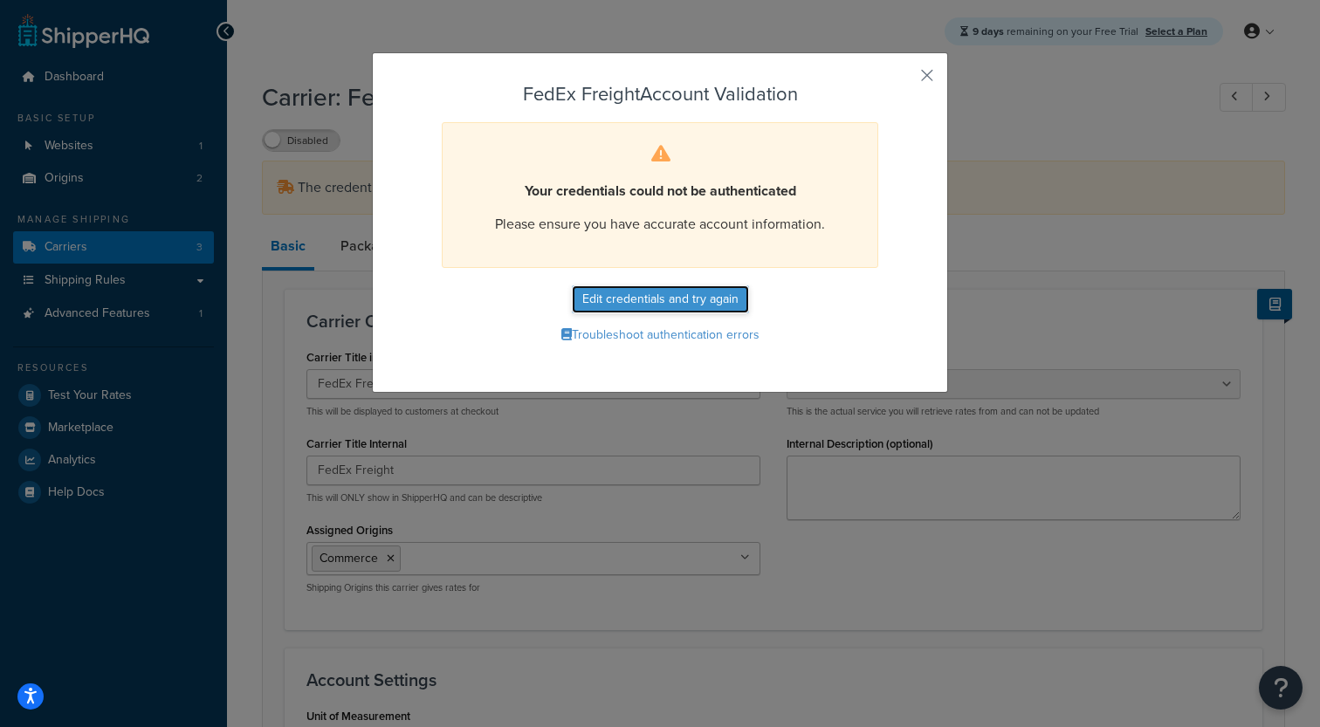
click at [629, 306] on button "Edit credentials and try again" at bounding box center [660, 299] width 177 height 28
select select "SKID"
select select "US"
select select "SC"
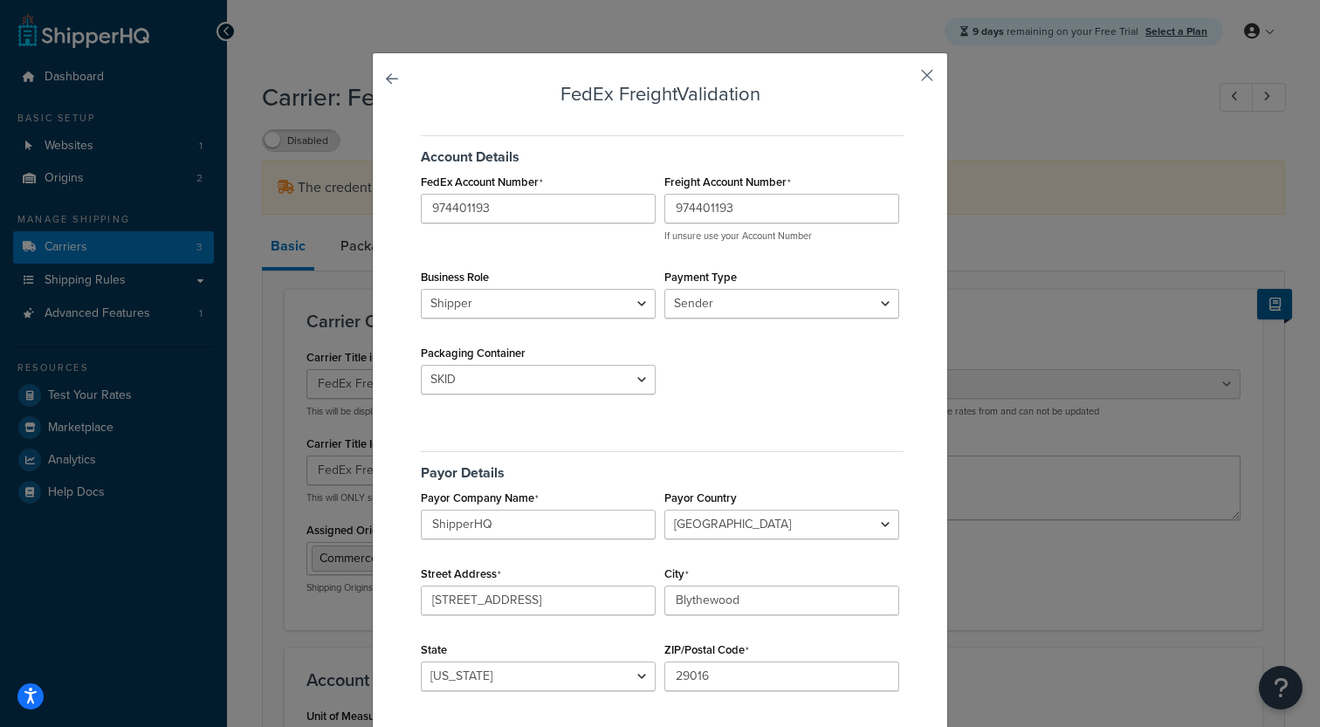
click at [904, 79] on button "button" at bounding box center [901, 81] width 4 height 4
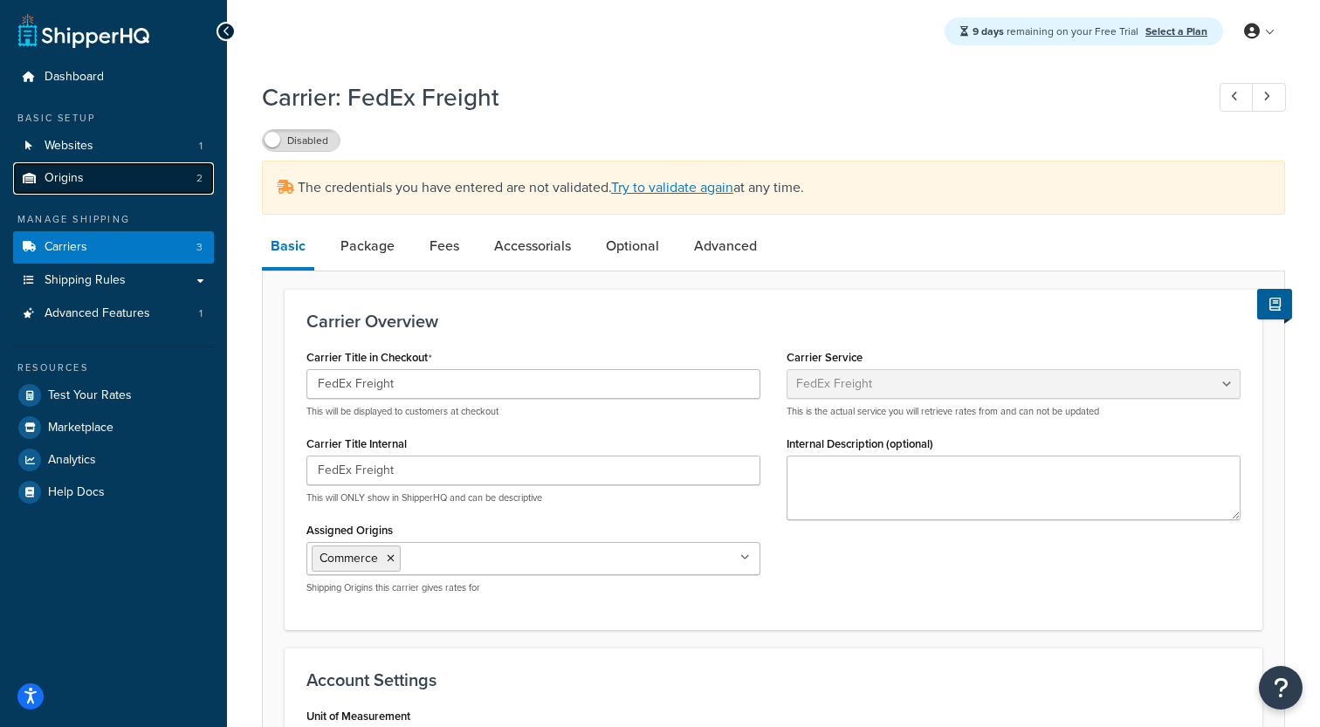
click at [194, 184] on link "Origins 2" at bounding box center [113, 178] width 201 height 32
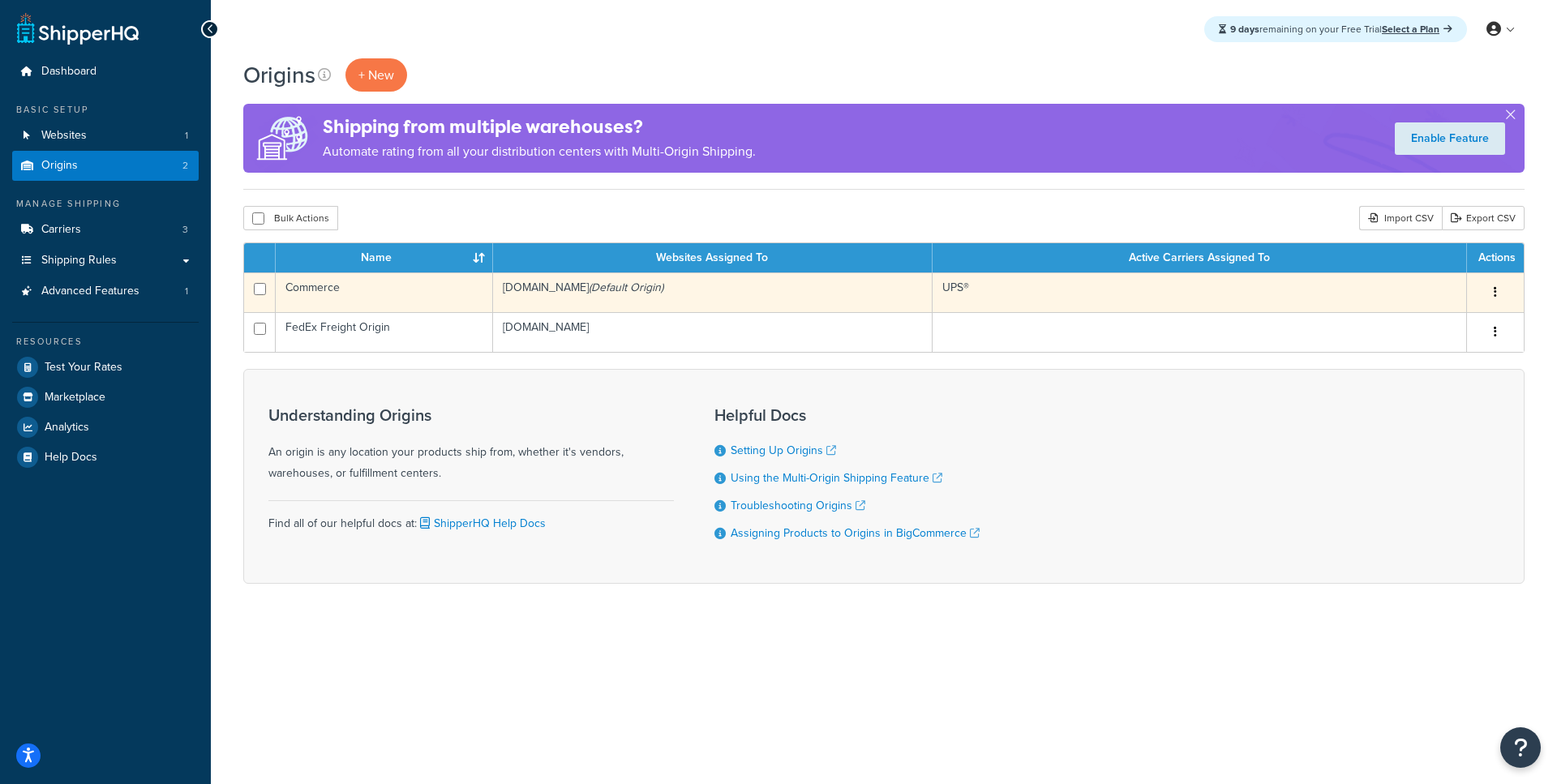
click at [1495, 297] on icon "button" at bounding box center [1495, 292] width 3 height 11
click at [1456, 321] on link "Edit" at bounding box center [1442, 323] width 128 height 33
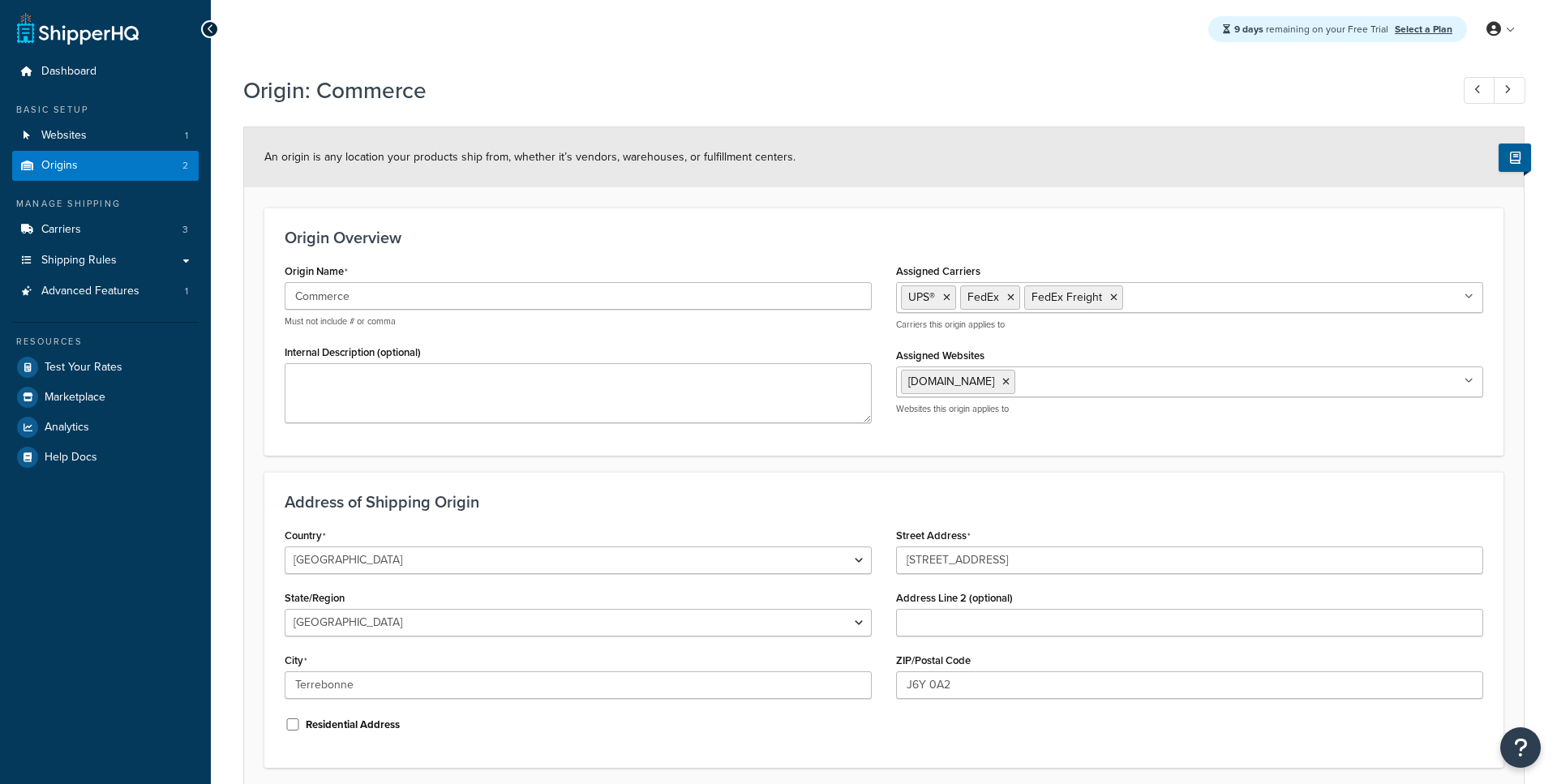
select select "1039"
select select "71"
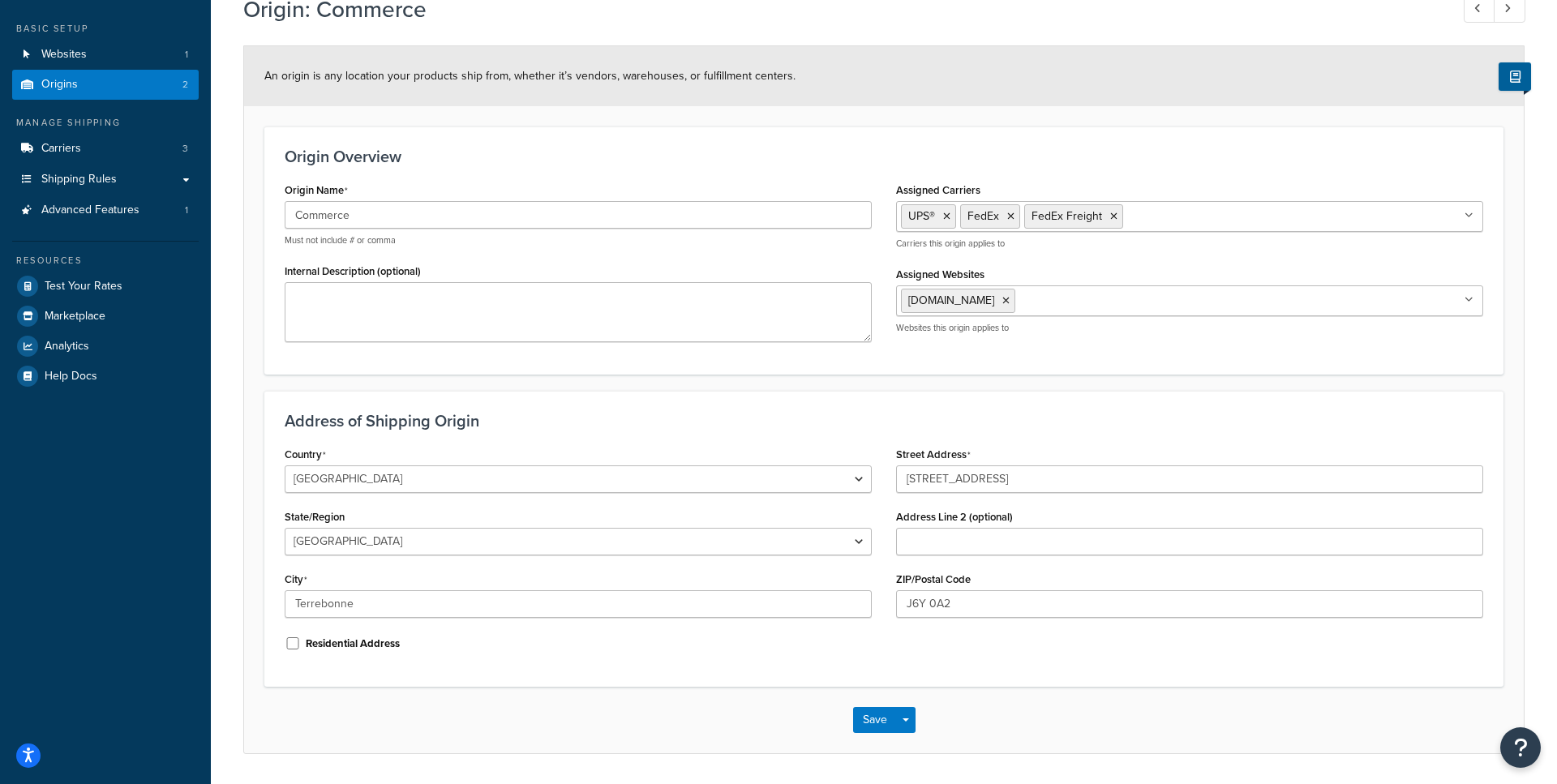
scroll to position [132, 0]
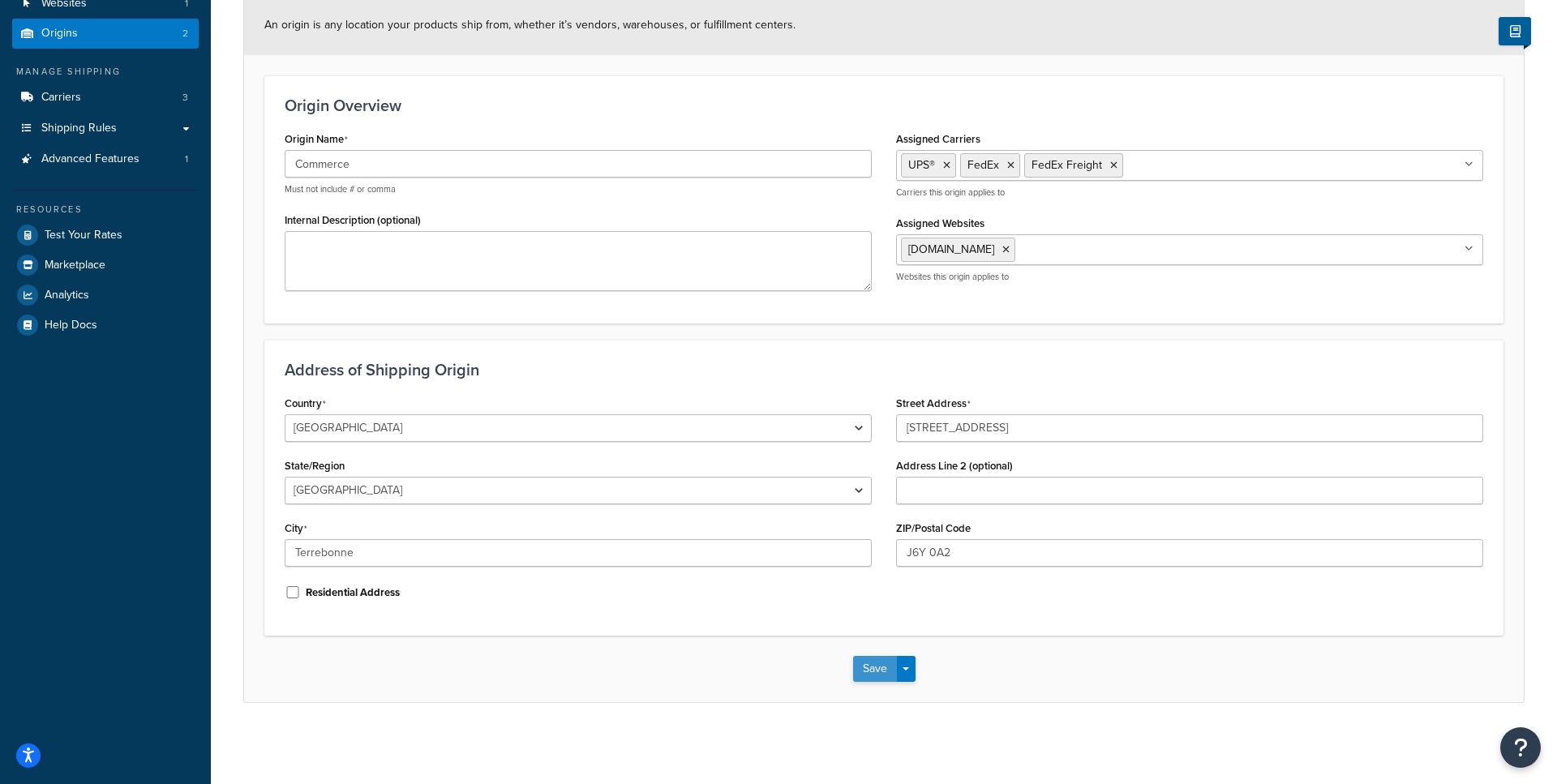
click at [862, 668] on button "Save" at bounding box center [874, 669] width 44 height 26
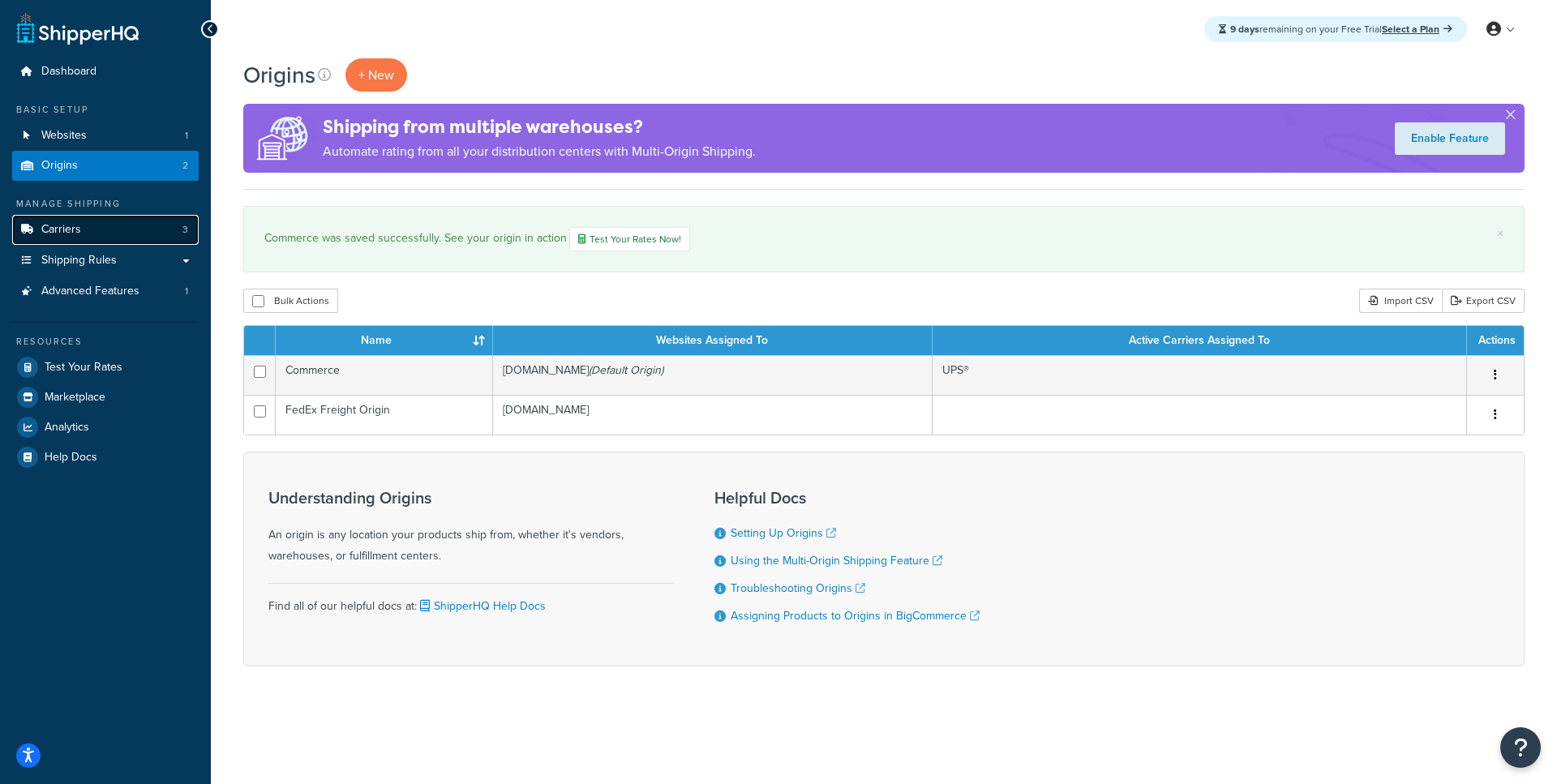
click at [124, 231] on link "Carriers 3" at bounding box center [105, 229] width 187 height 30
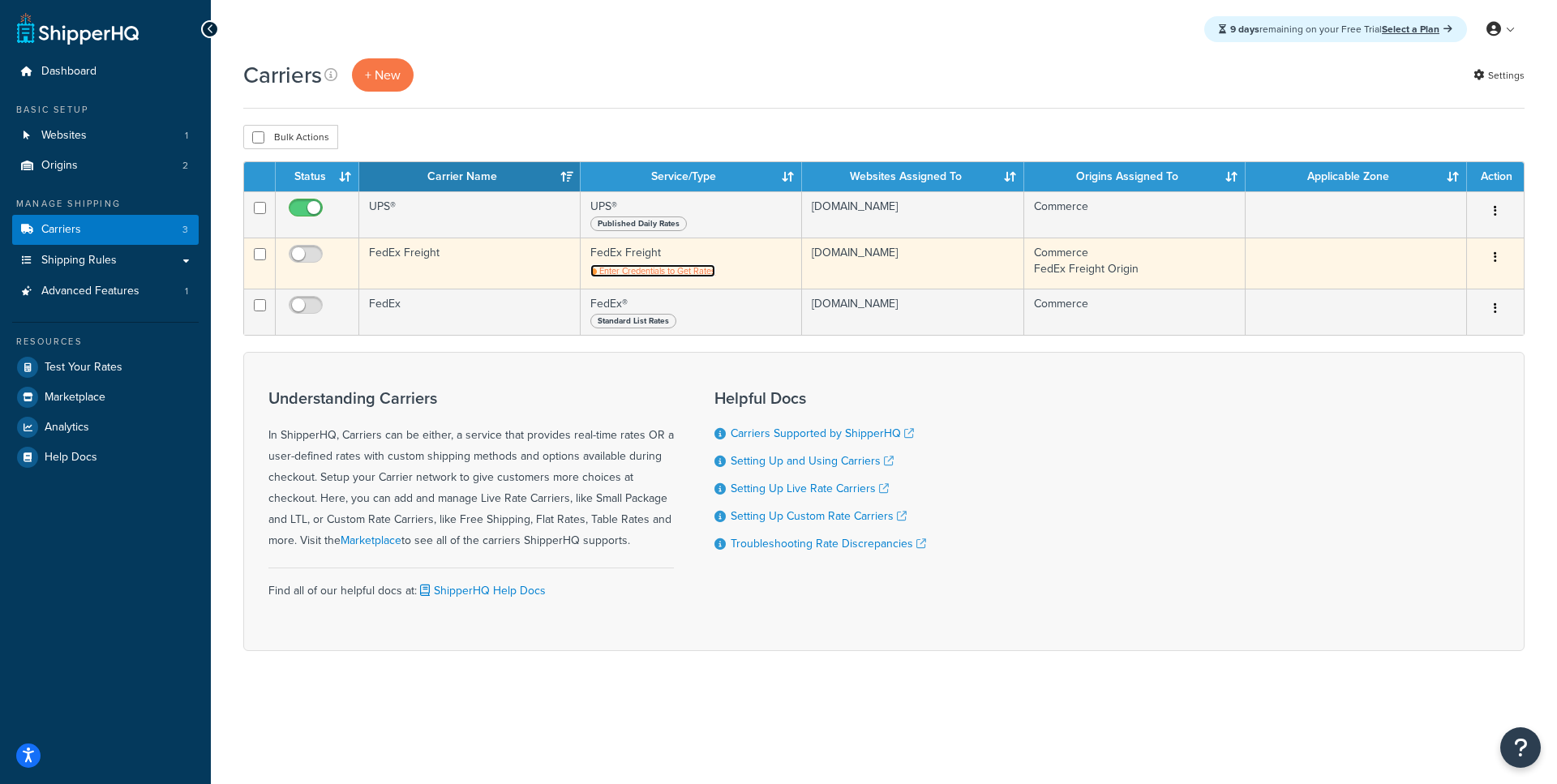
click at [637, 271] on span "Enter Credentials to Get Rates" at bounding box center [657, 271] width 116 height 13
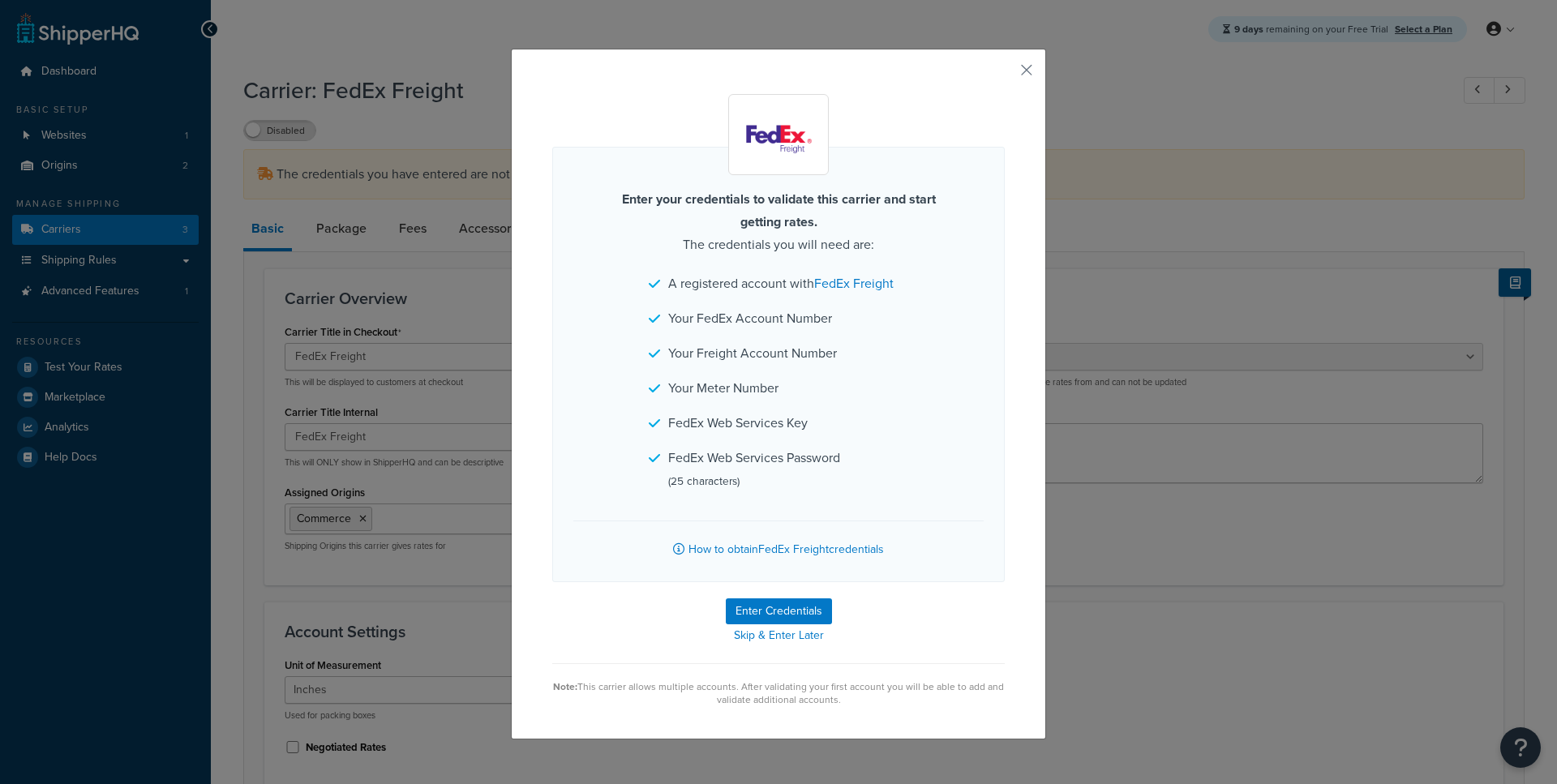
select select "fedExFreight"
click at [767, 609] on button "Enter Credentials" at bounding box center [778, 611] width 106 height 26
select select "SKID"
select select "US"
select select "SC"
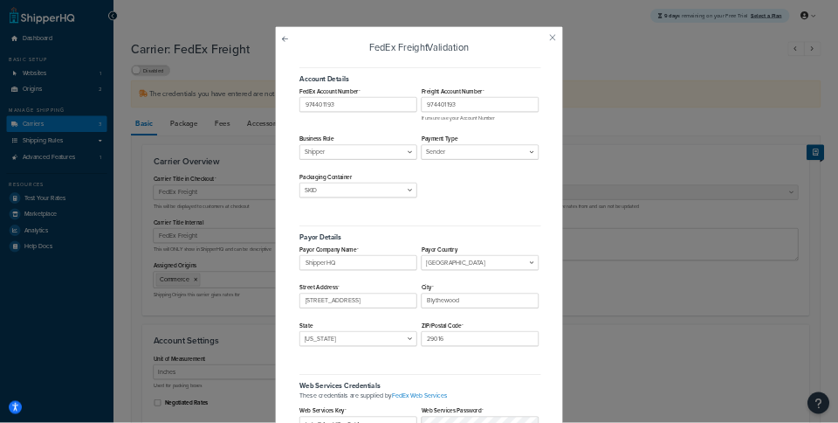
scroll to position [218, 0]
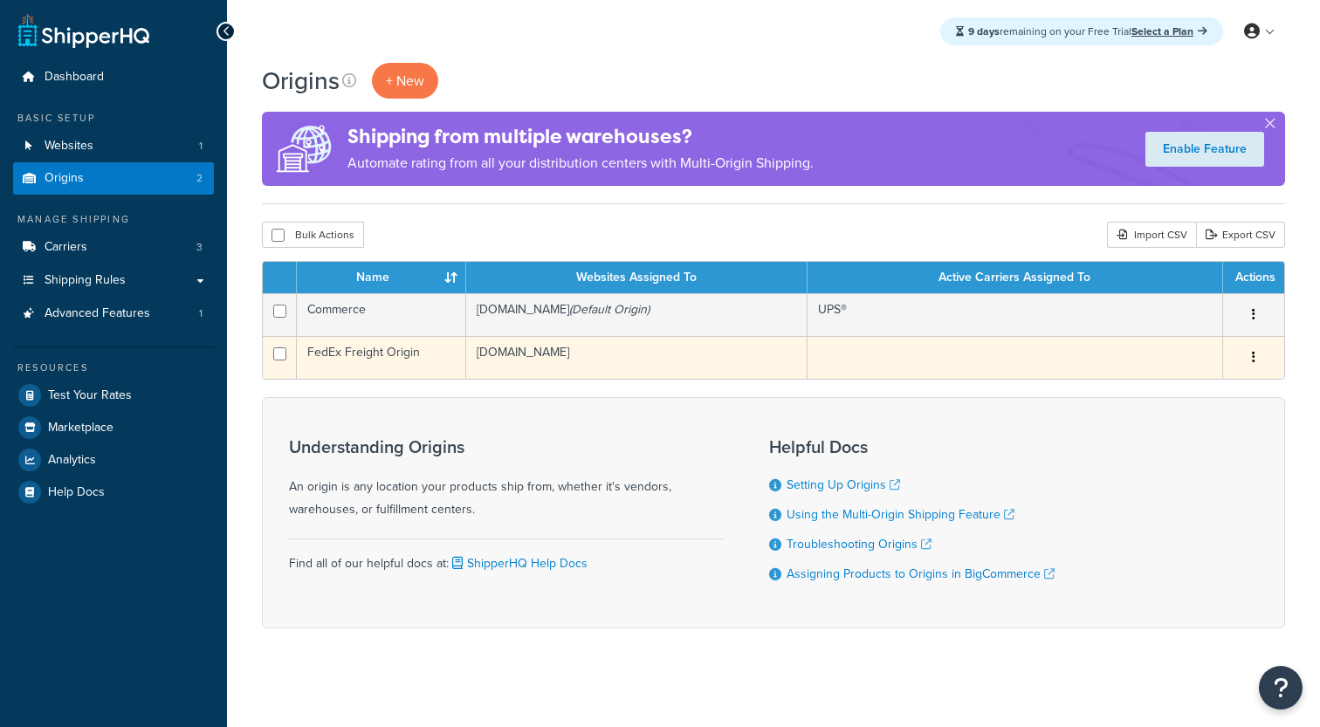
click at [519, 356] on td "[DOMAIN_NAME]" at bounding box center [636, 357] width 341 height 43
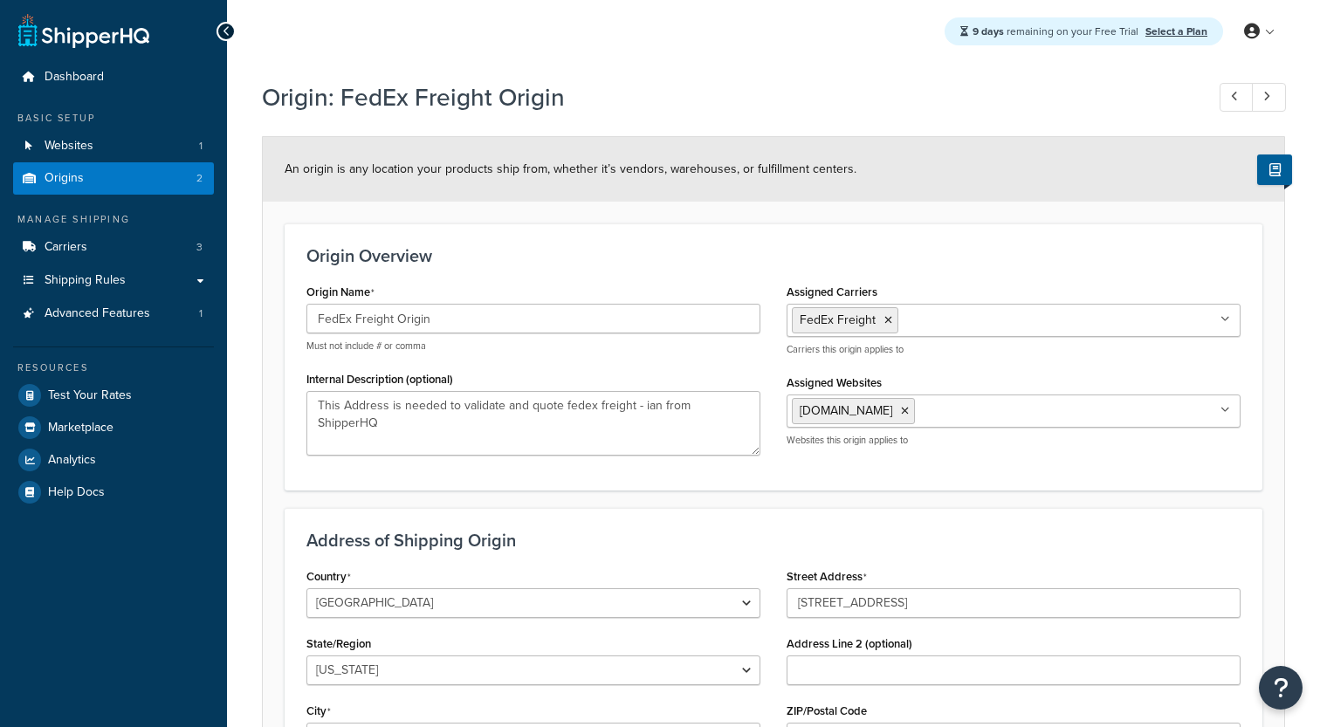
select select "40"
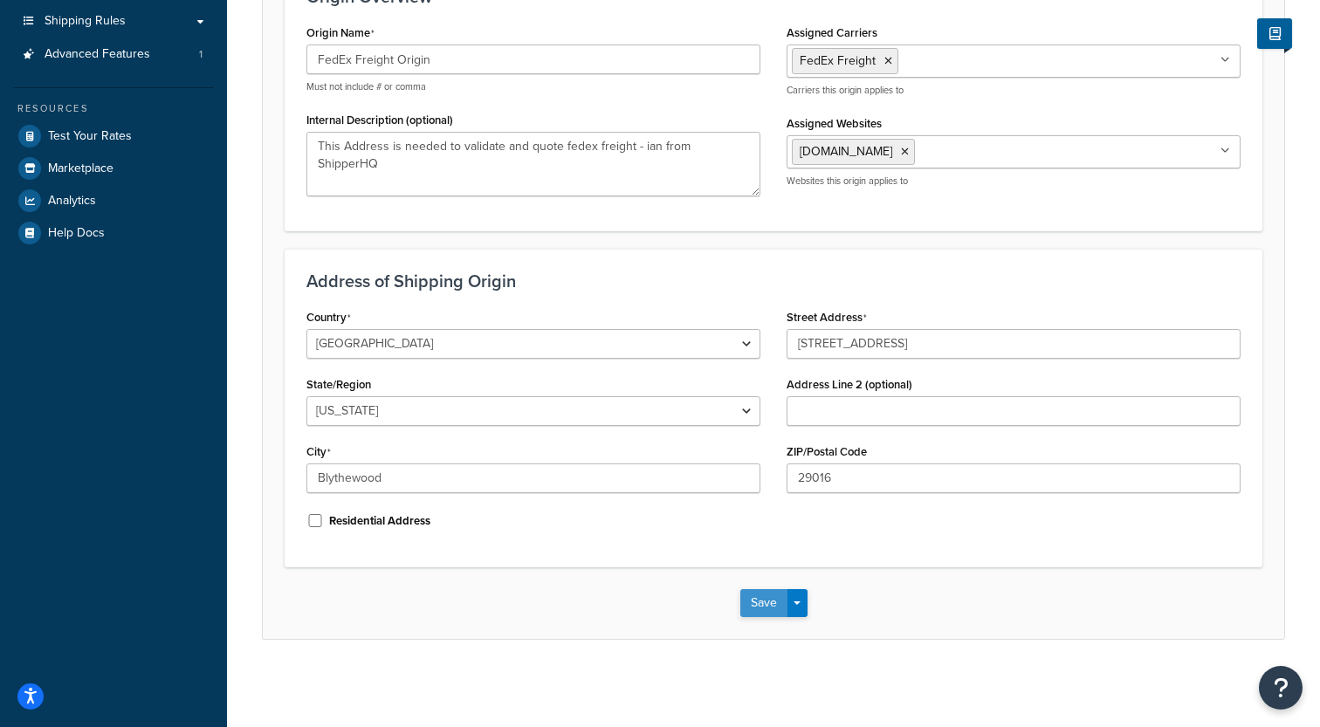
click at [750, 598] on button "Save" at bounding box center [763, 603] width 47 height 28
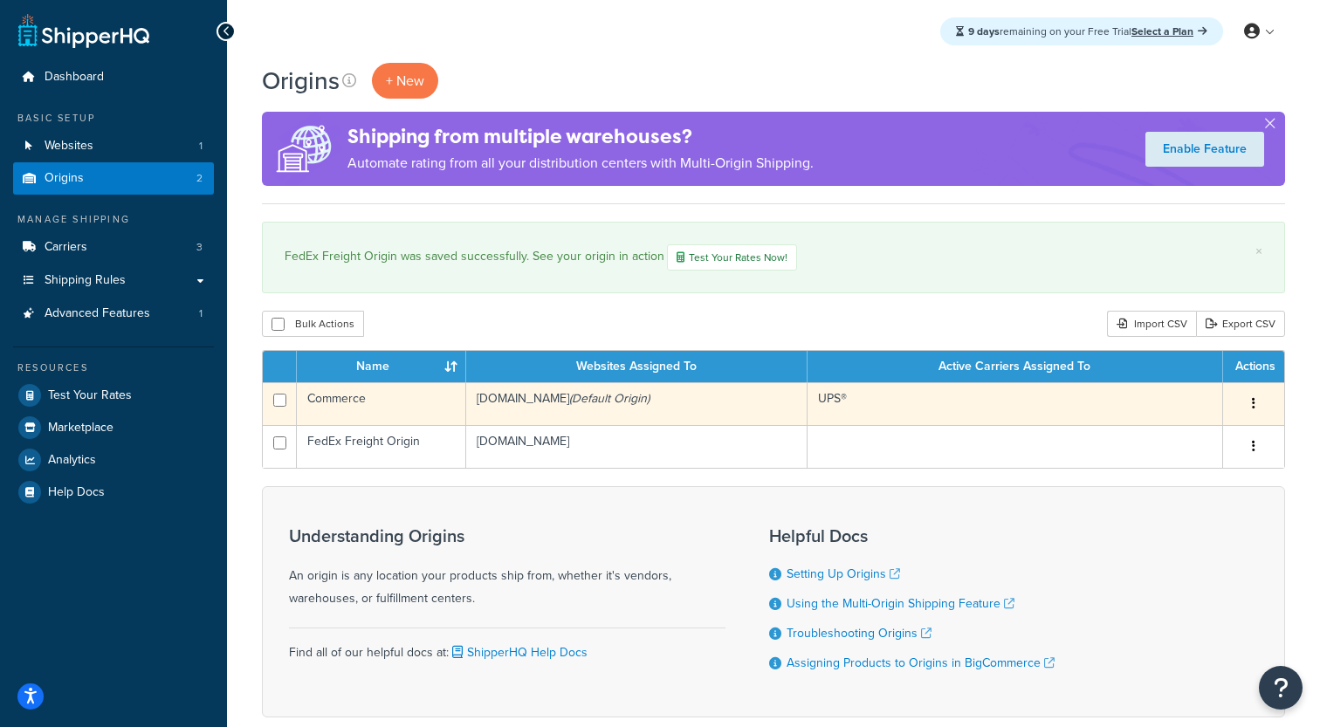
click at [561, 402] on td "balcan-poc.mybigcommerce.com (Default Origin)" at bounding box center [636, 403] width 341 height 43
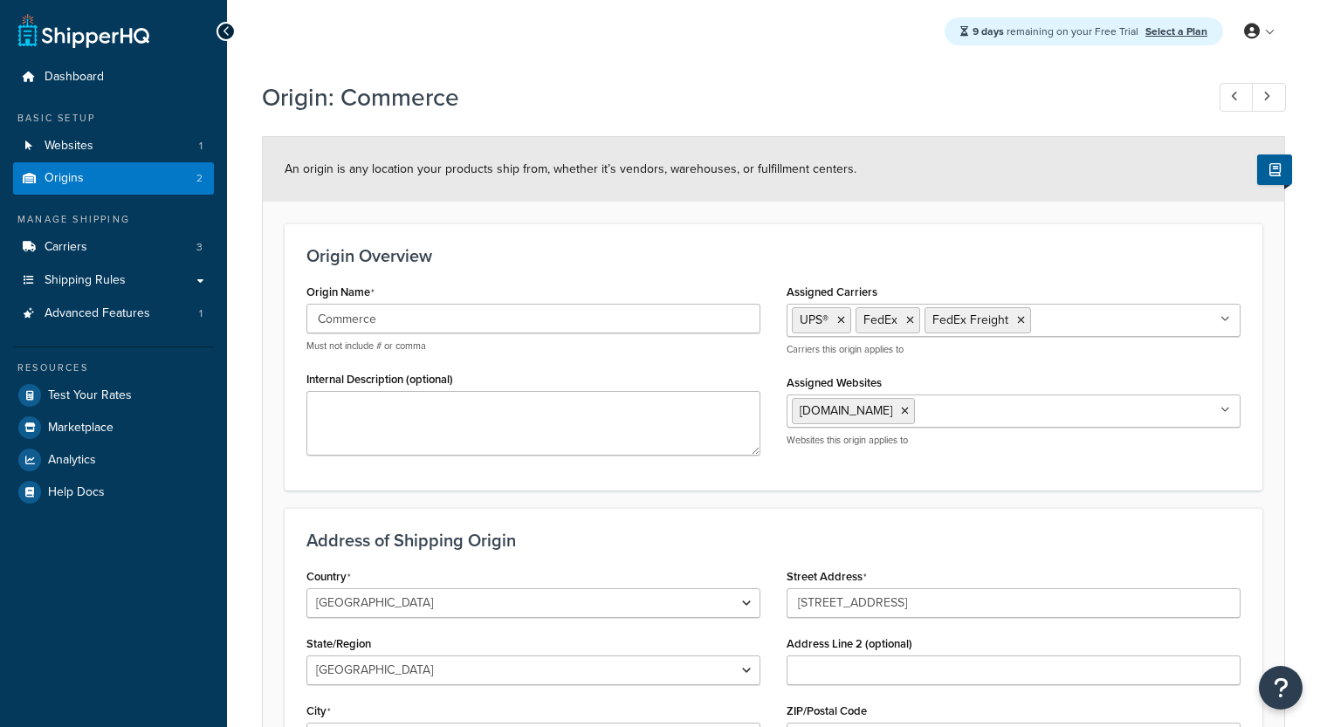
select select "1039"
select select "71"
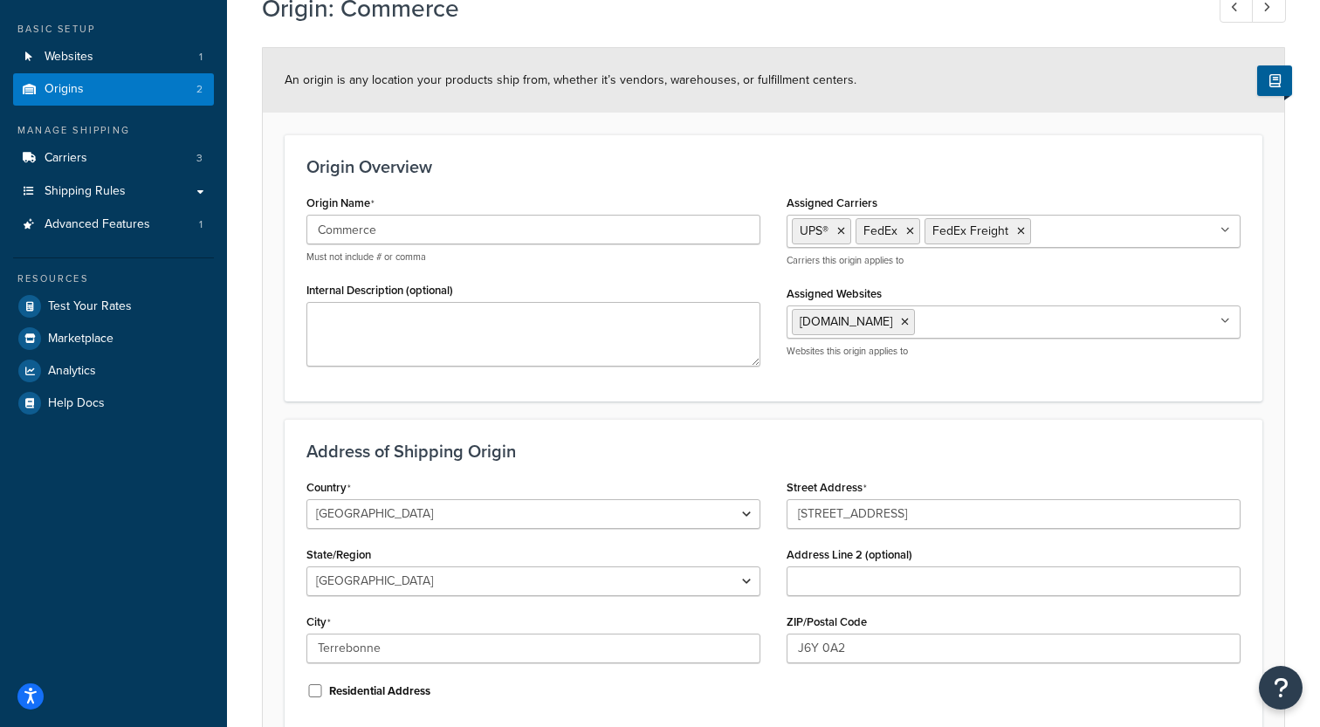
scroll to position [67, 0]
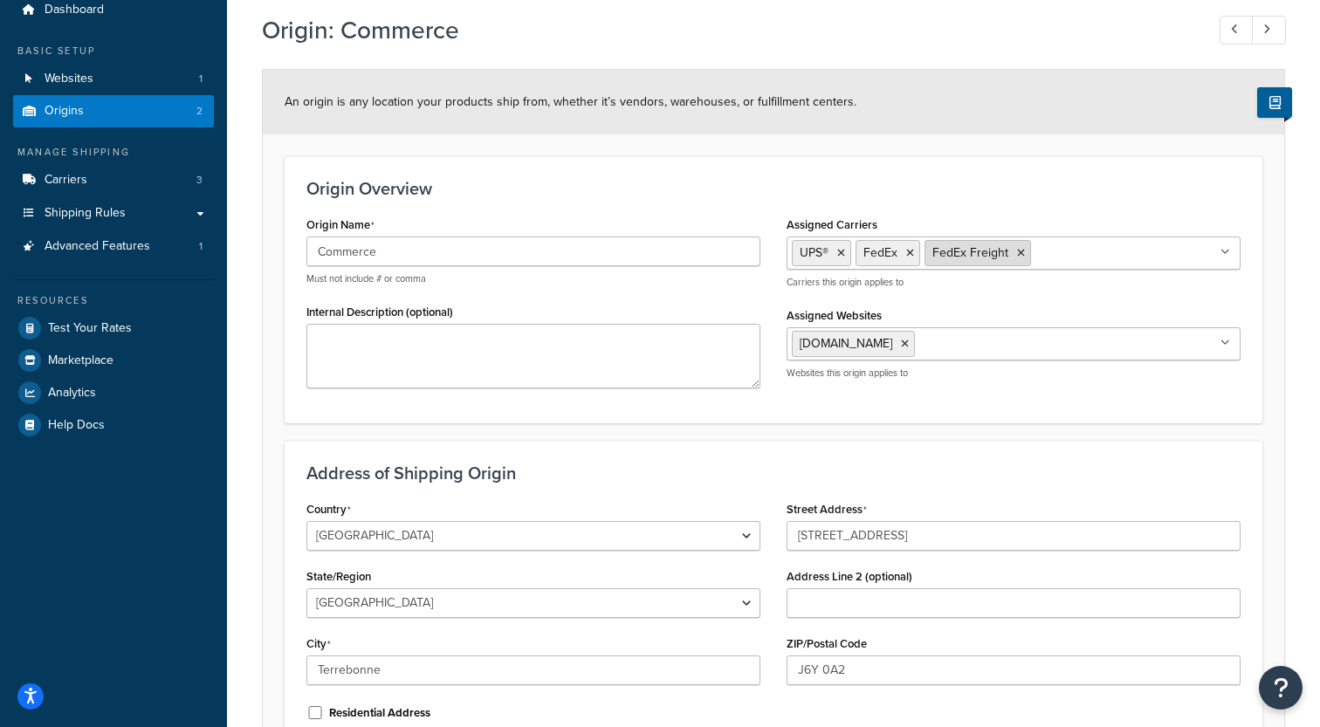
click at [1018, 252] on icon at bounding box center [1021, 253] width 8 height 10
click at [764, 201] on div "Origin Overview Origin Name Commerce Must not include # or comma Internal Descr…" at bounding box center [774, 289] width 978 height 266
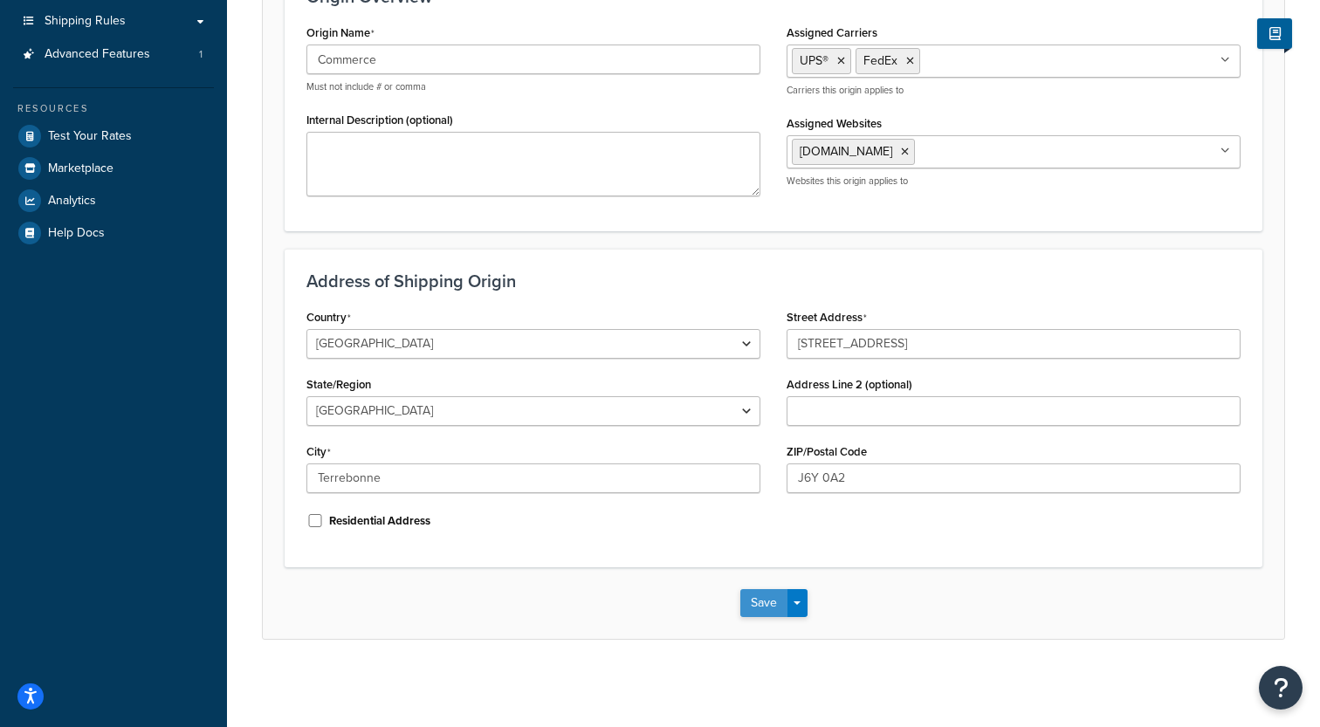
click at [765, 602] on button "Save" at bounding box center [763, 603] width 47 height 28
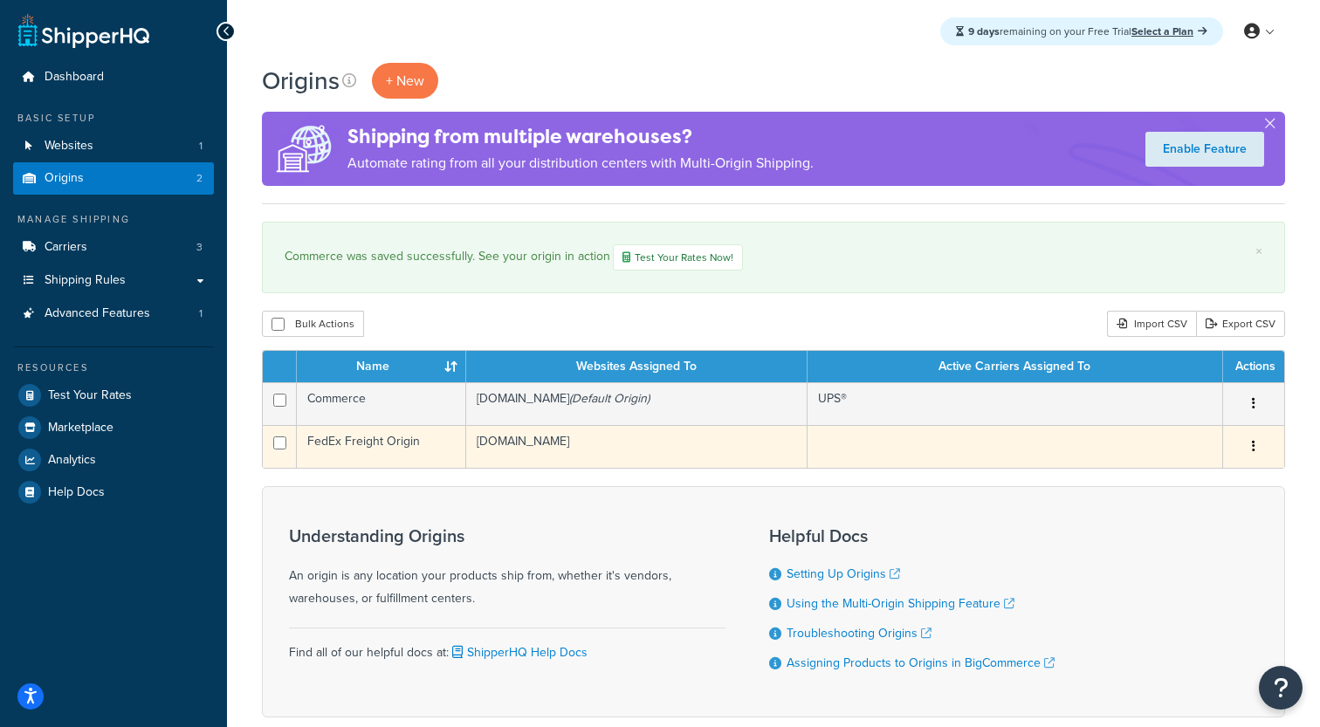
click at [580, 440] on td "[DOMAIN_NAME]" at bounding box center [636, 446] width 341 height 43
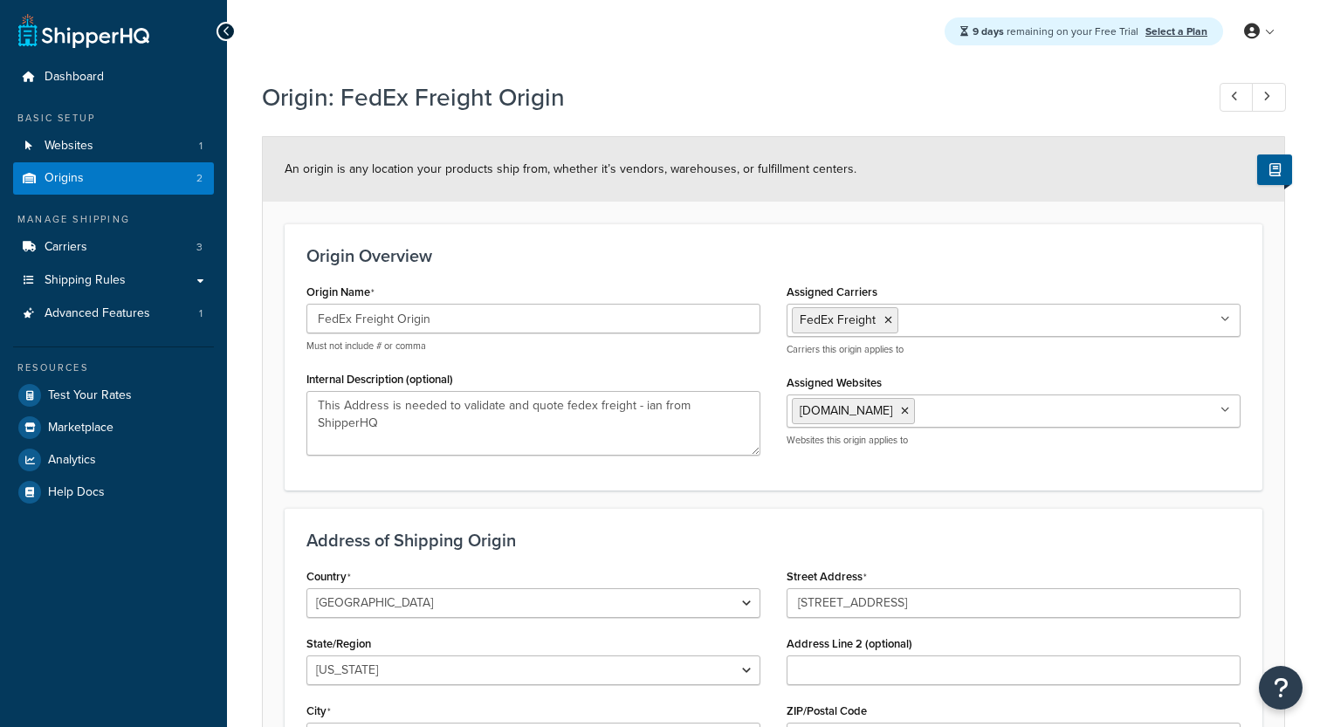
select select "40"
click at [164, 240] on link "Carriers 3" at bounding box center [113, 247] width 201 height 32
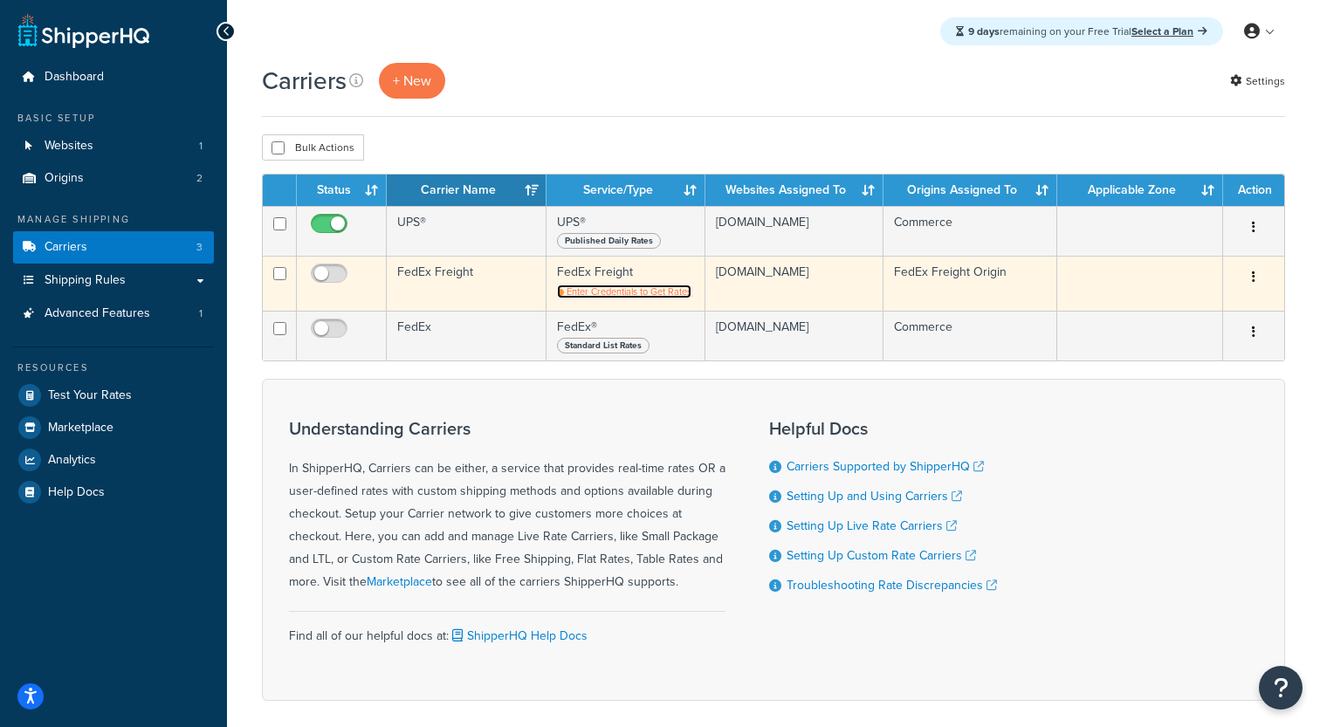
click at [595, 295] on span "Enter Credentials to Get Rates" at bounding box center [629, 292] width 125 height 14
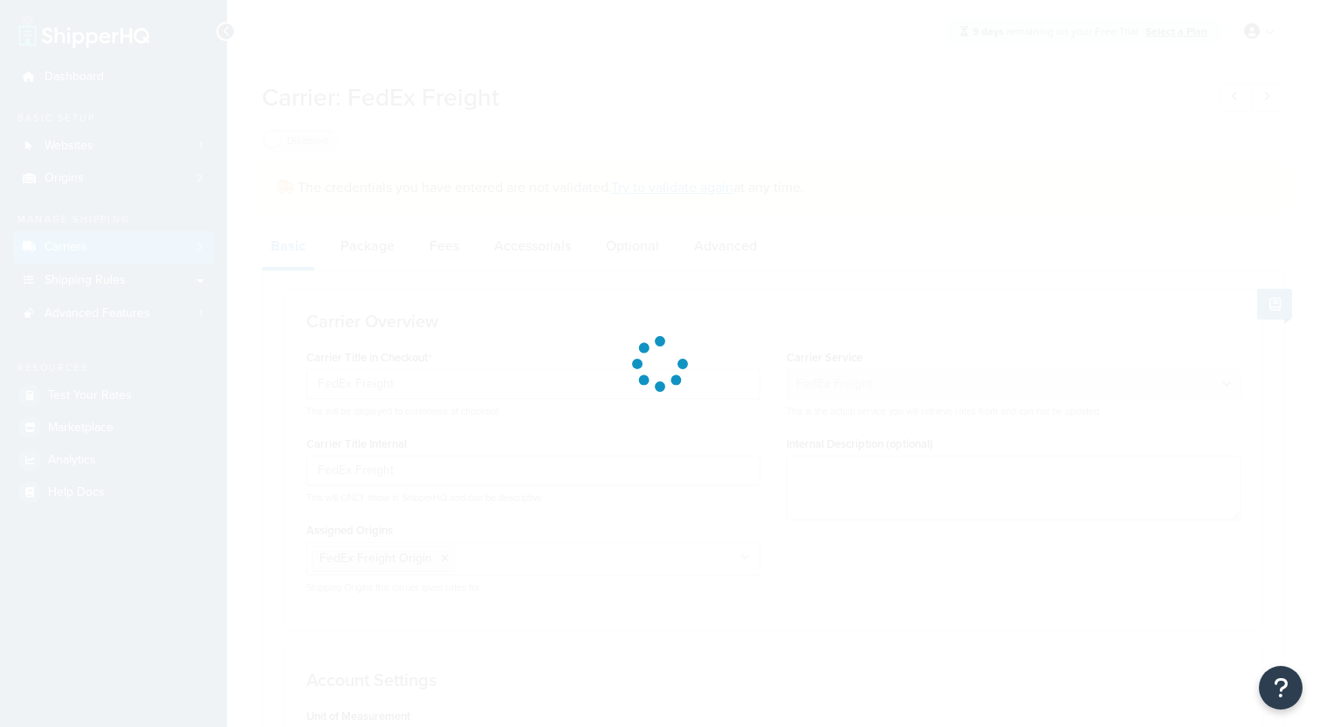
select select "fedExFreight"
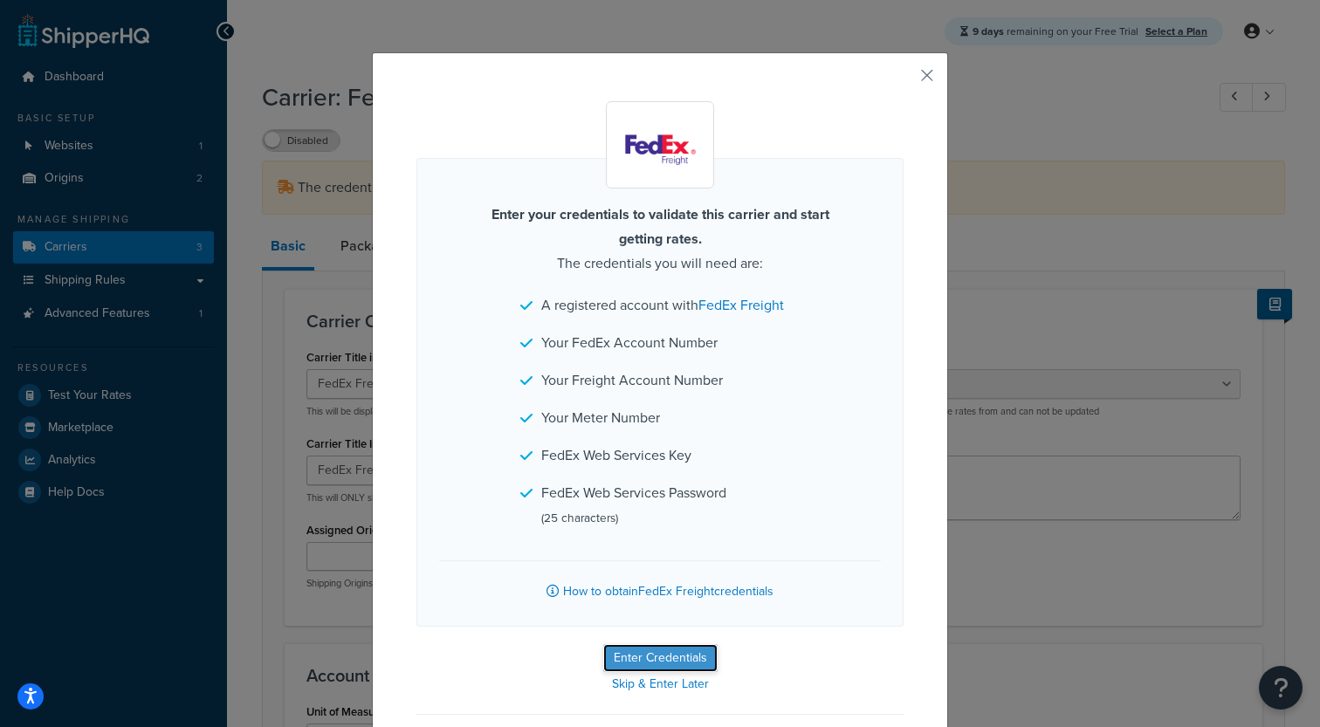
click at [669, 653] on button "Enter Credentials" at bounding box center [660, 658] width 114 height 28
select select "SKID"
select select "US"
select select "SC"
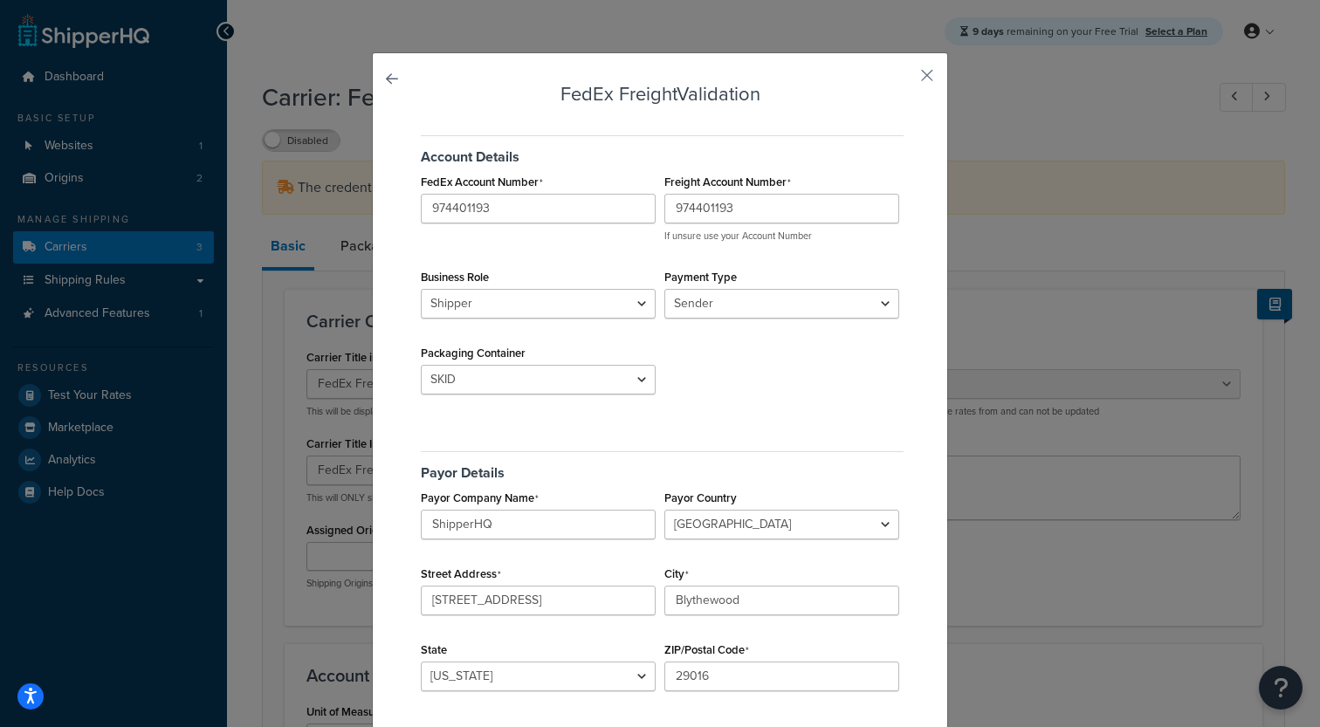
scroll to position [336, 0]
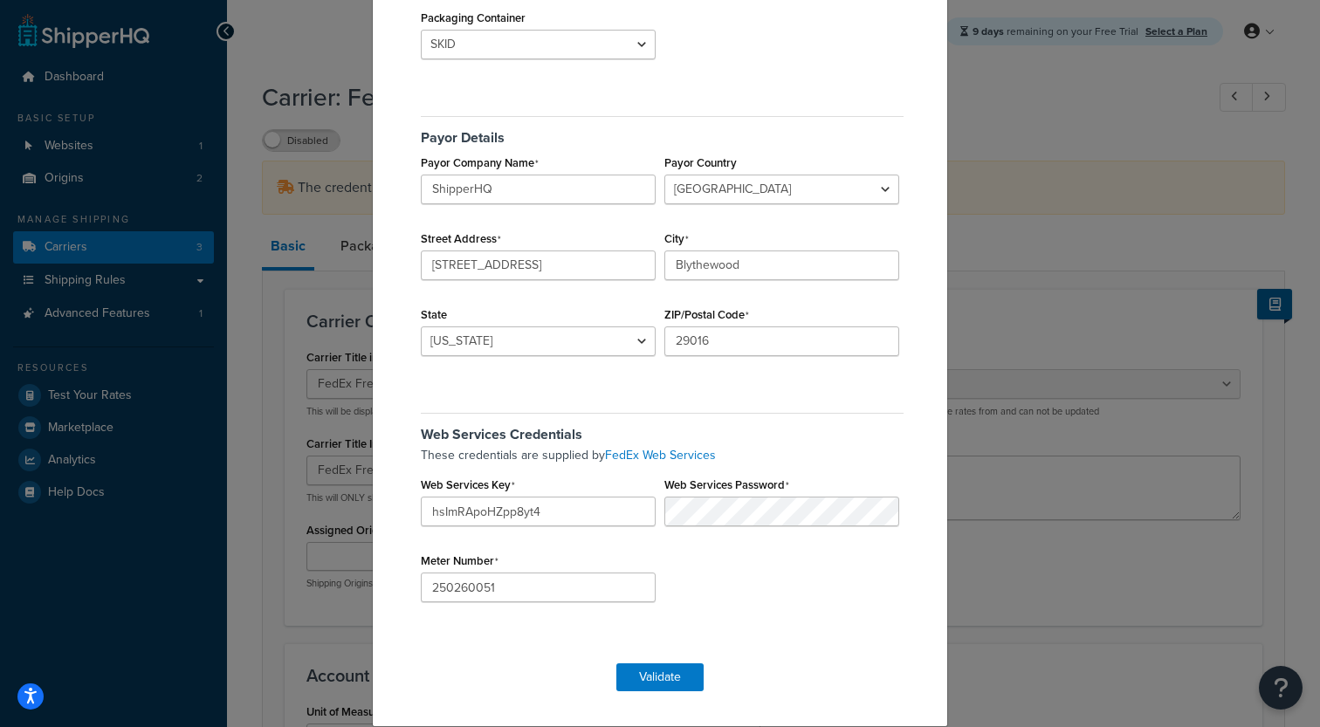
click at [646, 659] on form "FedEx Freight Validation Account Details FedEx Account Number 974401193 Freight…" at bounding box center [659, 220] width 487 height 943
click at [643, 674] on button "Validate" at bounding box center [659, 678] width 87 height 28
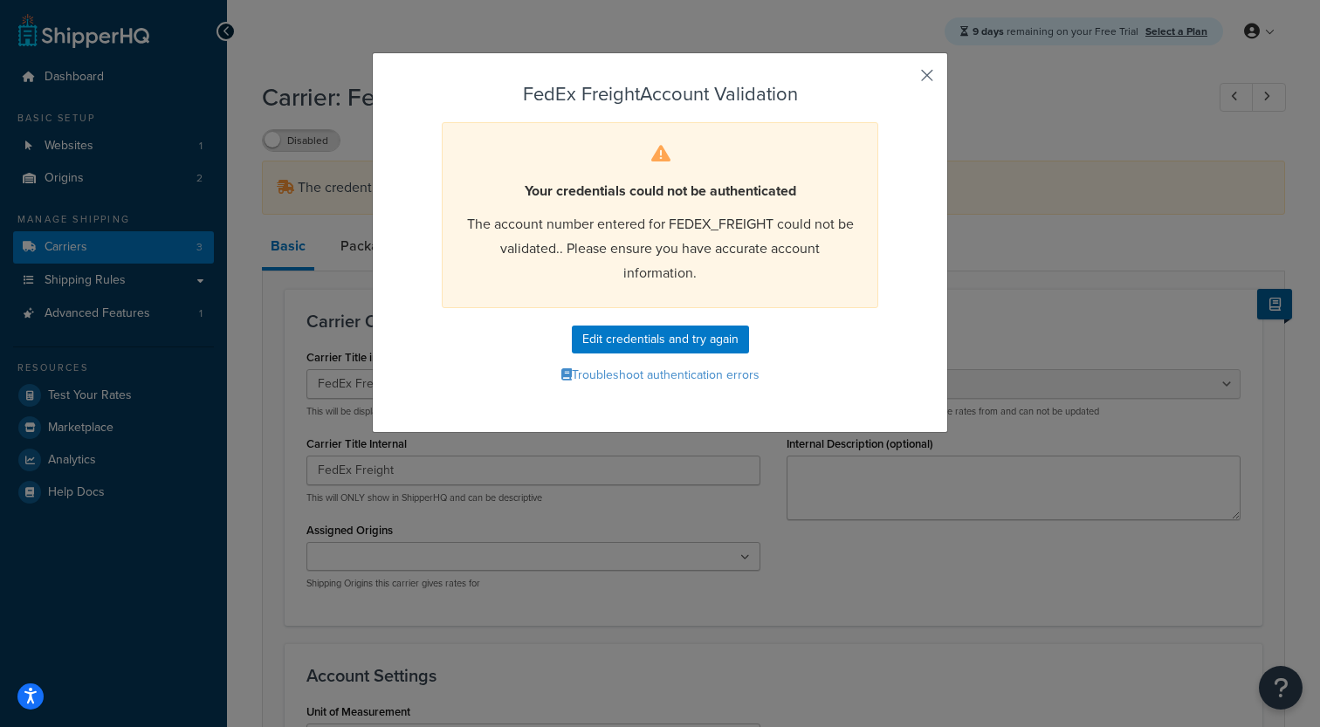
click at [904, 80] on button "button" at bounding box center [901, 81] width 4 height 4
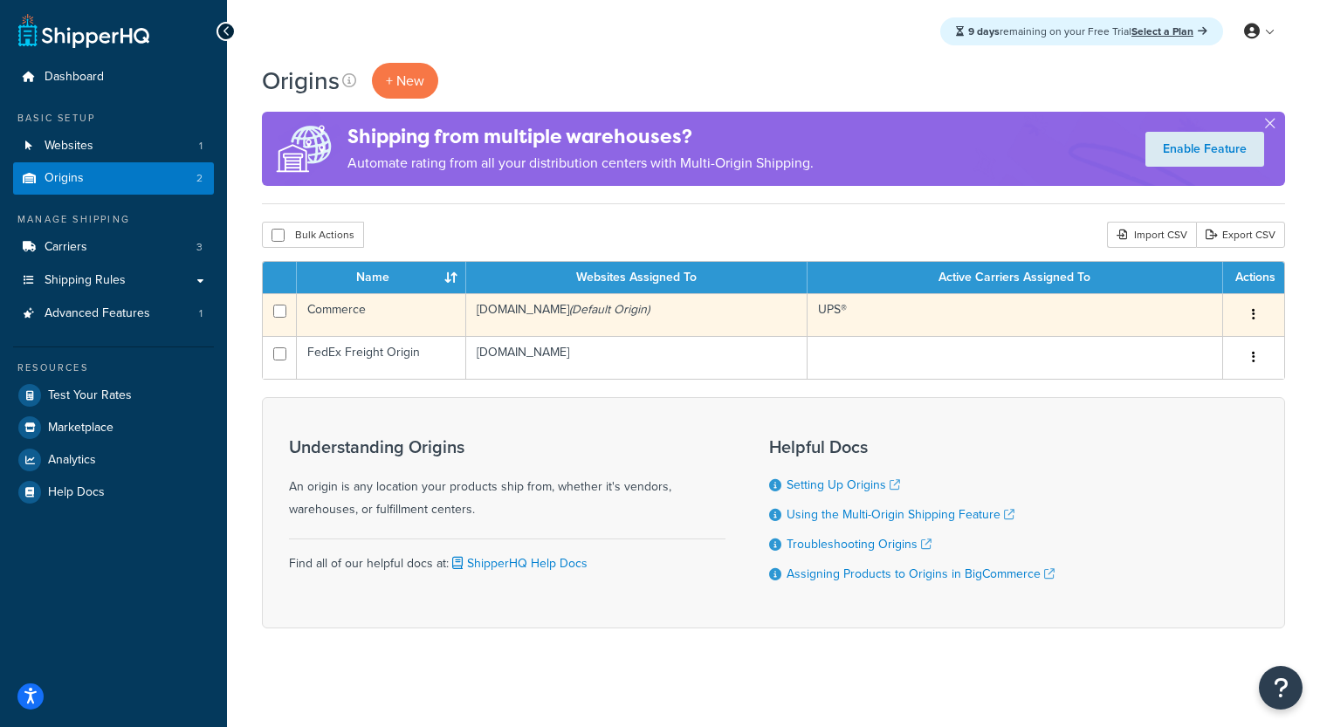
click at [572, 313] on td "balcan-poc.mybigcommerce.com (Default Origin)" at bounding box center [636, 314] width 341 height 43
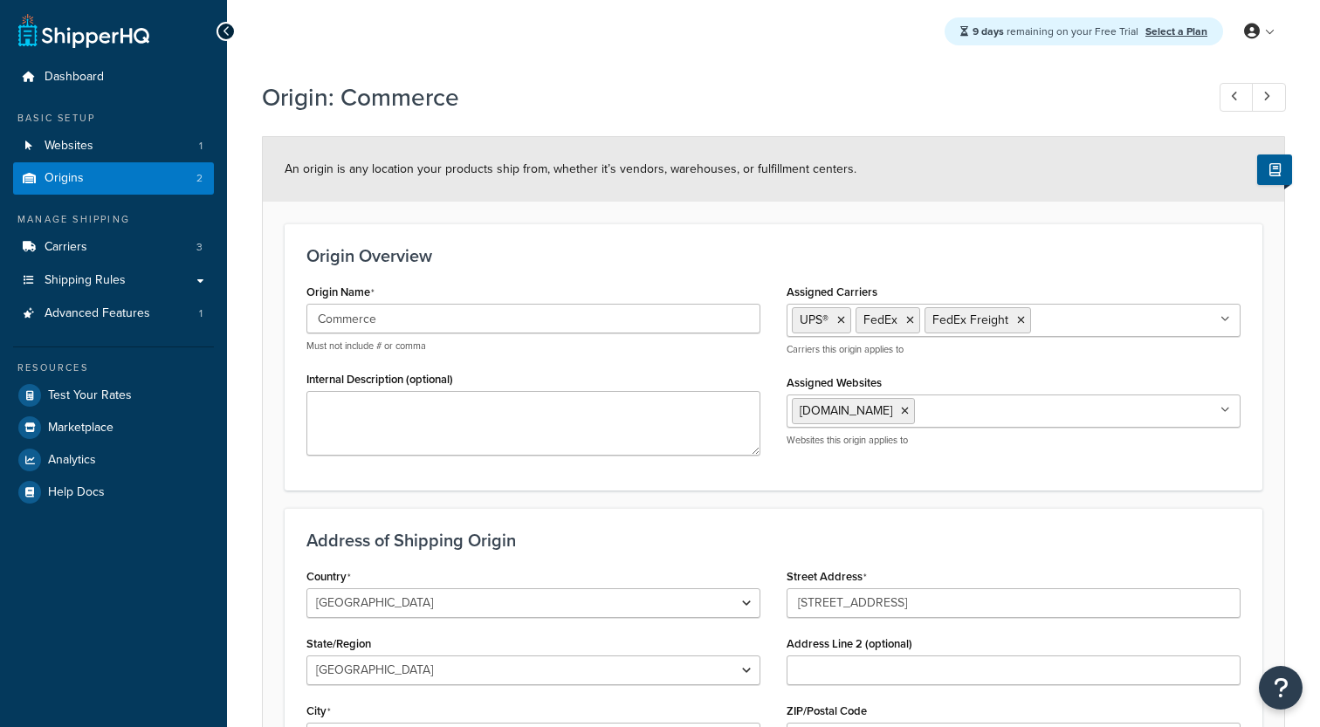
select select "1039"
select select "71"
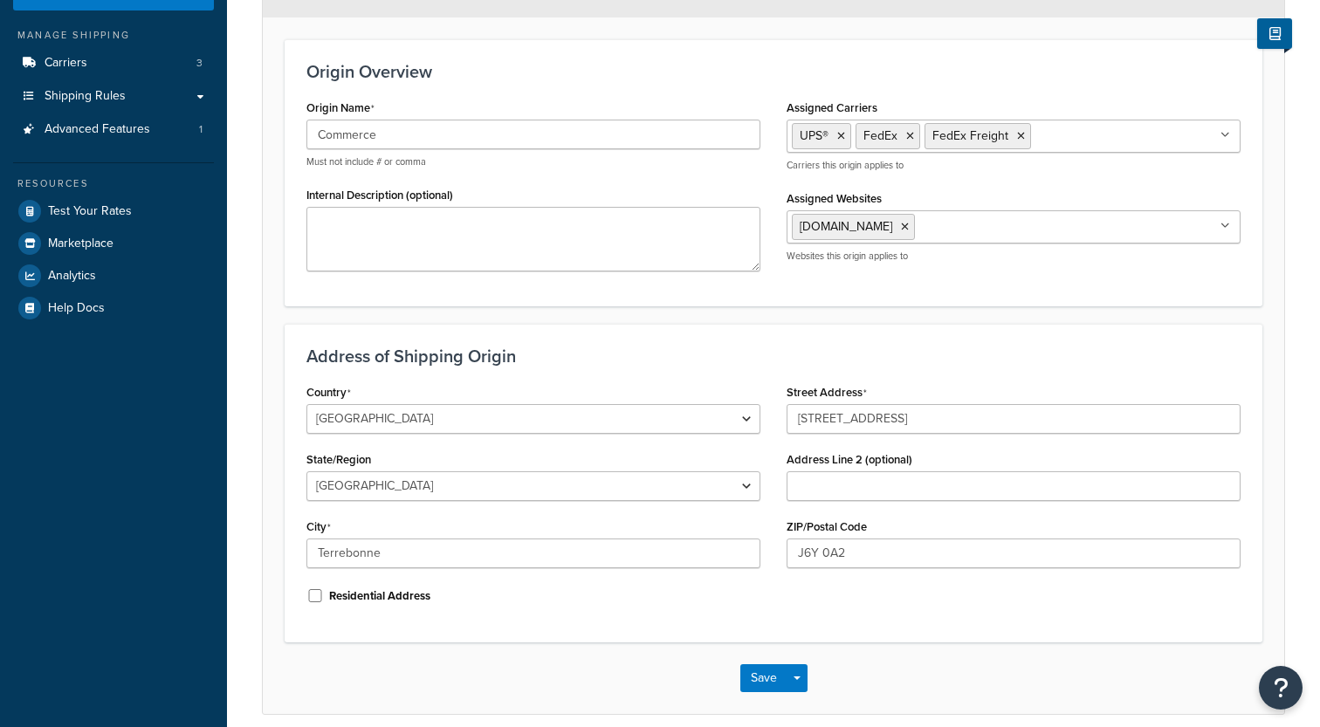
scroll to position [214, 0]
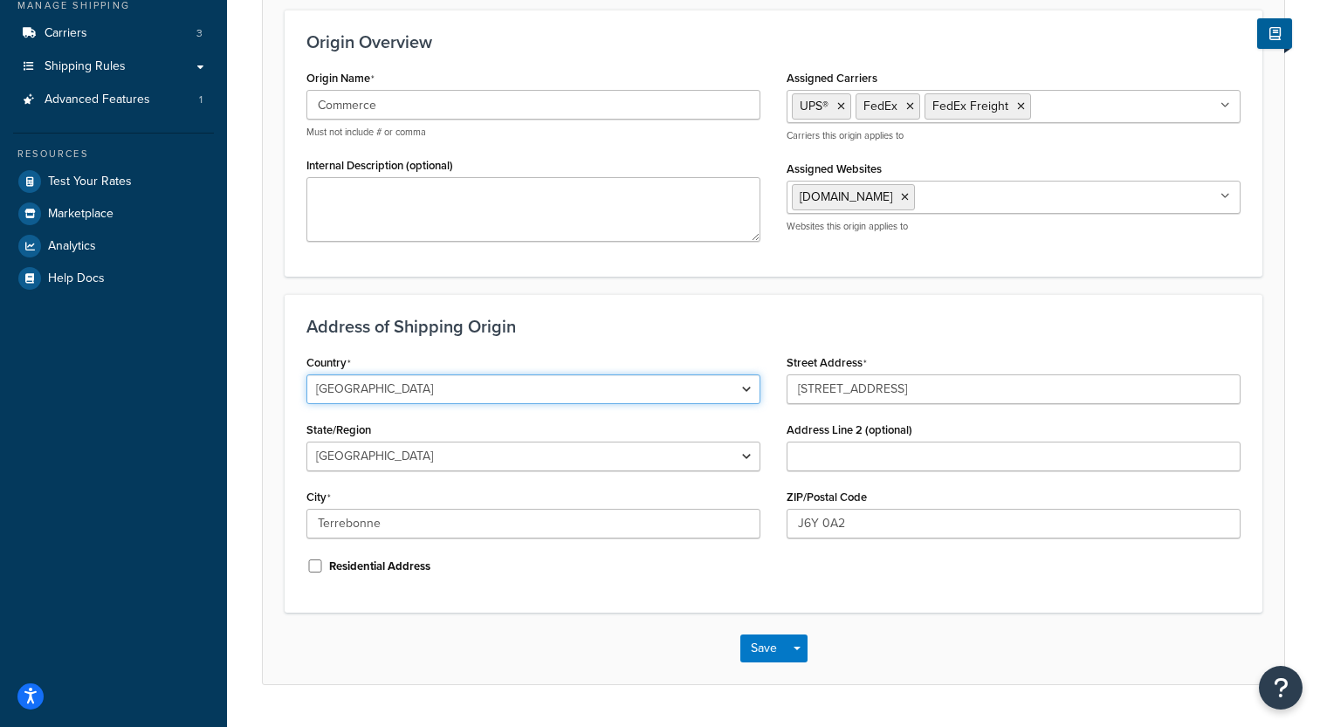
click at [306, 375] on select "[GEOGRAPHIC_DATA] [GEOGRAPHIC_DATA] [GEOGRAPHIC_DATA] [GEOGRAPHIC_DATA] [GEOGRA…" at bounding box center [533, 390] width 454 height 30
select select "1000"
click option "[GEOGRAPHIC_DATA]" at bounding box center [0, 0] width 0 height 0
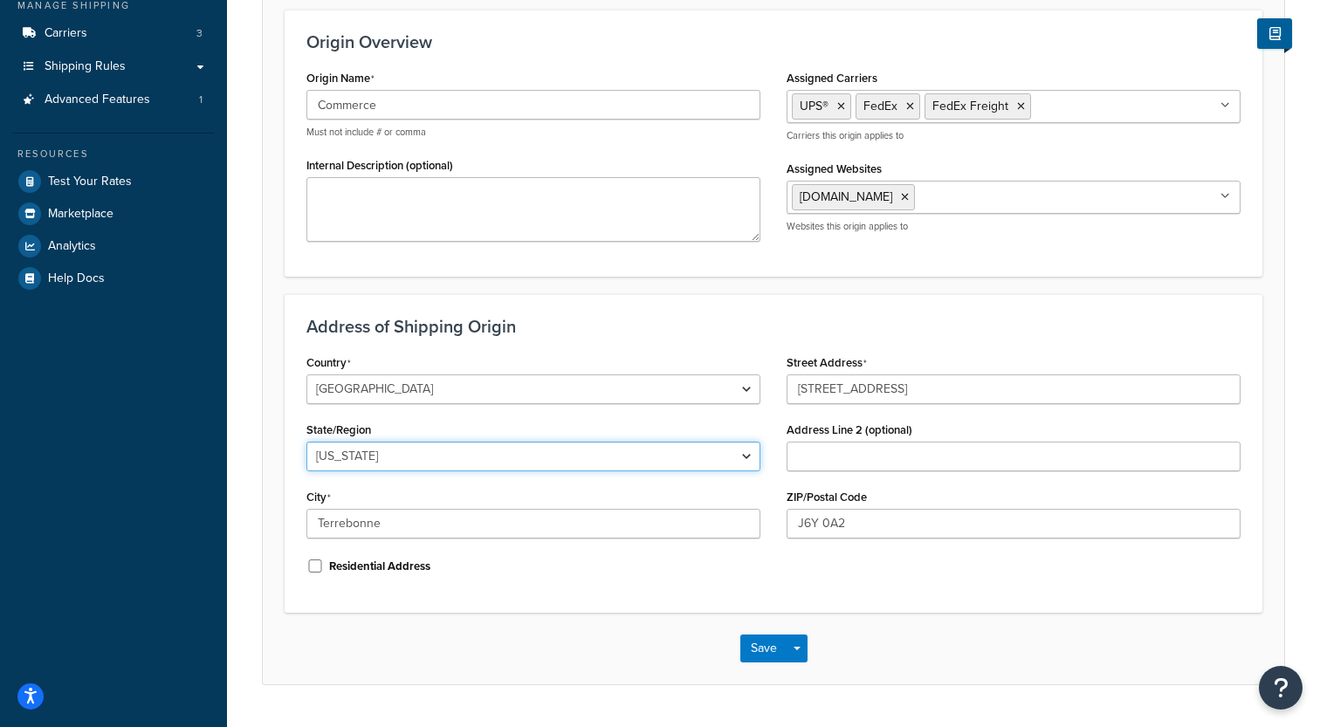
click at [306, 442] on select "Alabama Alaska American Samoa Arizona Arkansas Armed Forces Americas Armed Forc…" at bounding box center [533, 457] width 454 height 30
select select "40"
click option "South Carolina" at bounding box center [0, 0] width 0 height 0
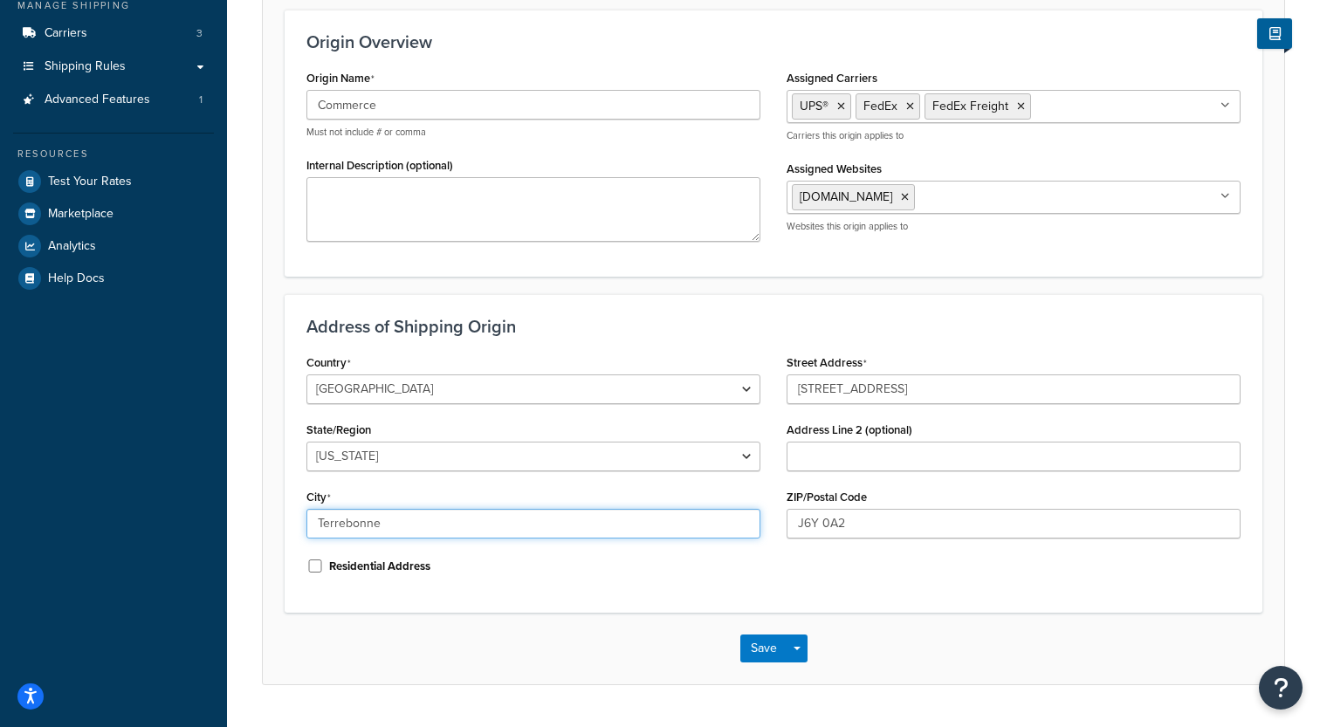
click at [400, 526] on input "Terrebonne" at bounding box center [533, 524] width 454 height 30
paste input "[STREET_ADDRESS]"
type input "Terrebonne"
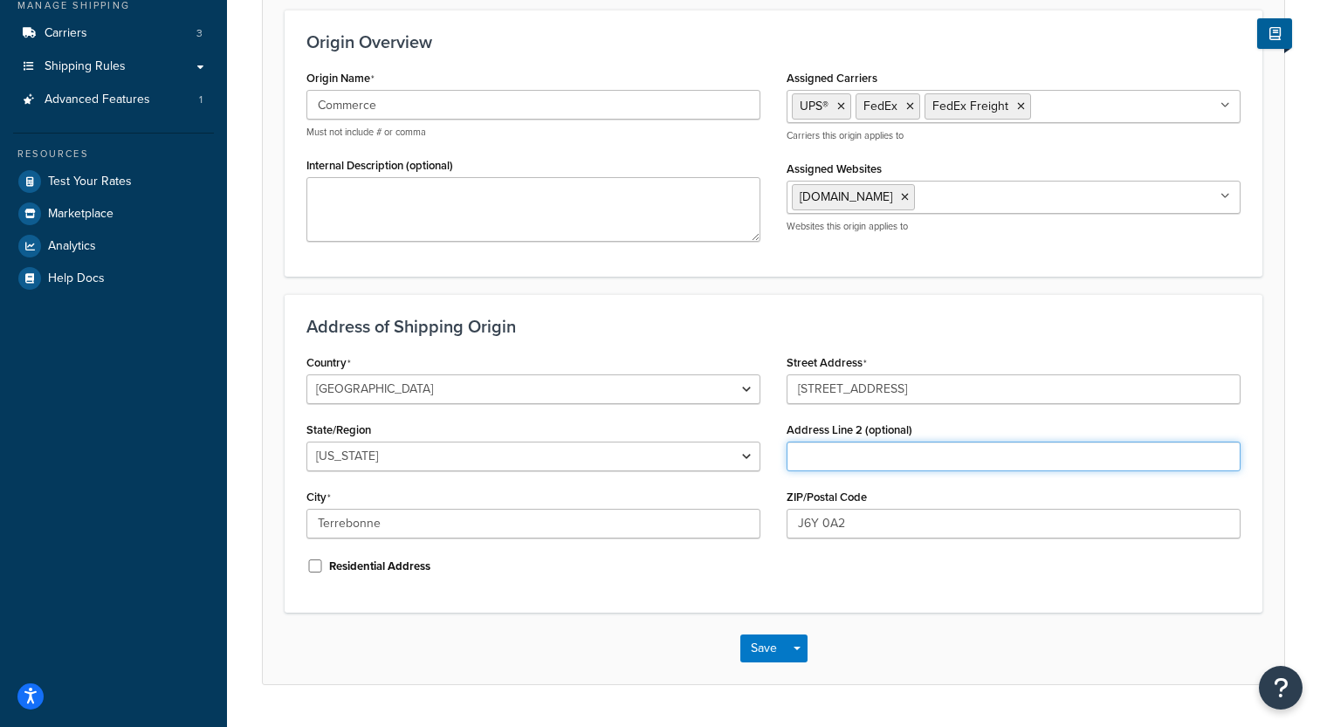
click at [841, 455] on input "Address Line 2 (optional)" at bounding box center [1014, 457] width 454 height 30
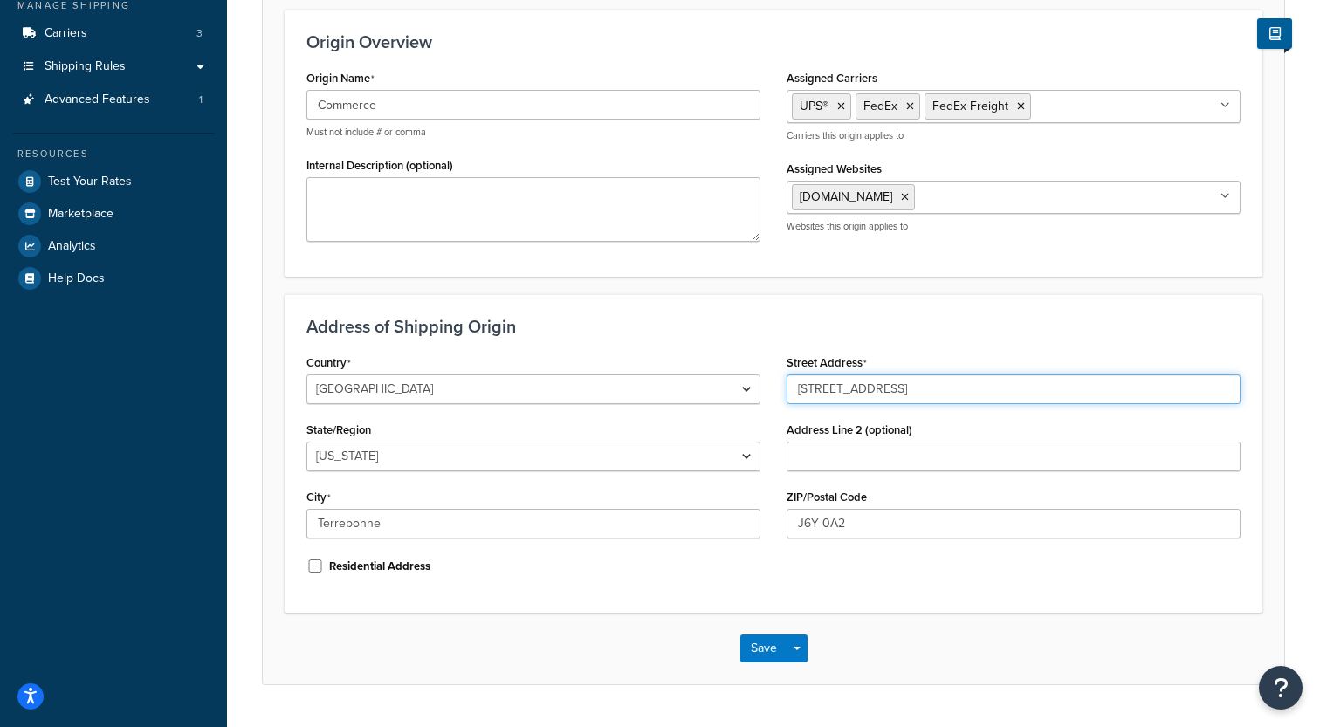
click at [849, 393] on input "3100 des Batisseurs Street" at bounding box center [1014, 390] width 454 height 30
paste input "1120 Northpoint Blvd"
type input "1120 Northpoint Blvd"
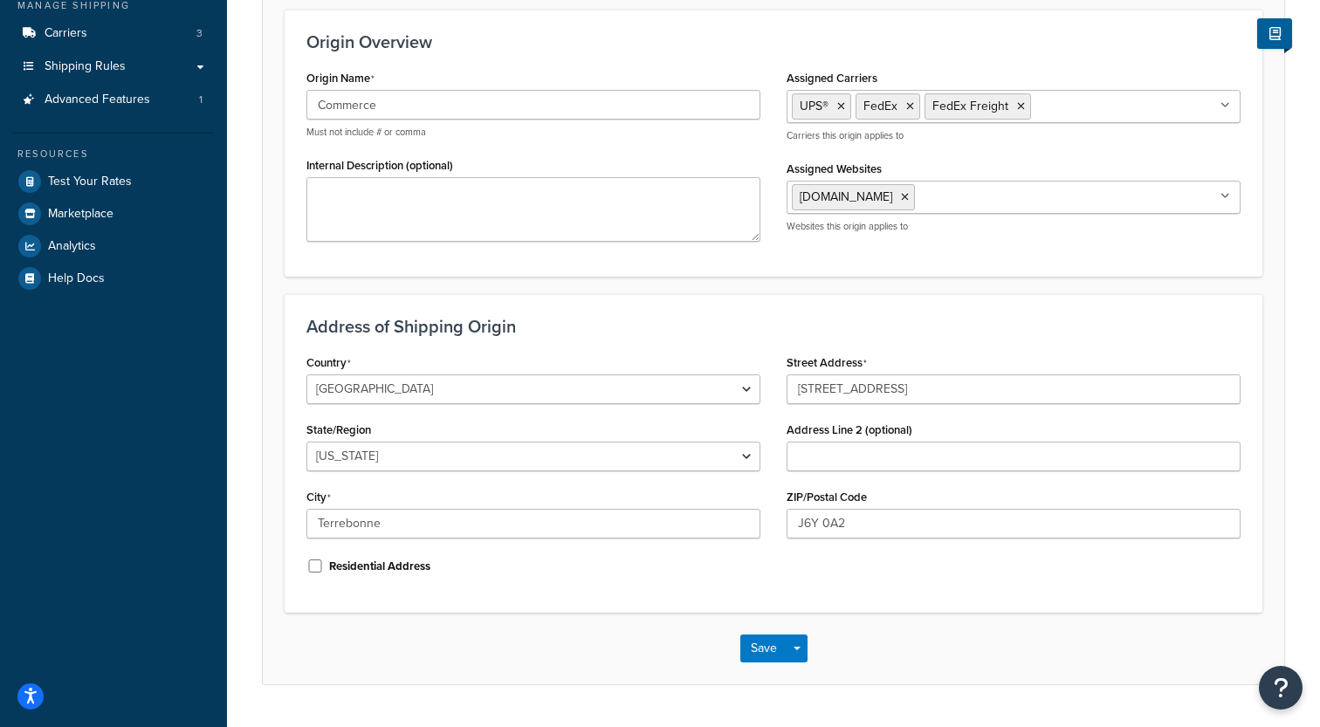
click at [412, 504] on div "City Terrebonne" at bounding box center [533, 512] width 454 height 54
click at [398, 524] on input "Terrebonne" at bounding box center [533, 524] width 454 height 30
paste input "Blythewood"
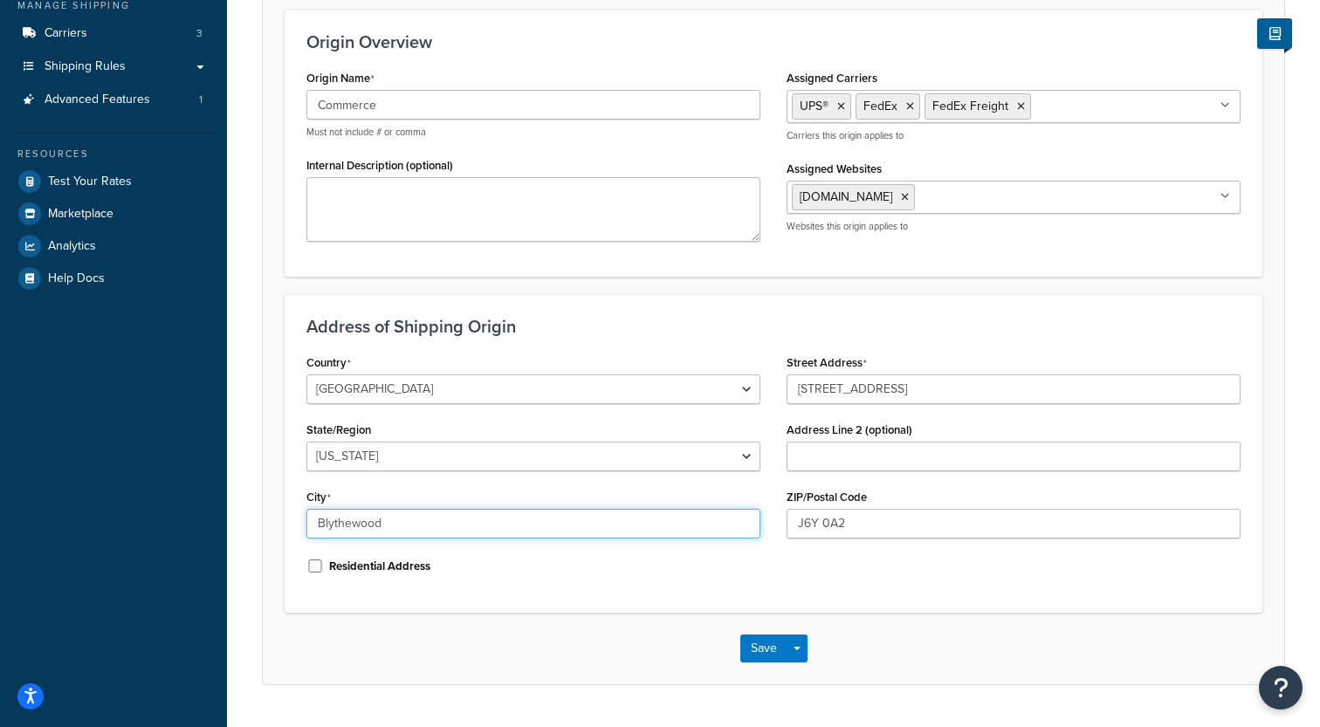
type input "Blythewood"
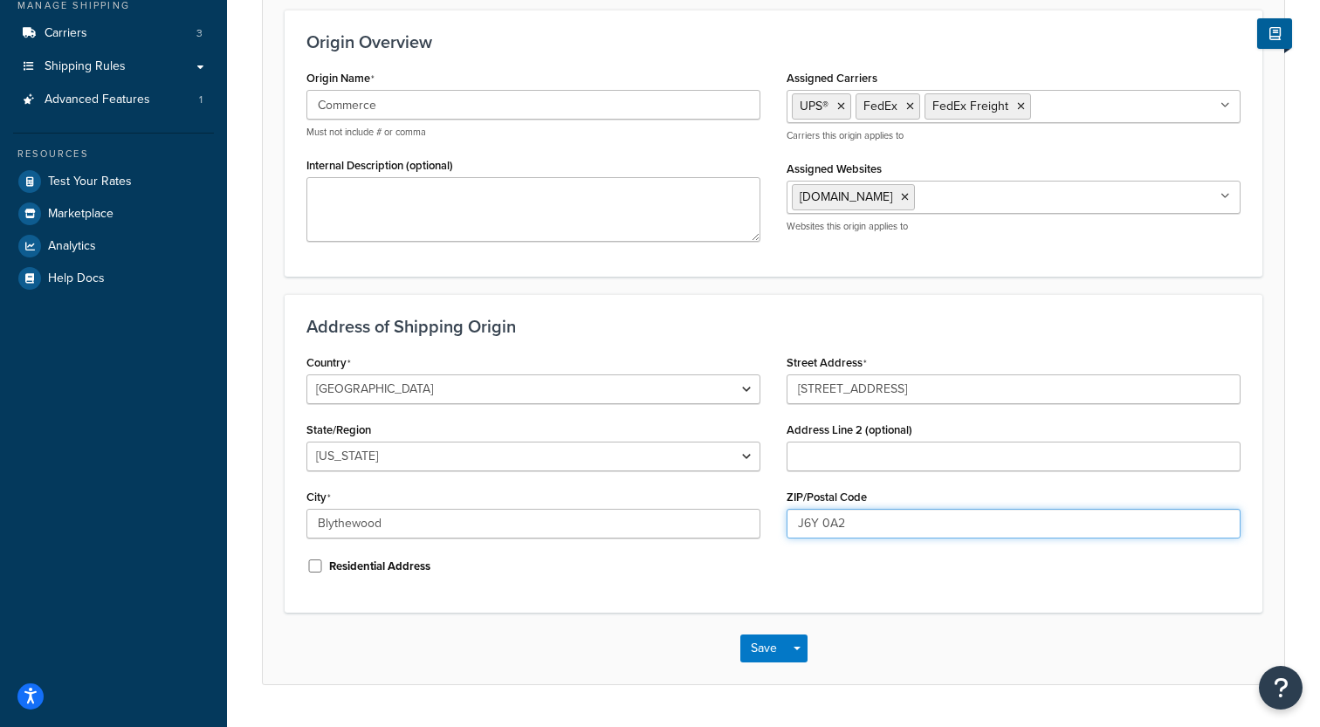
click at [820, 521] on input "J6Y 0A2" at bounding box center [1014, 524] width 454 height 30
paste input "29016"
type input "29016"
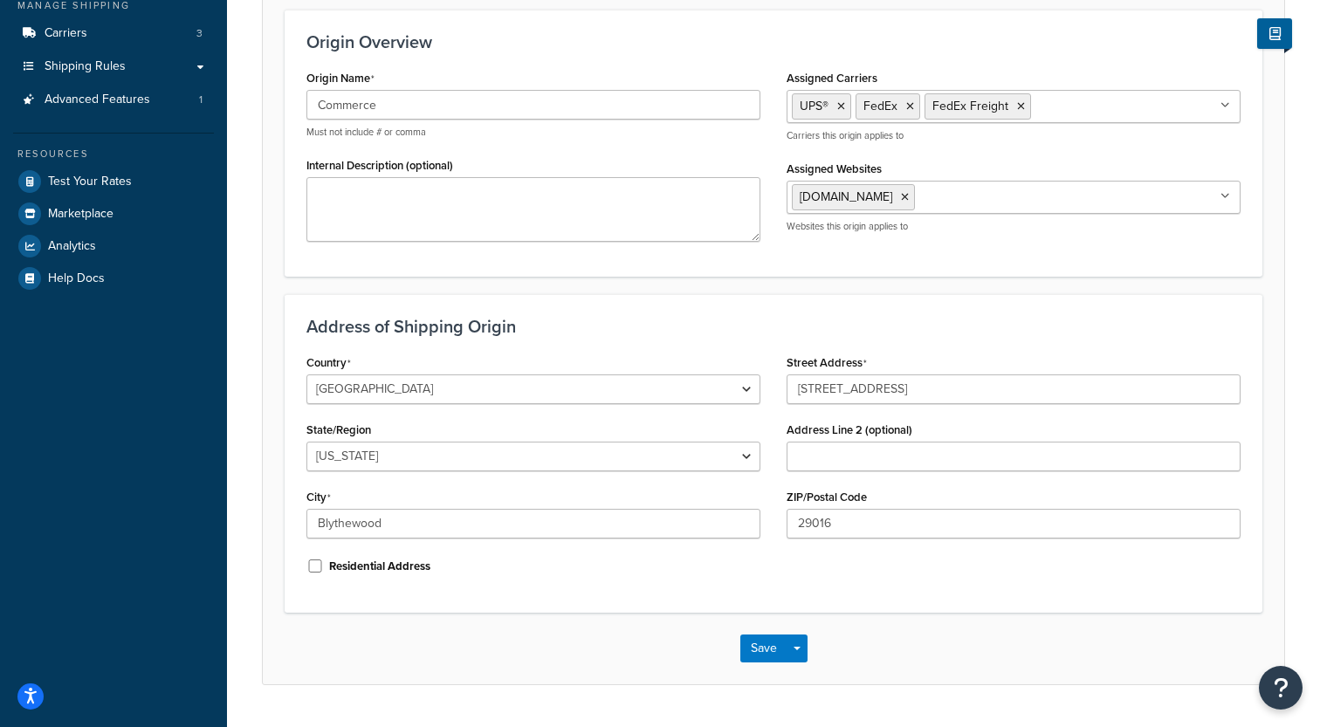
click at [753, 569] on div "Residential Address" at bounding box center [533, 565] width 454 height 26
click at [760, 640] on button "Save" at bounding box center [763, 649] width 47 height 28
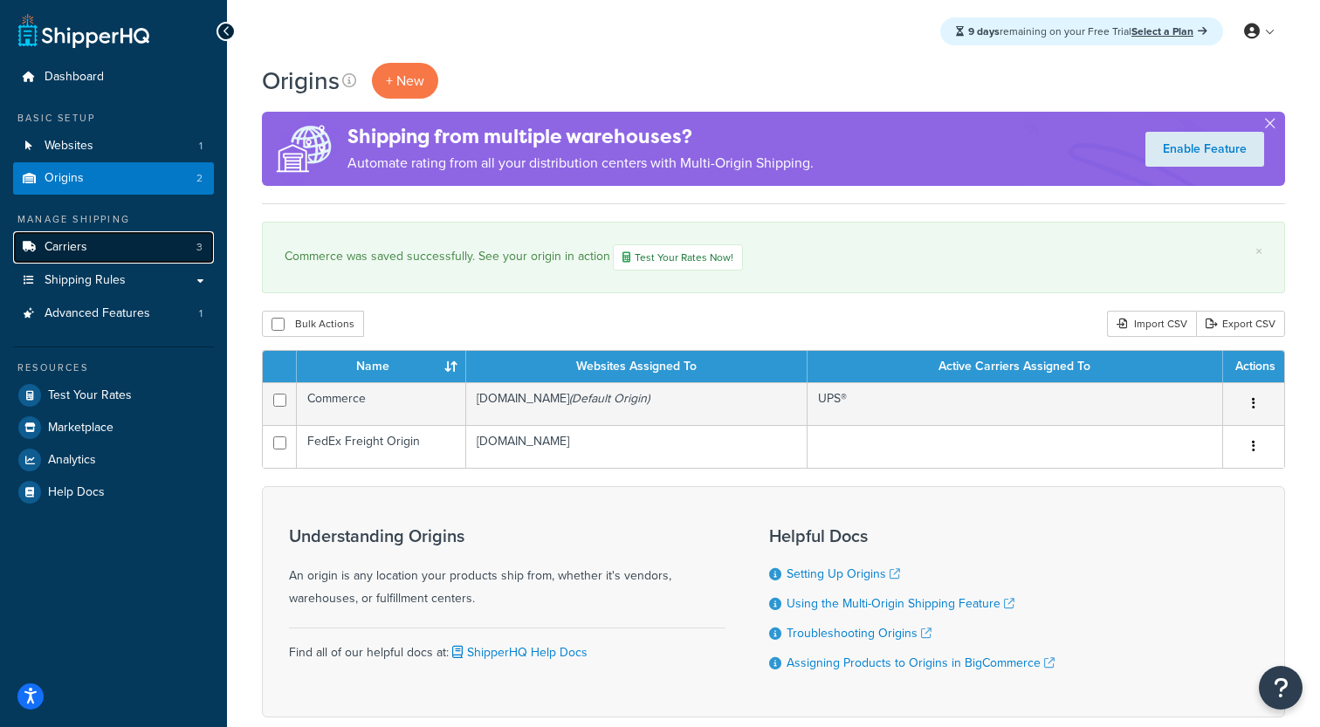
click at [152, 243] on link "Carriers 3" at bounding box center [113, 247] width 201 height 32
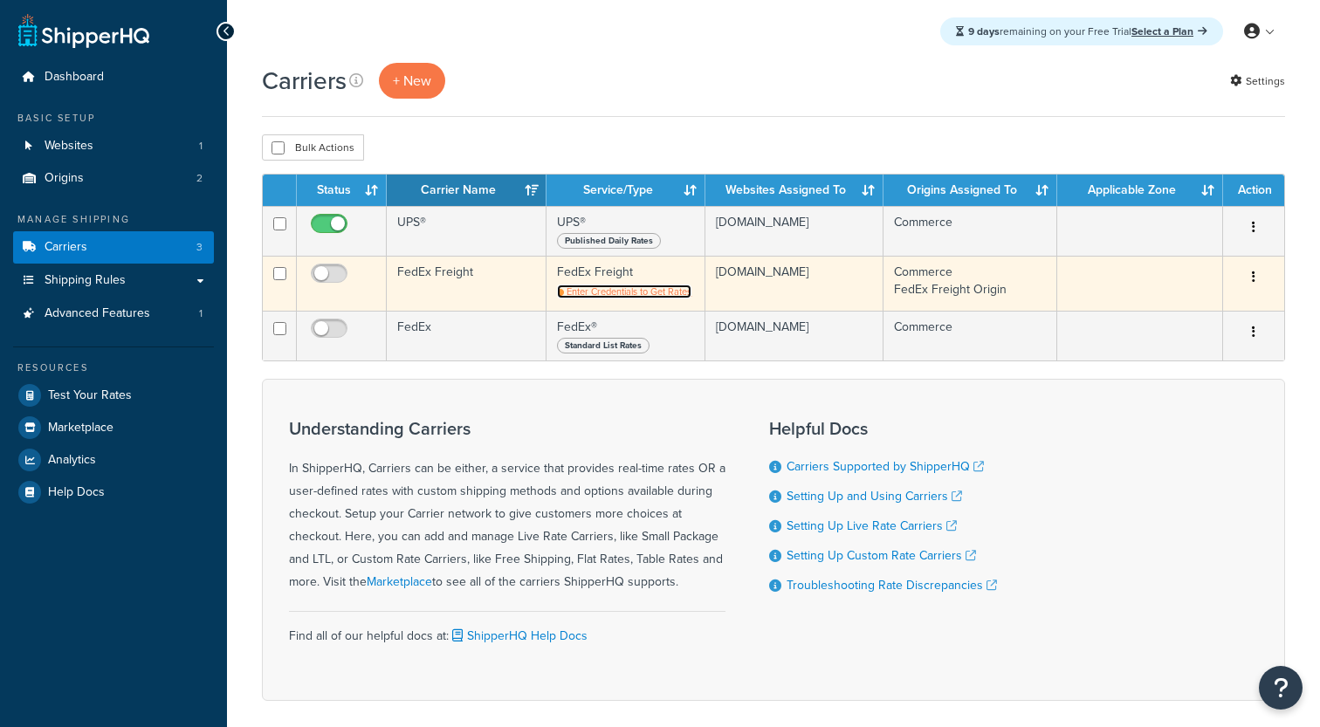
click at [604, 292] on span "Enter Credentials to Get Rates" at bounding box center [629, 292] width 125 height 14
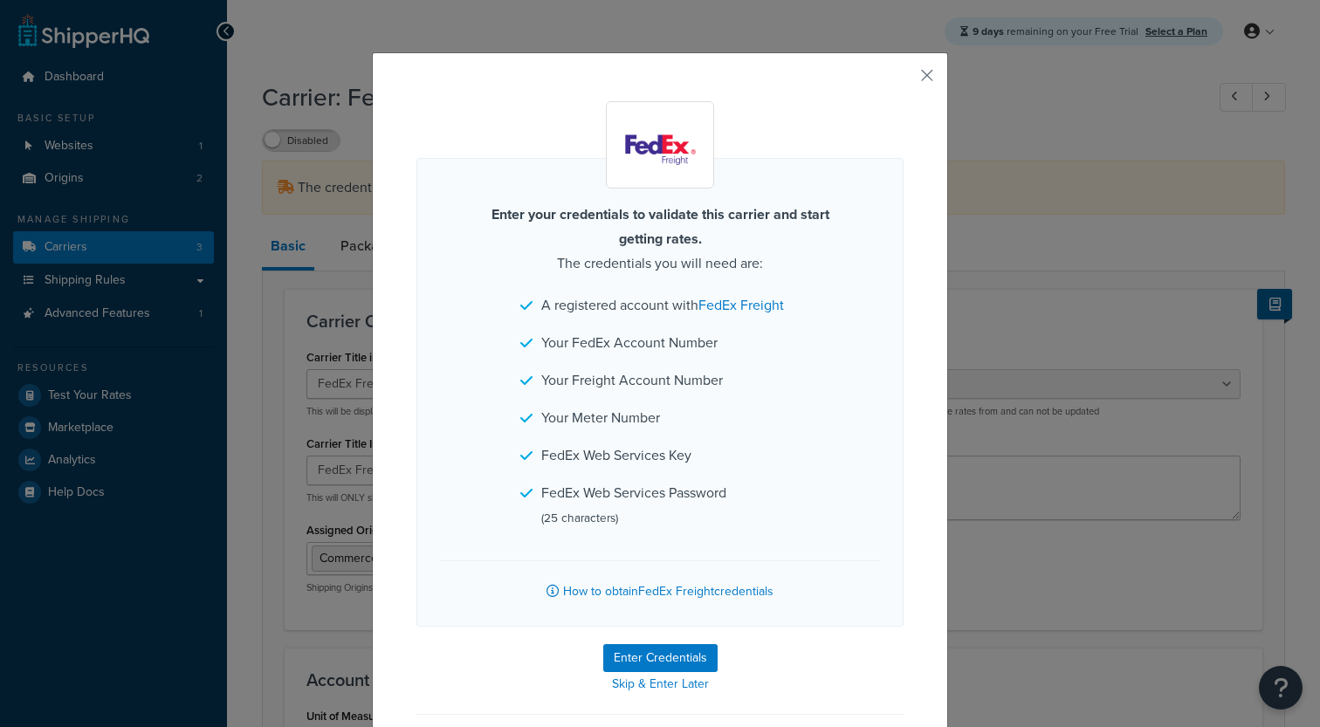
select select "fedExFreight"
click at [662, 647] on button "Enter Credentials" at bounding box center [660, 658] width 114 height 28
select select "SKID"
select select "US"
select select "SC"
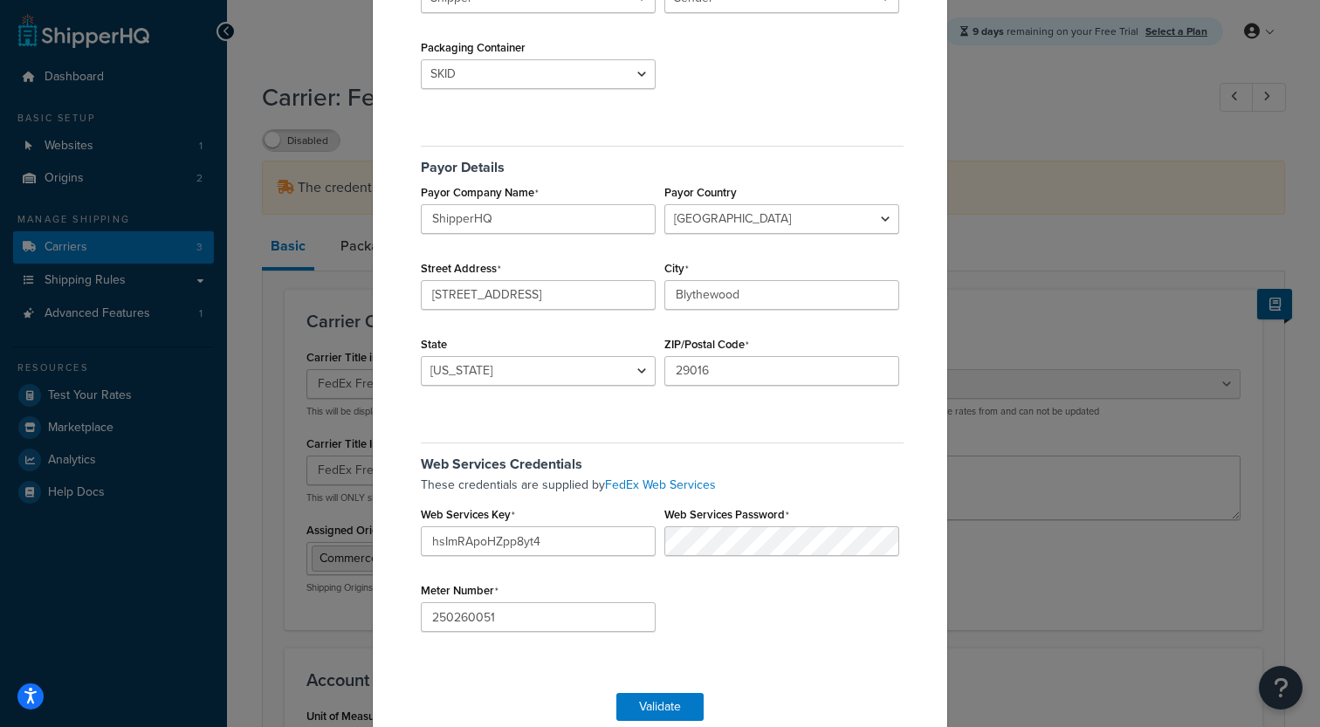
scroll to position [336, 0]
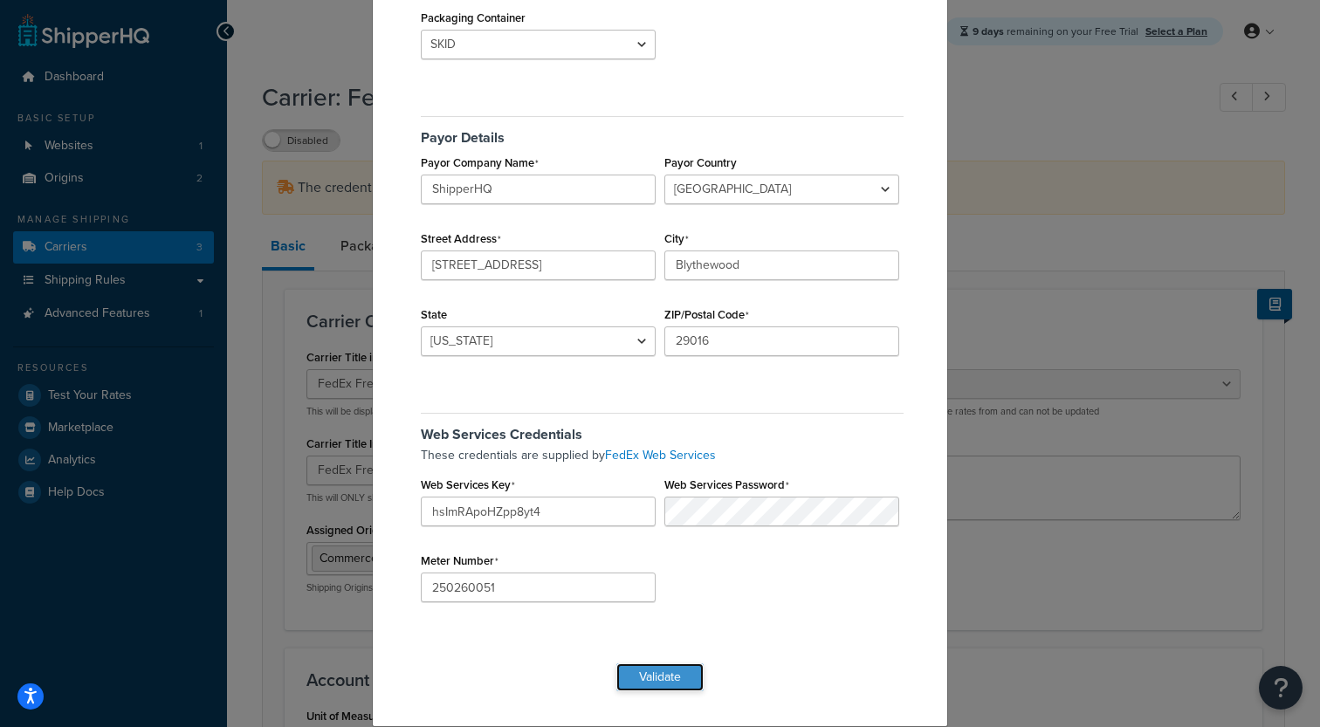
click at [668, 673] on button "Validate" at bounding box center [659, 678] width 87 height 28
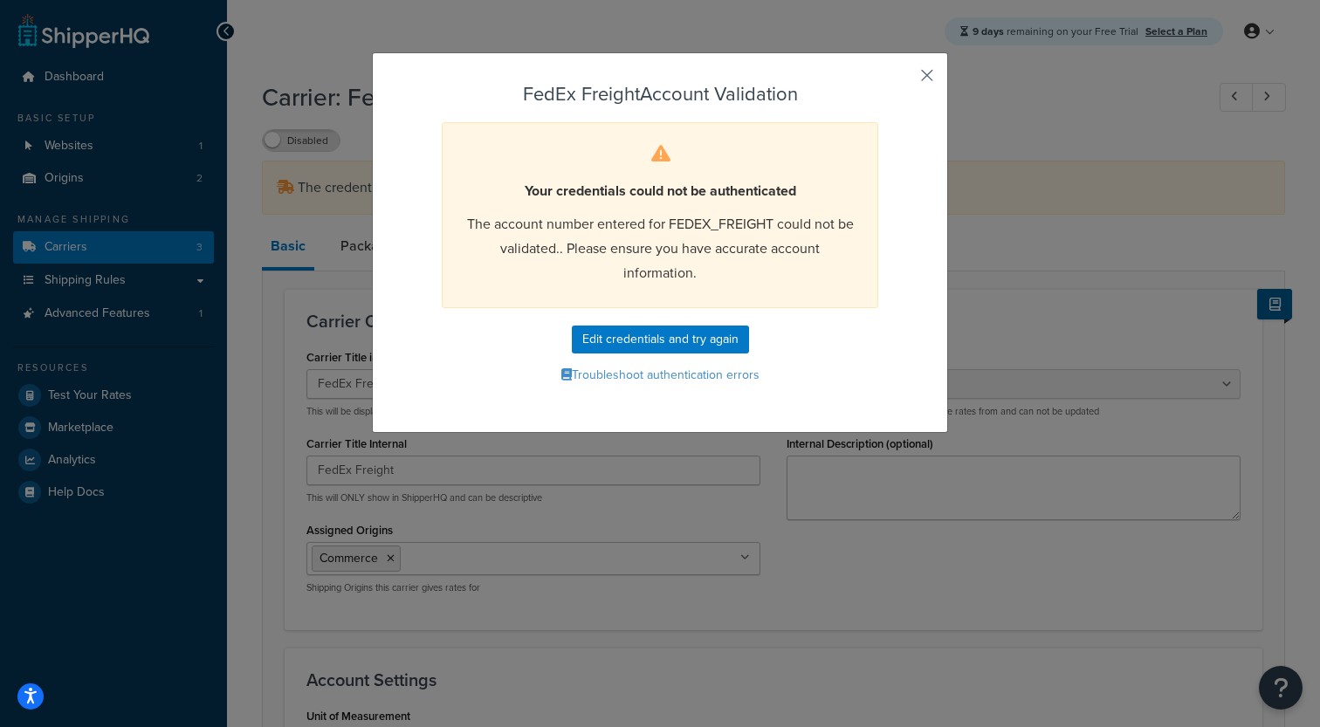
click at [904, 79] on button "button" at bounding box center [901, 81] width 4 height 4
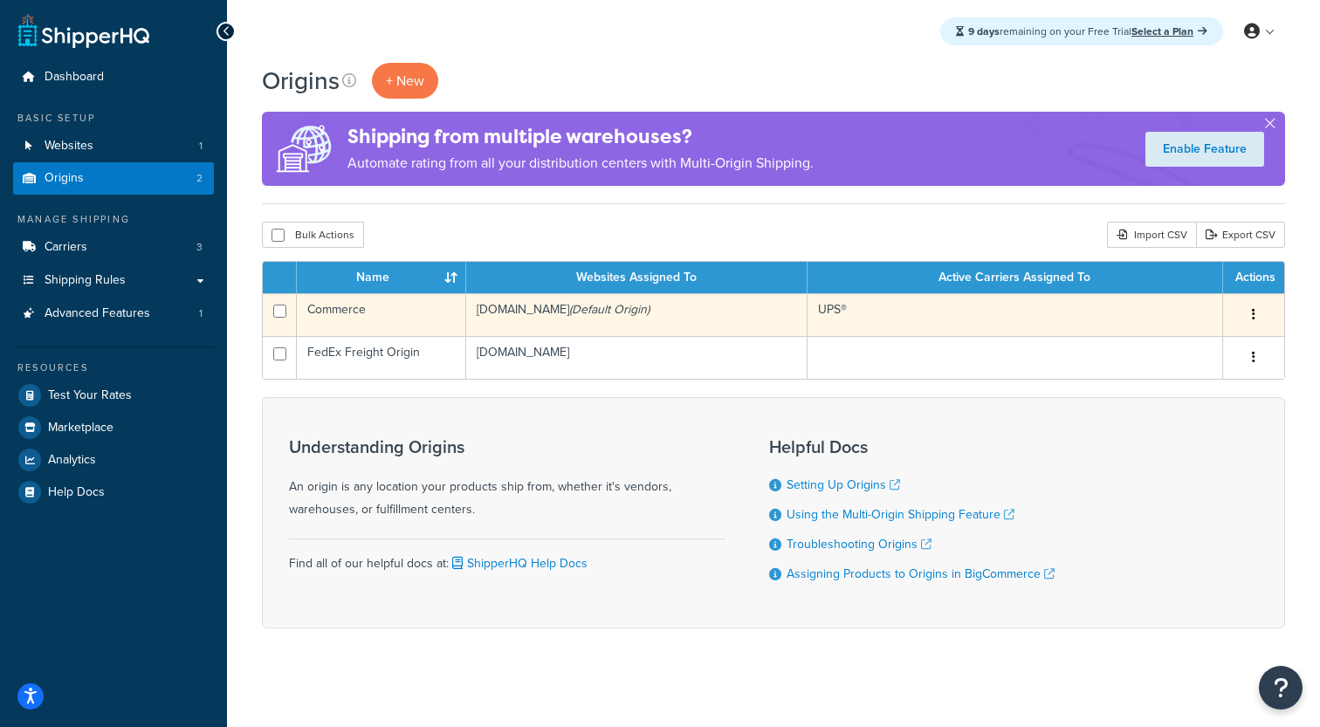
click at [582, 315] on td "[DOMAIN_NAME] (Default Origin)" at bounding box center [636, 314] width 341 height 43
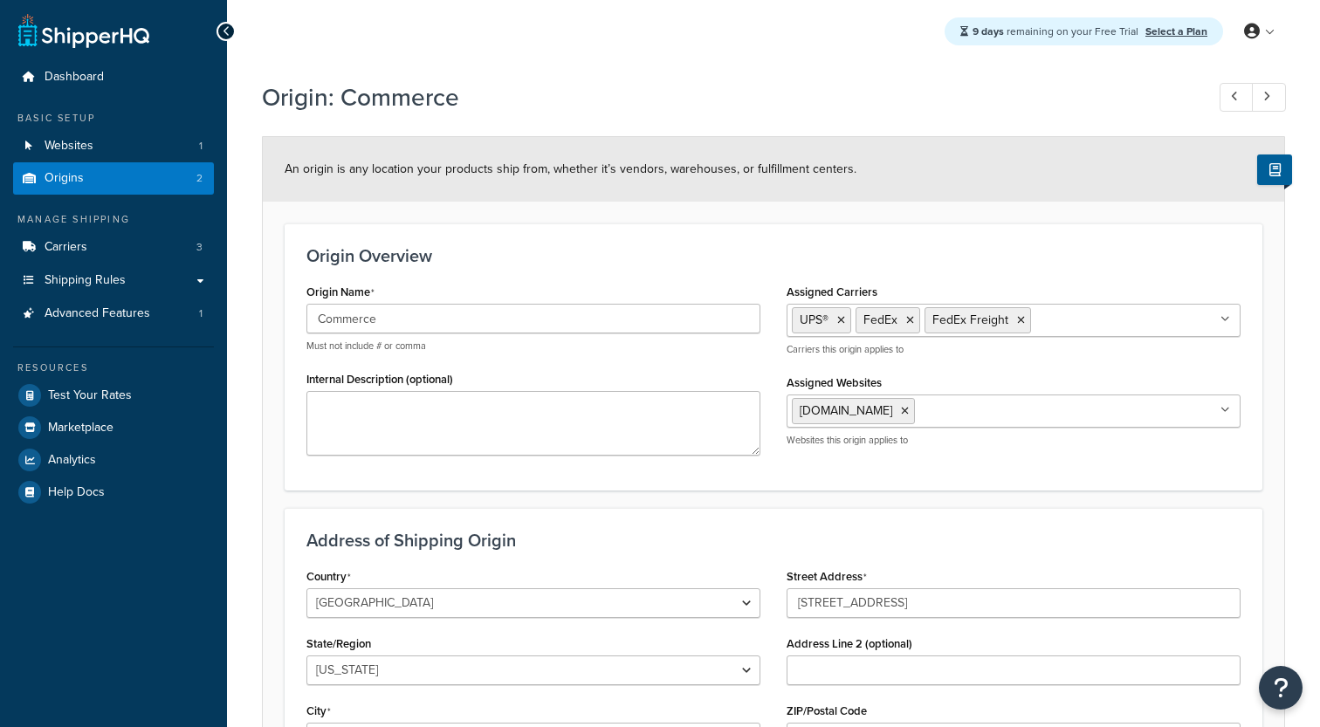
select select "40"
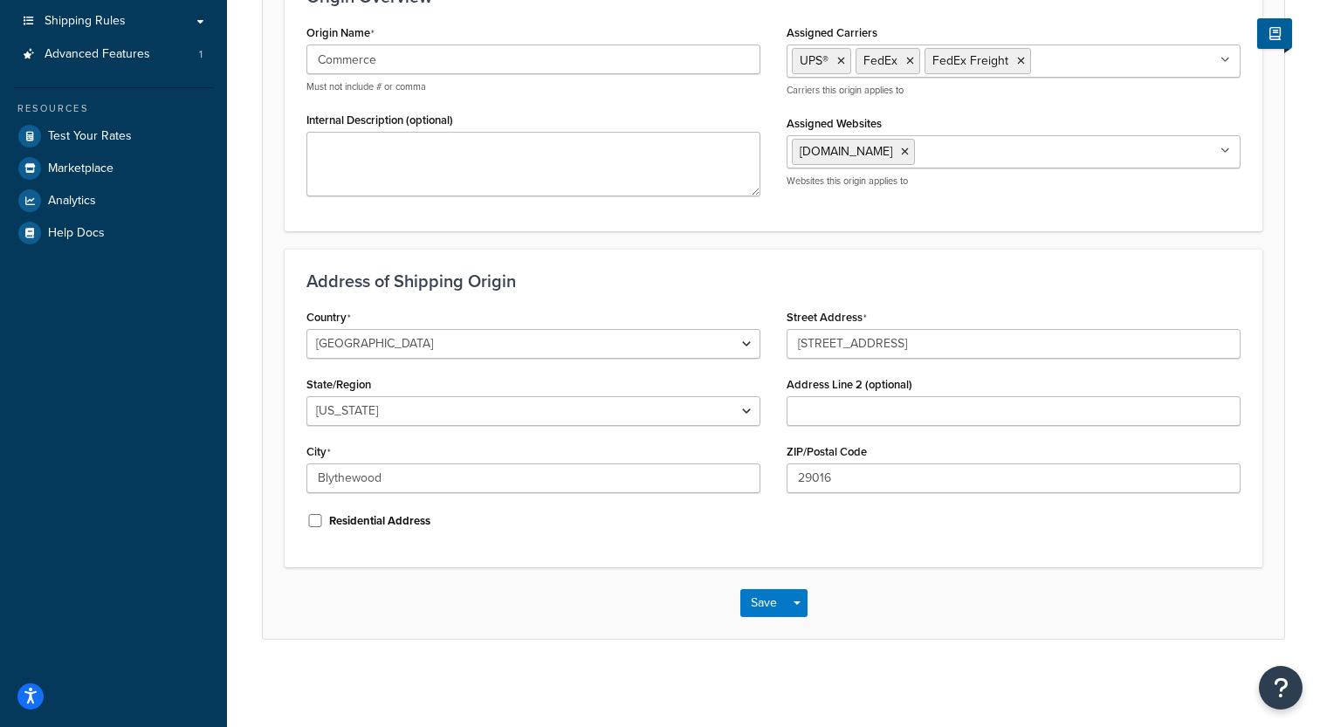
scroll to position [231, 0]
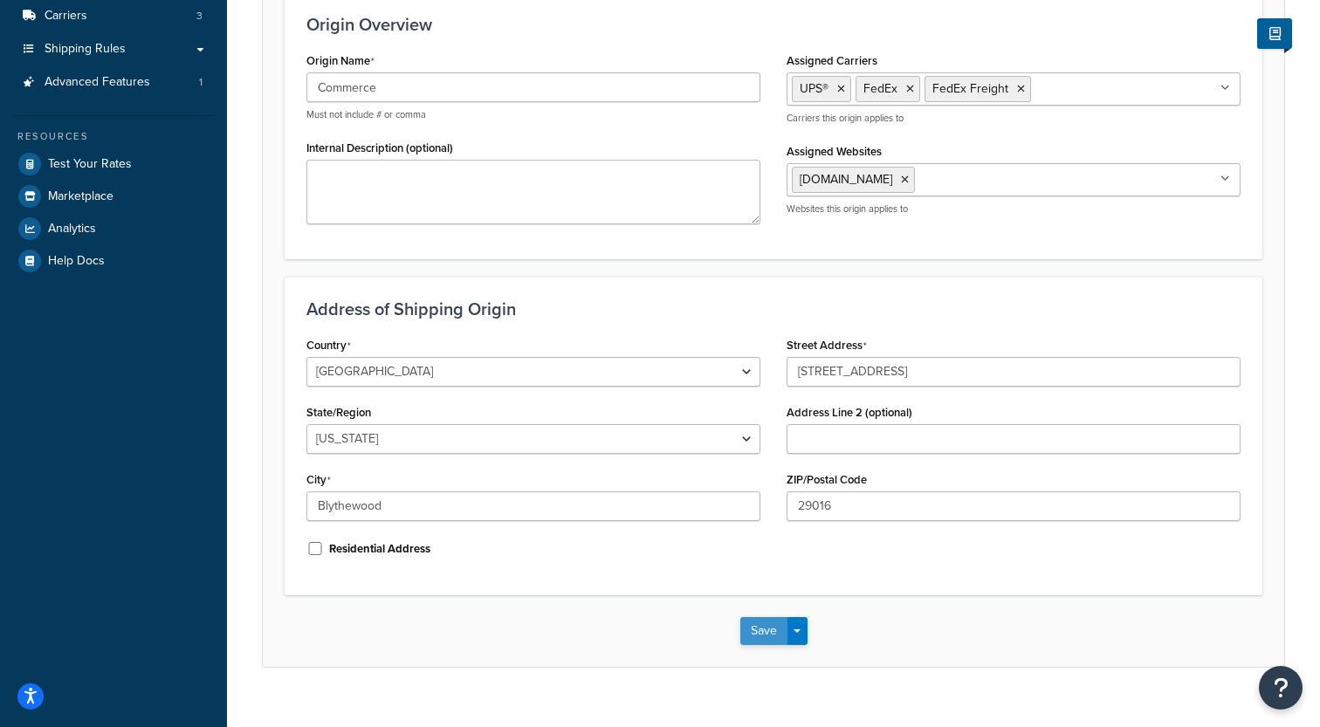
click at [757, 626] on button "Save" at bounding box center [763, 631] width 47 height 28
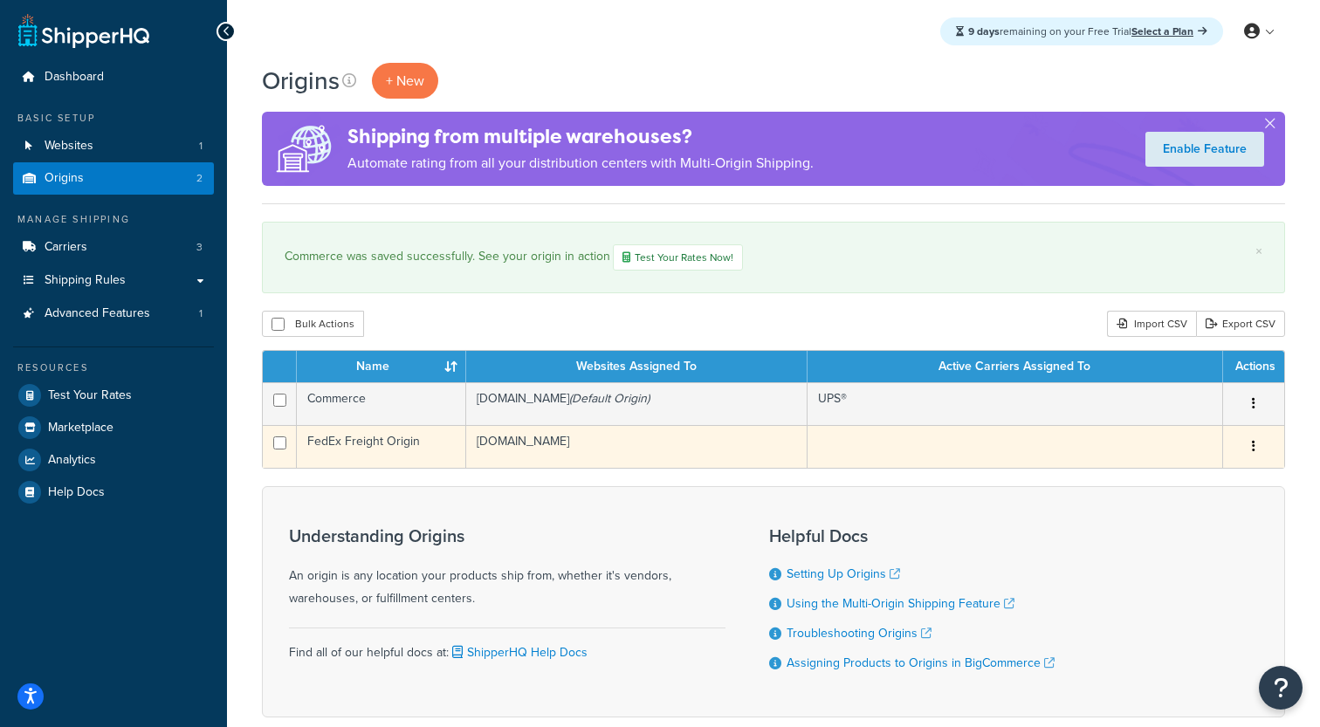
click at [482, 451] on td "[DOMAIN_NAME]" at bounding box center [636, 446] width 341 height 43
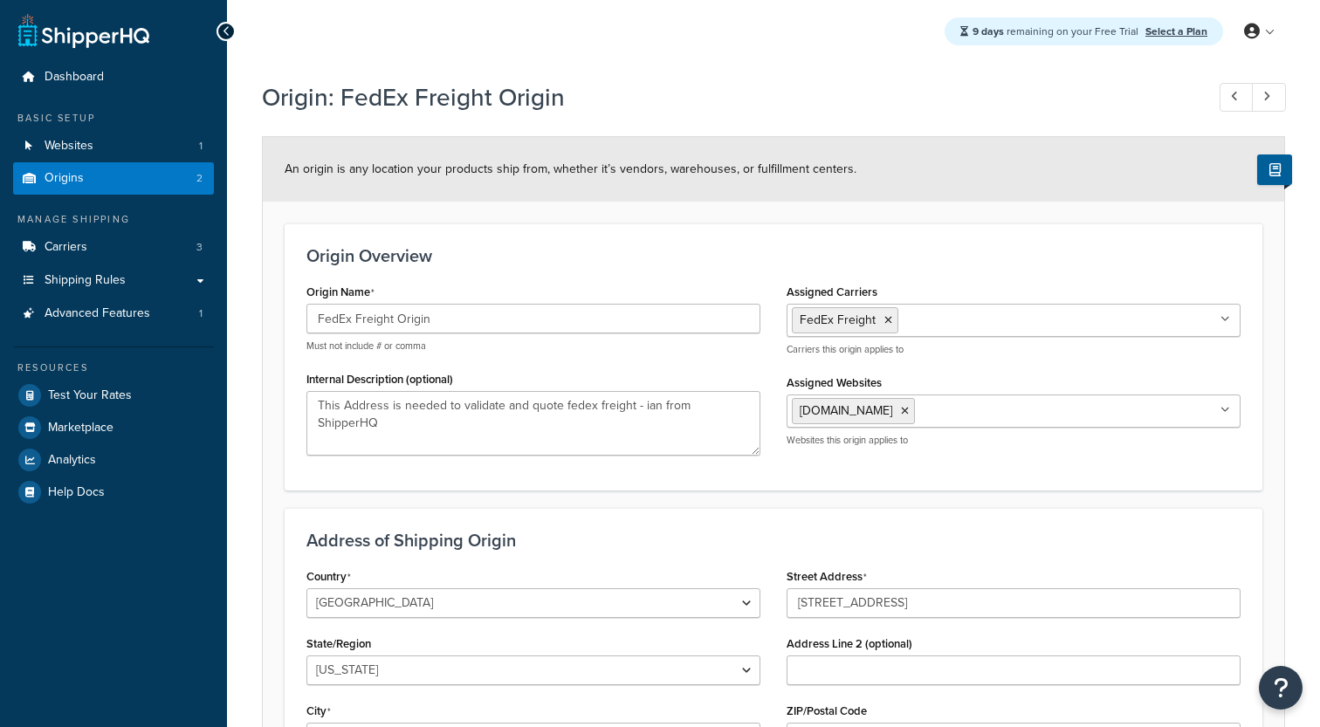
select select "40"
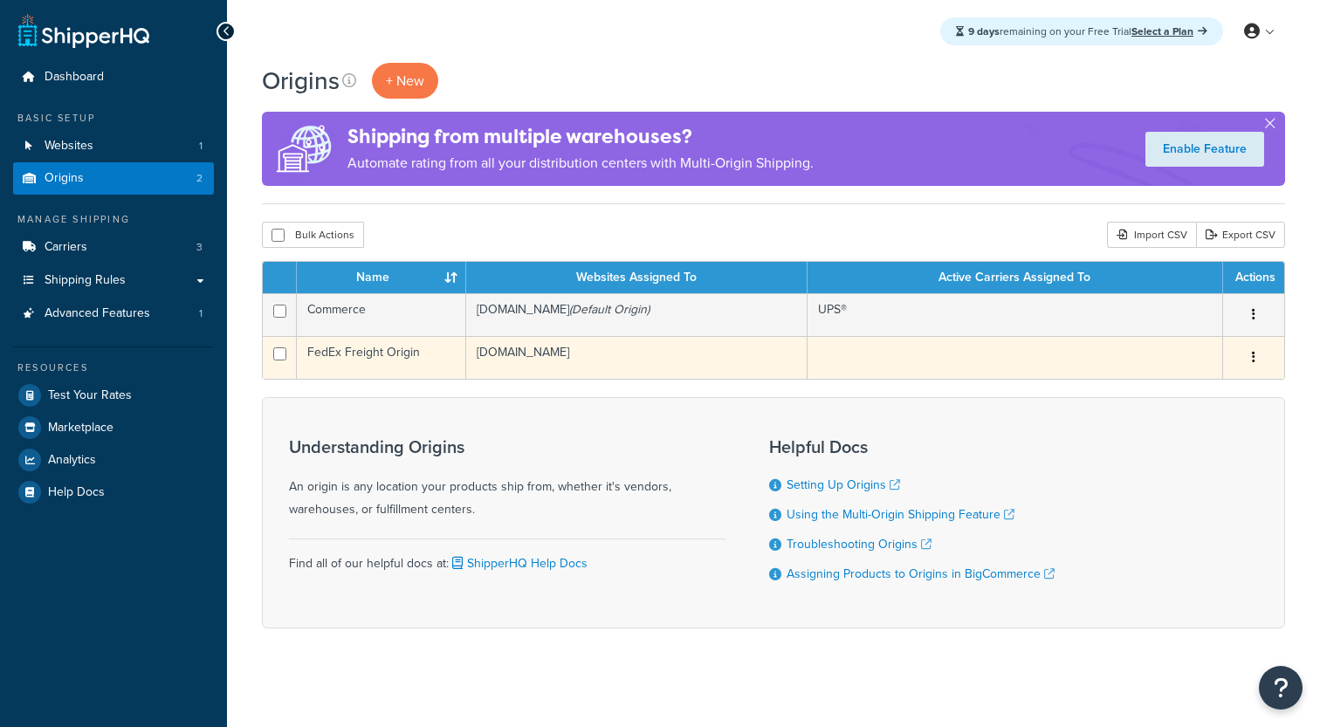
click at [281, 356] on input "checkbox" at bounding box center [279, 353] width 13 height 13
checkbox input "true"
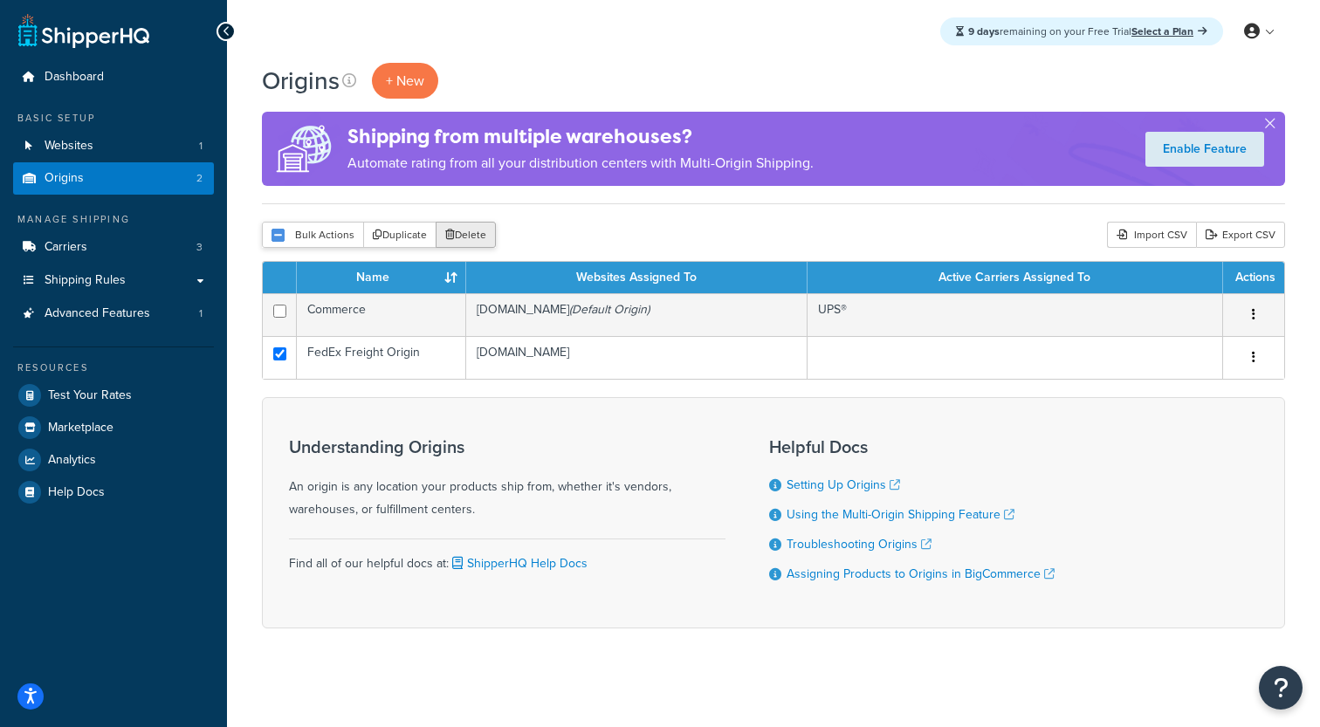
click at [466, 244] on button "Delete" at bounding box center [466, 235] width 60 height 26
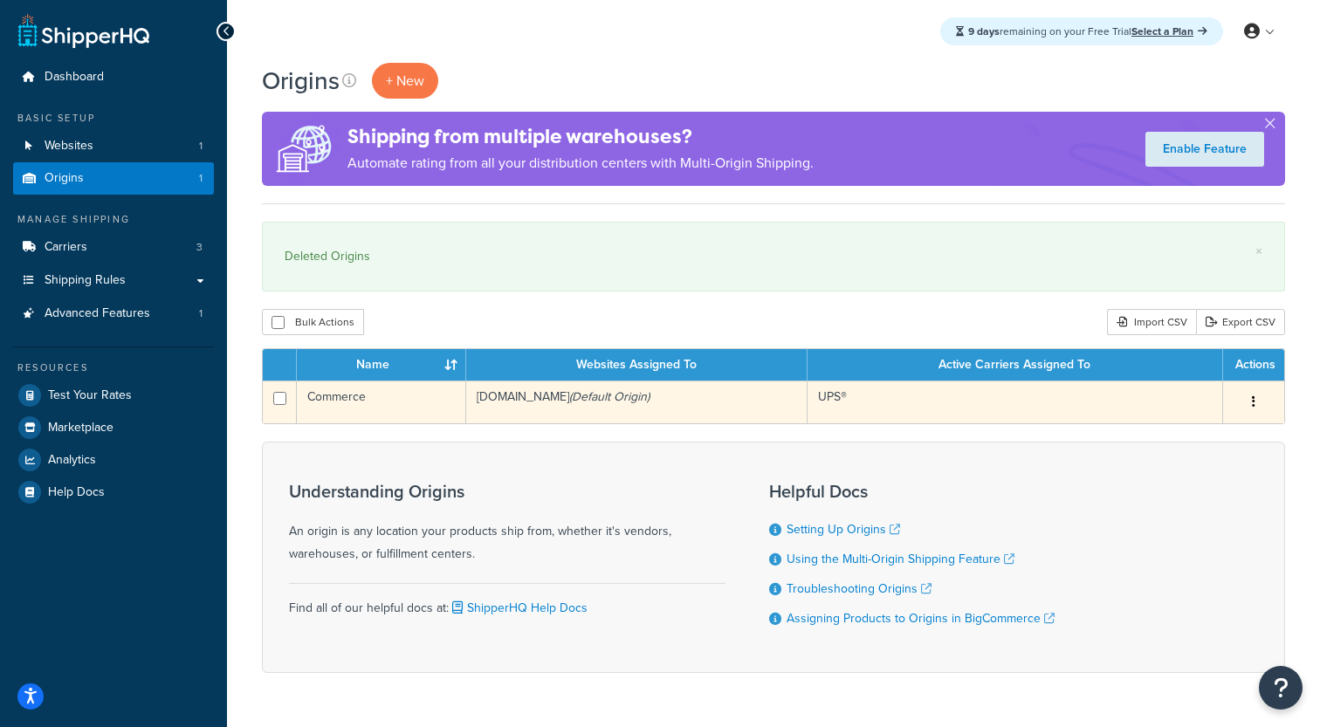
click at [551, 406] on td "[DOMAIN_NAME] (Default Origin)" at bounding box center [636, 402] width 341 height 43
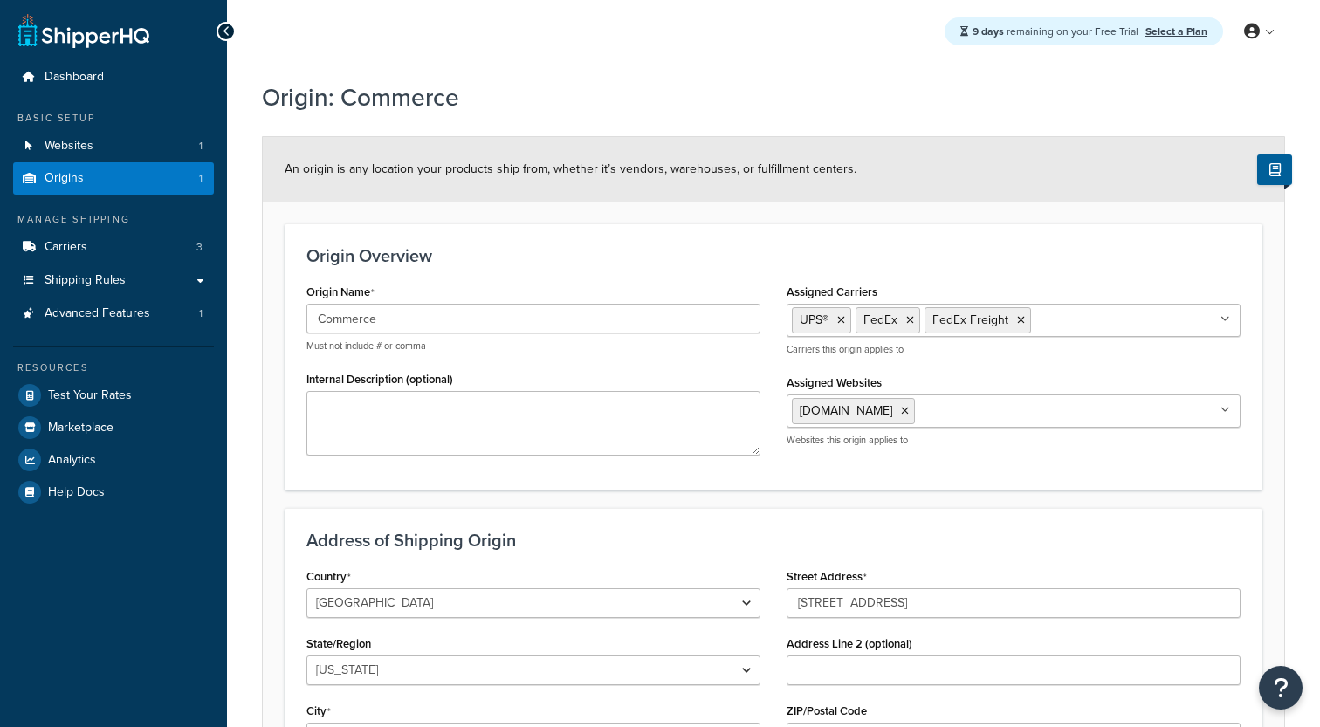
select select "40"
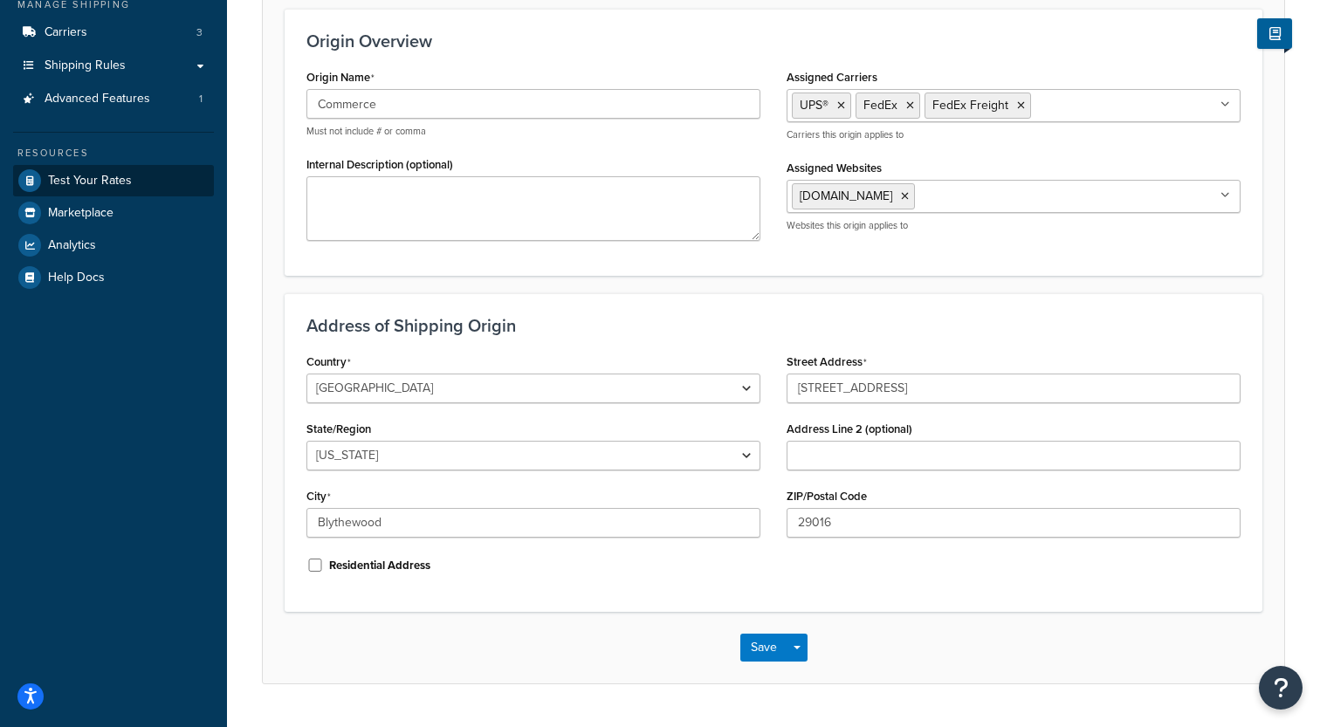
scroll to position [203, 0]
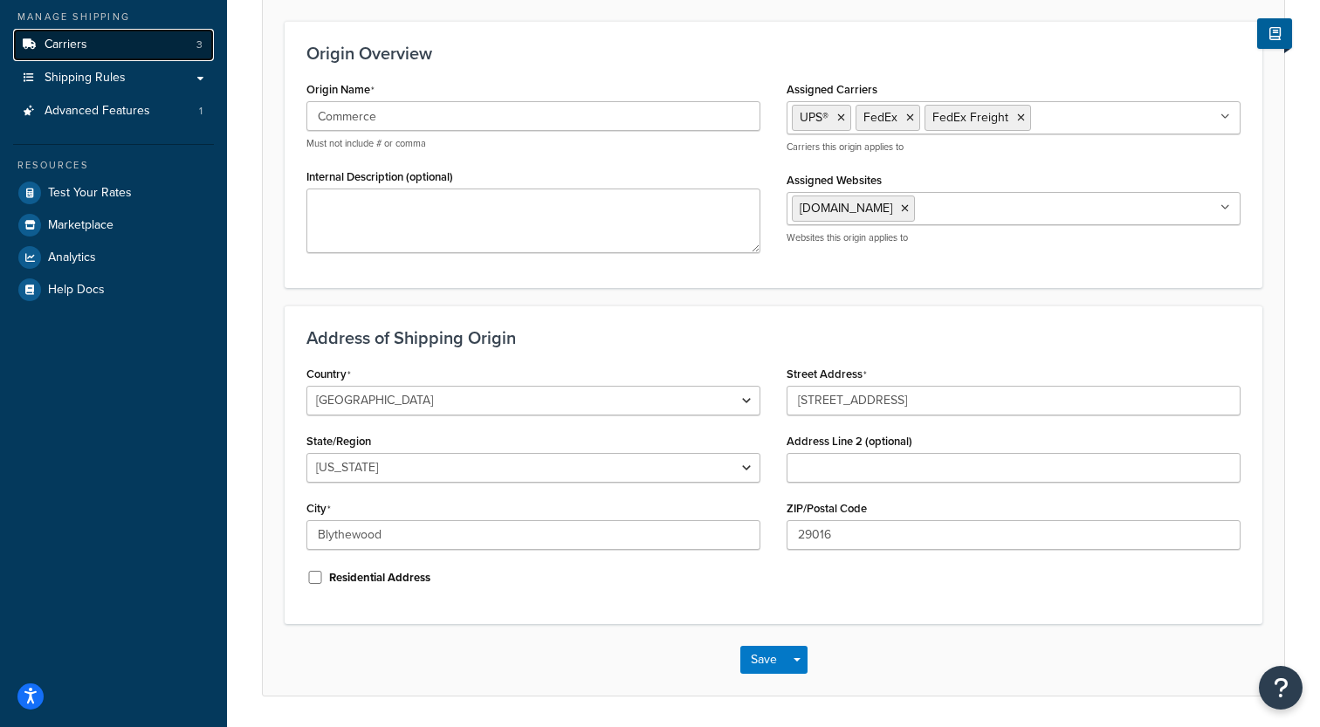
click at [151, 45] on link "Carriers 3" at bounding box center [113, 45] width 201 height 32
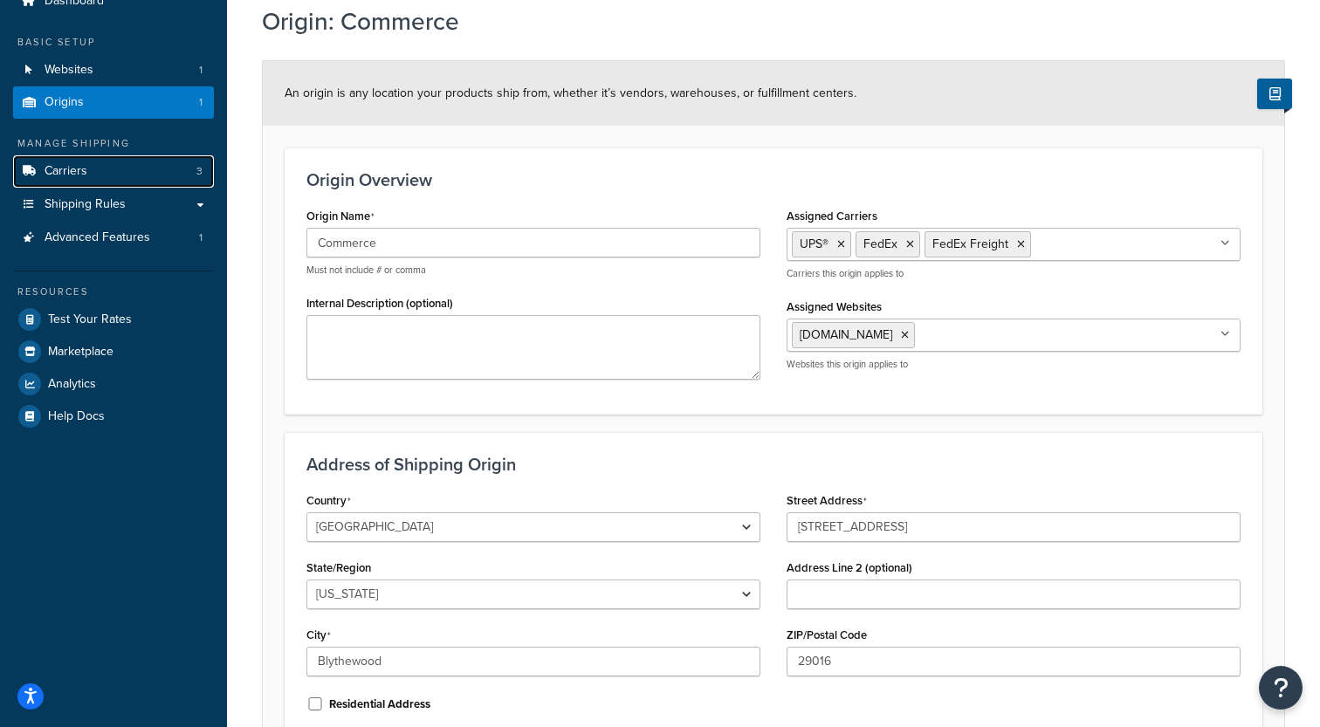
scroll to position [0, 0]
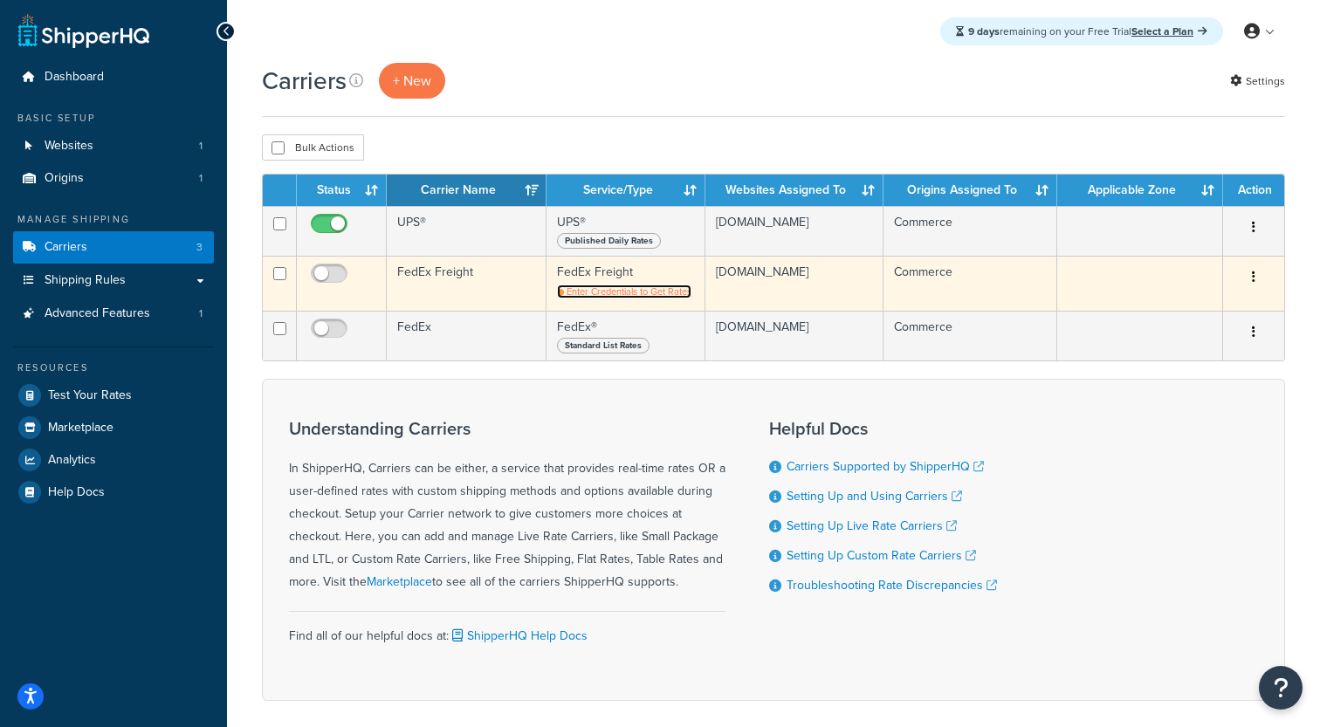
click at [638, 298] on span "Enter Credentials to Get Rates" at bounding box center [629, 292] width 125 height 14
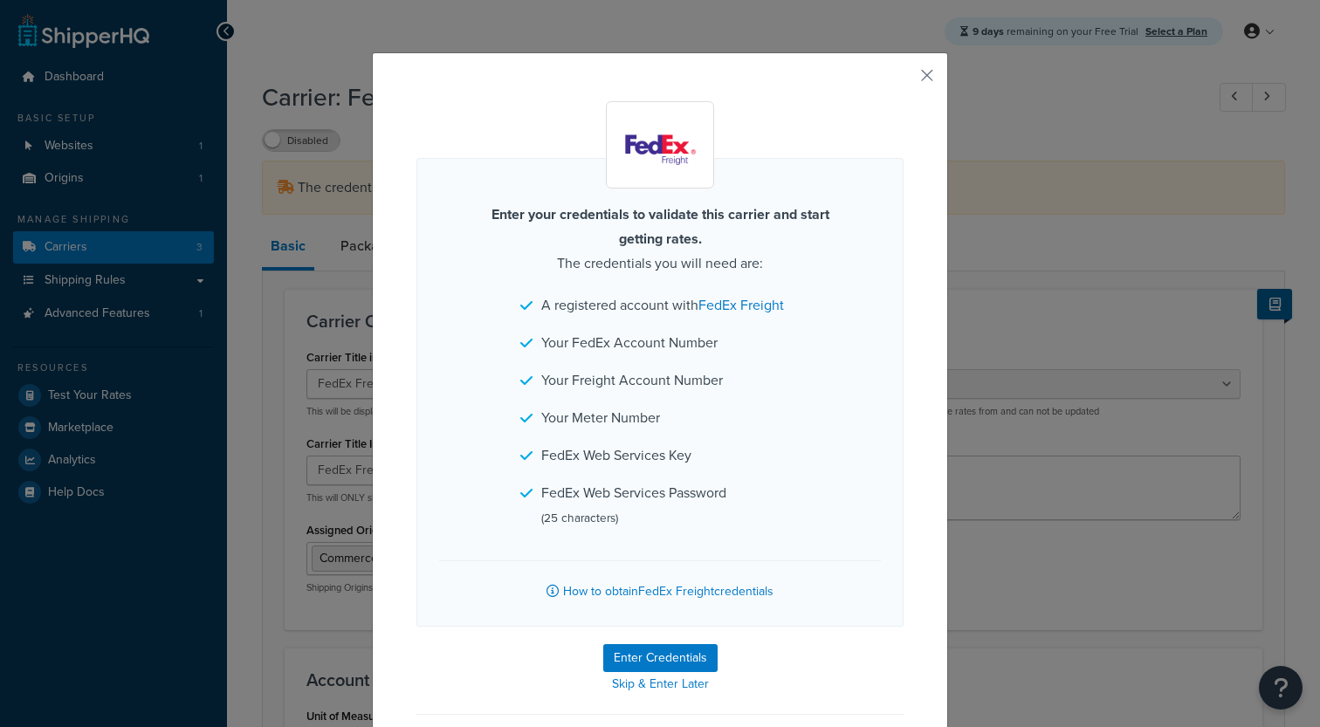
select select "fedExFreight"
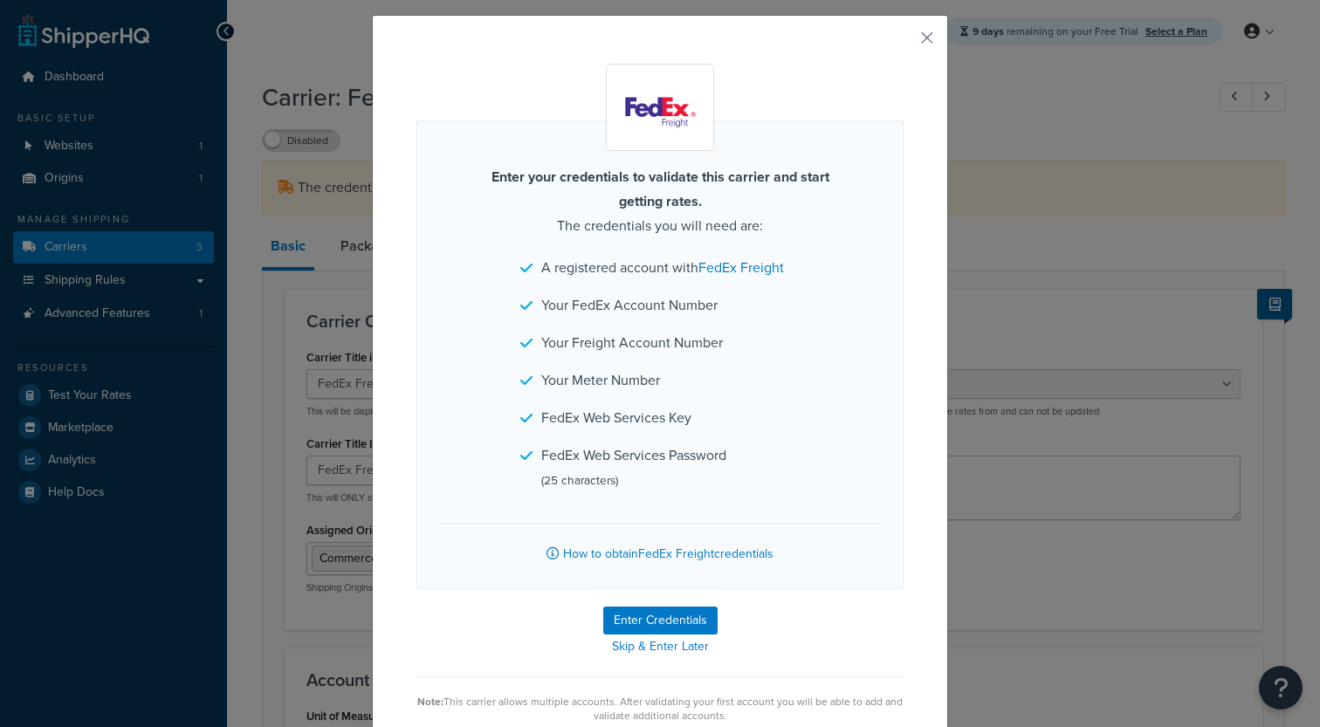
scroll to position [42, 0]
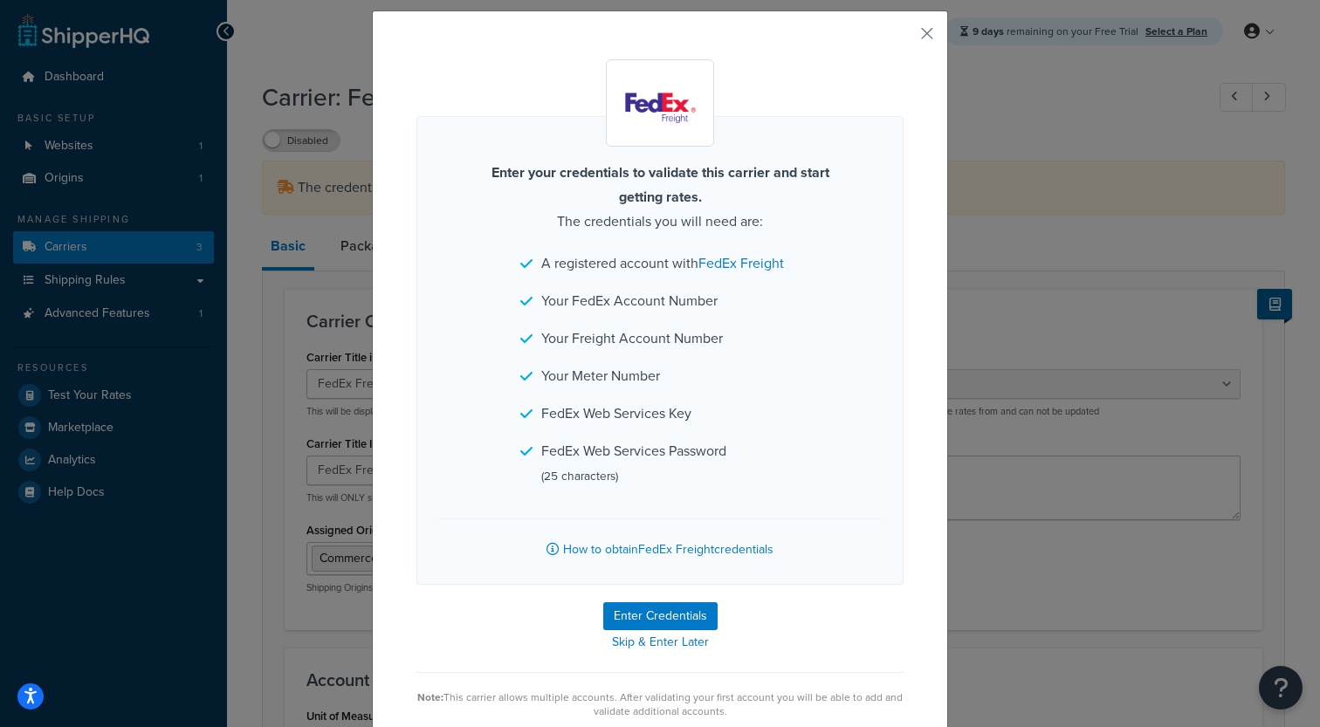
click at [930, 24] on div "Enter your credentials to validate this carrier and start getting rates. The cr…" at bounding box center [660, 382] width 576 height 744
click at [904, 40] on button "button" at bounding box center [901, 40] width 4 height 4
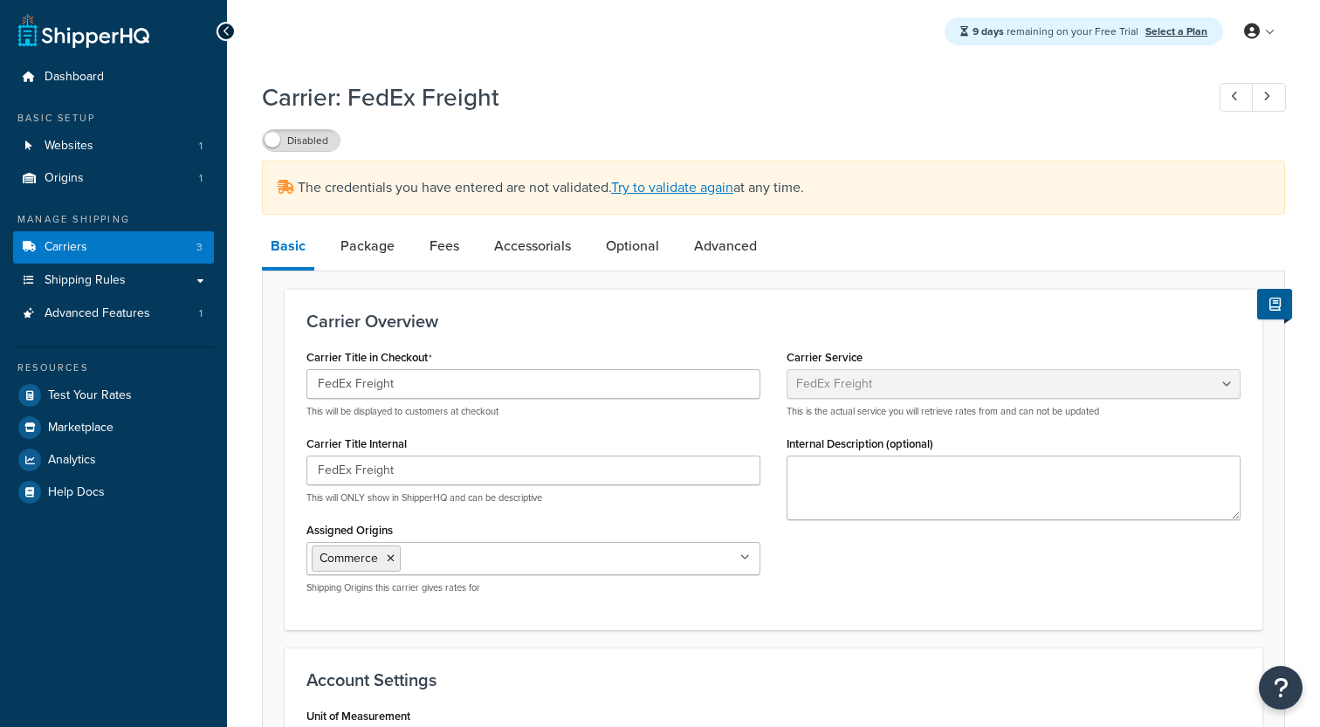
select select "fedExFreight"
click at [396, 253] on link "Package" at bounding box center [368, 246] width 72 height 42
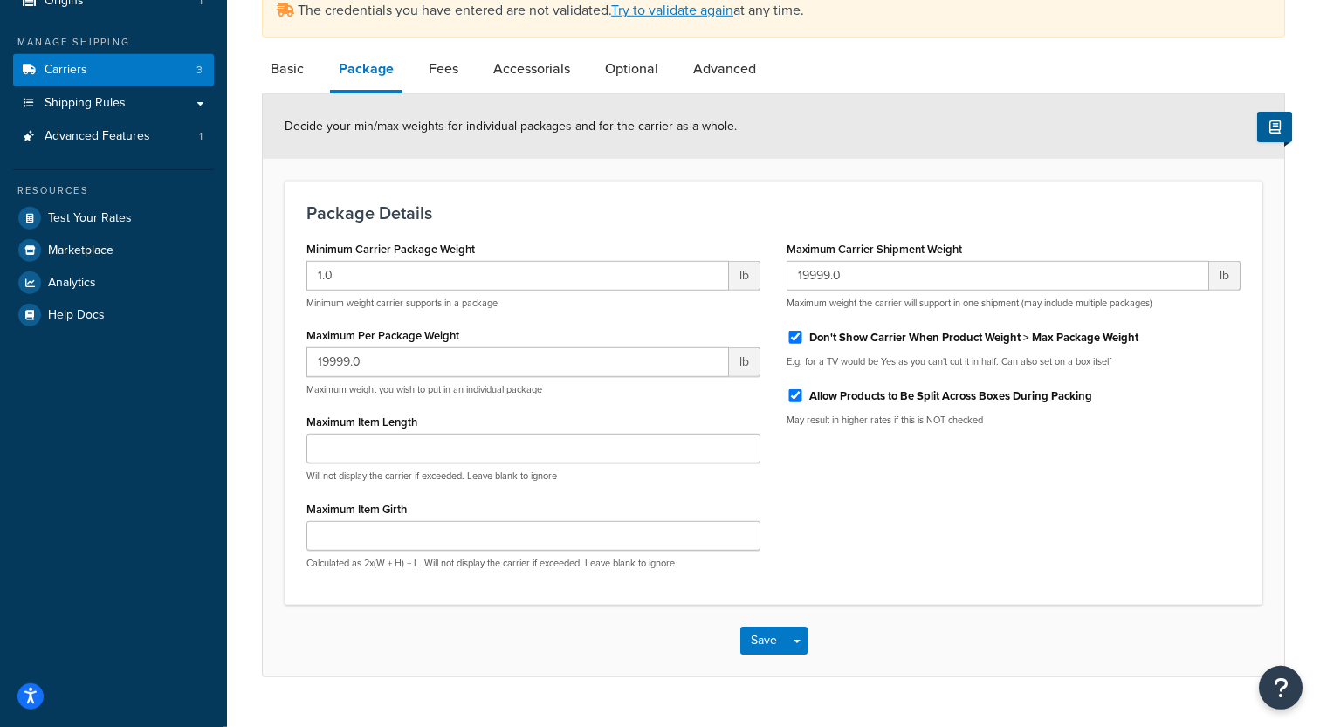
scroll to position [100, 0]
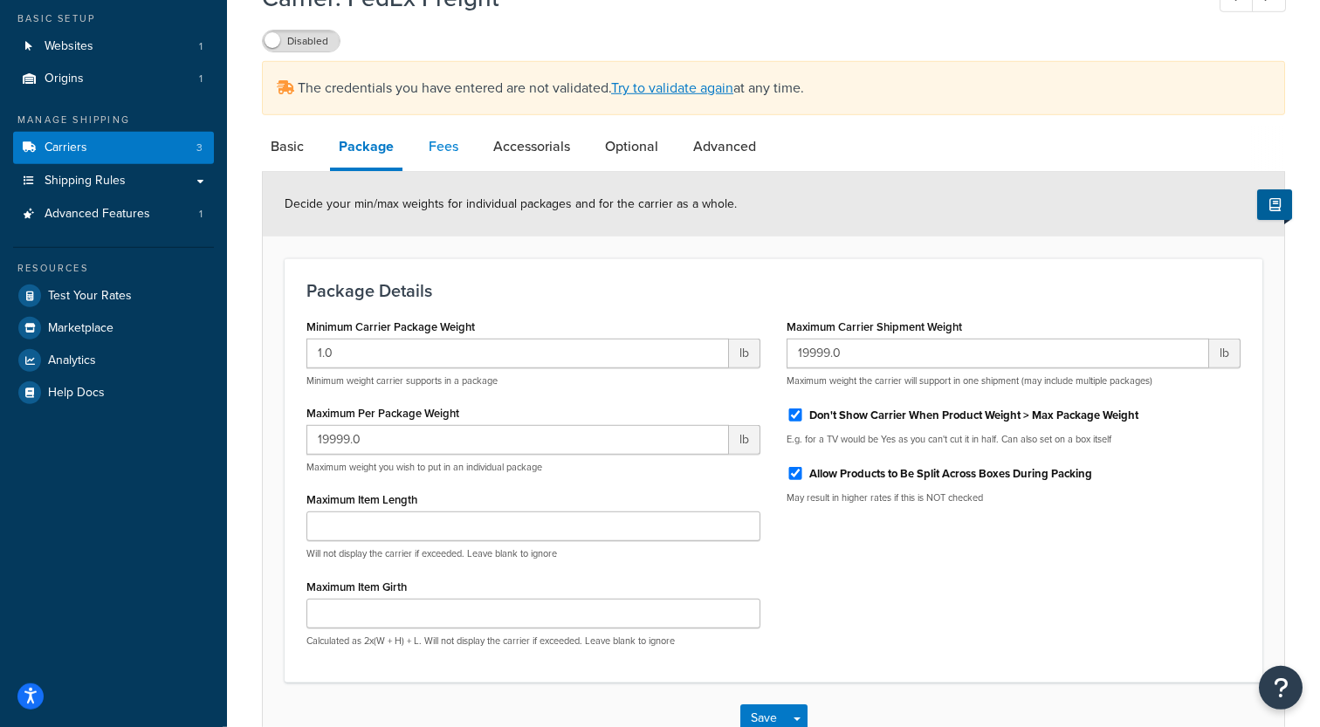
click at [454, 141] on link "Fees" at bounding box center [443, 147] width 47 height 42
select select "AFTER"
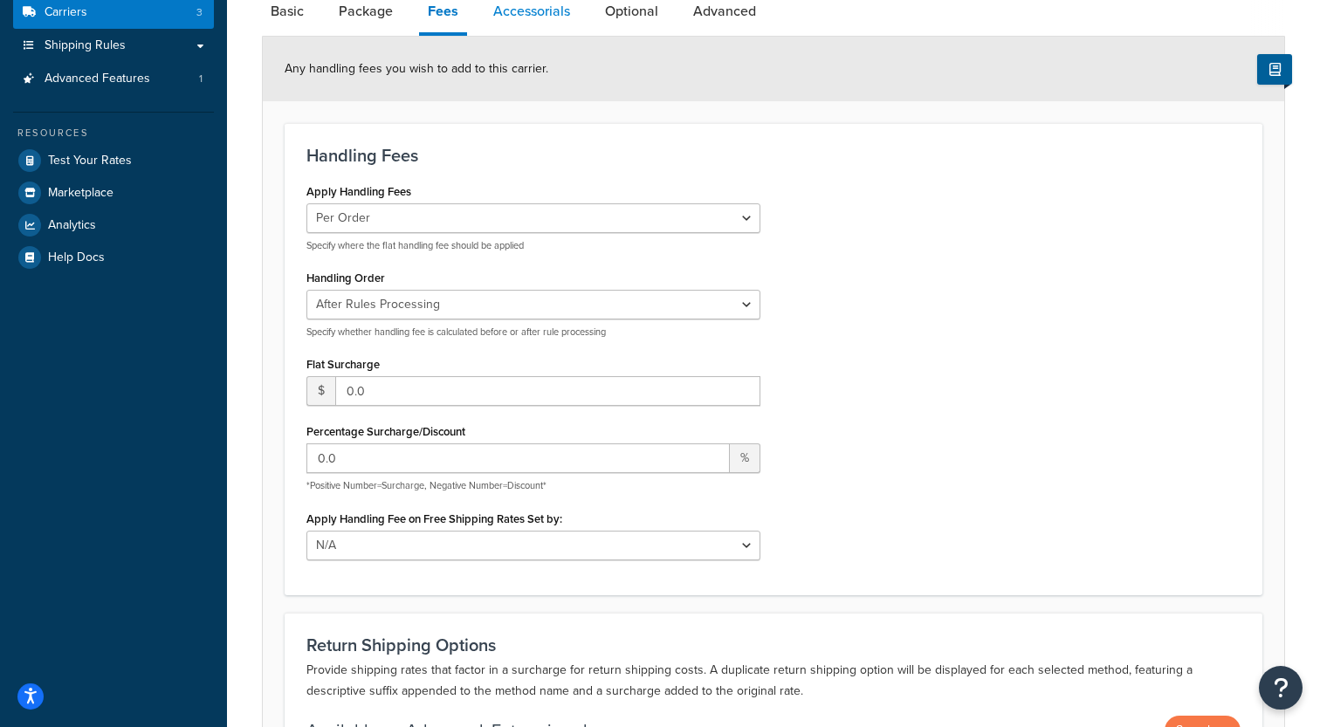
scroll to position [188, 0]
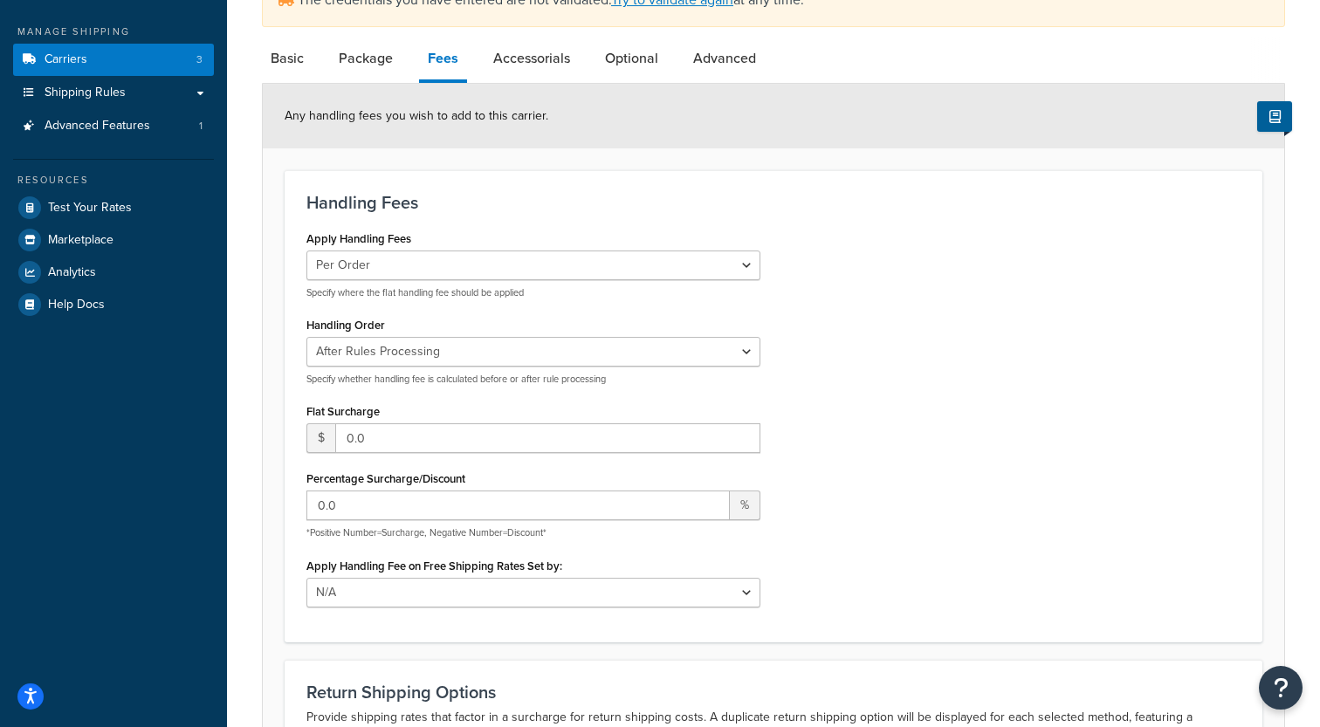
click at [519, 71] on link "Accessorials" at bounding box center [532, 59] width 94 height 42
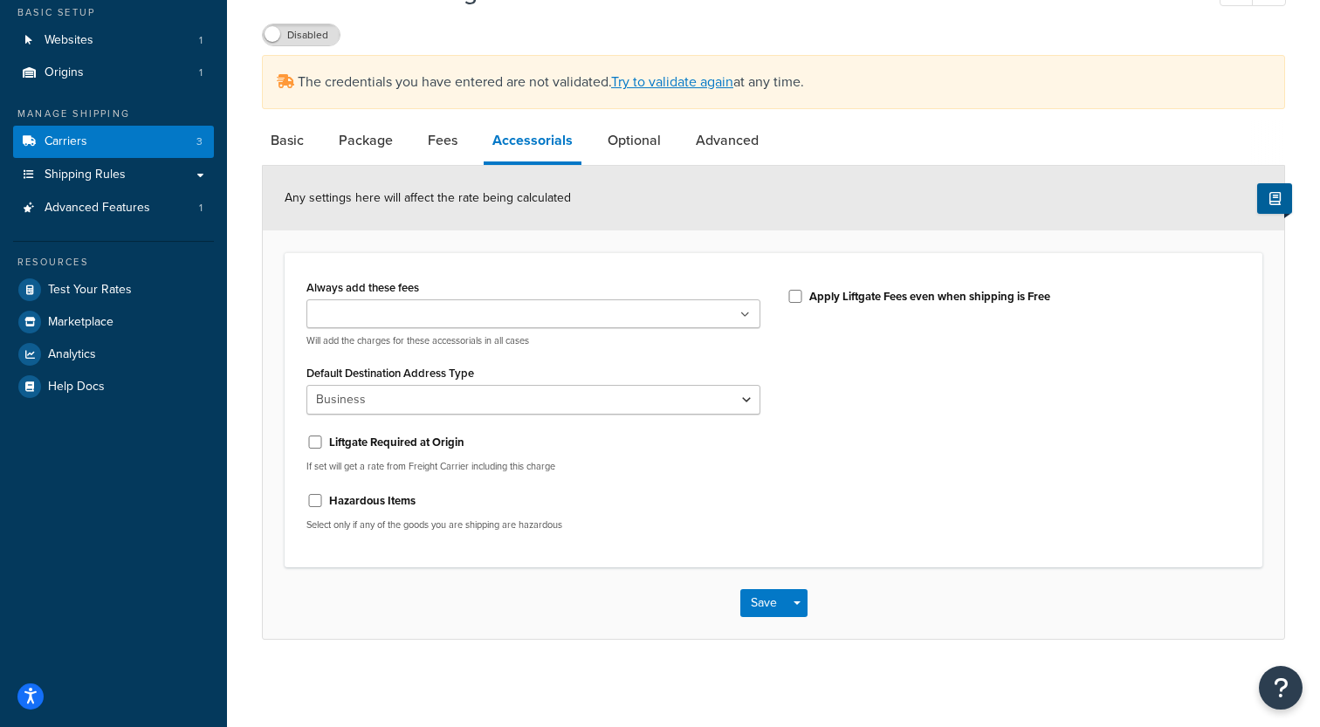
scroll to position [107, 0]
click at [644, 150] on link "Optional" at bounding box center [634, 141] width 71 height 42
select select "55"
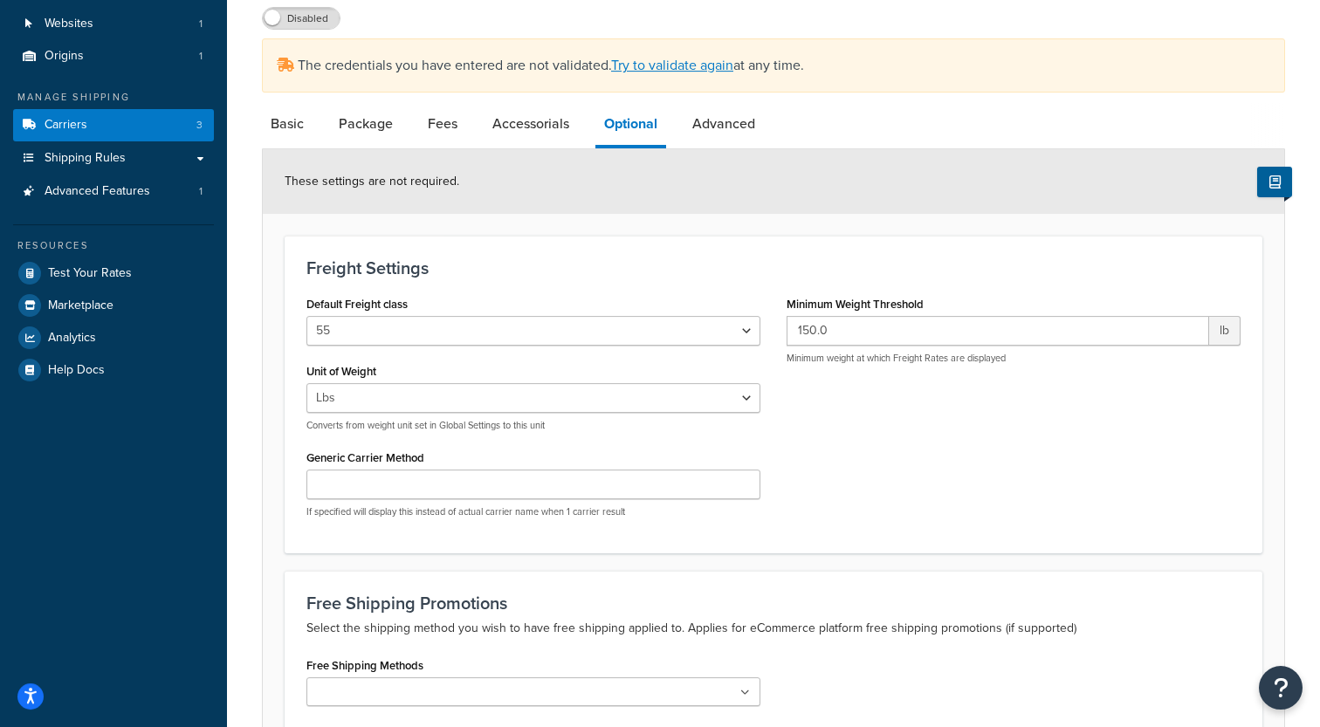
scroll to position [44, 0]
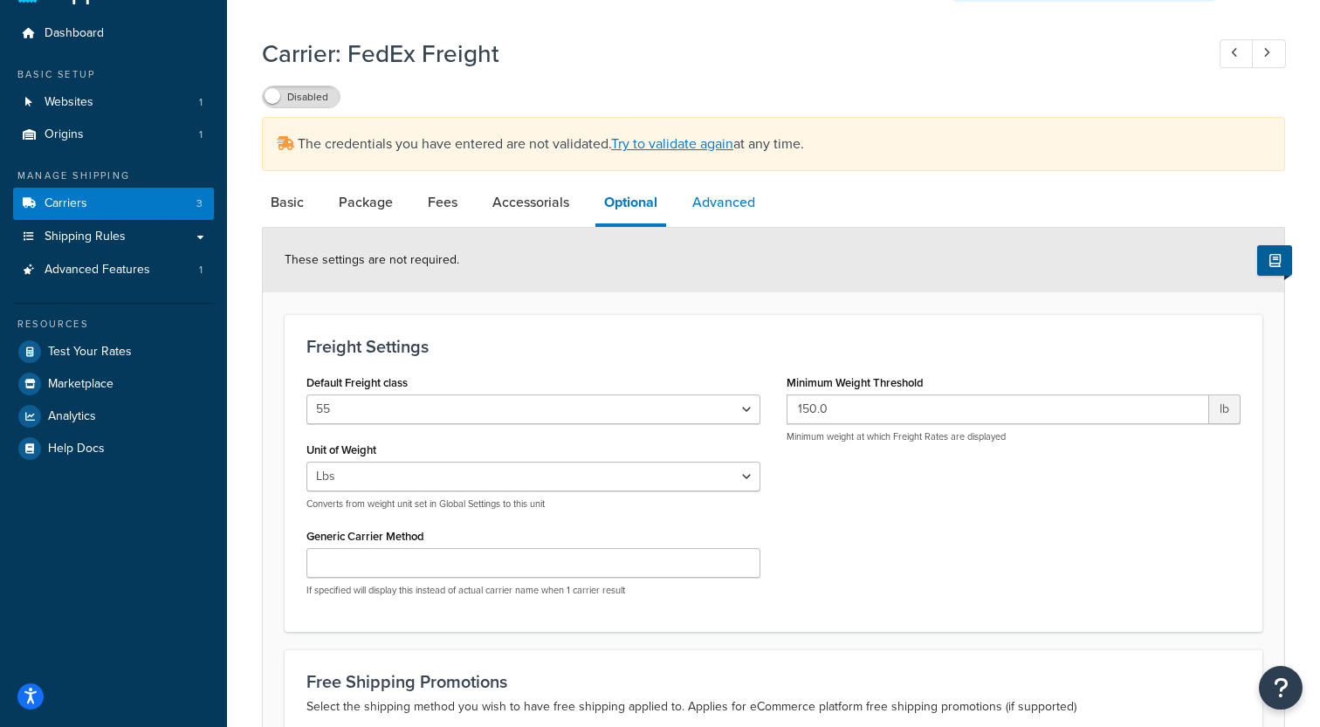
click at [734, 217] on link "Advanced" at bounding box center [724, 203] width 80 height 42
select select "false"
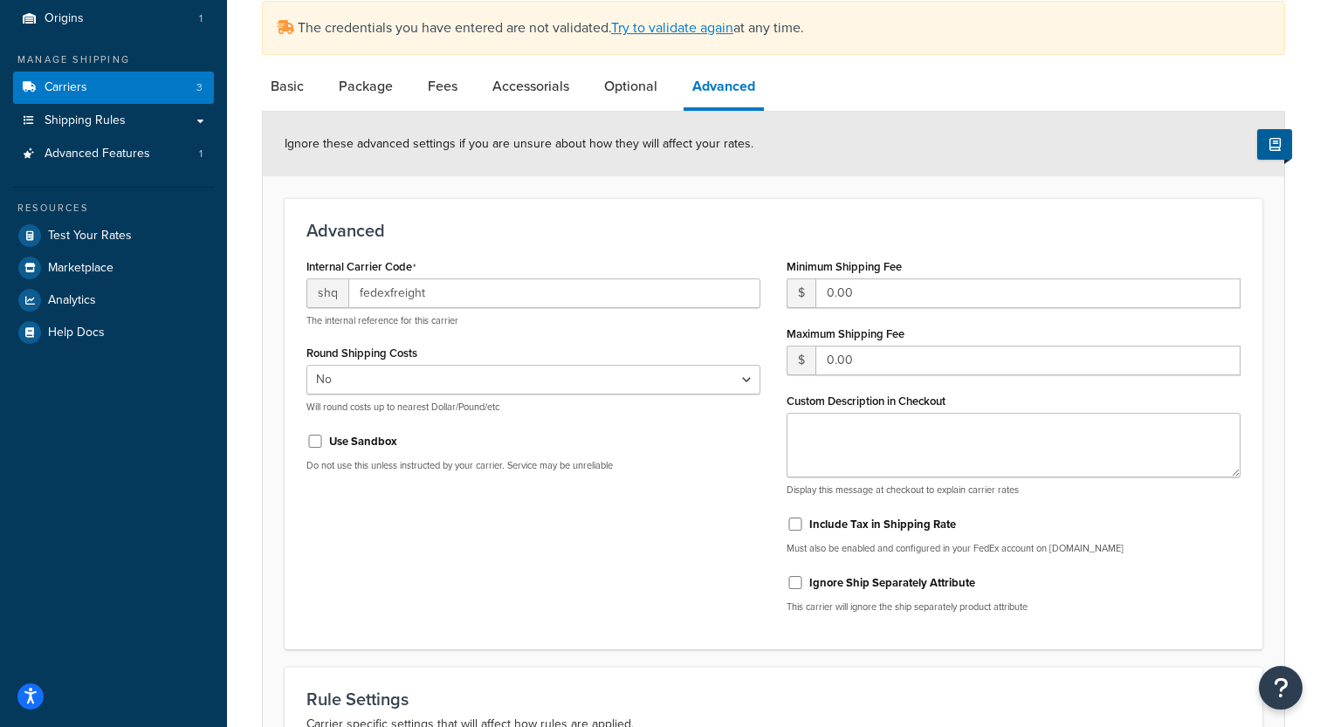
scroll to position [430, 0]
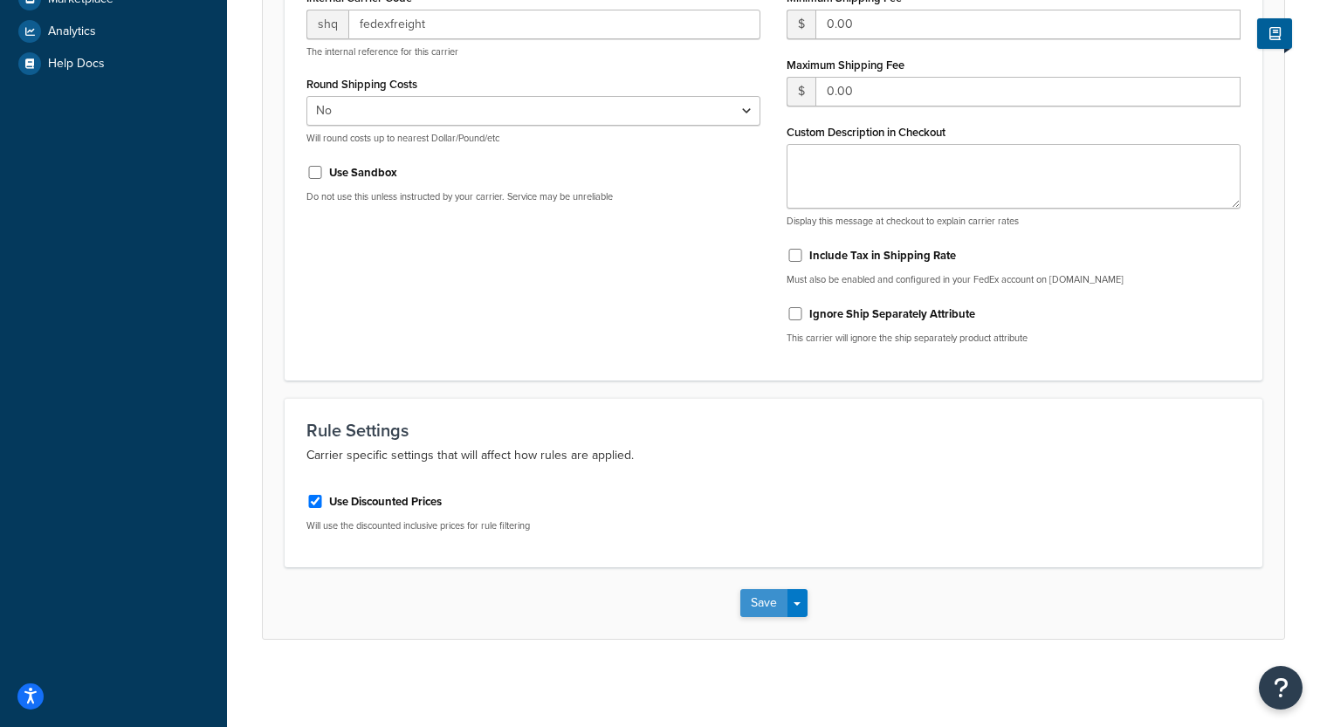
click at [767, 605] on button "Save" at bounding box center [763, 603] width 47 height 28
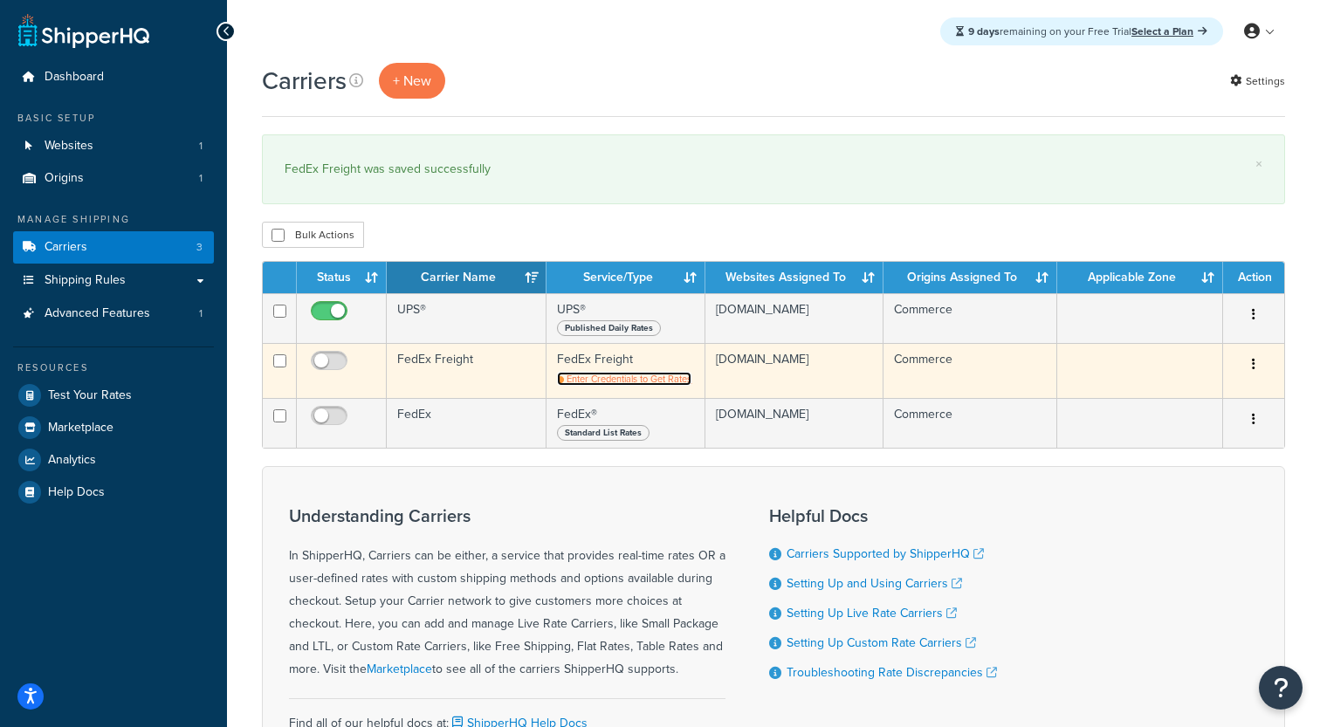
click at [623, 382] on span "Enter Credentials to Get Rates" at bounding box center [629, 379] width 125 height 14
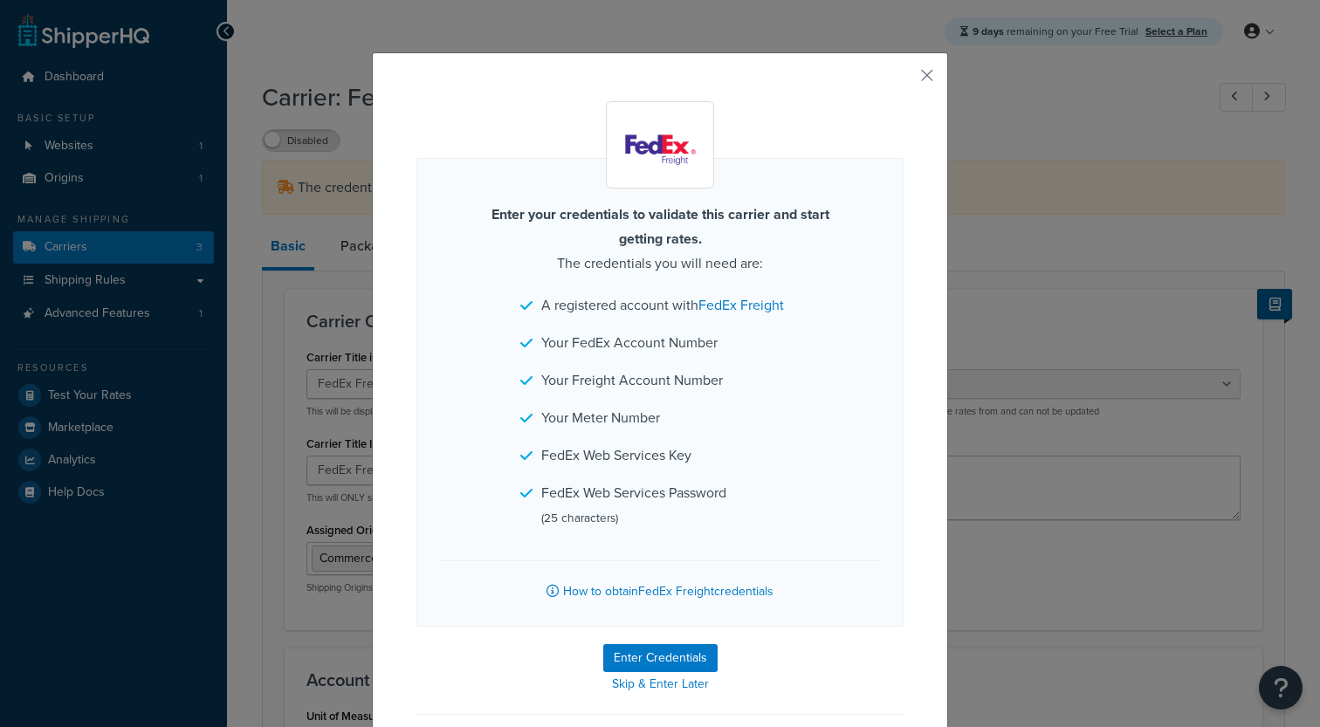
select select "fedExFreight"
click at [638, 655] on button "Enter Credentials" at bounding box center [660, 658] width 114 height 28
select select "SKID"
select select "US"
select select "SC"
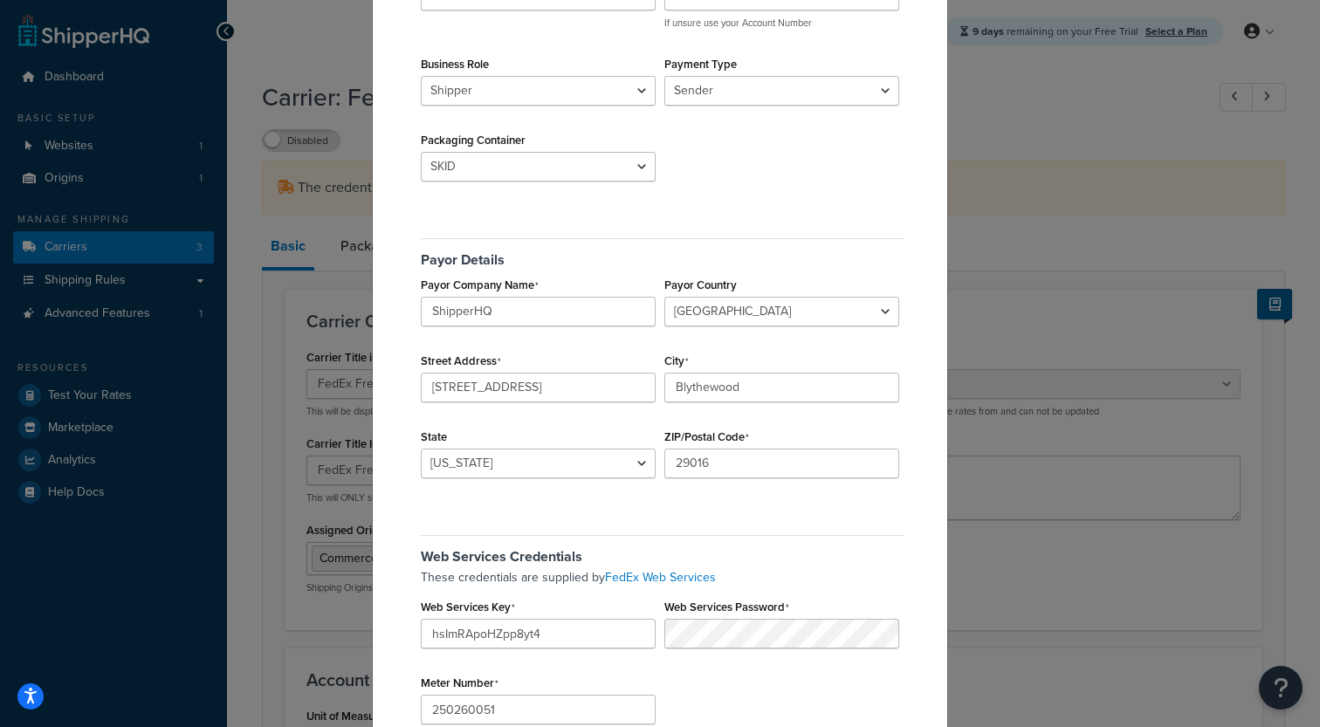
scroll to position [279, 0]
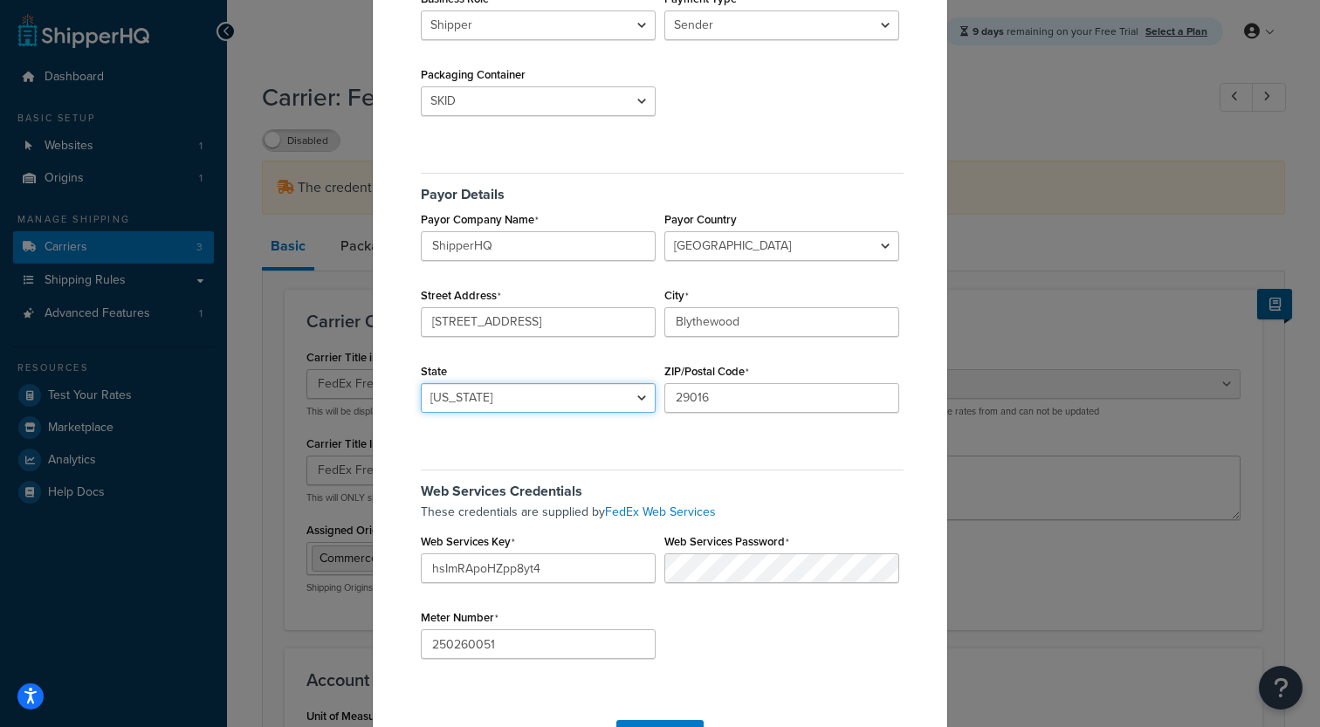
click at [421, 383] on select "[US_STATE] [US_STATE] [US_STATE] [US_STATE] [US_STATE] Armed Forces Americas Ar…" at bounding box center [538, 398] width 235 height 30
click option "South Carolina" at bounding box center [0, 0] width 0 height 0
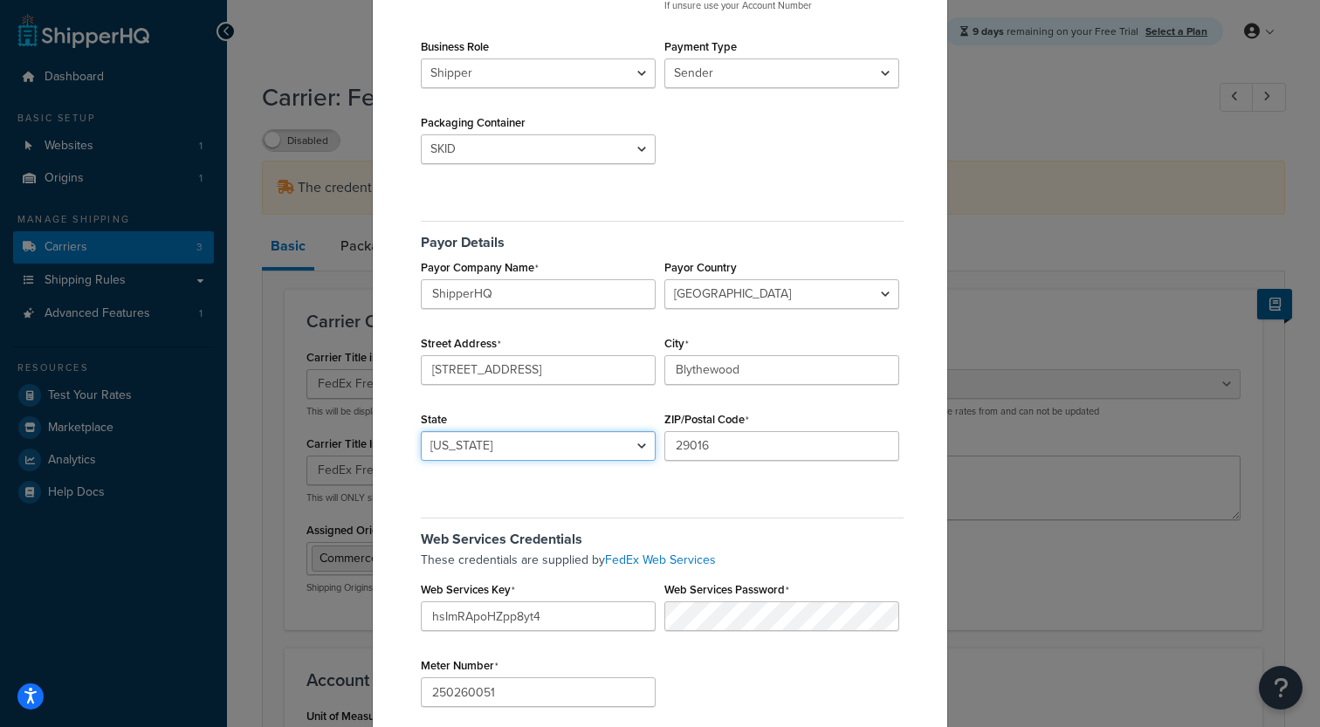
scroll to position [336, 0]
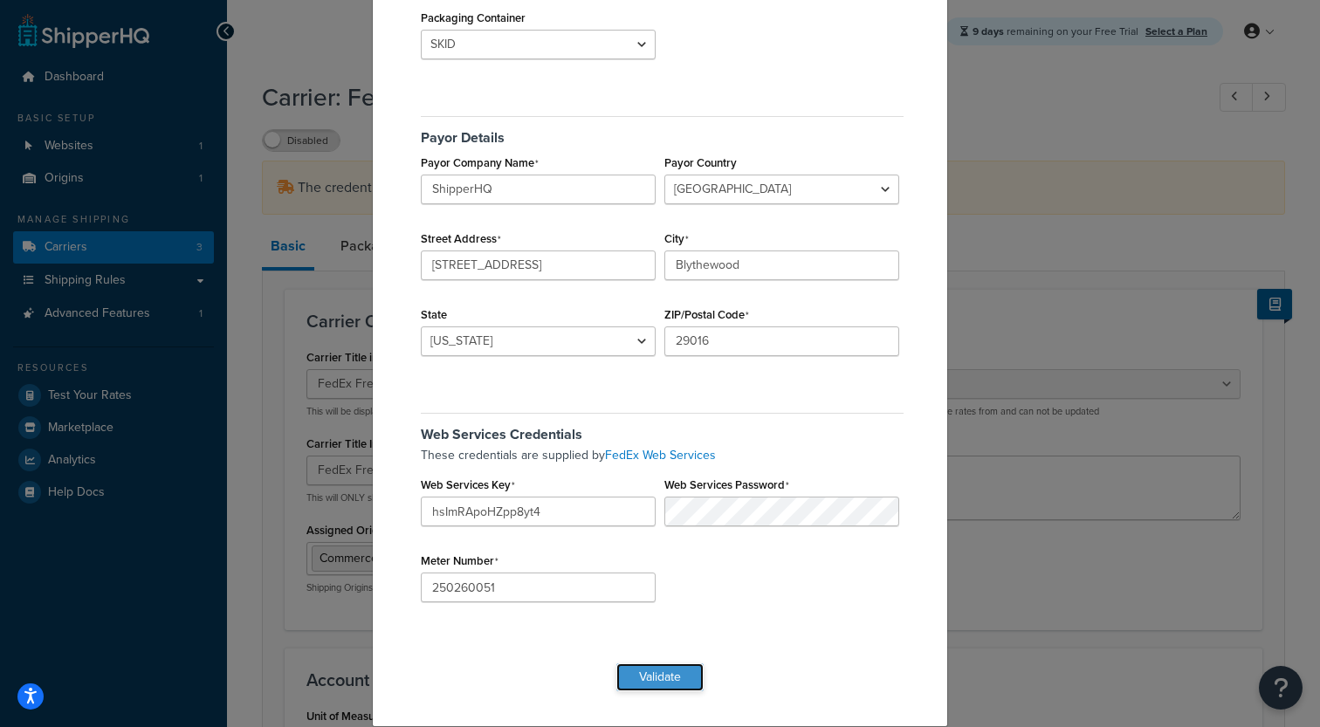
click at [663, 689] on button "Validate" at bounding box center [659, 678] width 87 height 28
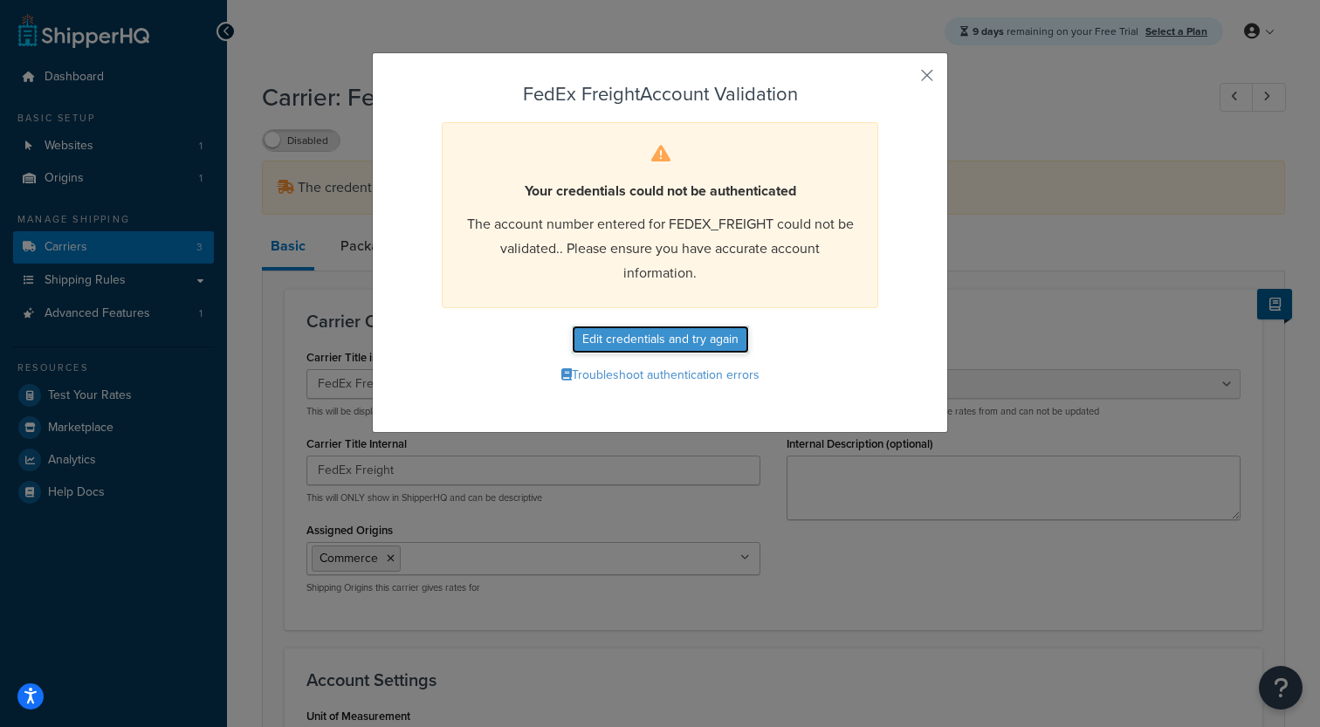
click at [678, 347] on button "Edit credentials and try again" at bounding box center [660, 340] width 177 height 28
select select "SKID"
select select "US"
select select "SC"
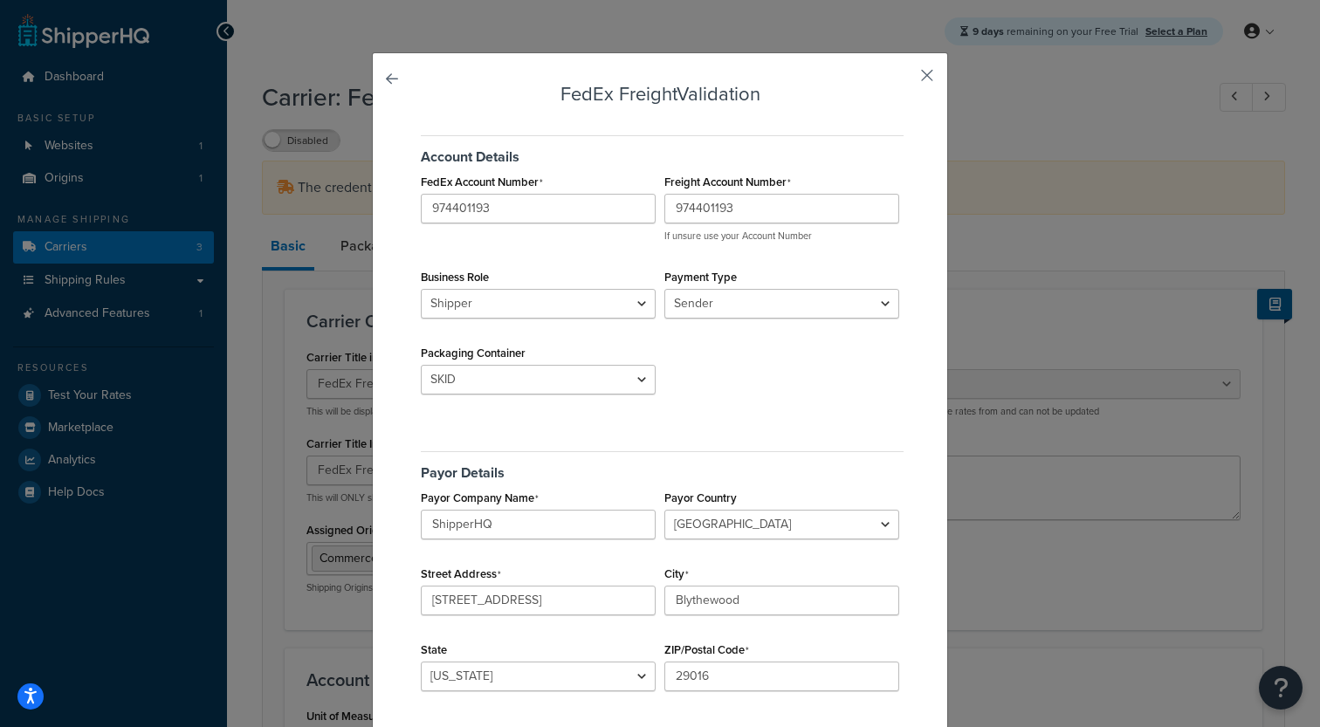
click at [904, 84] on button "button" at bounding box center [901, 81] width 4 height 4
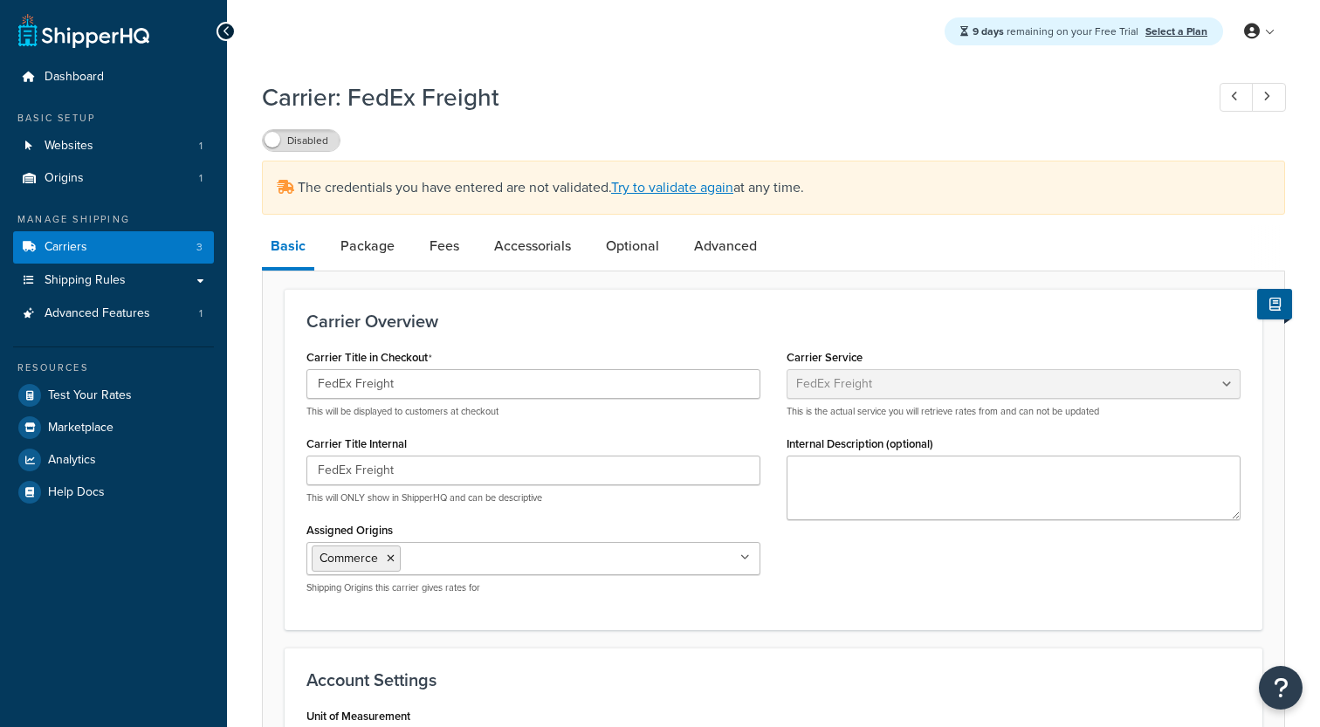
select select "fedExFreight"
click at [162, 187] on link "Origins 1" at bounding box center [113, 178] width 201 height 32
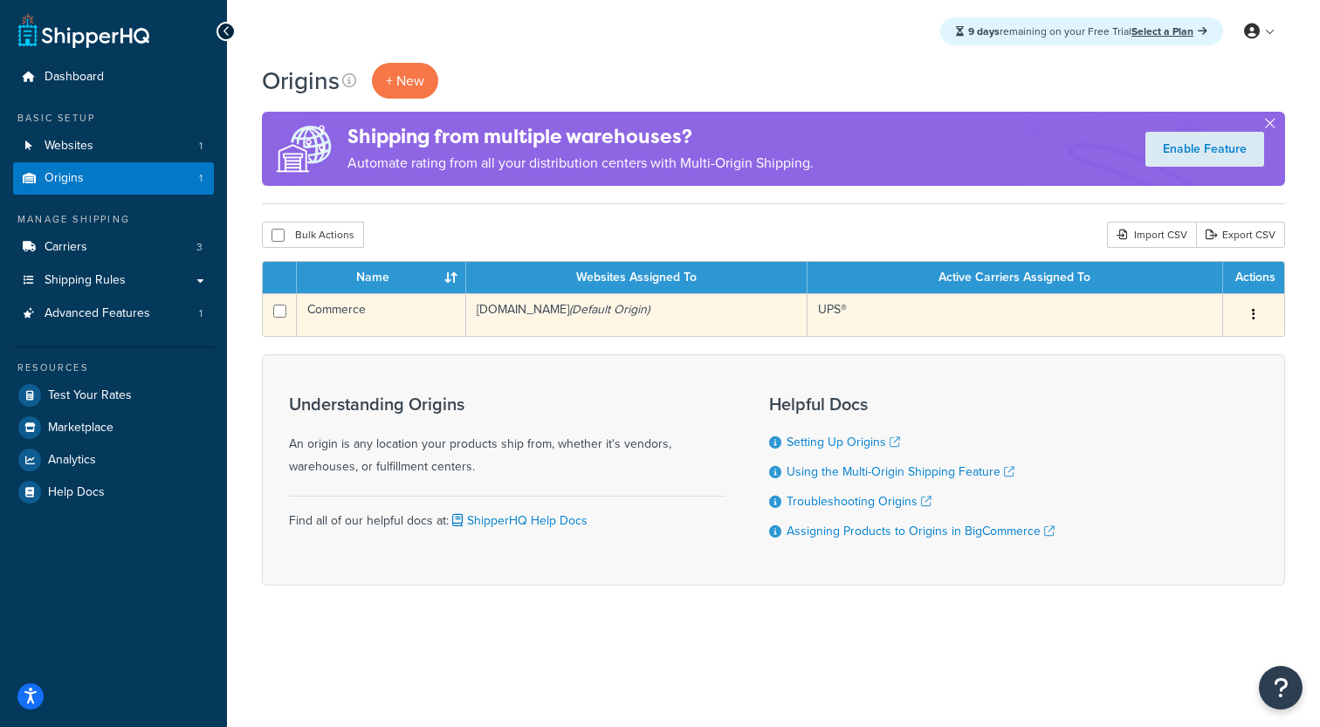
click at [575, 324] on td "balcan-poc.mybigcommerce.com (Default Origin)" at bounding box center [636, 314] width 341 height 43
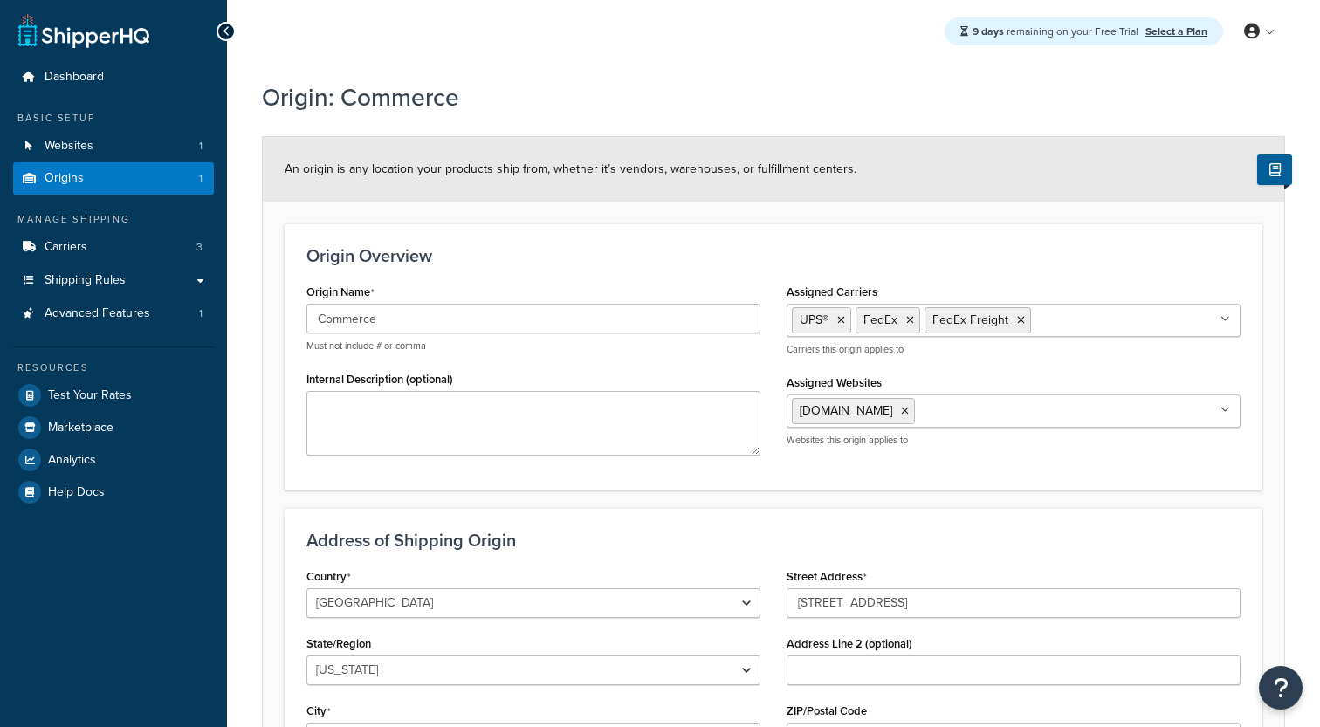
select select "40"
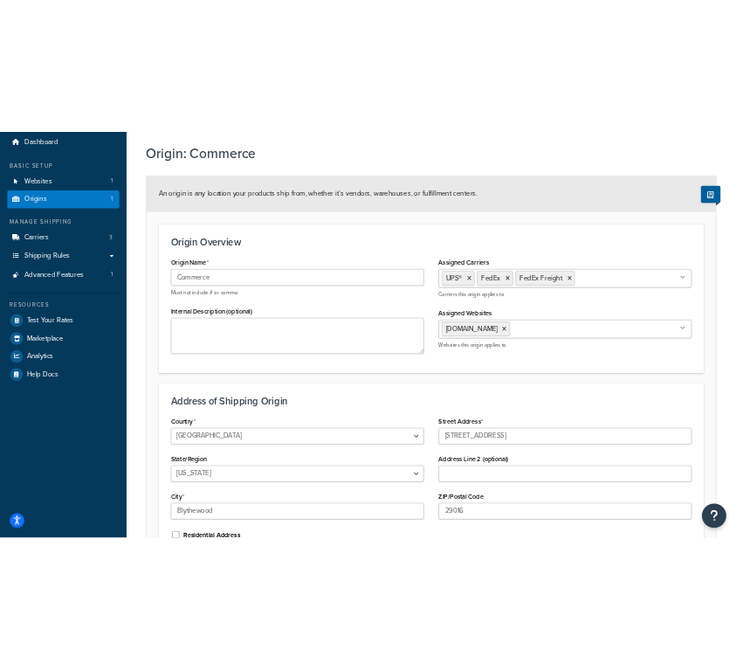
scroll to position [210, 0]
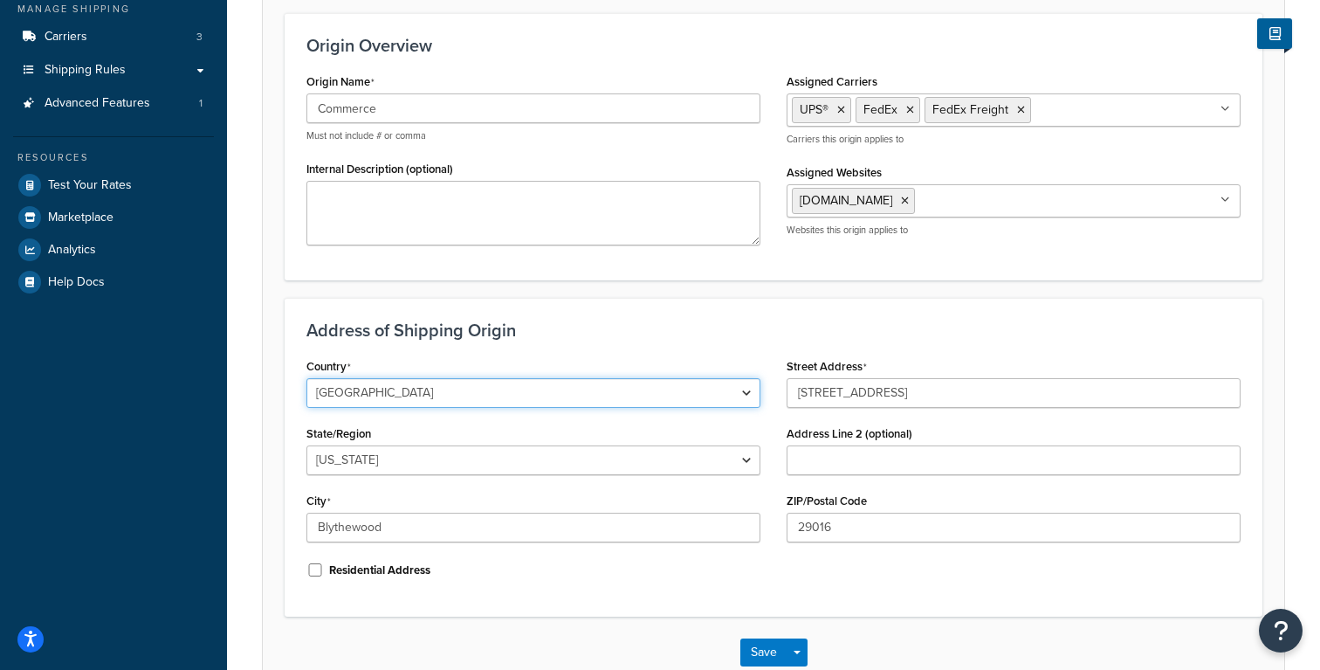
click at [306, 378] on select "United States United Kingdom Afghanistan Åland Islands Albania Algeria American…" at bounding box center [533, 393] width 454 height 30
select select "1039"
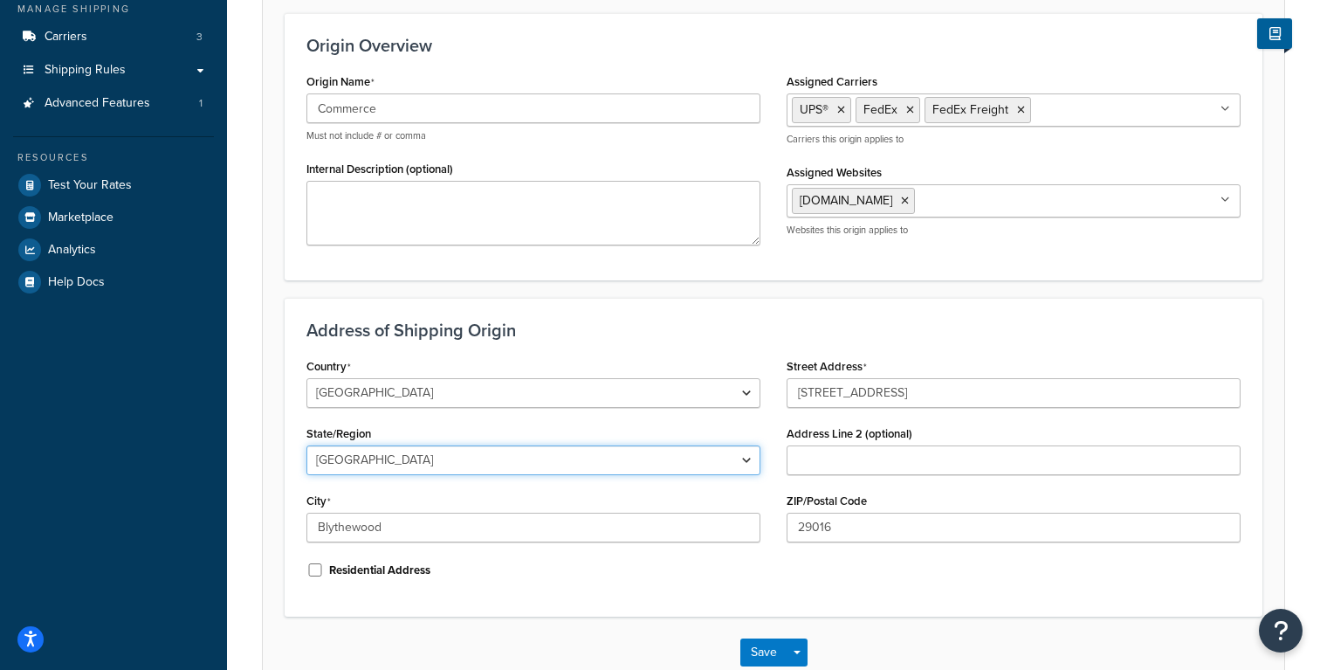
click at [306, 445] on select "Alberta British Columbia Manitoba New Brunswick Newfoundland and Labrador North…" at bounding box center [533, 460] width 454 height 30
select select "71"
click option "Quebec" at bounding box center [0, 0] width 0 height 0
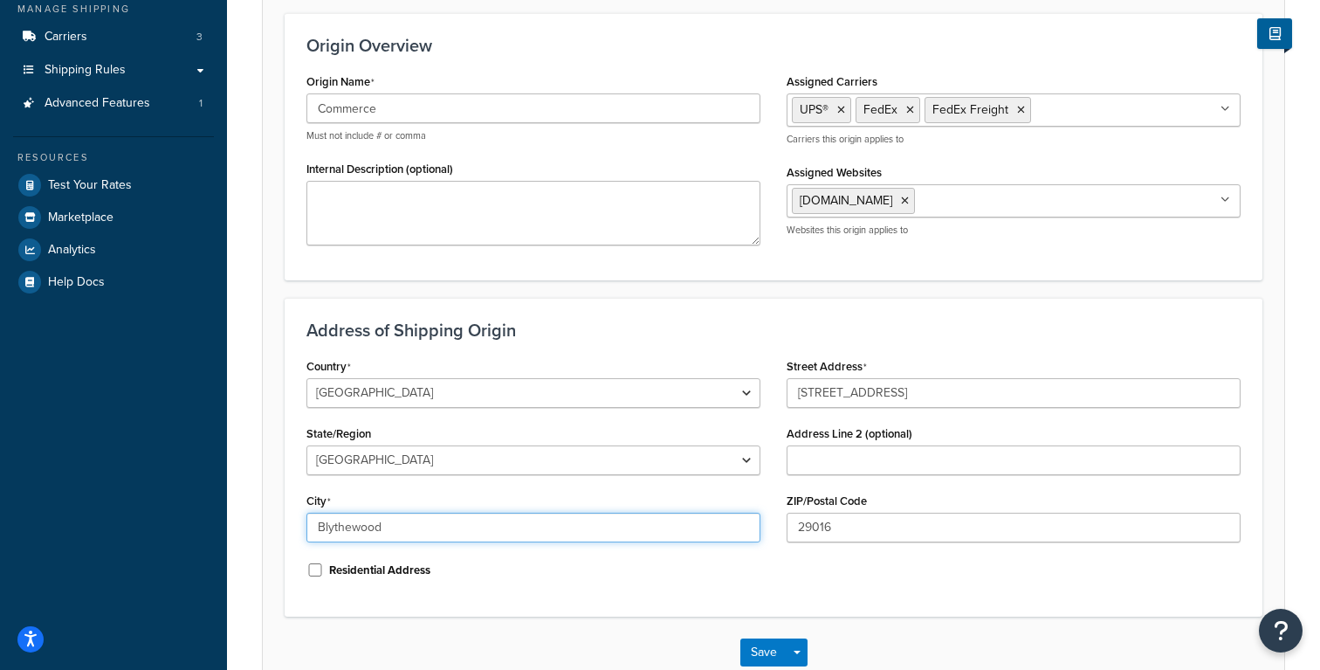
click at [406, 531] on input "Blythewood" at bounding box center [533, 527] width 454 height 30
type input "Terrebonne"
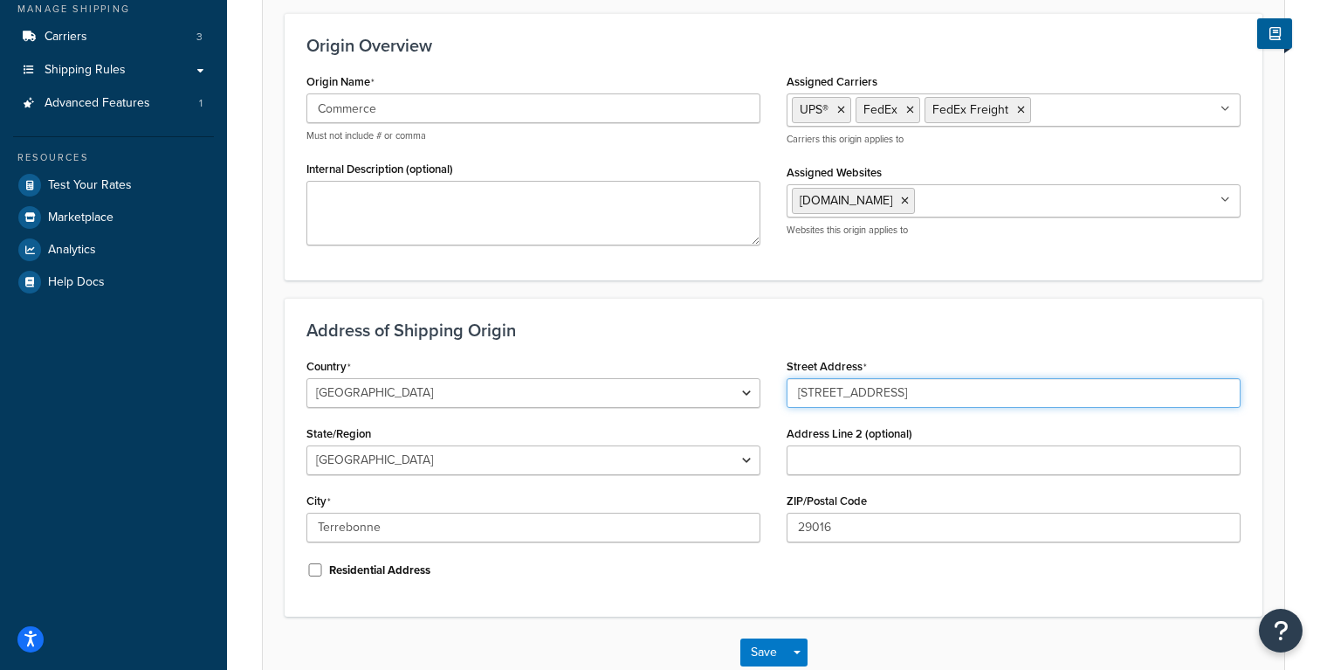
click at [919, 404] on input "1120 Northpoint Blvd" at bounding box center [1014, 393] width 454 height 30
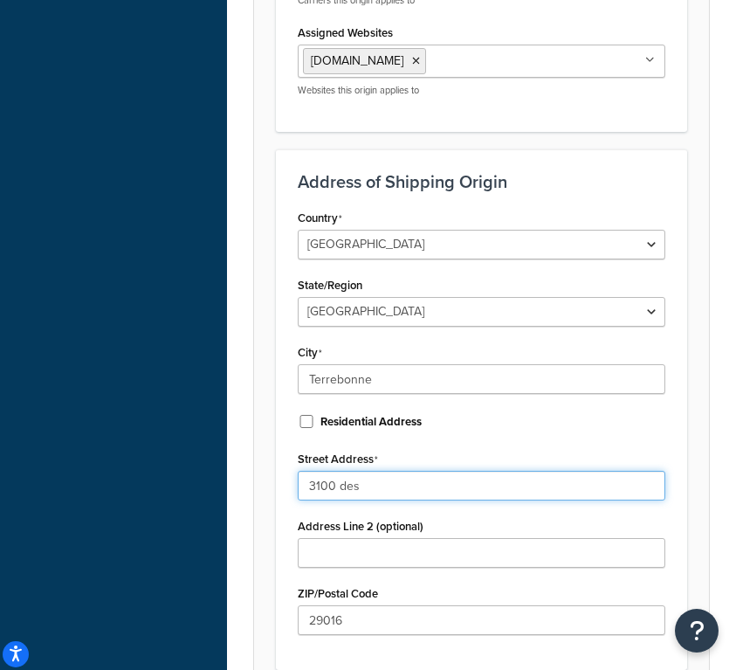
scroll to position [579, 0]
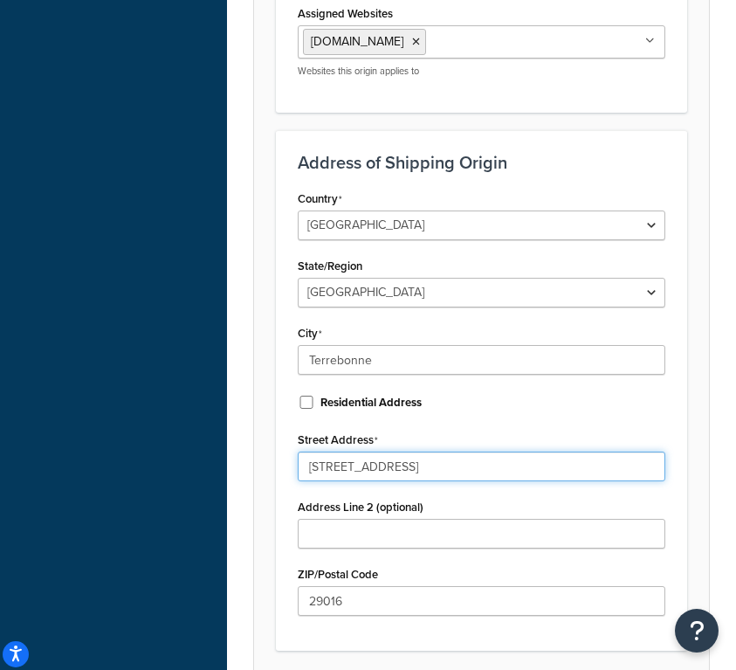
type input "3100 des Batisseurs Street"
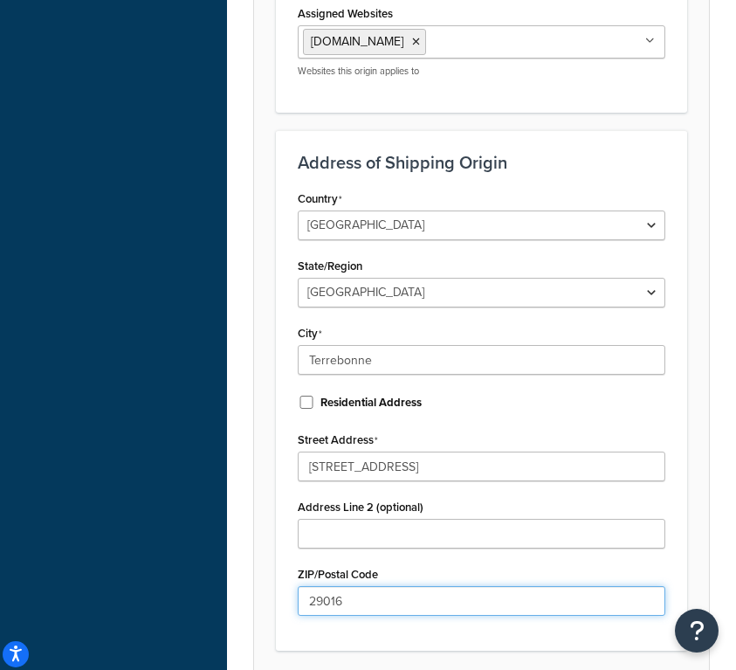
click at [397, 595] on input "29016" at bounding box center [482, 601] width 368 height 30
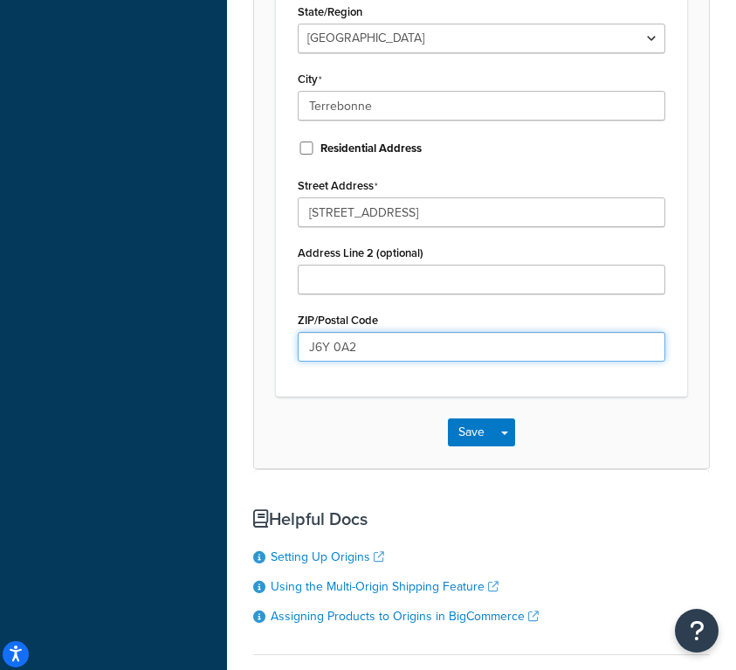
scroll to position [941, 0]
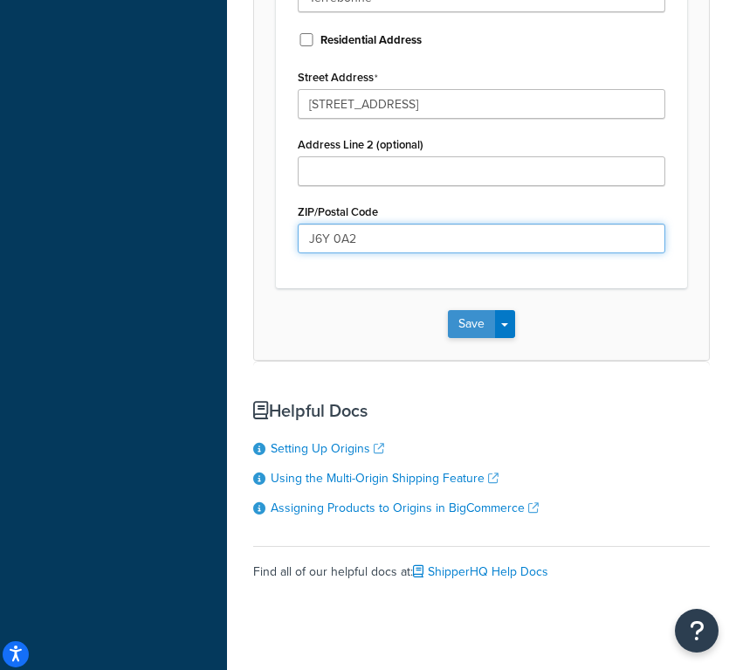
type input "J6Y 0A2"
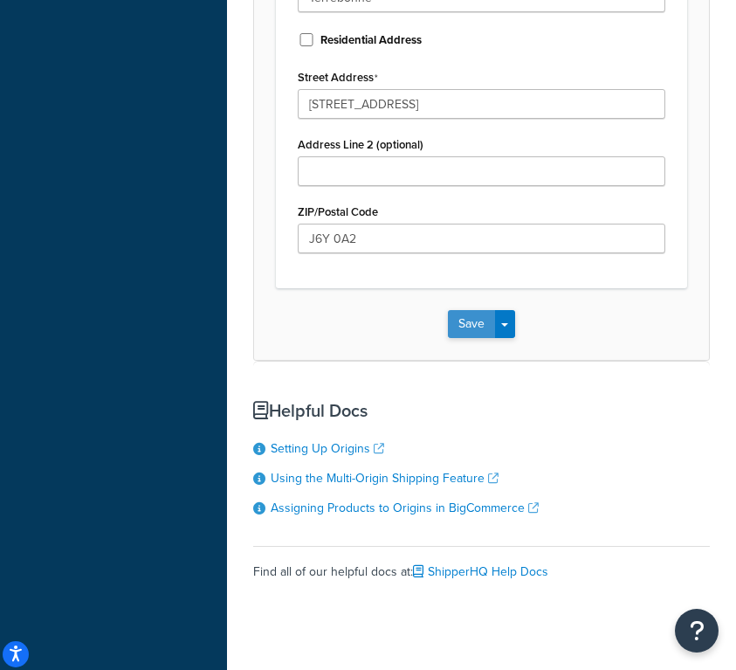
click at [469, 326] on button "Save" at bounding box center [471, 324] width 47 height 28
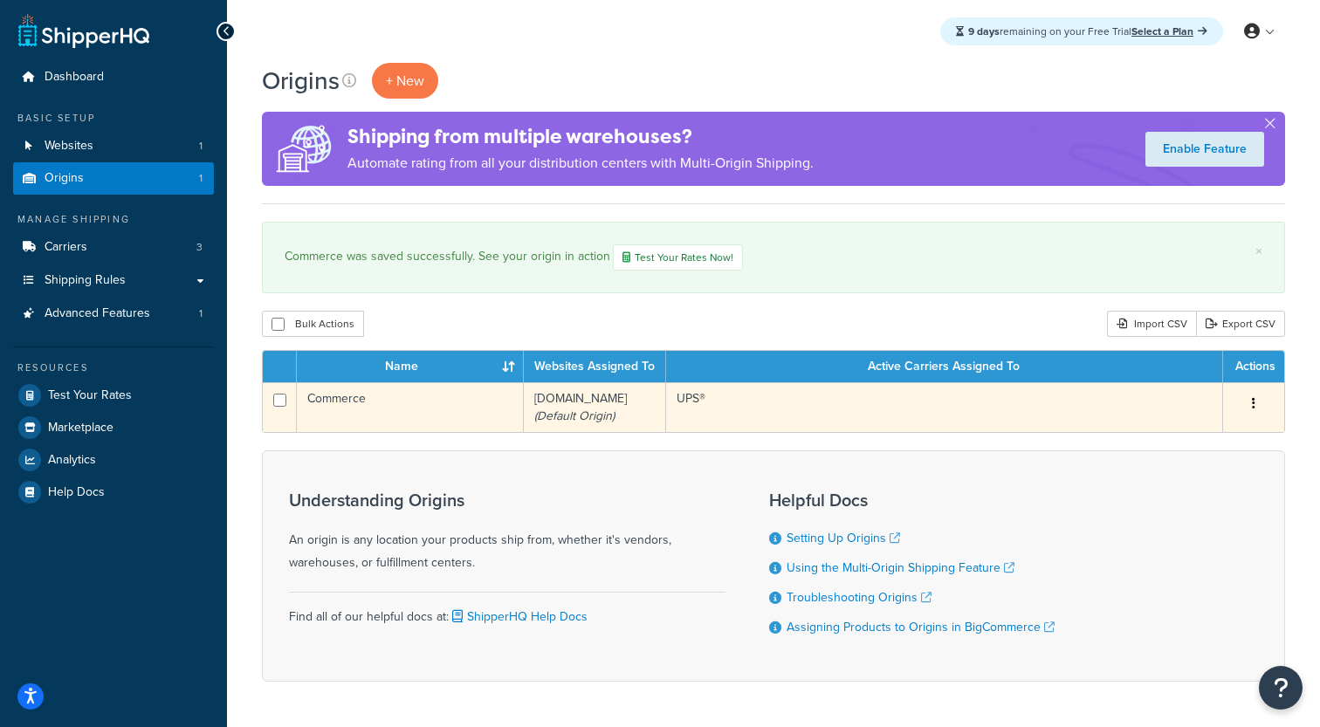
click at [415, 423] on td "Commerce" at bounding box center [410, 407] width 227 height 50
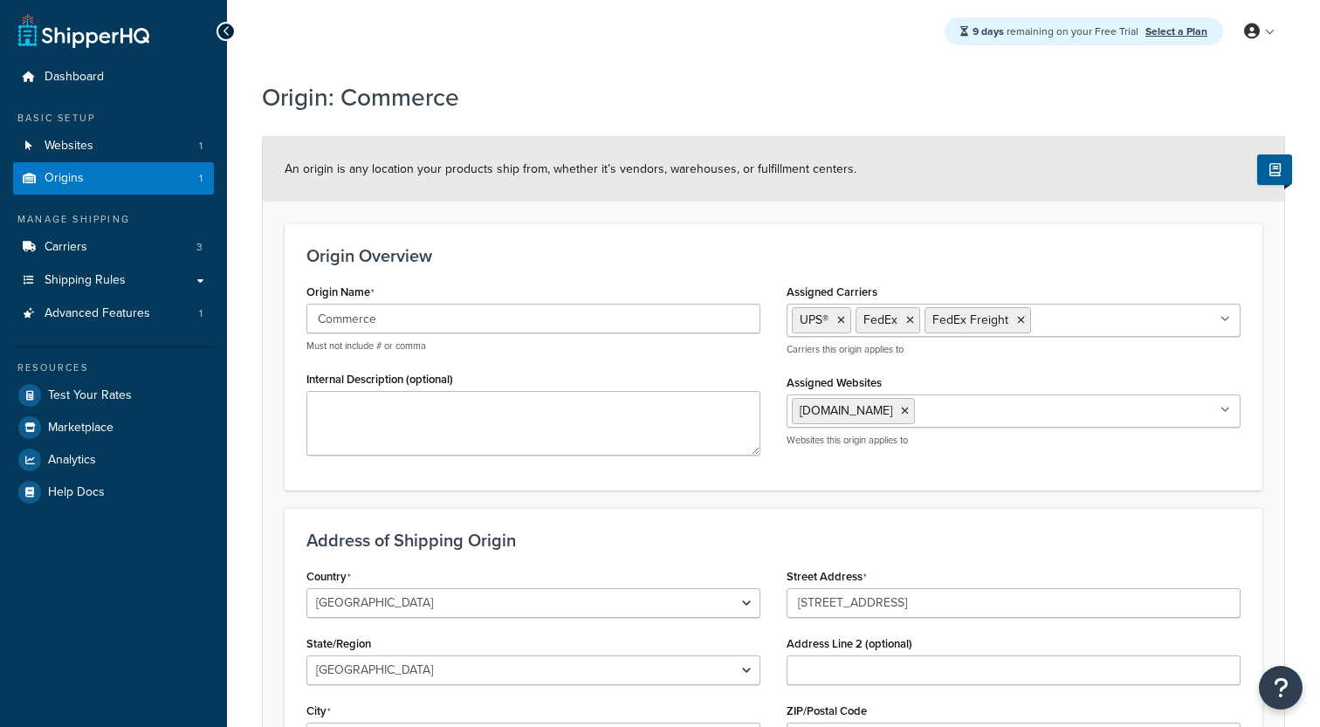
select select "1039"
select select "71"
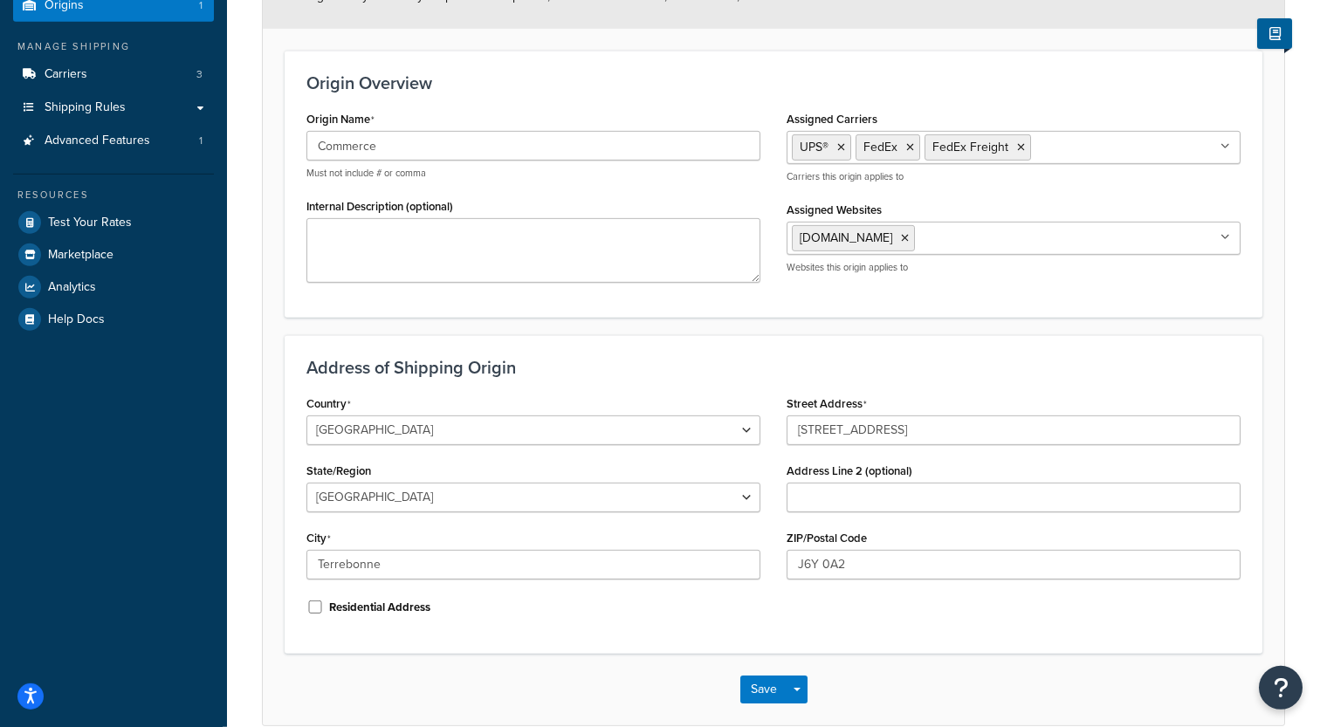
scroll to position [259, 0]
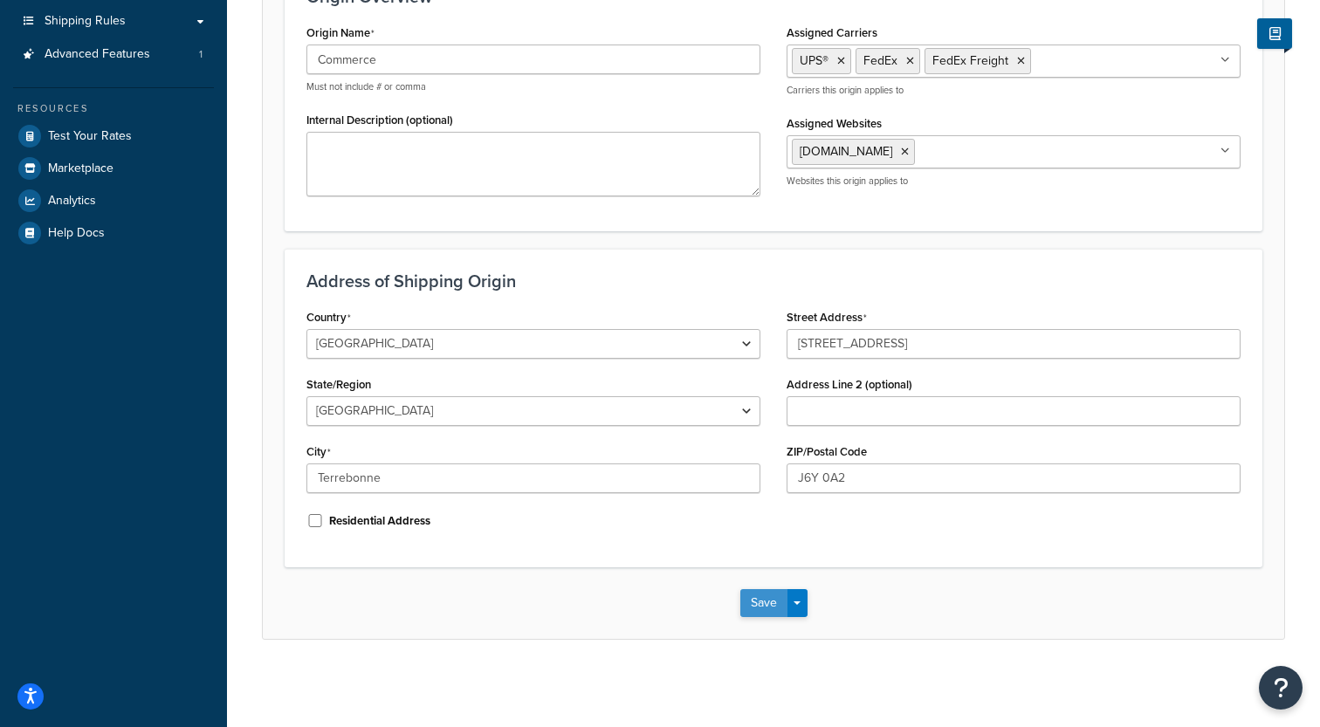
click at [767, 603] on button "Save" at bounding box center [763, 603] width 47 height 28
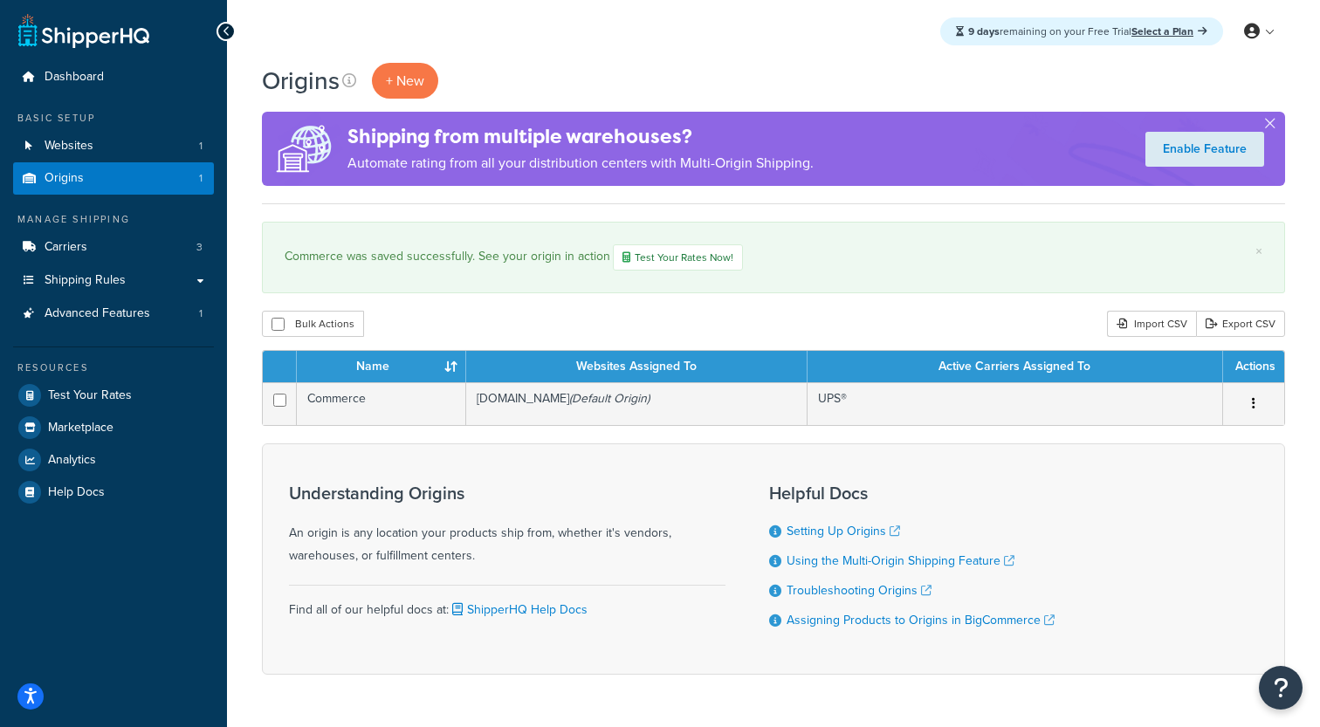
click at [1033, 59] on div "9 days remaining on your Free Trial Select a Plan My Profile Billing Global Set…" at bounding box center [773, 31] width 1093 height 63
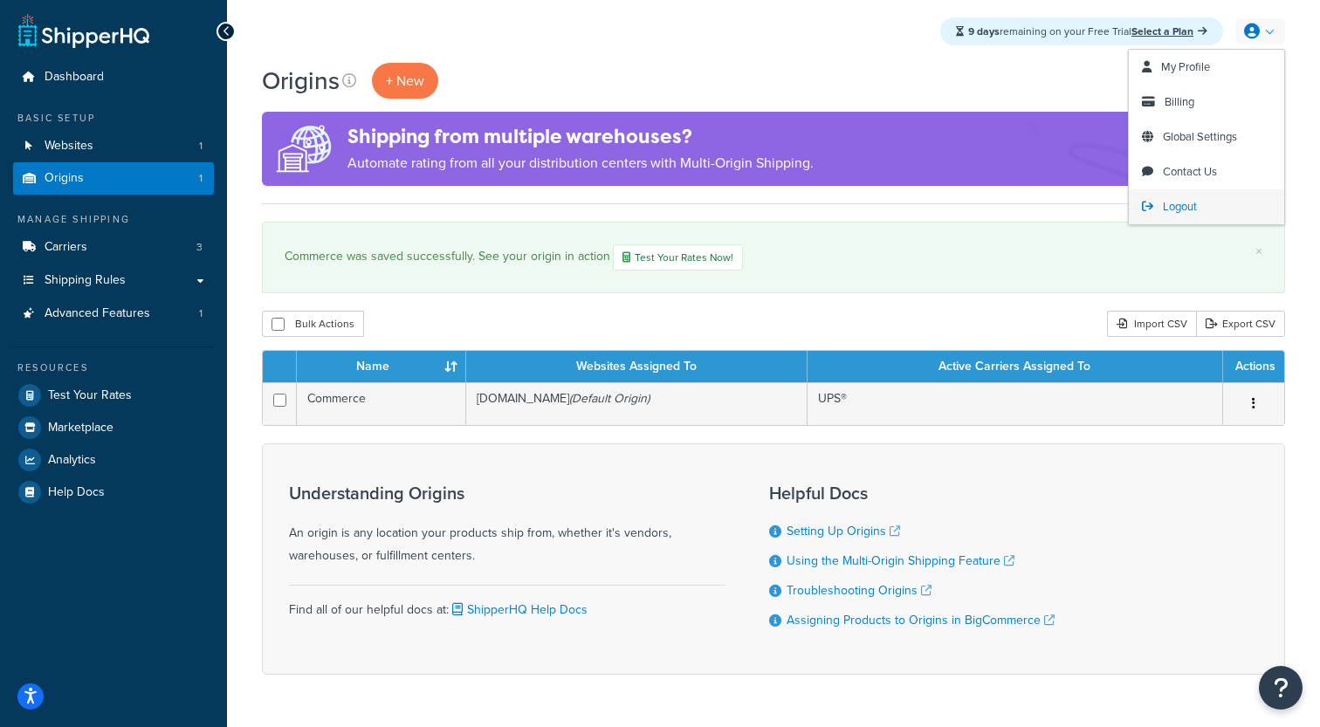
click at [1169, 199] on span "Logout" at bounding box center [1180, 206] width 34 height 17
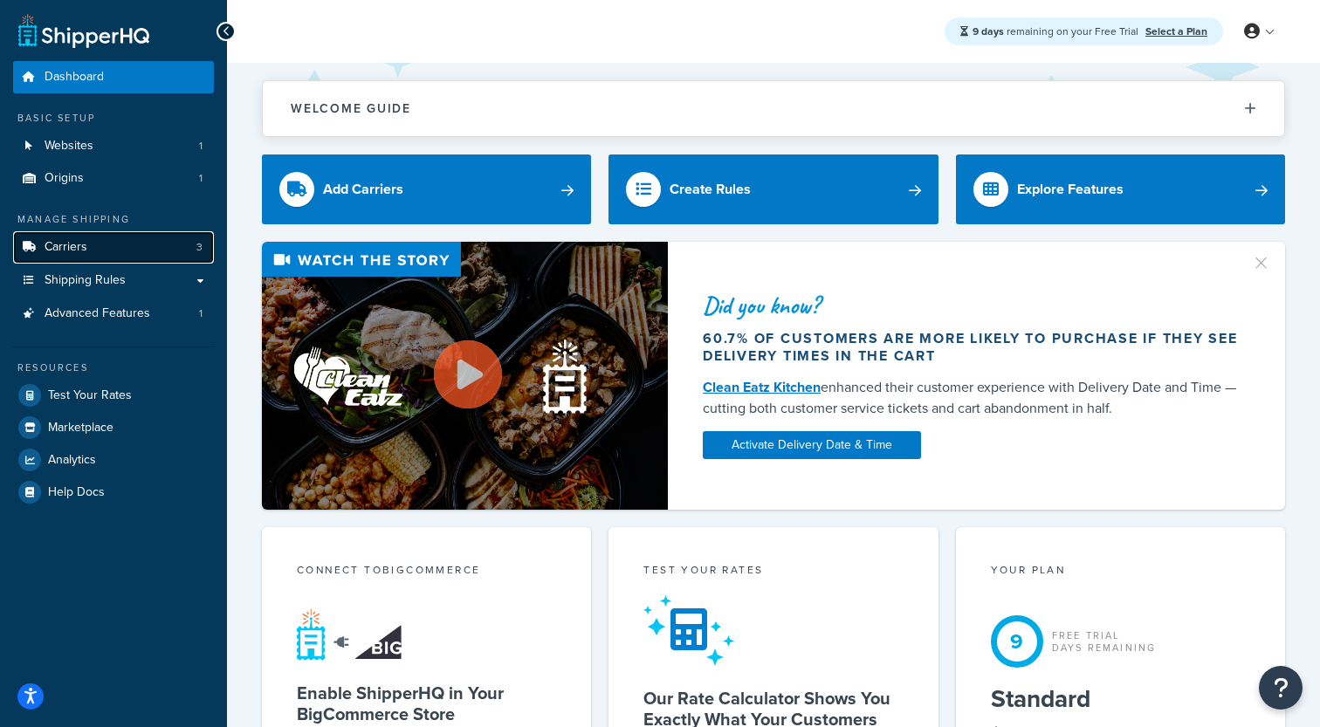
click at [173, 251] on link "Carriers 3" at bounding box center [113, 247] width 201 height 32
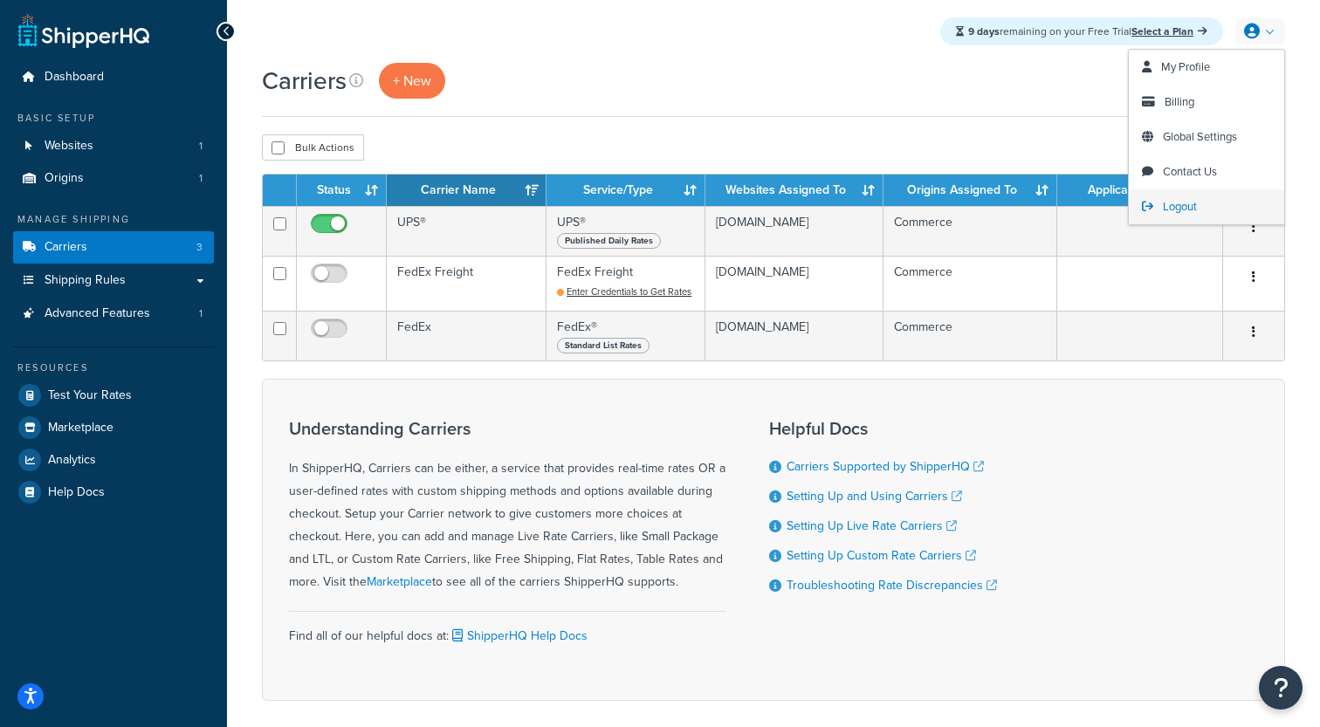
click at [1174, 212] on span "Logout" at bounding box center [1180, 206] width 34 height 17
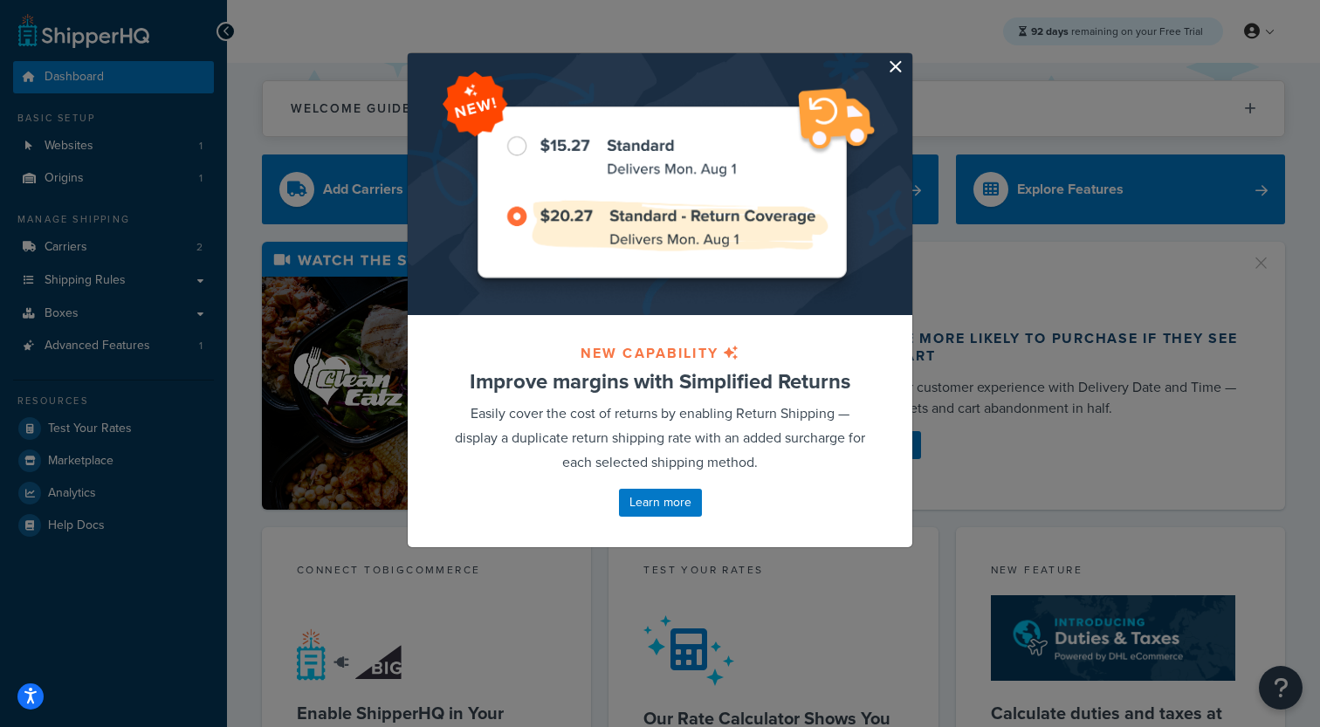
click at [908, 58] on button "button" at bounding box center [910, 55] width 4 height 4
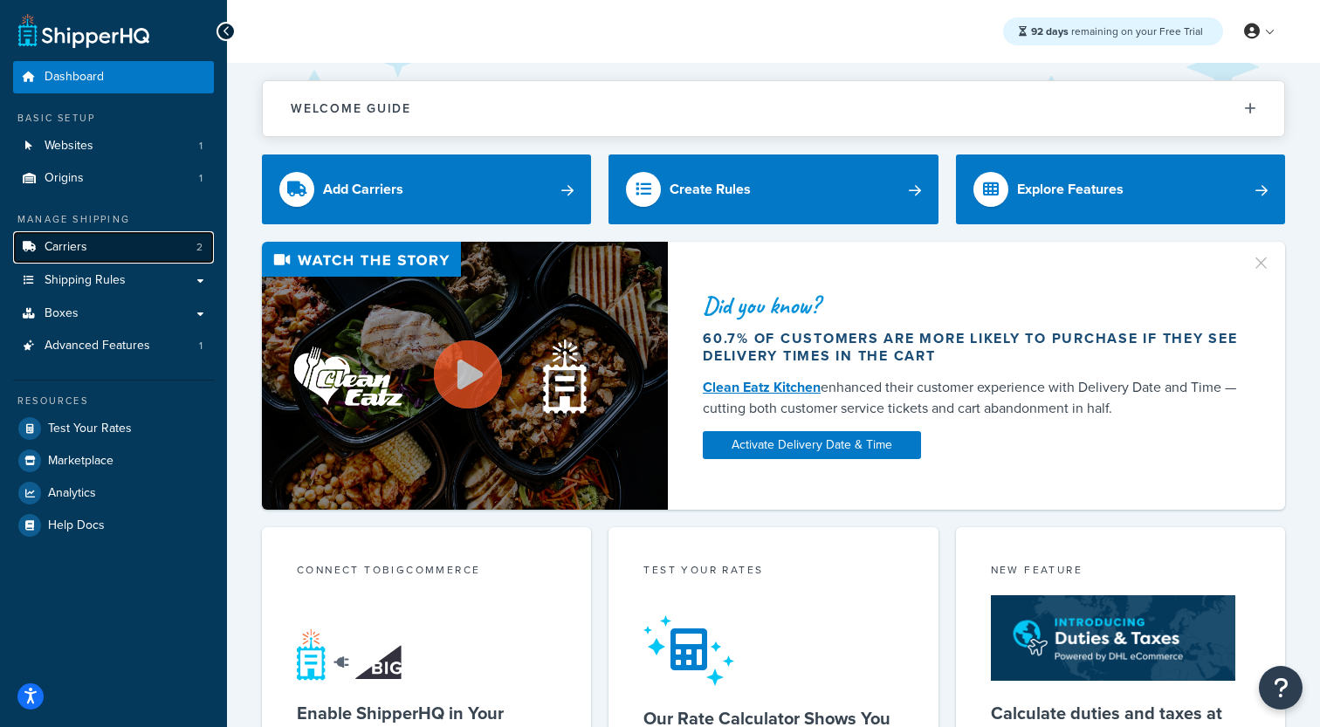
click at [102, 237] on link "Carriers 2" at bounding box center [113, 247] width 201 height 32
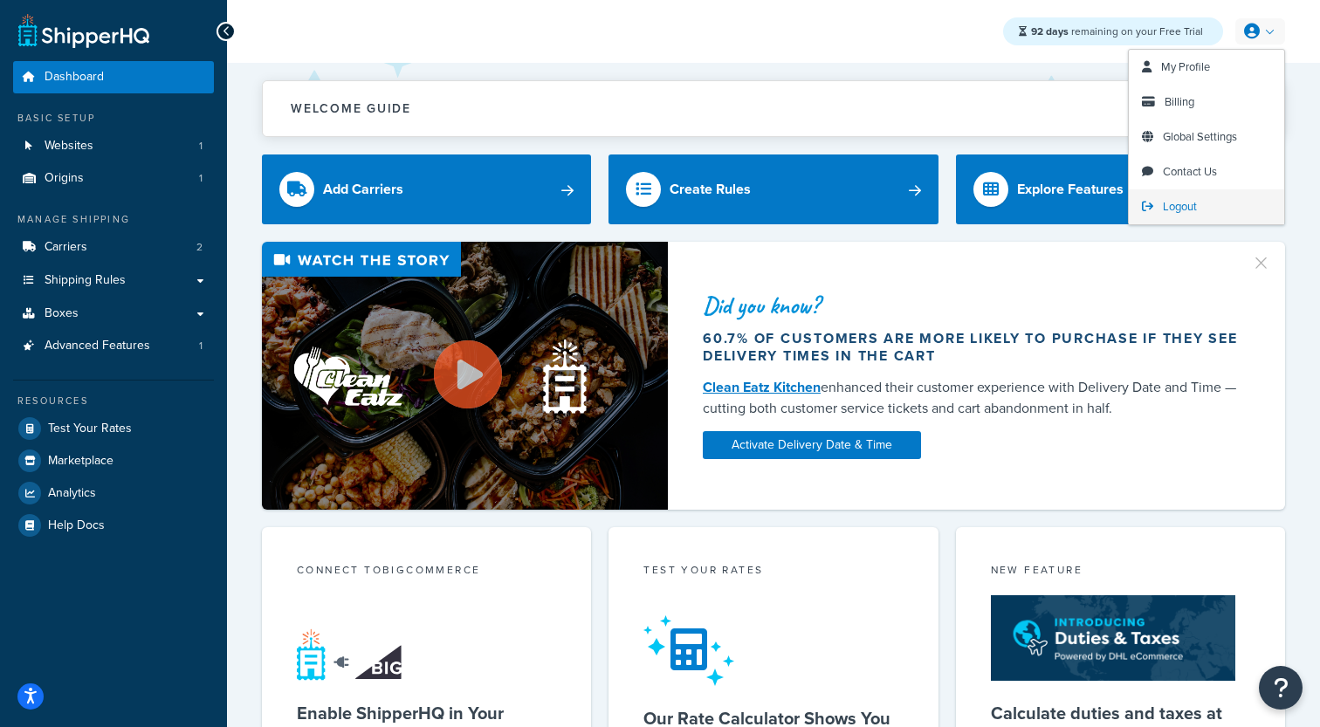
click at [1183, 205] on span "Logout" at bounding box center [1180, 206] width 34 height 17
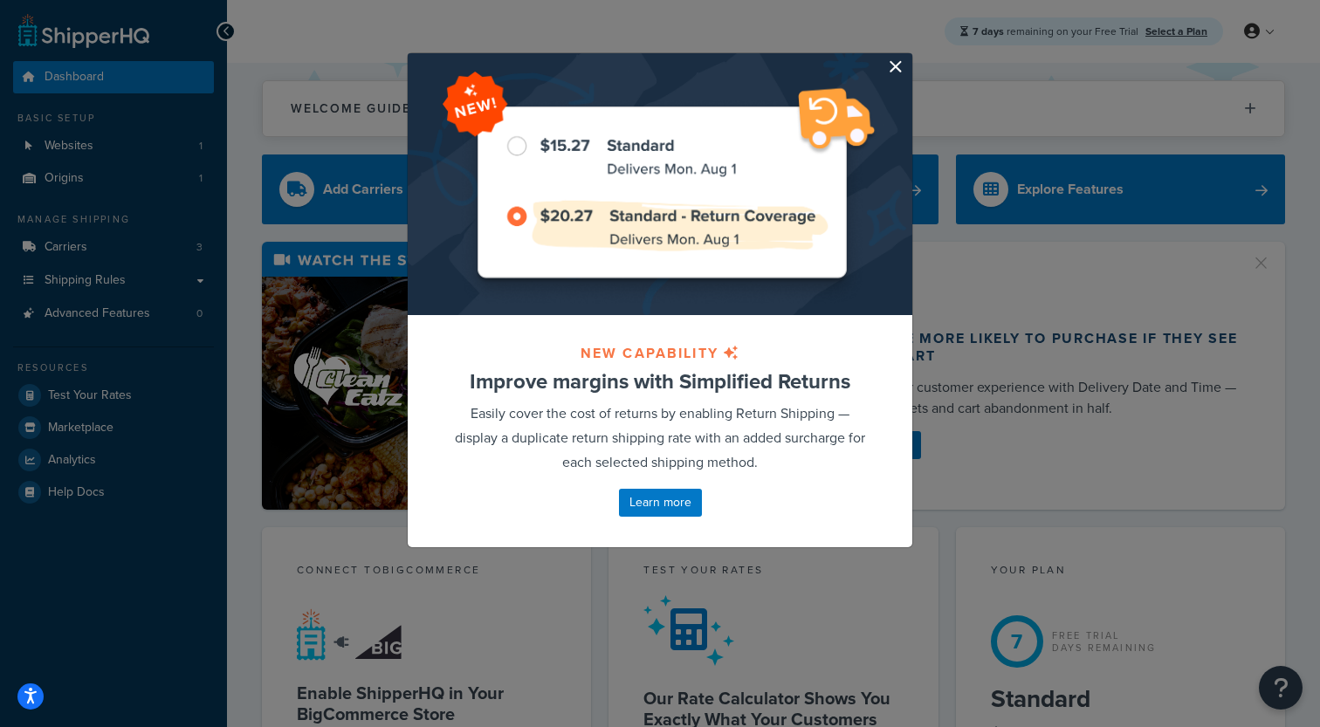
click at [908, 58] on button "button" at bounding box center [910, 55] width 4 height 4
